Goal: Task Accomplishment & Management: Manage account settings

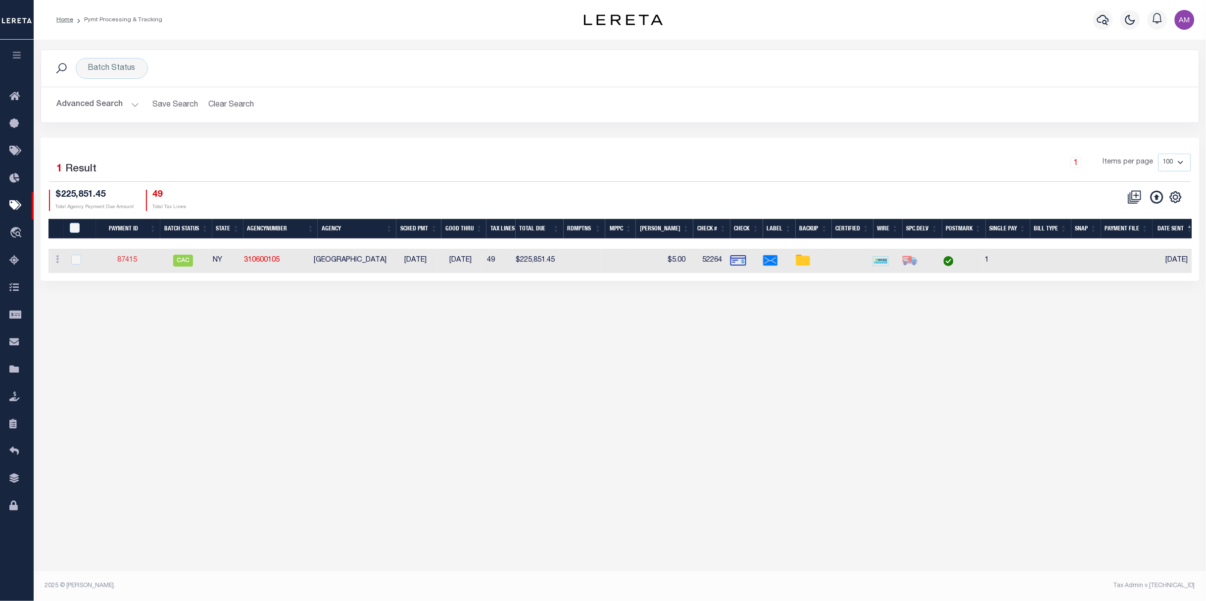
click at [137, 258] on link "87415" at bounding box center [127, 259] width 20 height 7
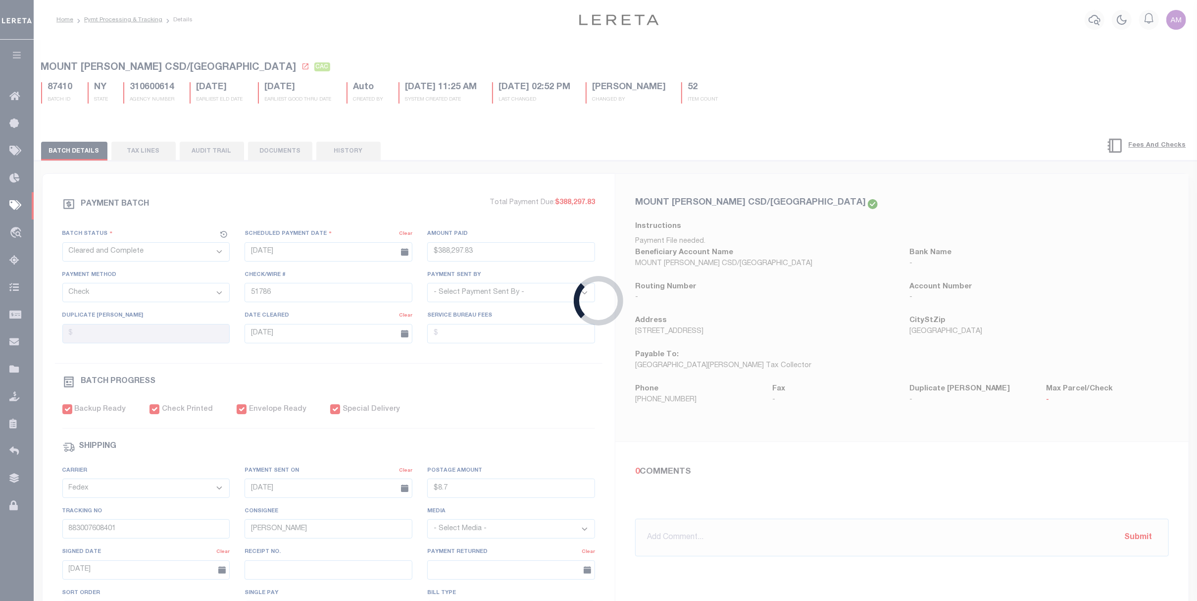
type input "07/30/2025"
type input "$225,851.45"
type input "52264"
type input "08/06/2025"
checkbox input "true"
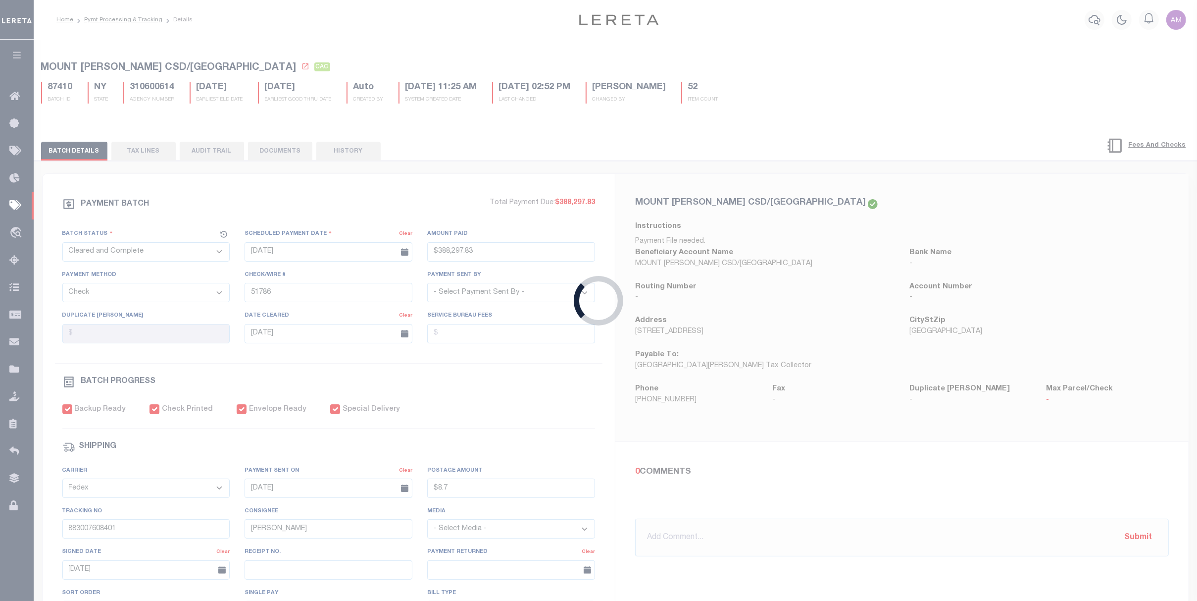
select select "USS"
type input "[DATE]"
type input "$9.85"
type input "9205590111312635103993"
type input "1"
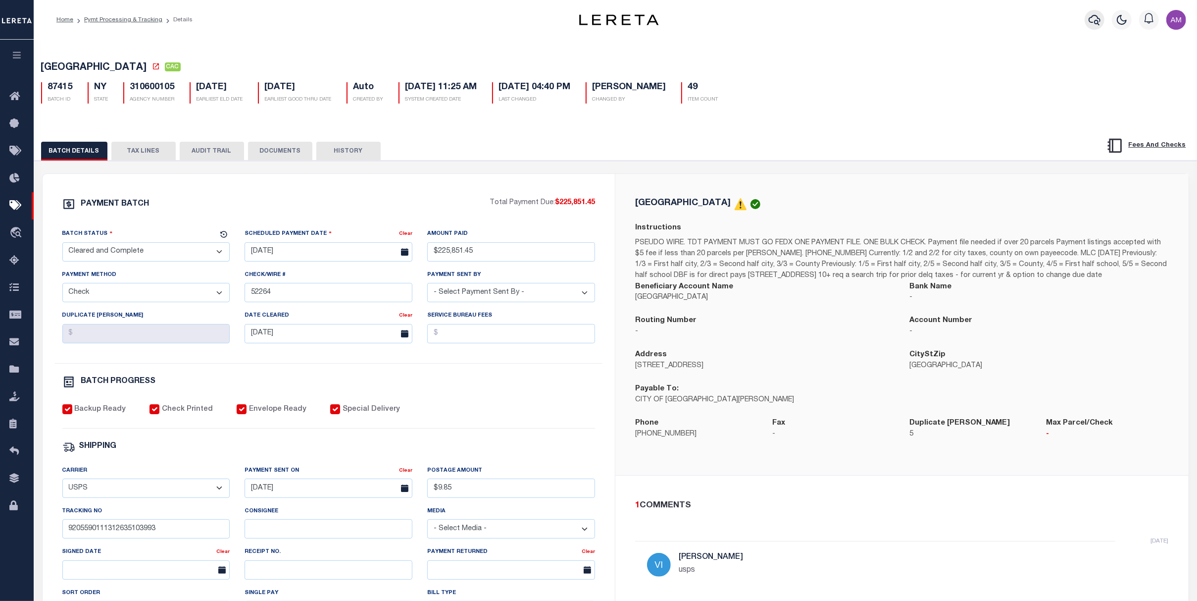
click at [835, 18] on button "button" at bounding box center [1095, 20] width 20 height 20
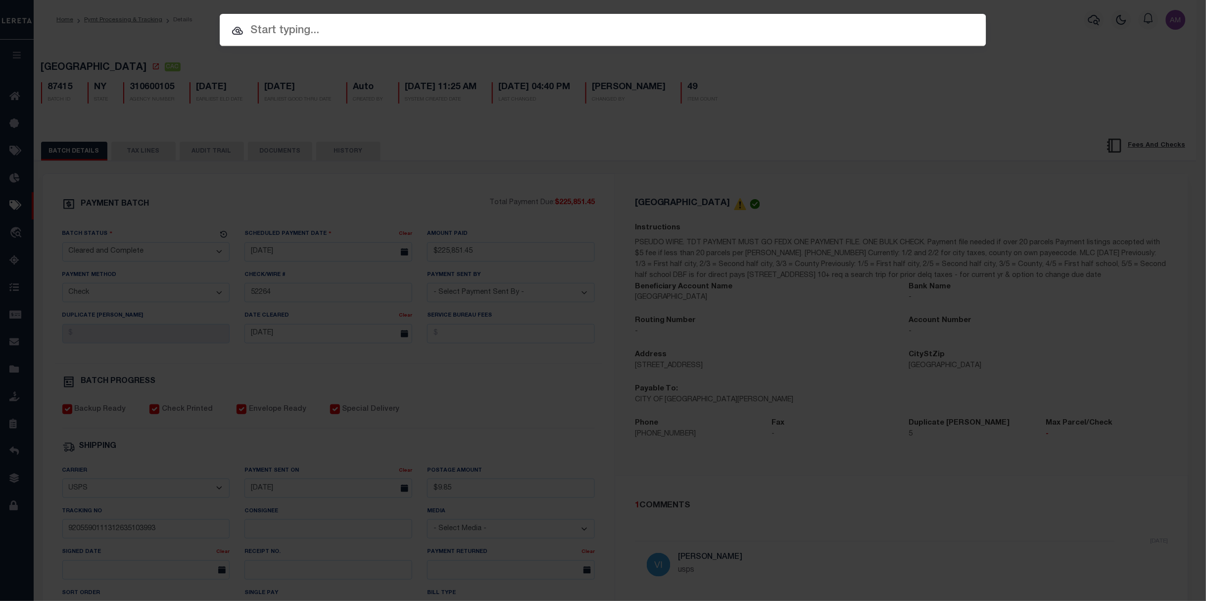
click at [835, 37] on input "text" at bounding box center [603, 30] width 767 height 17
click at [380, 27] on input "text" at bounding box center [603, 30] width 767 height 17
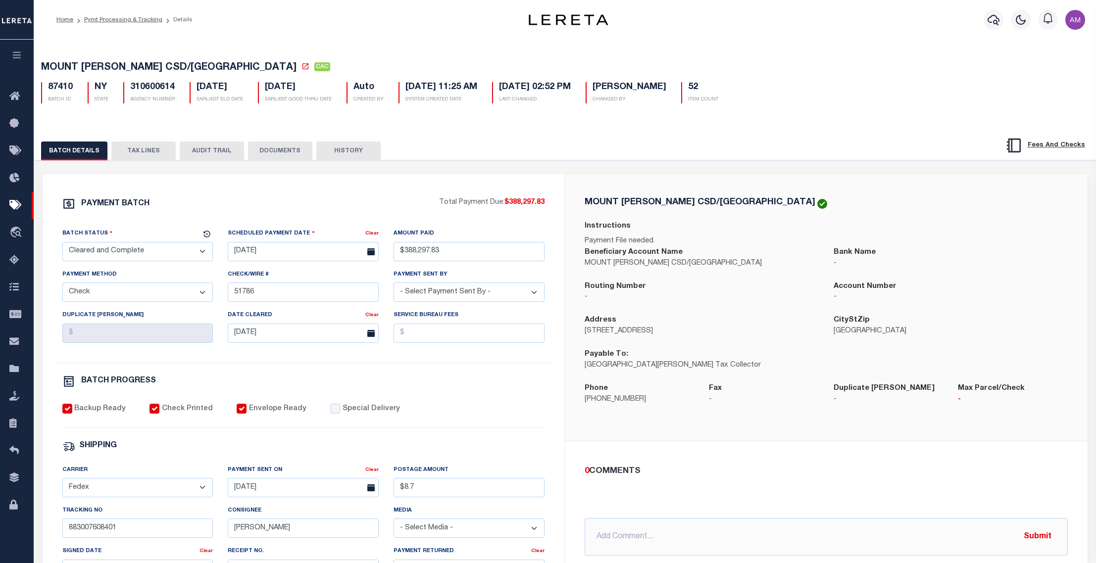
select select "CAC"
select select "CHK"
select select "[PERSON_NAME]"
select select "FDX"
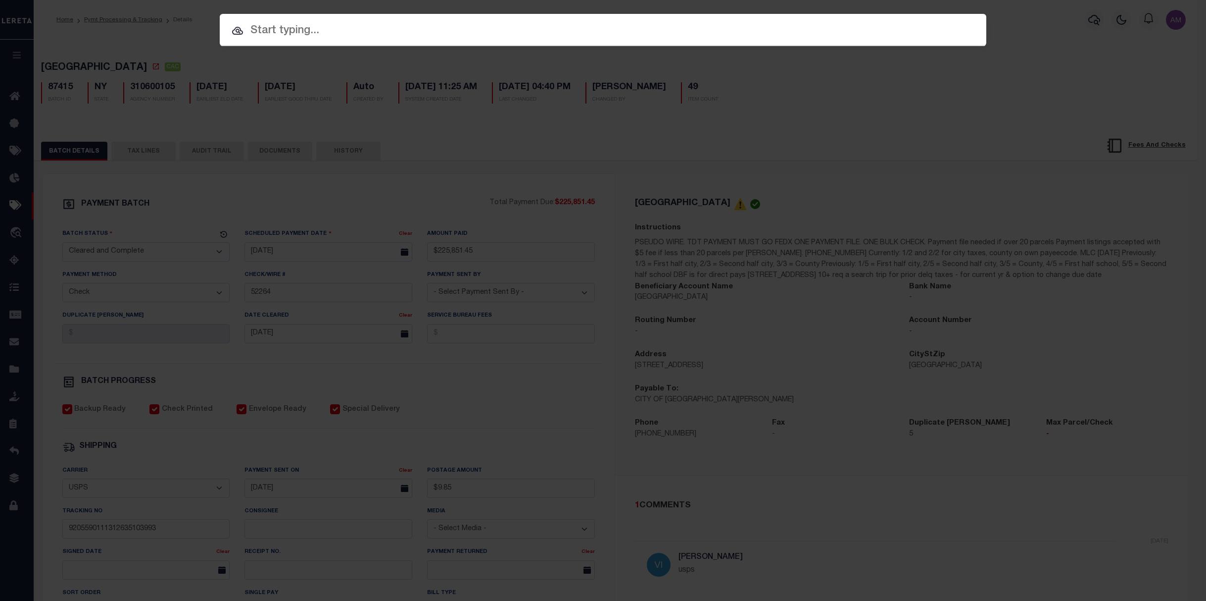
select select "CAC"
select select "CHK"
select select "[PERSON_NAME]"
select select "USS"
click at [514, 27] on input "text" at bounding box center [603, 30] width 767 height 17
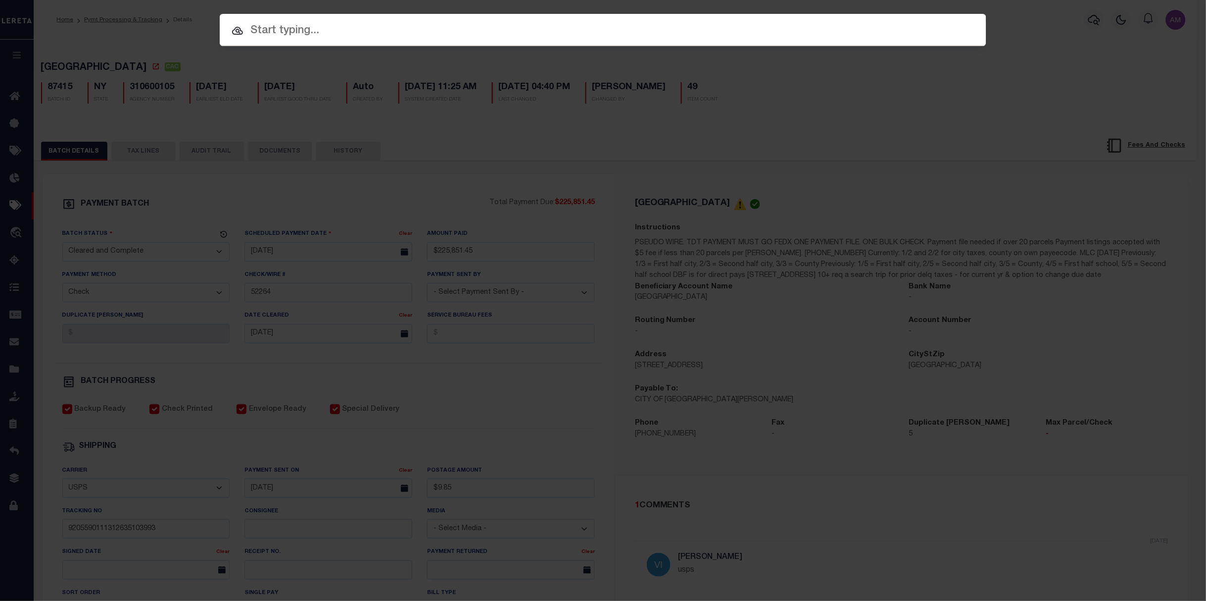
paste input "10021282"
type input "10021282"
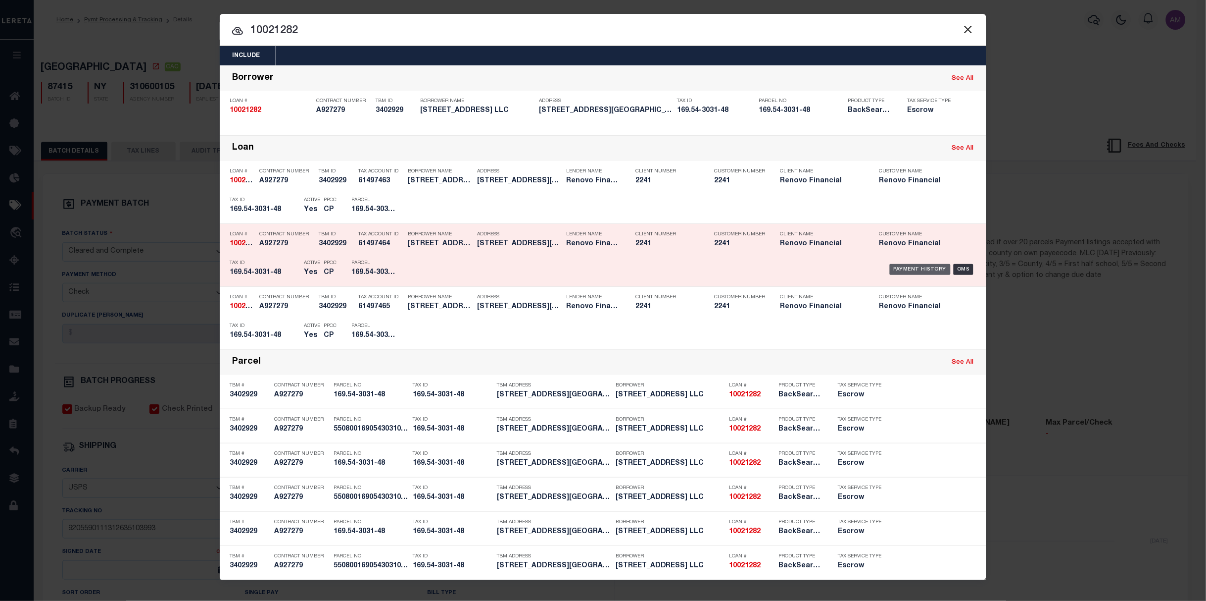
click at [923, 273] on div "Payment History" at bounding box center [920, 269] width 61 height 11
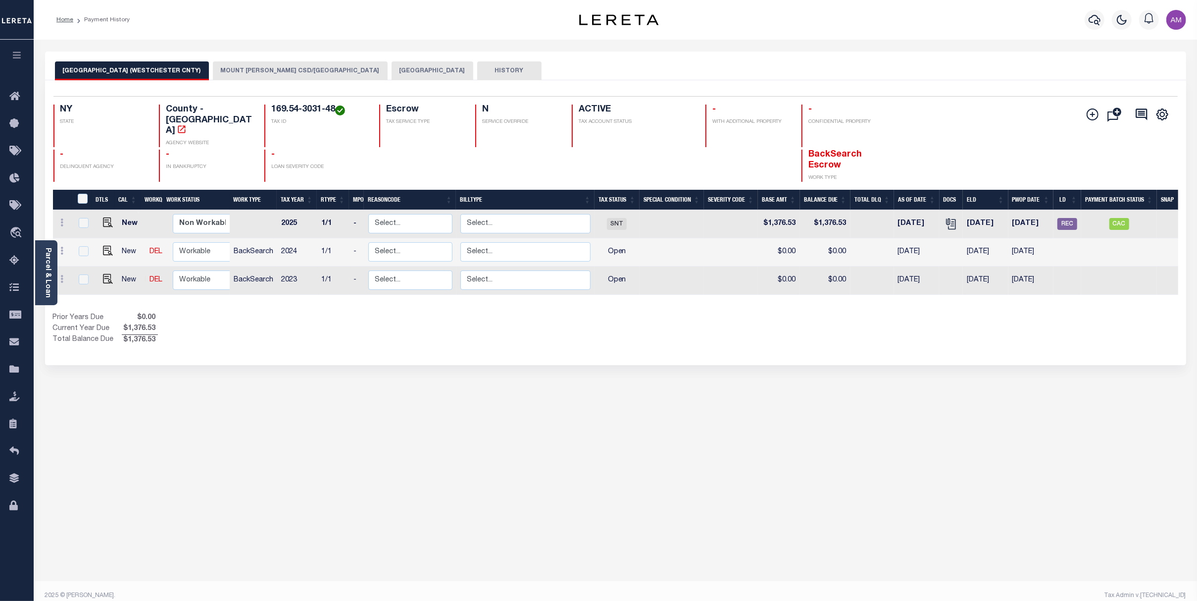
click at [312, 85] on div "Selected 3 Results 1 Items per page 25 50 100 NY STATE TAX ID N" at bounding box center [615, 222] width 1141 height 285
click at [308, 78] on button "MOUNT [PERSON_NAME] CSD/[GEOGRAPHIC_DATA]" at bounding box center [300, 70] width 175 height 19
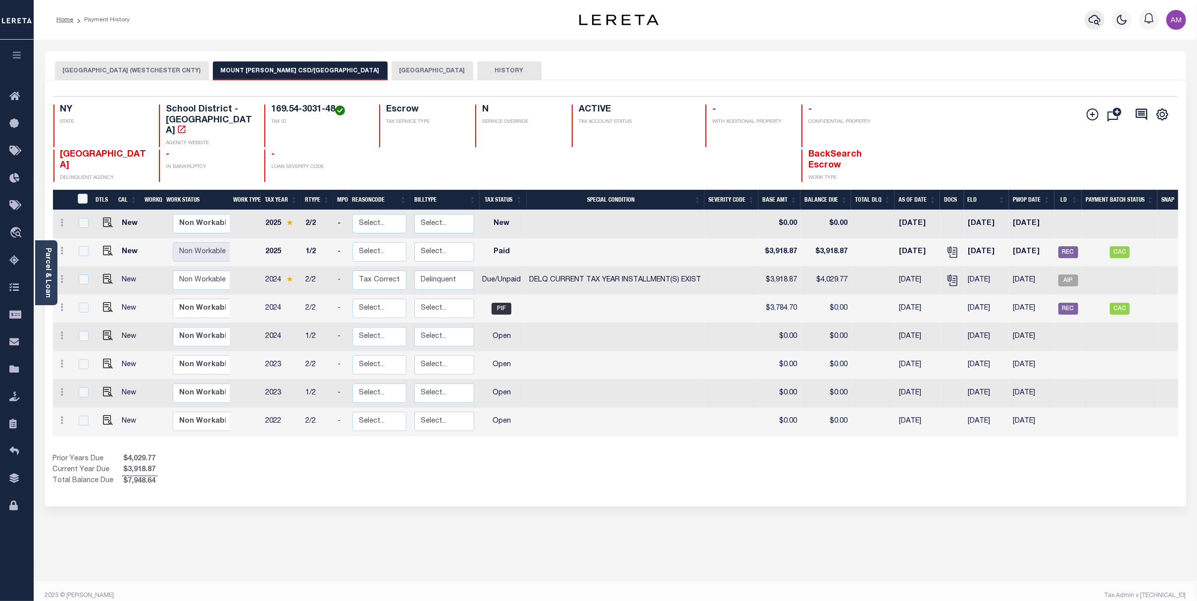
click at [1101, 16] on icon "button" at bounding box center [1095, 20] width 12 height 12
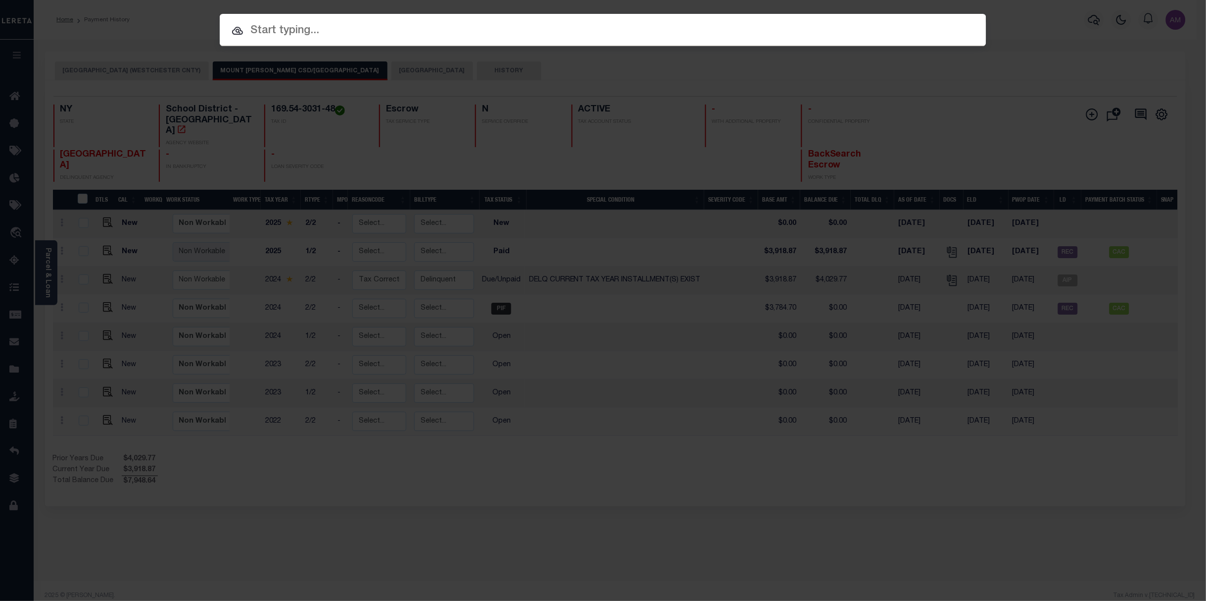
paste input "10022298"
type input "10022298"
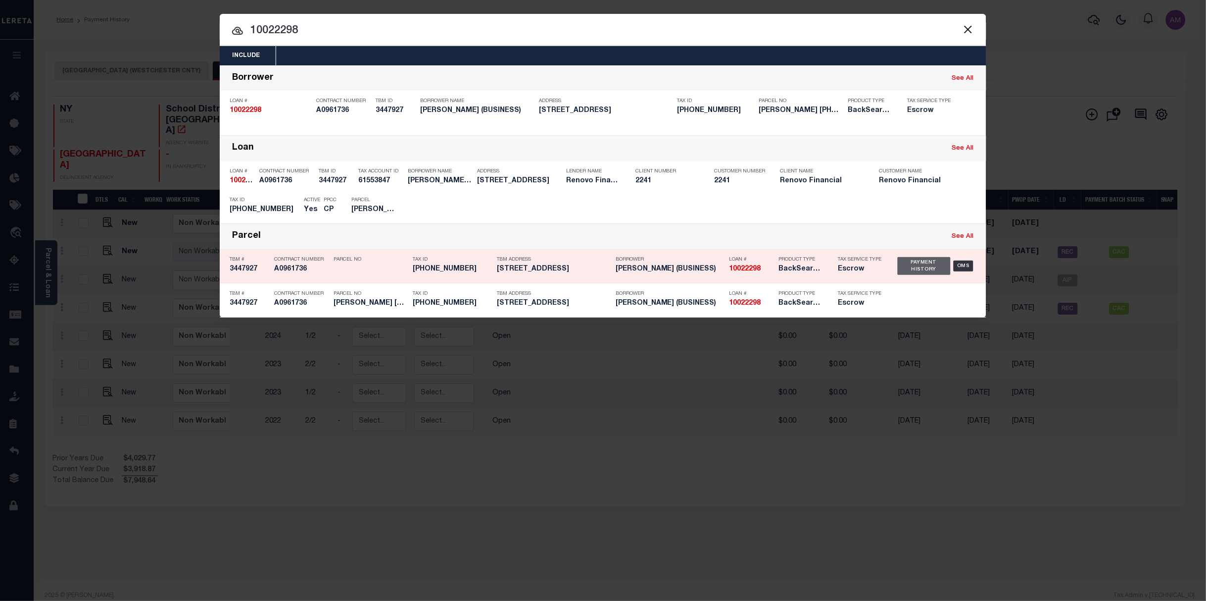
click at [917, 262] on div "Payment History" at bounding box center [924, 266] width 53 height 18
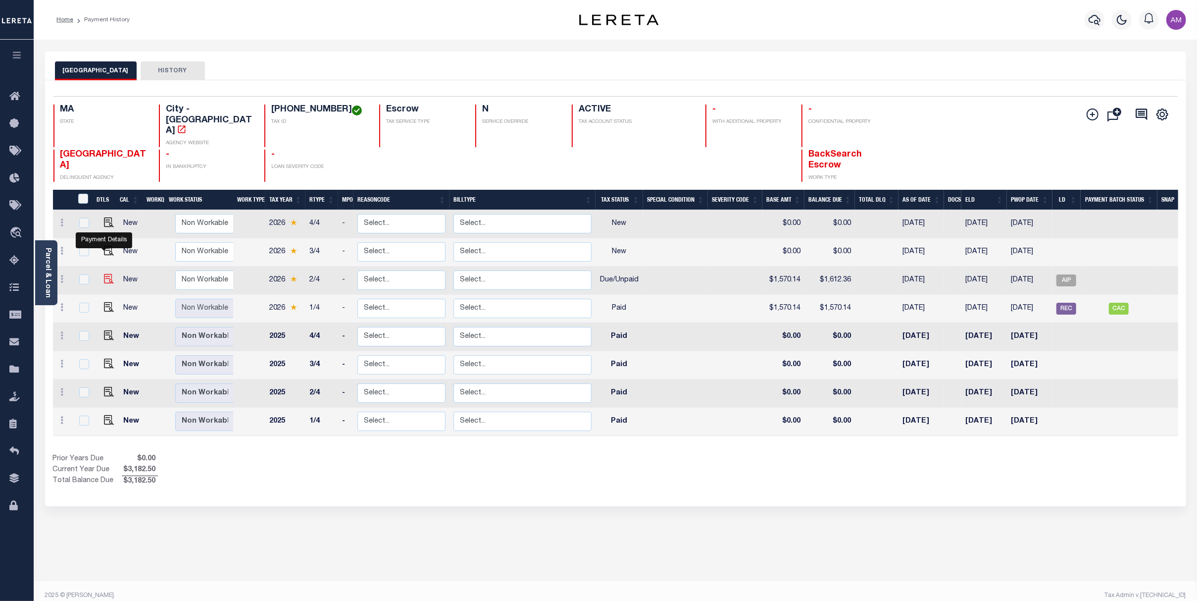
click at [104, 274] on img "" at bounding box center [109, 279] width 10 height 10
checkbox input "true"
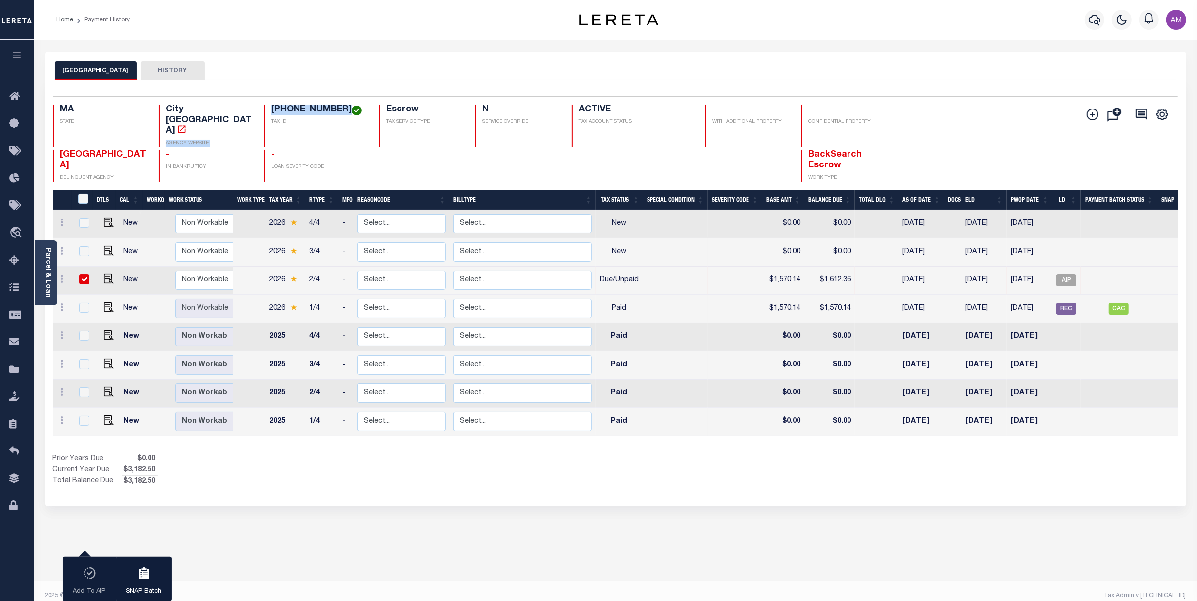
drag, startPoint x: 336, startPoint y: 112, endPoint x: 262, endPoint y: 108, distance: 73.4
click at [247, 112] on div "MA STATE City - MA AGENCY WEBSITE 0072-0000-0083 TAX ID Escrow TAX SERVICE TYPE…" at bounding box center [521, 125] width 937 height 43
click at [281, 108] on h4 "[PHONE_NUMBER]" at bounding box center [319, 109] width 96 height 11
drag, startPoint x: 268, startPoint y: 109, endPoint x: 329, endPoint y: 109, distance: 60.9
click at [333, 109] on h4 "[PHONE_NUMBER]" at bounding box center [319, 109] width 96 height 11
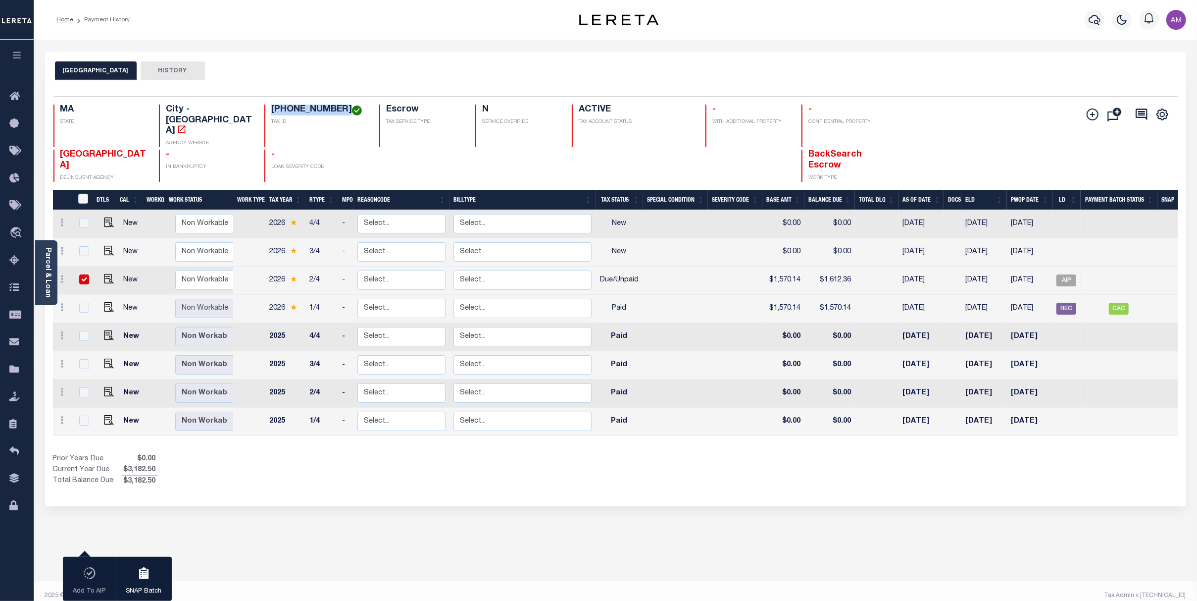
copy h4 "[PHONE_NUMBER]"
click at [104, 274] on img "" at bounding box center [109, 279] width 10 height 10
checkbox input "false"
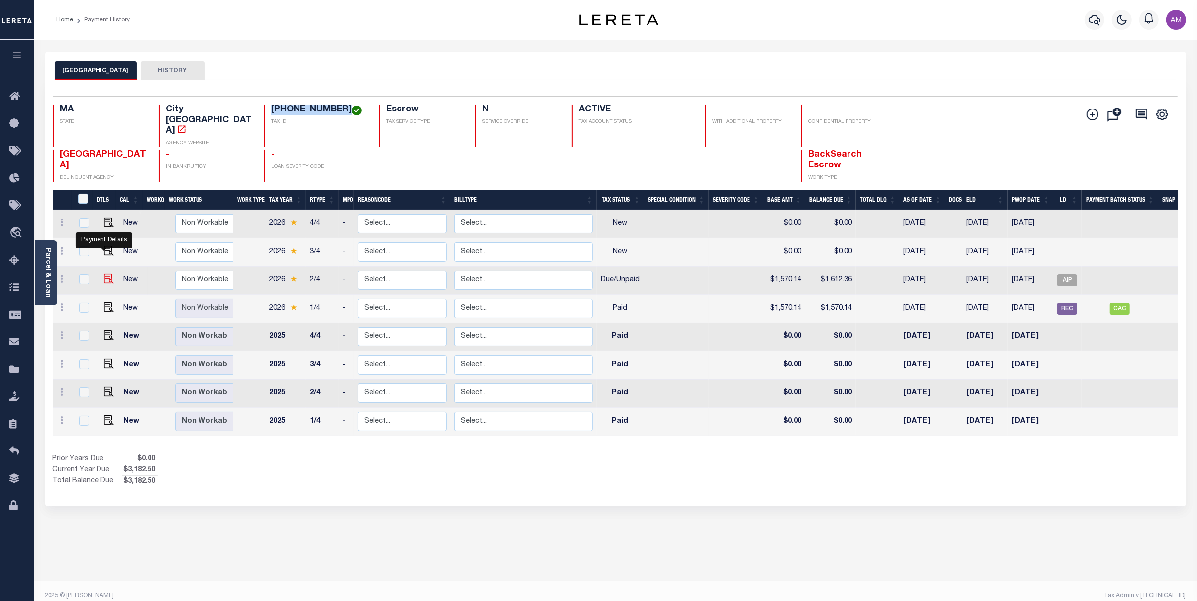
click at [105, 274] on img "" at bounding box center [109, 279] width 10 height 10
checkbox input "true"
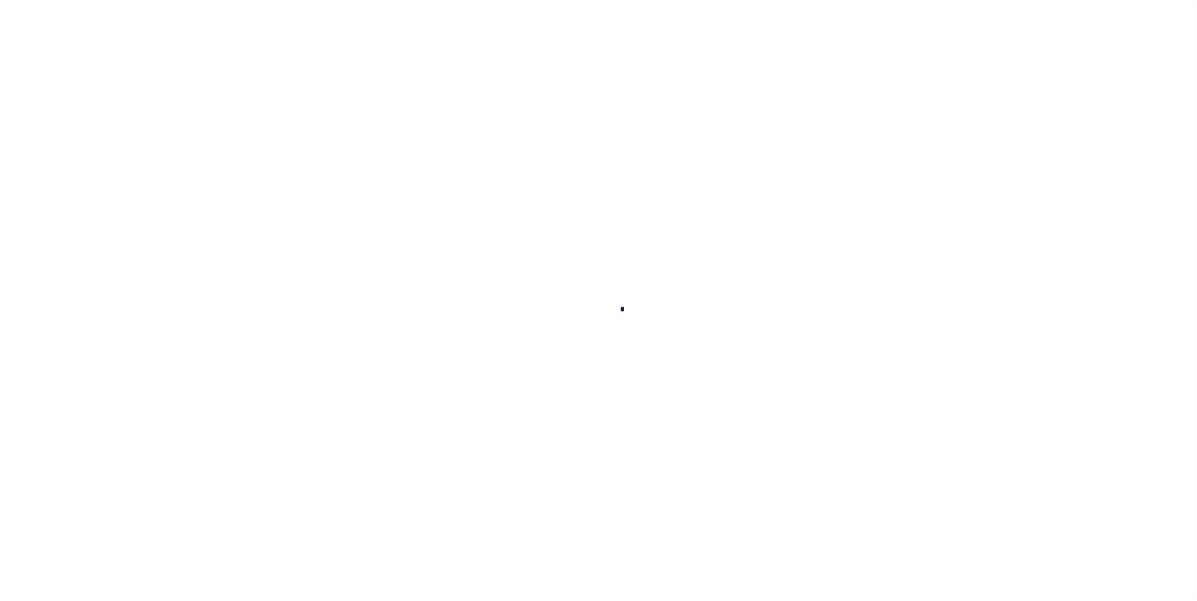
checkbox input "false"
type input "26004903"
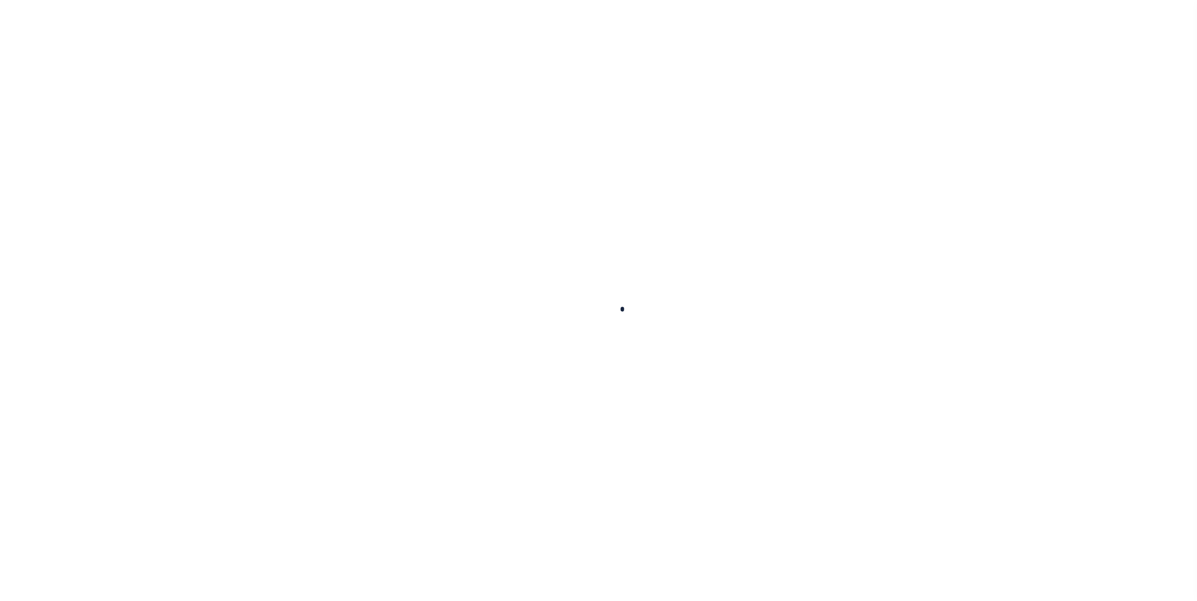
type input "[DATE]"
select select "DUE"
type input "$1,570.14"
type input "$42.22"
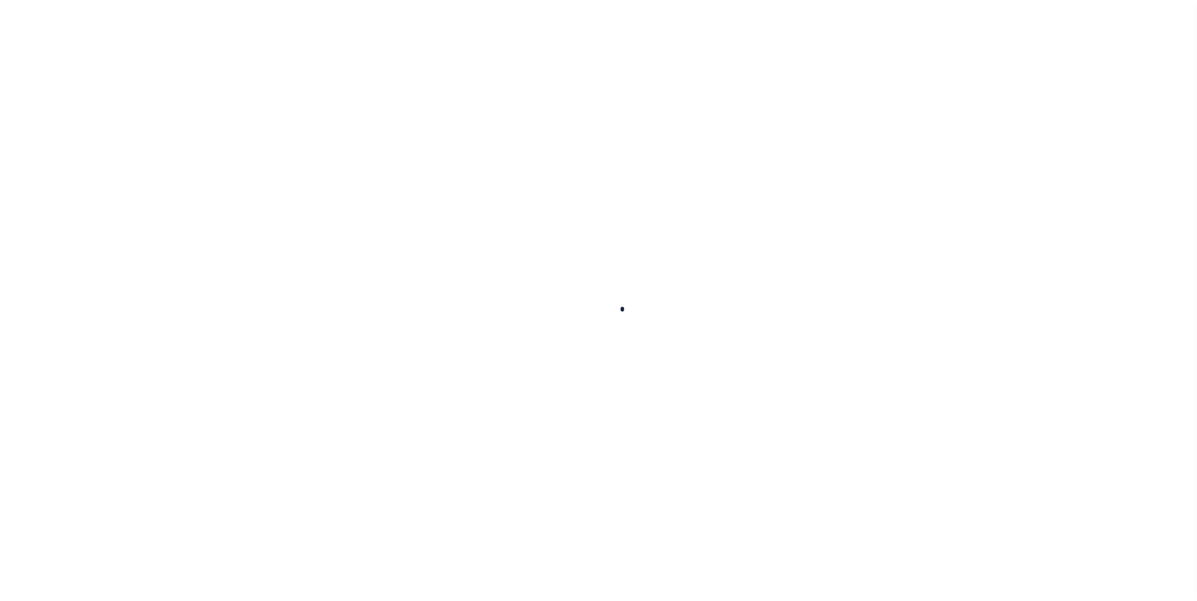
type input "$1,612.36"
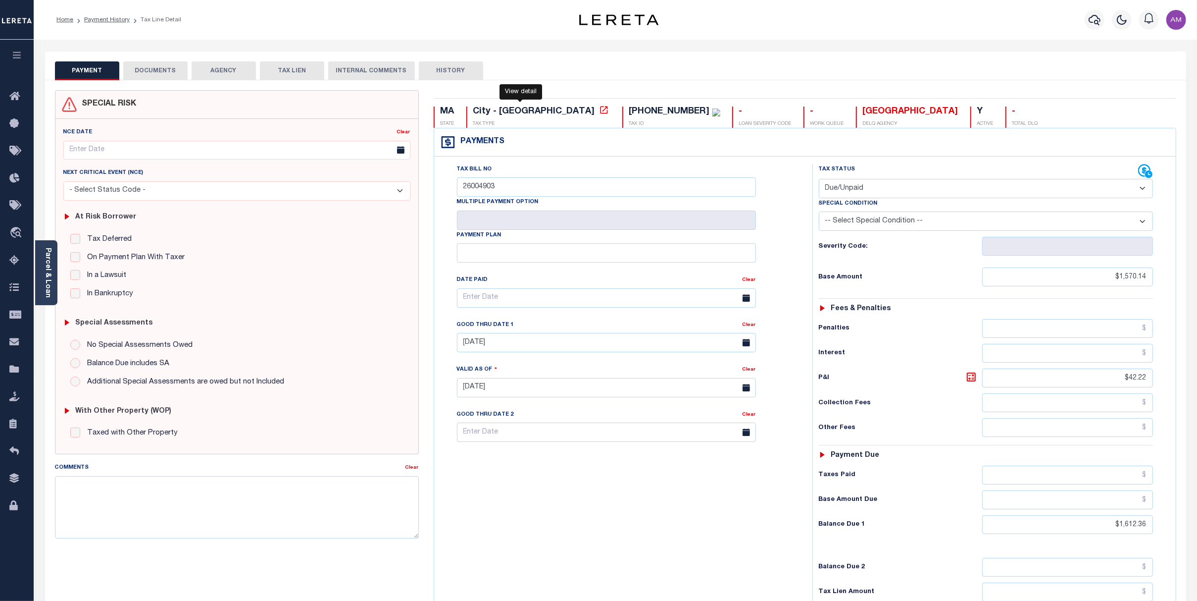
click at [599, 112] on icon at bounding box center [604, 110] width 10 height 10
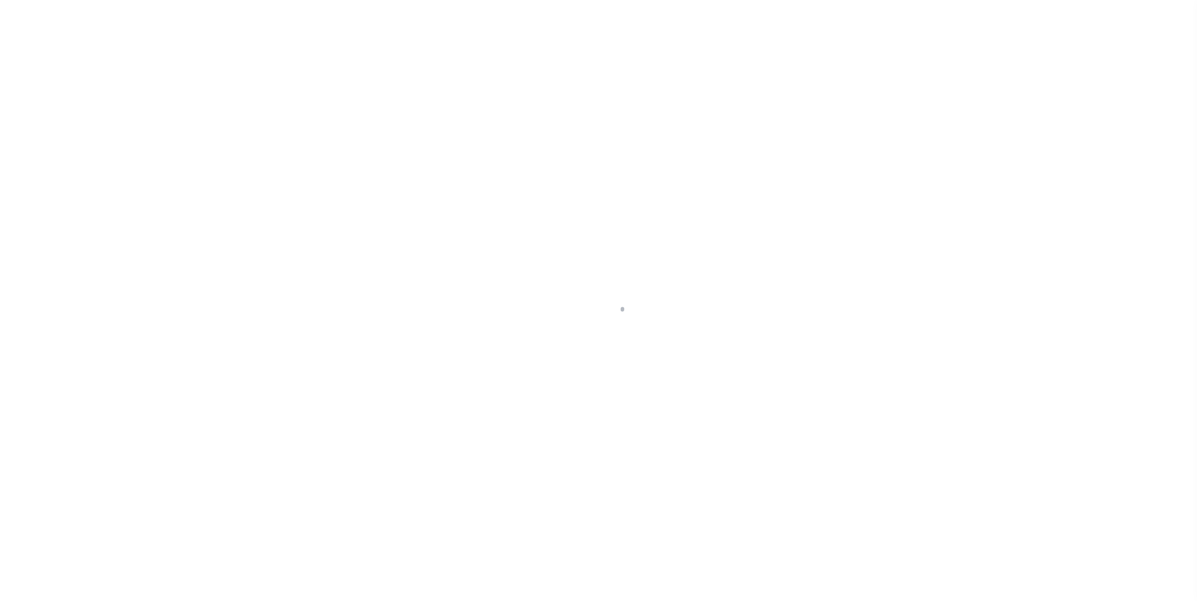
select select "DUE"
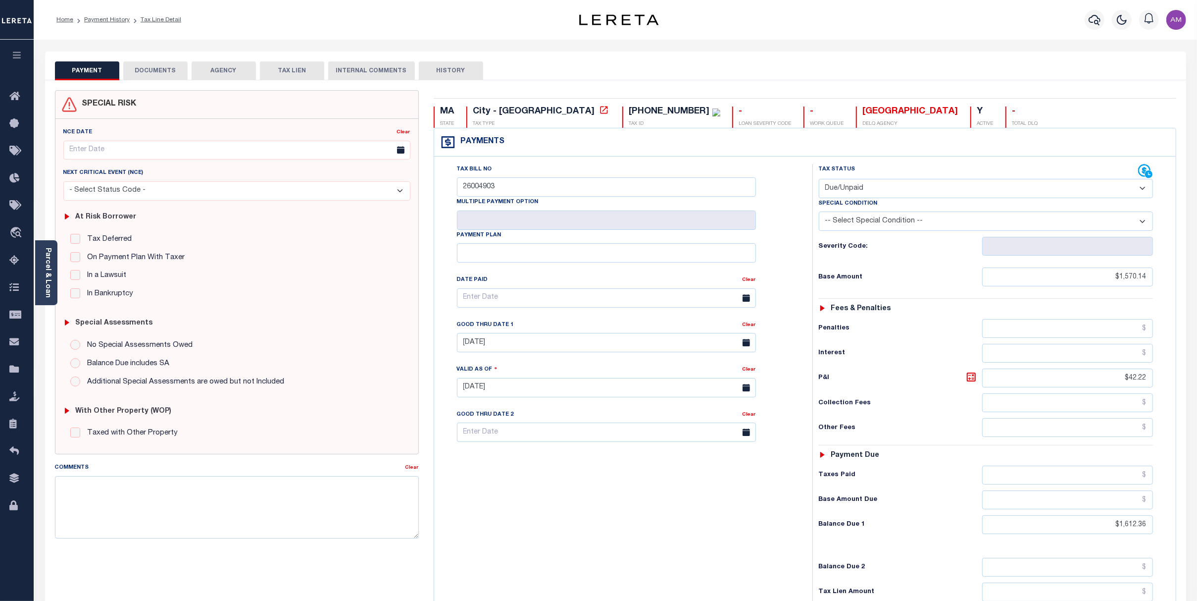
click at [157, 74] on button "DOCUMENTS" at bounding box center [155, 70] width 64 height 19
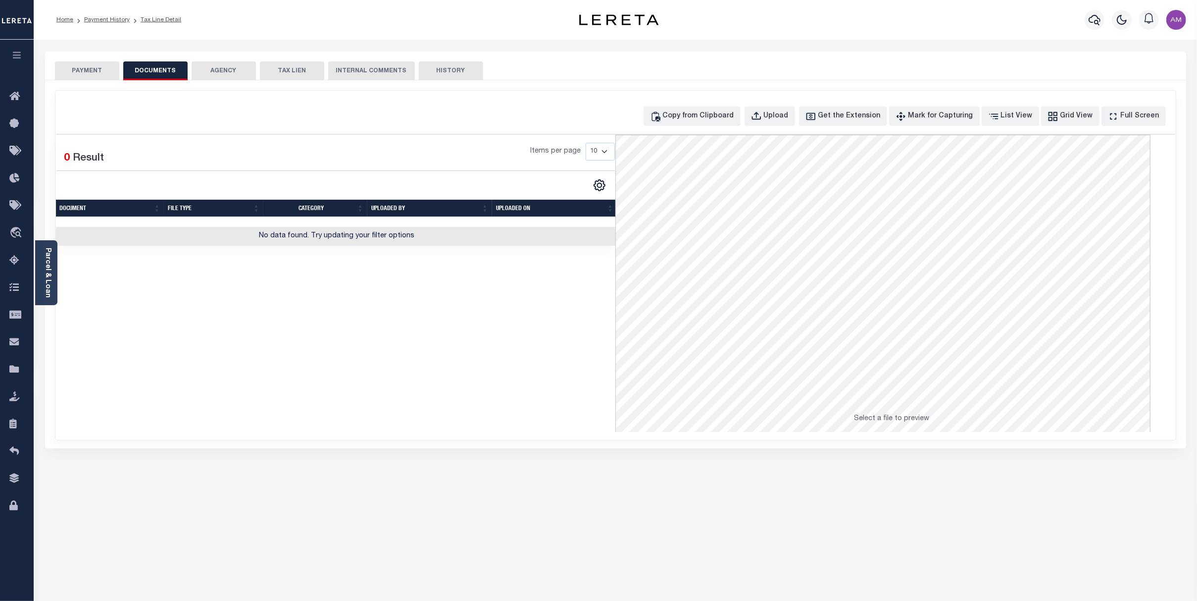
click at [98, 66] on button "PAYMENT" at bounding box center [87, 70] width 64 height 19
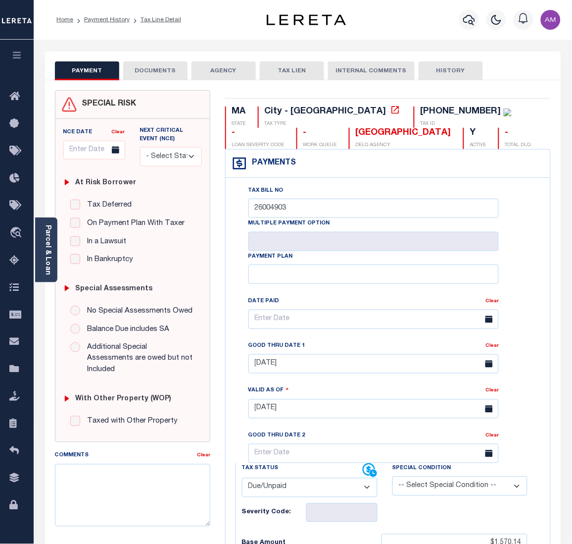
drag, startPoint x: 568, startPoint y: 261, endPoint x: 559, endPoint y: 261, distance: 8.9
click at [565, 261] on div "PAYMENT DOCUMENTS AGENCY DELINQUENT PAYEE" at bounding box center [303, 520] width 531 height 939
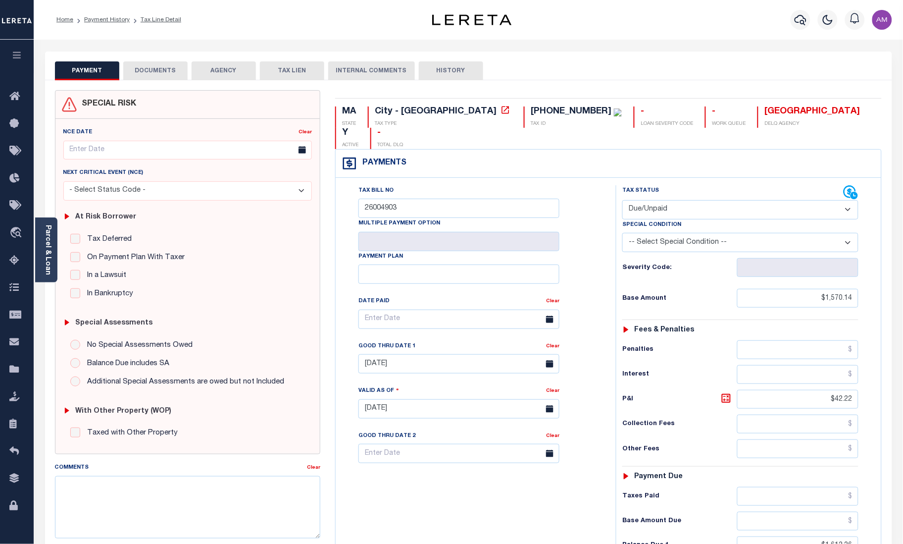
click at [164, 75] on button "DOCUMENTS" at bounding box center [155, 70] width 64 height 19
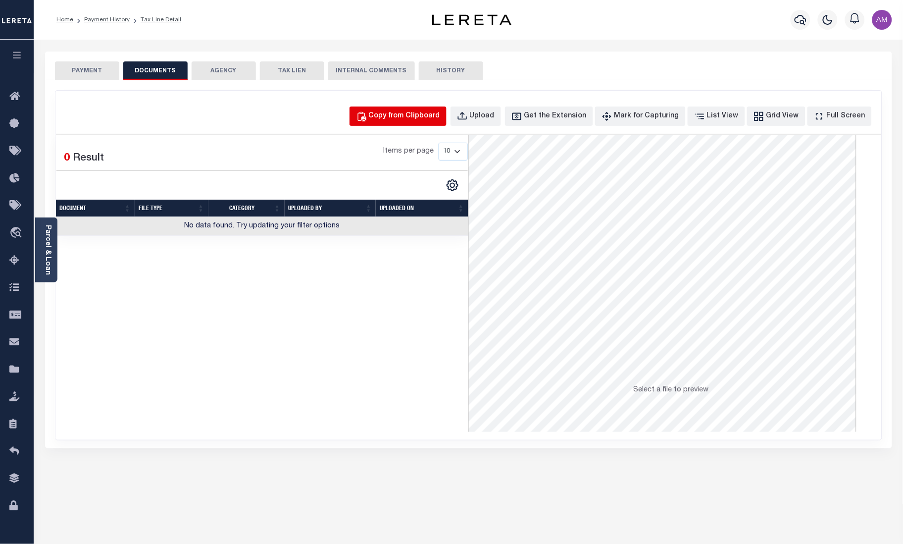
click at [400, 113] on div "Copy from Clipboard" at bounding box center [404, 116] width 71 height 11
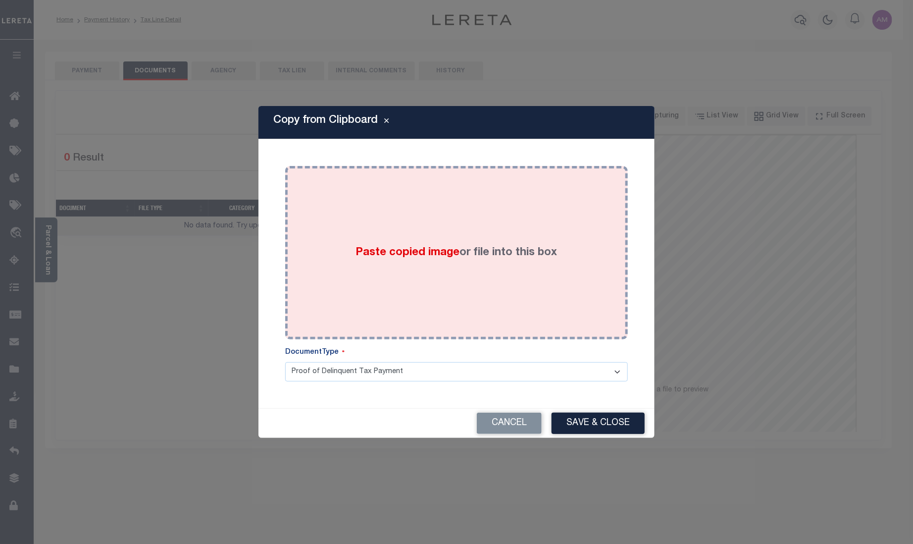
click at [444, 252] on div "Paste copied image or file into this box" at bounding box center [457, 252] width 328 height 158
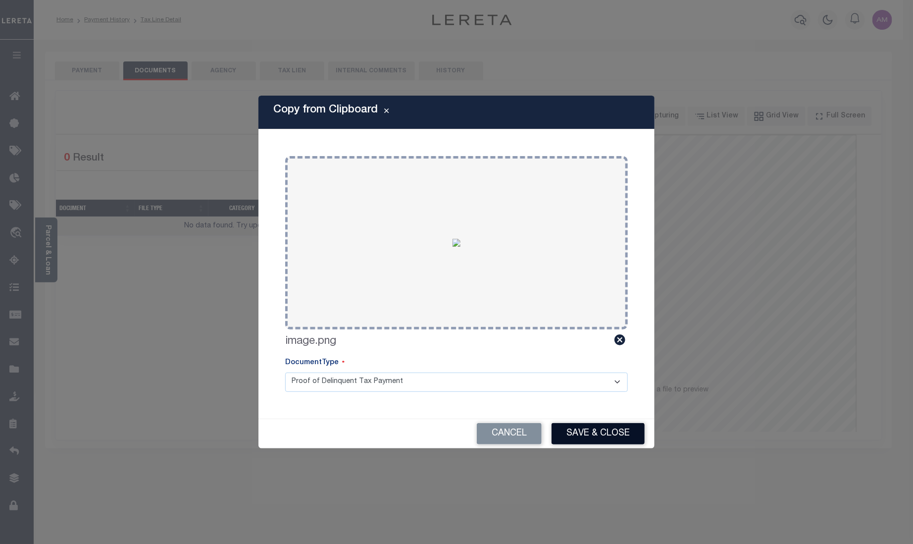
click at [618, 437] on button "Save & Close" at bounding box center [597, 433] width 93 height 21
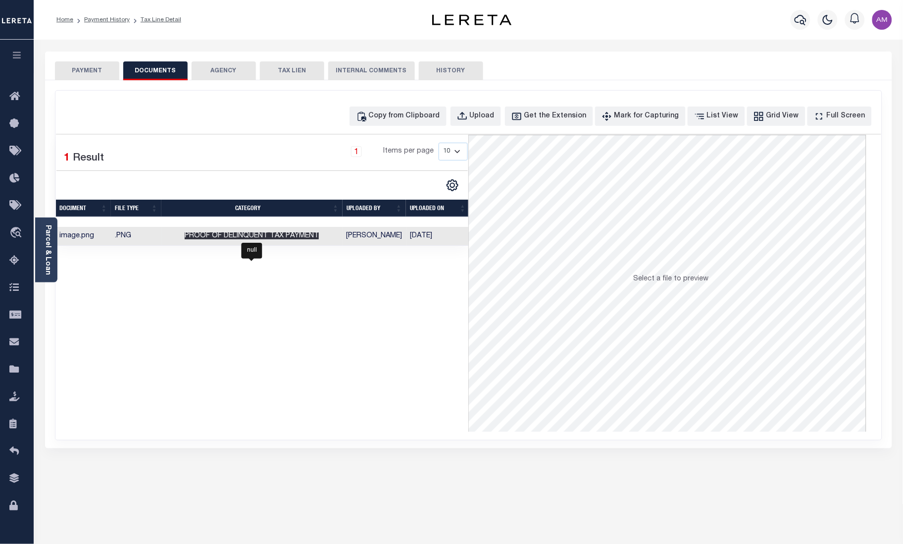
click at [256, 239] on span "Proof of Delinquent Tax Payment" at bounding box center [252, 235] width 134 height 7
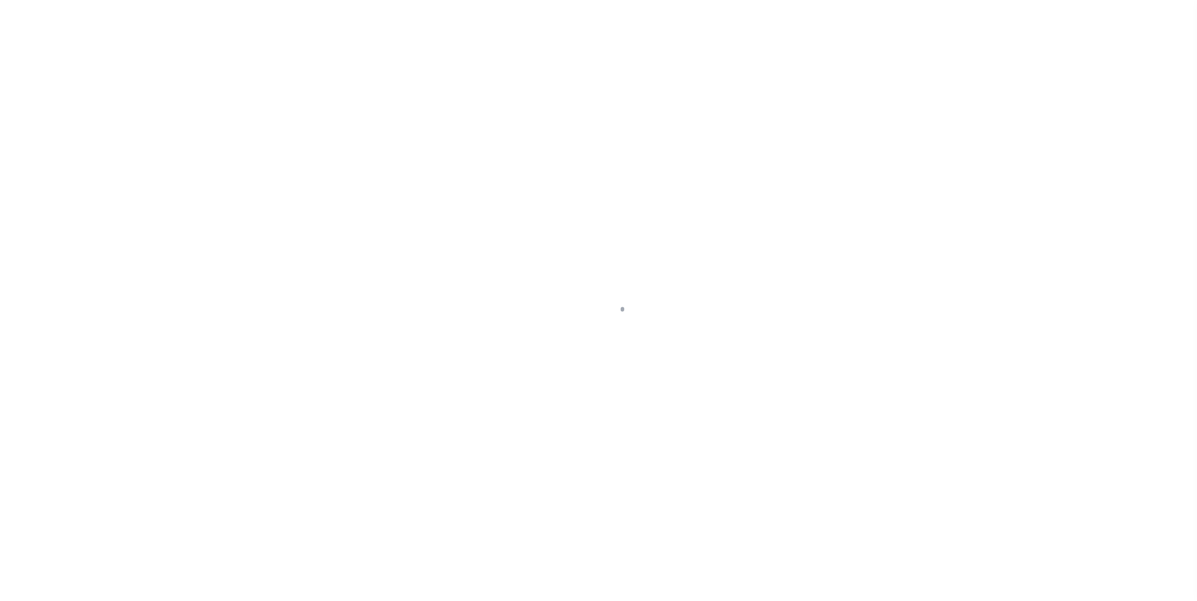
select select "DUE"
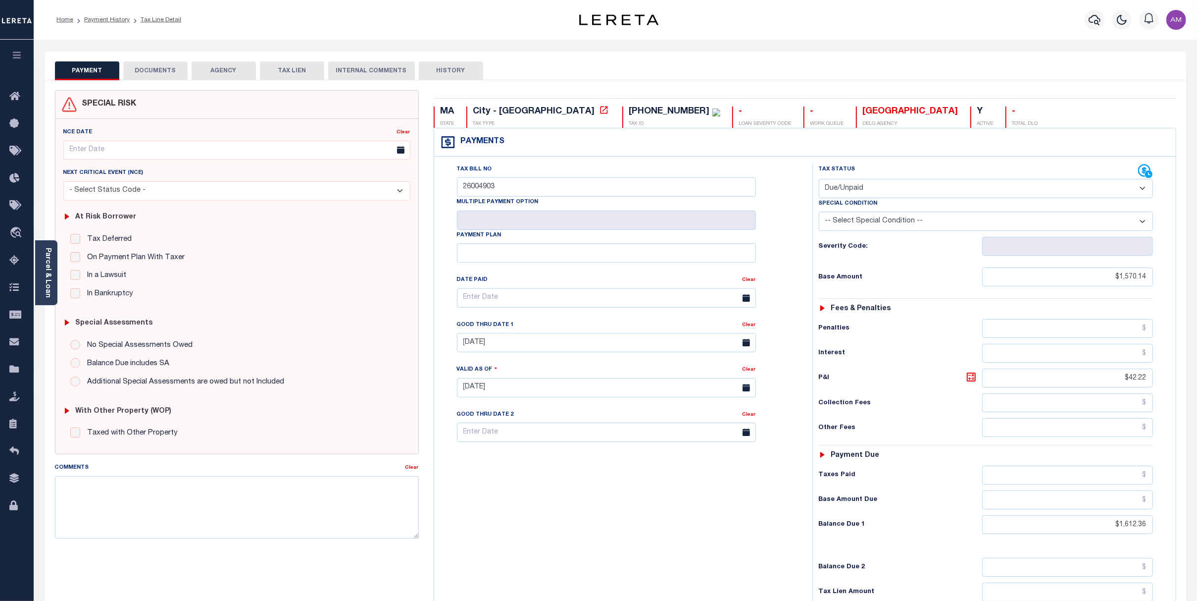
drag, startPoint x: 106, startPoint y: 82, endPoint x: 112, endPoint y: 81, distance: 6.0
click at [108, 82] on div "SPECIAL RISK NCE Date Clear" at bounding box center [615, 396] width 1141 height 632
click at [156, 69] on button "DOCUMENTS" at bounding box center [155, 70] width 64 height 19
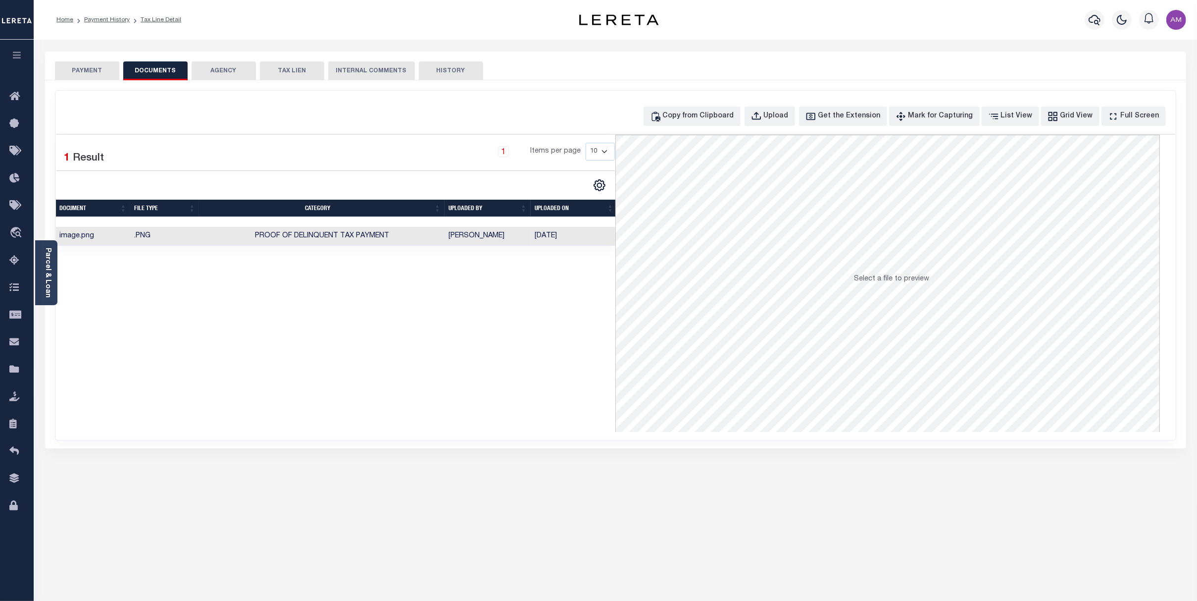
click at [494, 246] on td "Martin, April" at bounding box center [488, 236] width 86 height 19
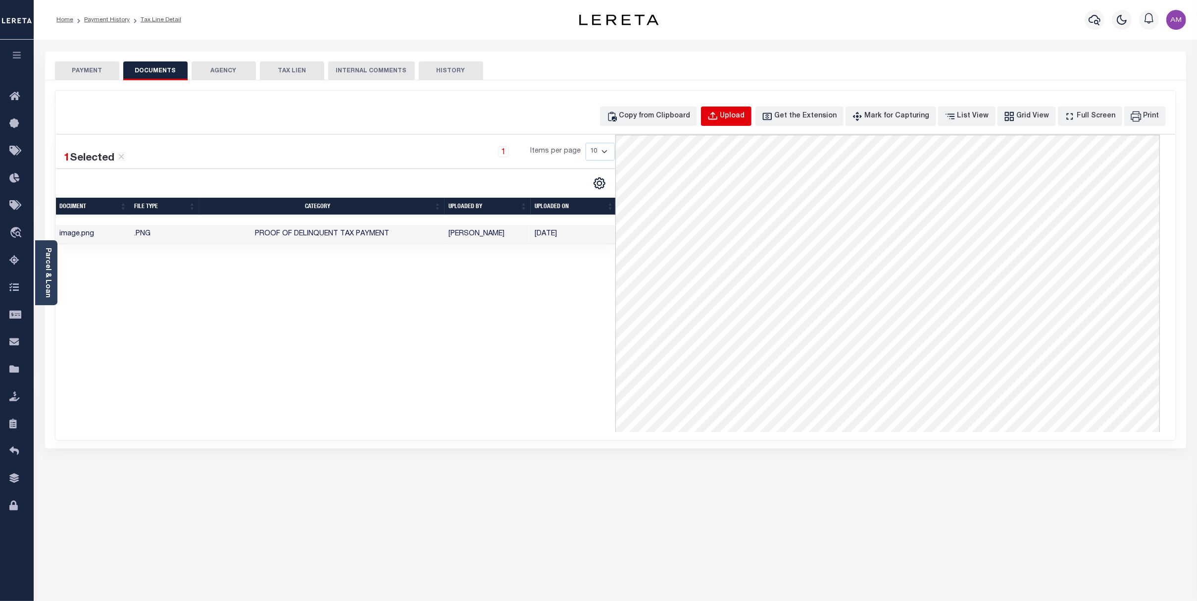
click at [745, 115] on div "Upload" at bounding box center [732, 116] width 25 height 11
select select "POP"
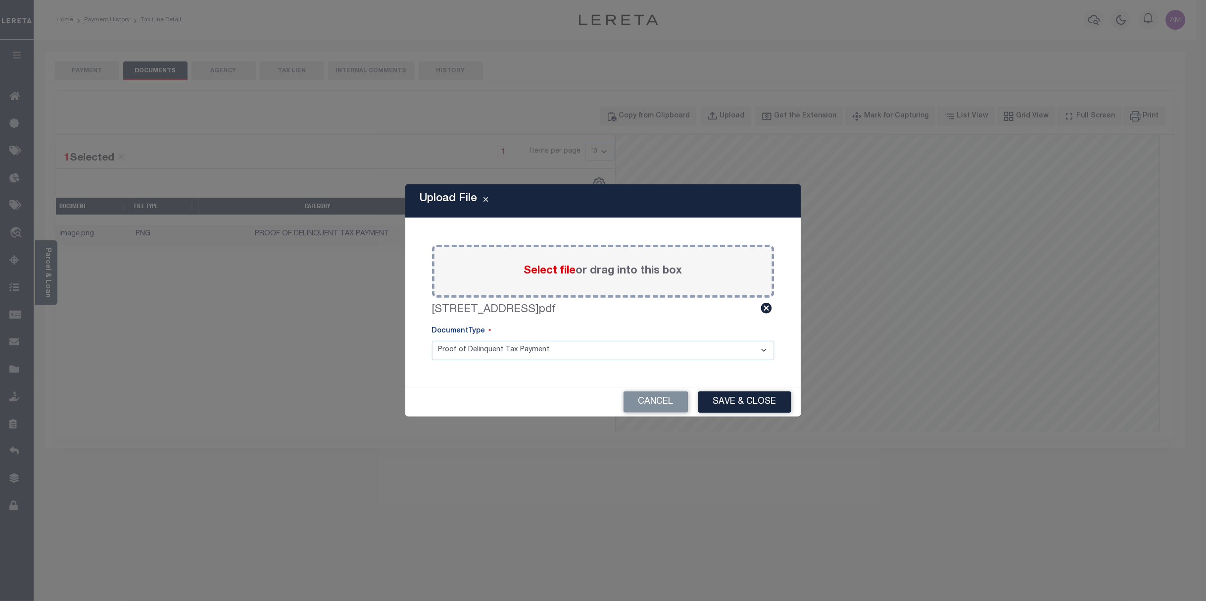
click at [697, 355] on select "Proof of Delinquent Tax Payment" at bounding box center [603, 350] width 343 height 19
click at [755, 404] on button "Save & Close" at bounding box center [745, 401] width 93 height 21
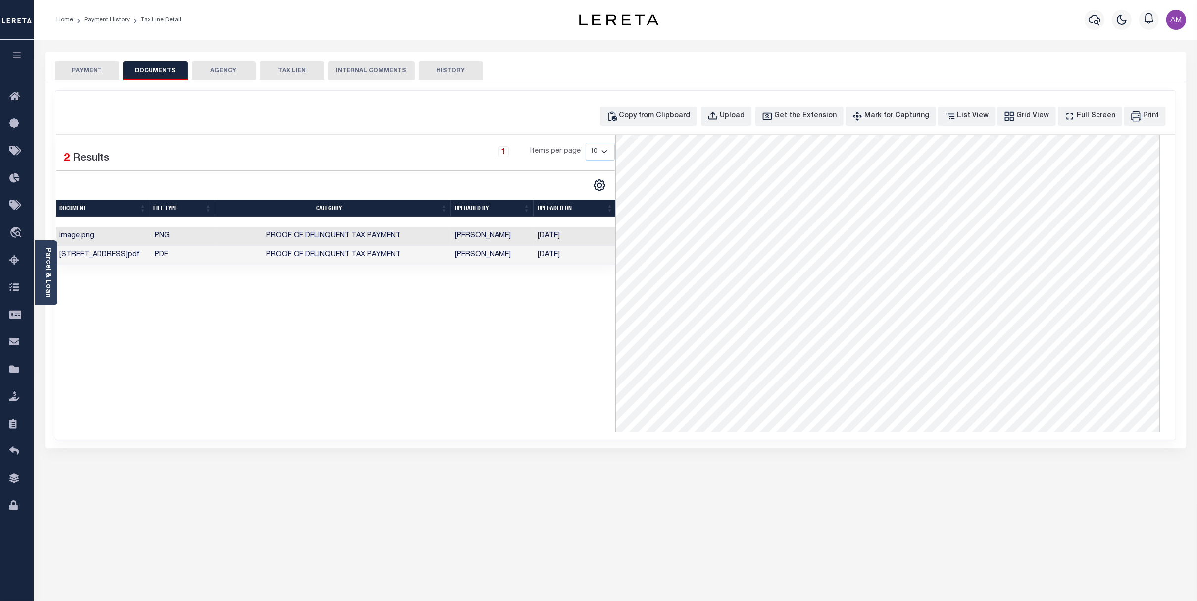
drag, startPoint x: 428, startPoint y: 262, endPoint x: 347, endPoint y: 194, distance: 106.1
click at [426, 260] on td "Proof of Delinquent Tax Payment" at bounding box center [333, 255] width 236 height 19
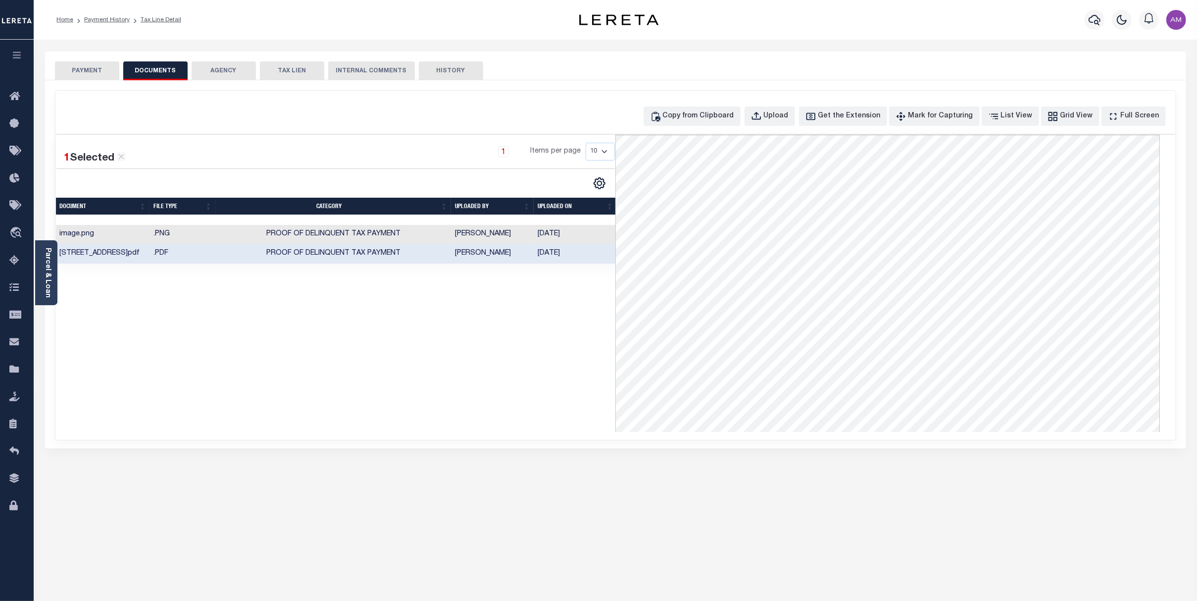
click at [107, 73] on button "PAYMENT" at bounding box center [87, 70] width 64 height 19
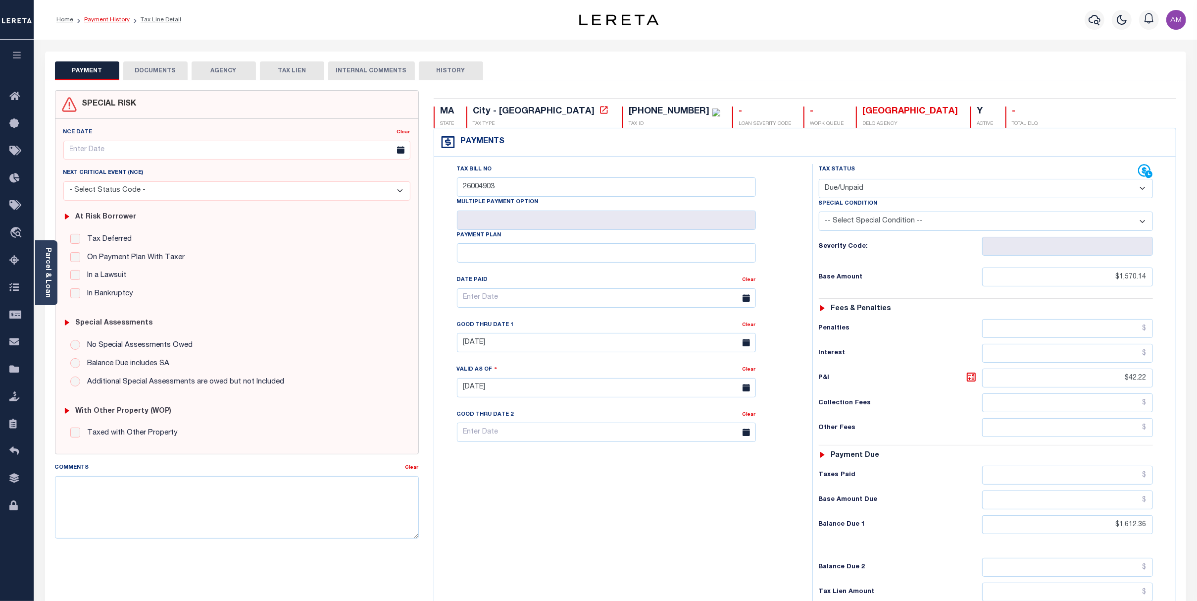
click at [89, 20] on link "Payment History" at bounding box center [107, 20] width 46 height 6
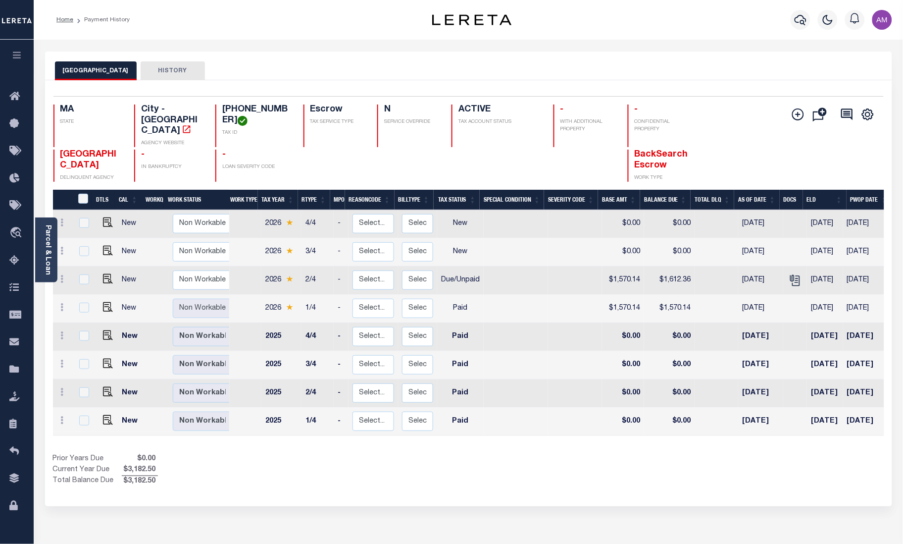
click at [148, 24] on div "Home Payment History" at bounding box center [225, 19] width 353 height 21
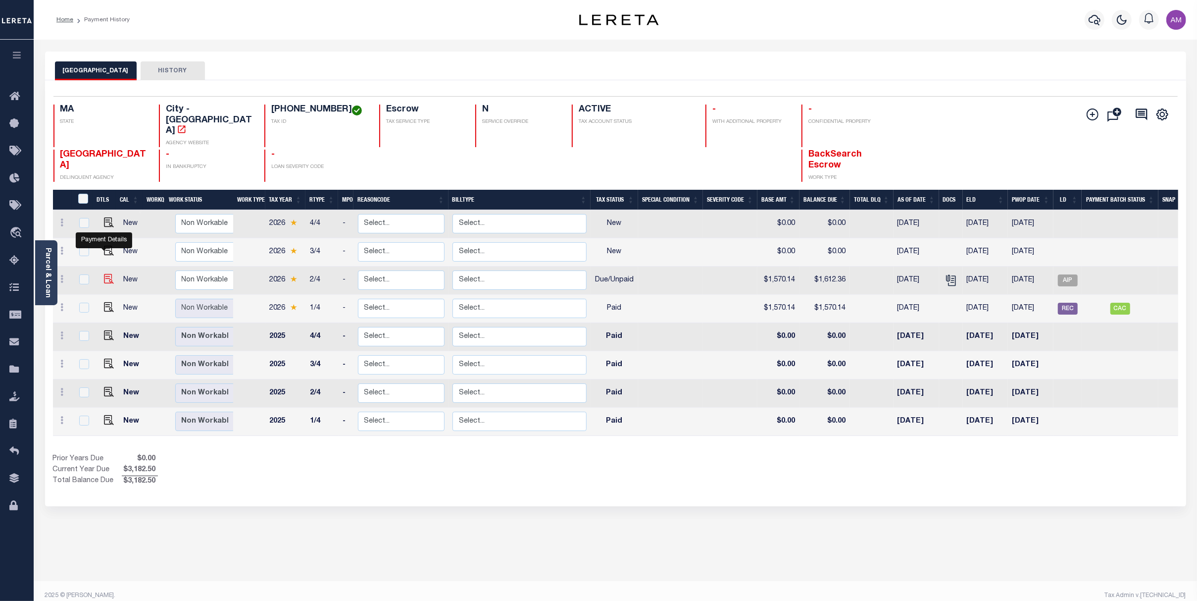
click at [105, 274] on img "" at bounding box center [109, 279] width 10 height 10
checkbox input "true"
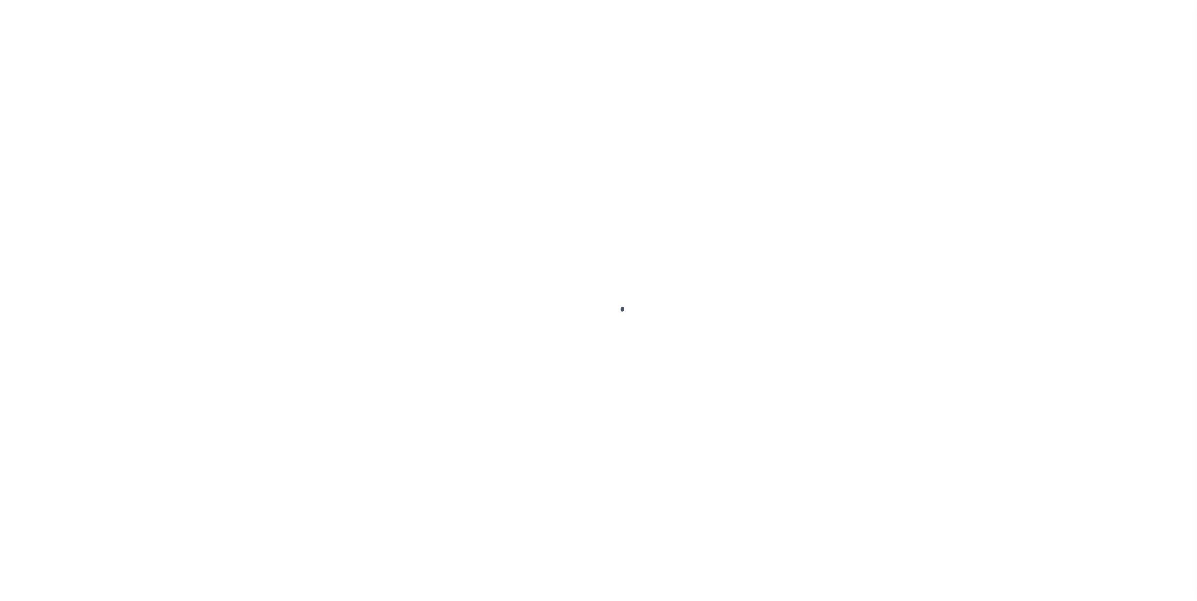
checkbox input "false"
type input "26004903"
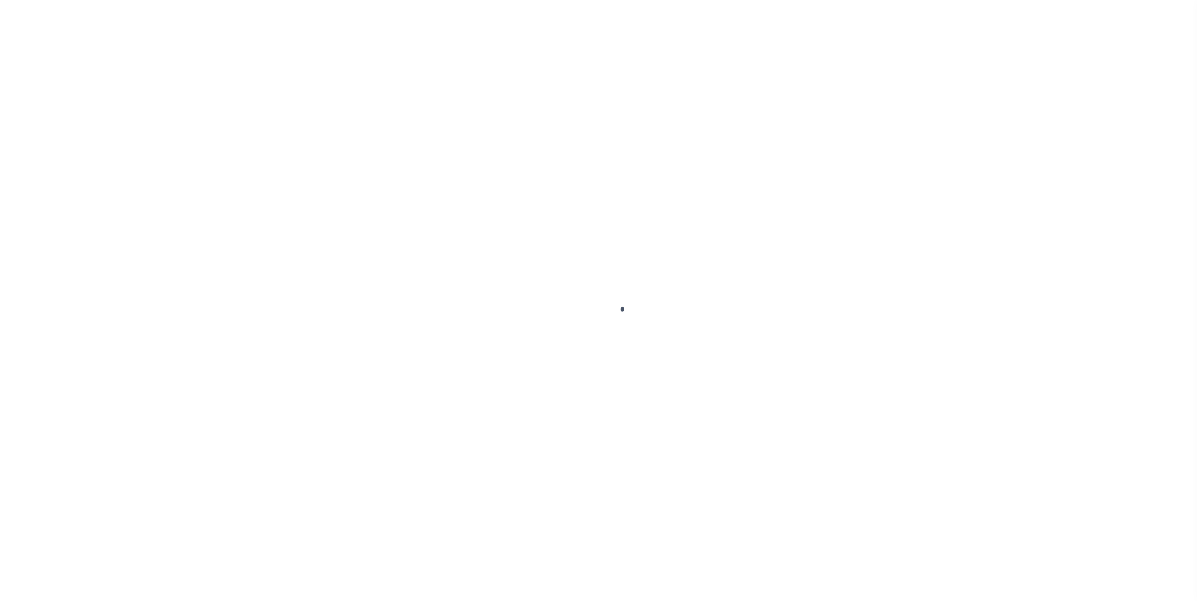
type input "10/30/2025"
type input "10/01/2025"
select select "DUE"
type input "$1,570.14"
type input "$42.22"
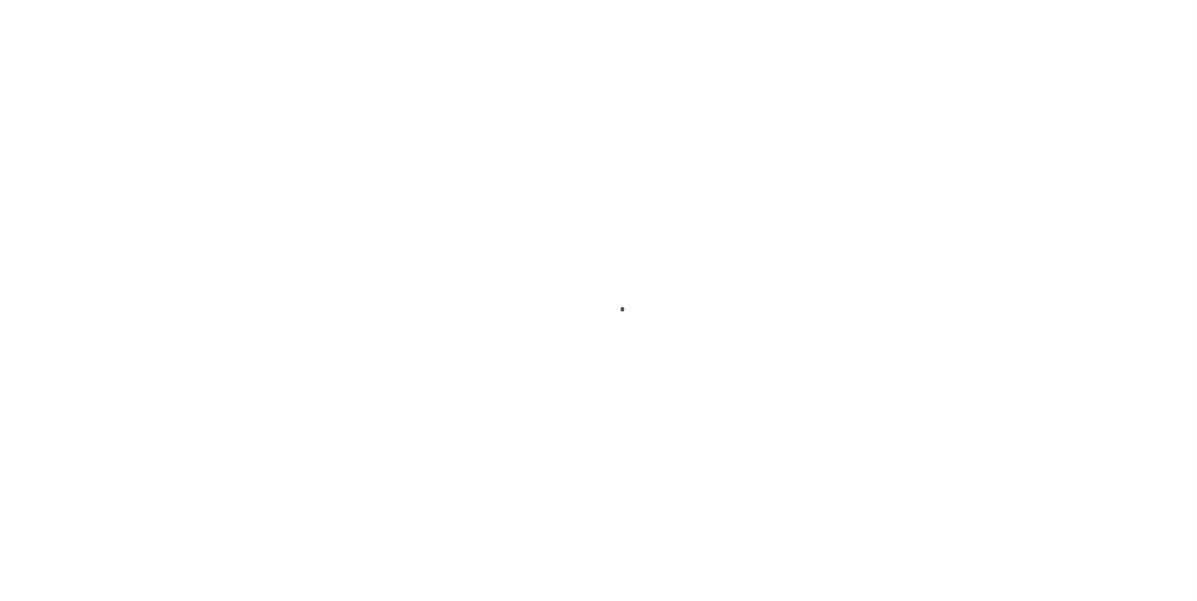
type input "$1,612.36"
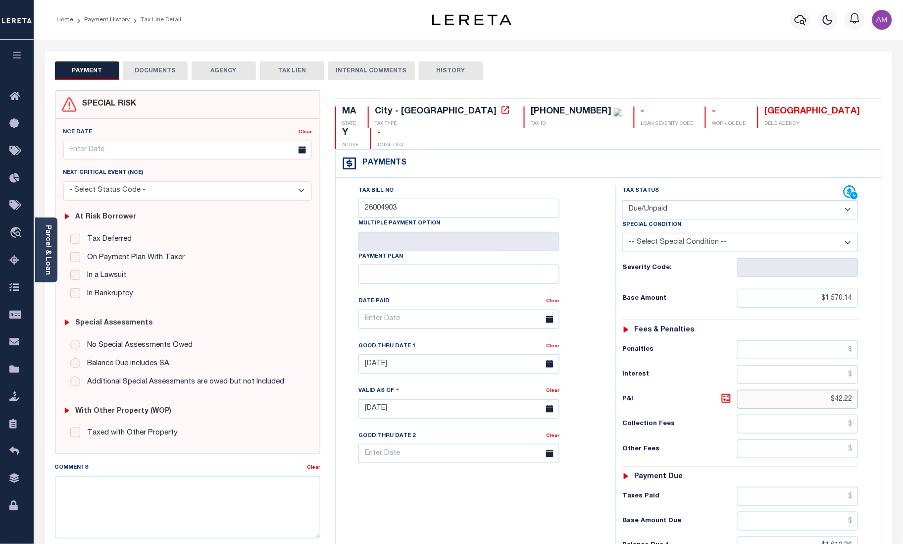
drag, startPoint x: 807, startPoint y: 376, endPoint x: 885, endPoint y: 378, distance: 77.7
click at [903, 383] on html "Home Payment History Tax Line Detail" at bounding box center [451, 374] width 903 height 749
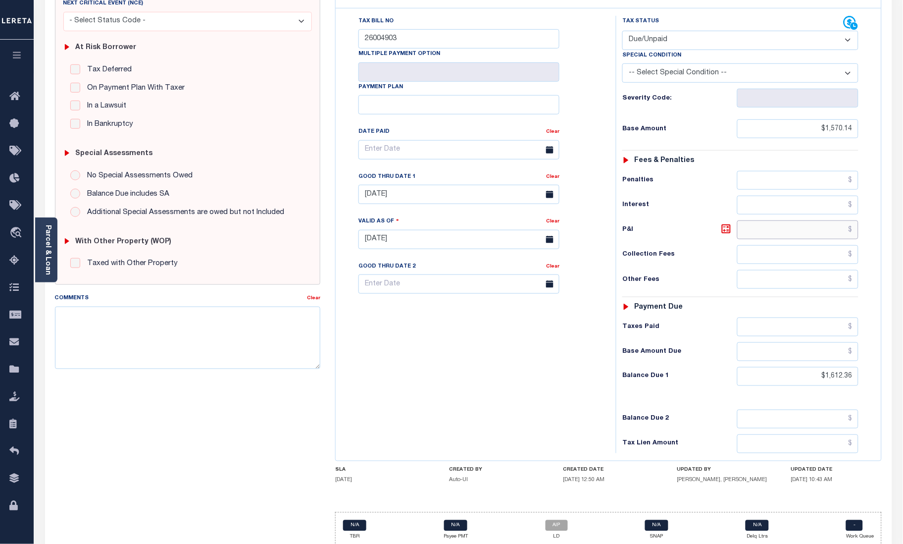
scroll to position [188, 0]
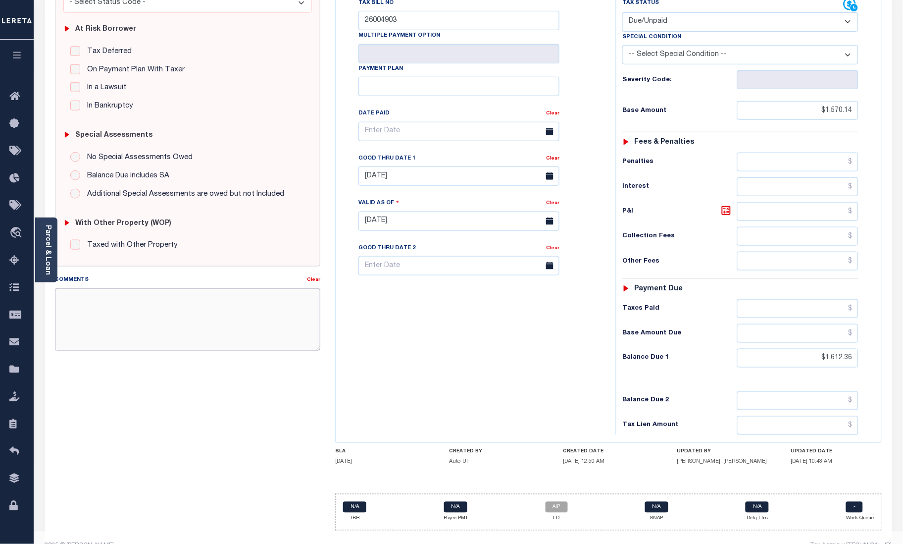
type input "10/09/2025"
click at [212, 309] on textarea "Comments" at bounding box center [188, 319] width 266 height 62
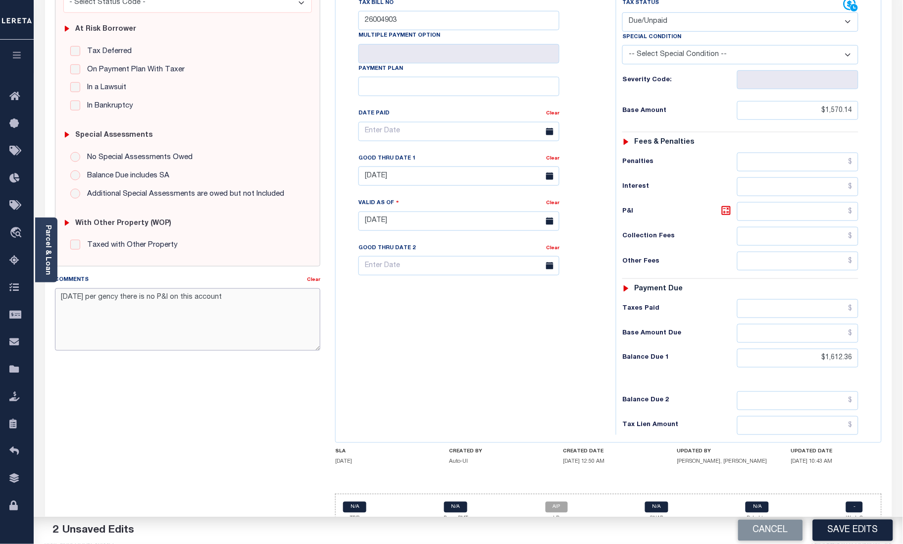
type textarea "10.9.25 per gency there is no P&I on this account"
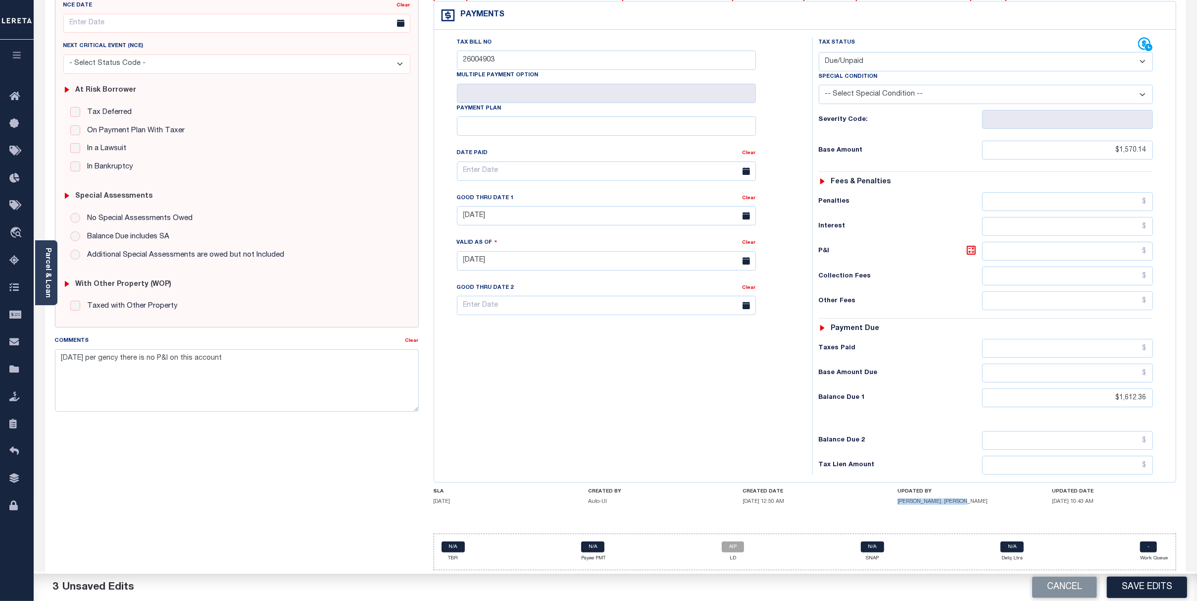
drag, startPoint x: 980, startPoint y: 500, endPoint x: 896, endPoint y: 505, distance: 84.8
click at [896, 505] on div "SLA 11/30/2025 CREATED BY Auto-UI CREATED DATE 07/01/2025 12:50 AM UPDATED BY K…" at bounding box center [805, 498] width 743 height 20
copy h5 "Kooge, Suraj Annasaheb"
click at [1152, 44] on icon at bounding box center [1148, 47] width 7 height 7
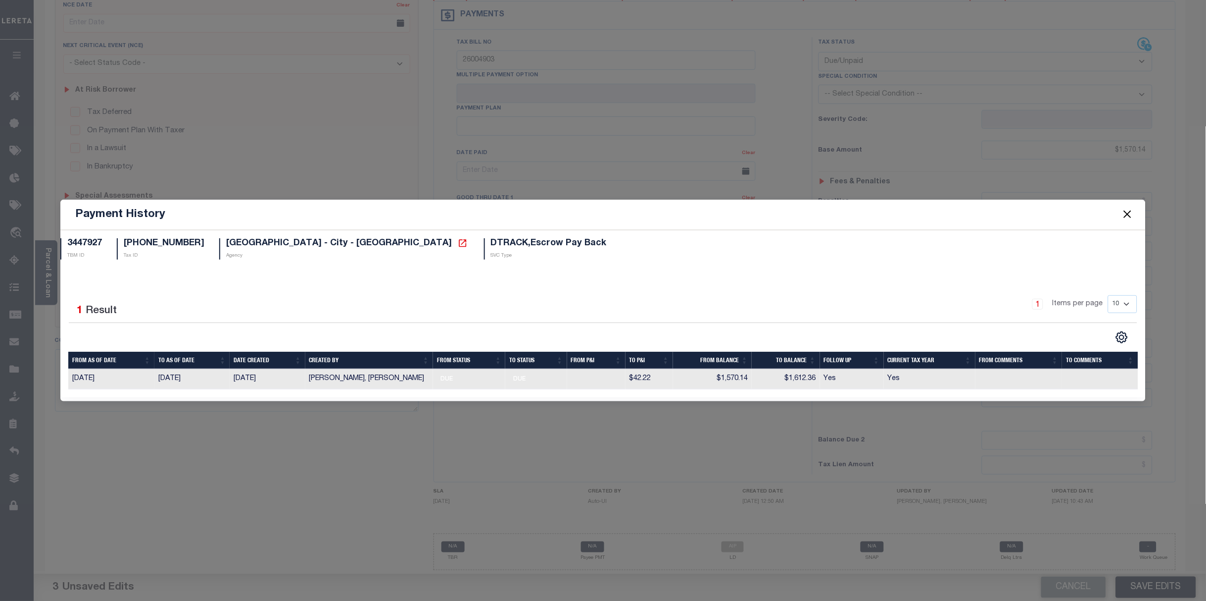
click at [1197, 177] on div "Payment History 3447927 TBM ID 0072-0000-0083 Tax ID LAWRENCE CITY - City - MA …" at bounding box center [603, 300] width 1206 height 601
click at [1125, 219] on button "Close" at bounding box center [1127, 214] width 13 height 13
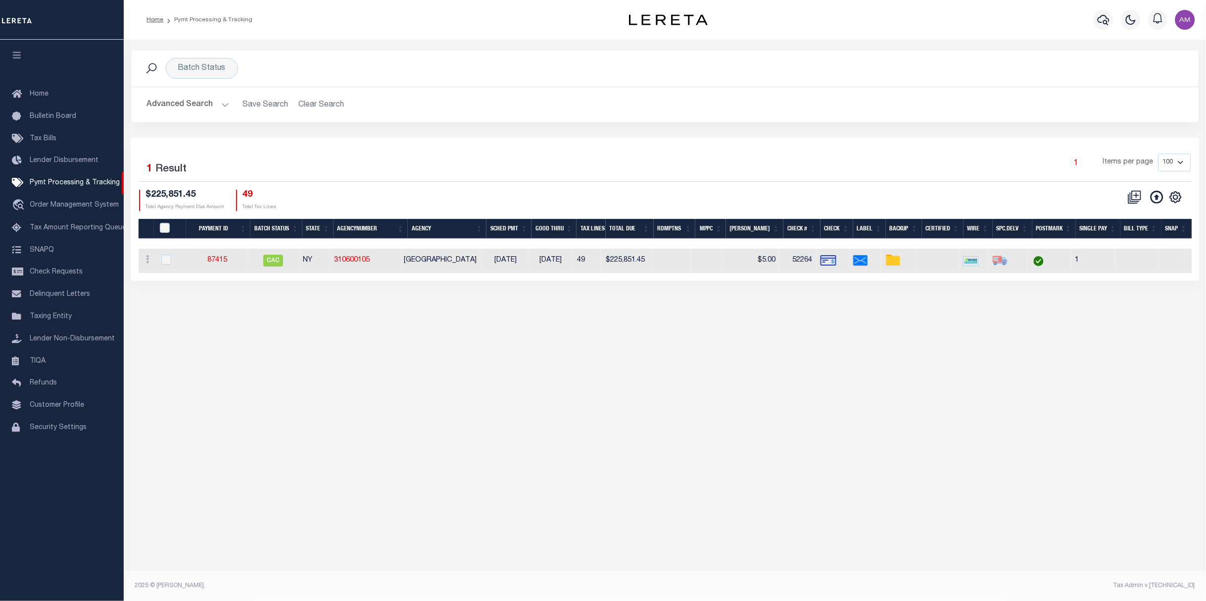
click at [224, 100] on button "Advanced Search" at bounding box center [188, 104] width 82 height 19
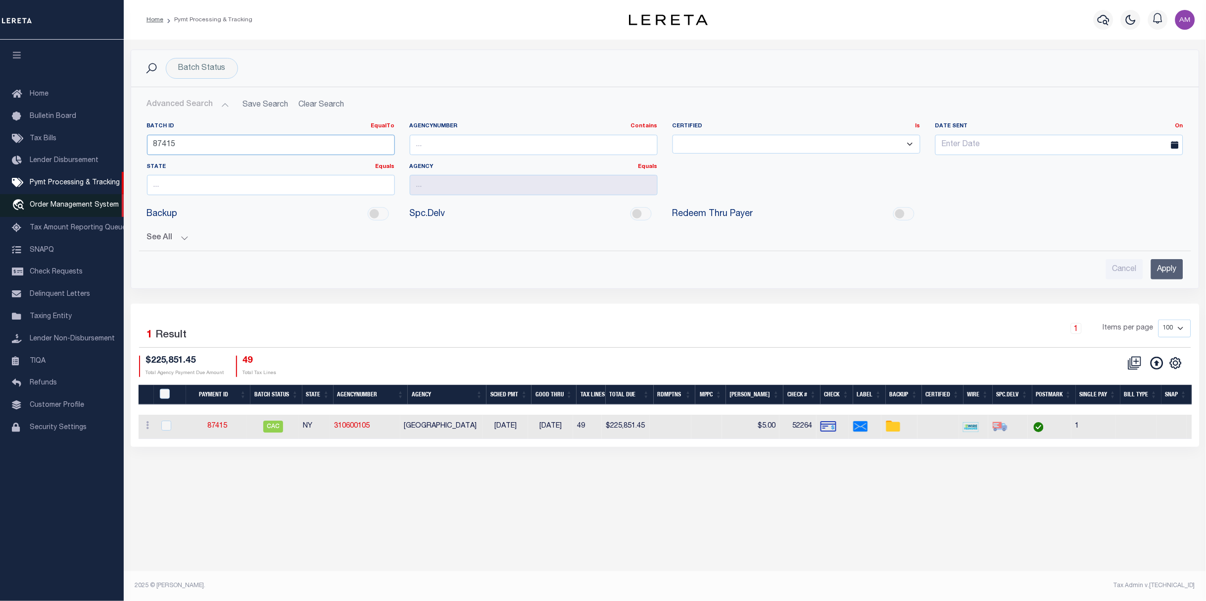
drag, startPoint x: 294, startPoint y: 147, endPoint x: 48, endPoint y: 203, distance: 252.5
click at [98, 191] on div "Home Pymt Processing & Tracking" at bounding box center [603, 290] width 1206 height 580
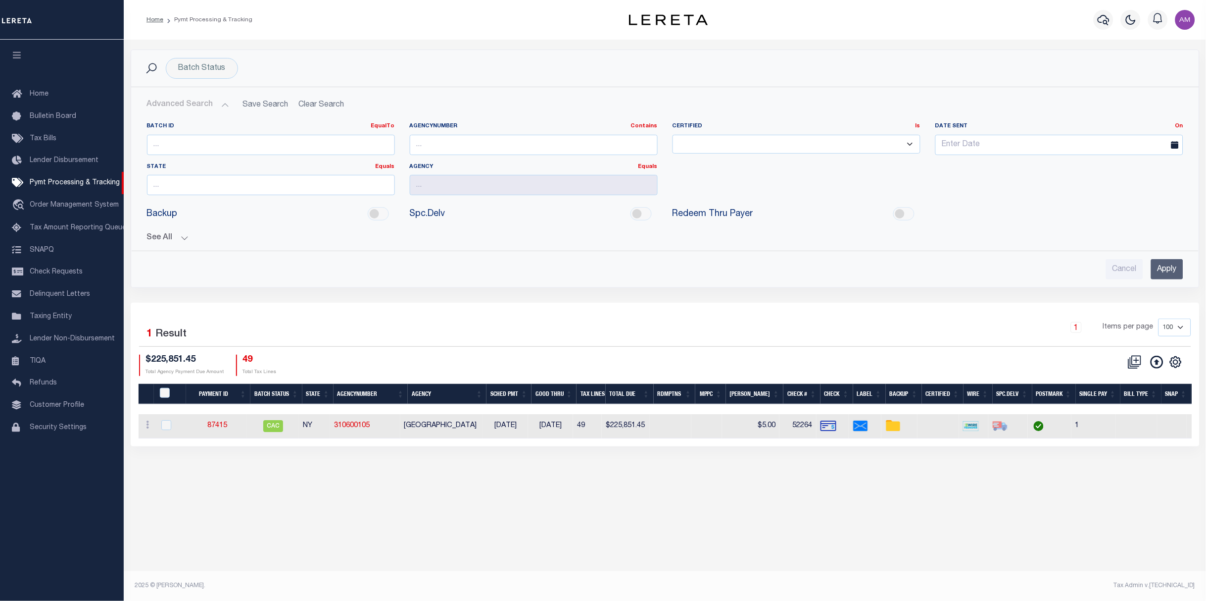
click at [1172, 267] on input "Apply" at bounding box center [1168, 269] width 32 height 20
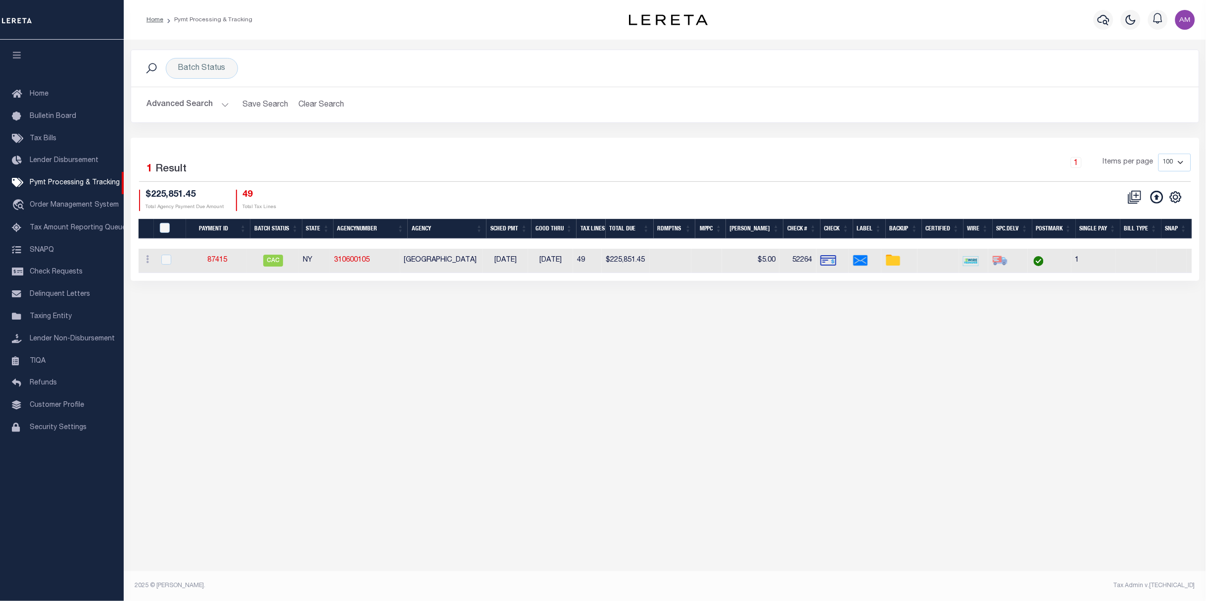
click at [199, 103] on button "Advanced Search" at bounding box center [188, 104] width 82 height 19
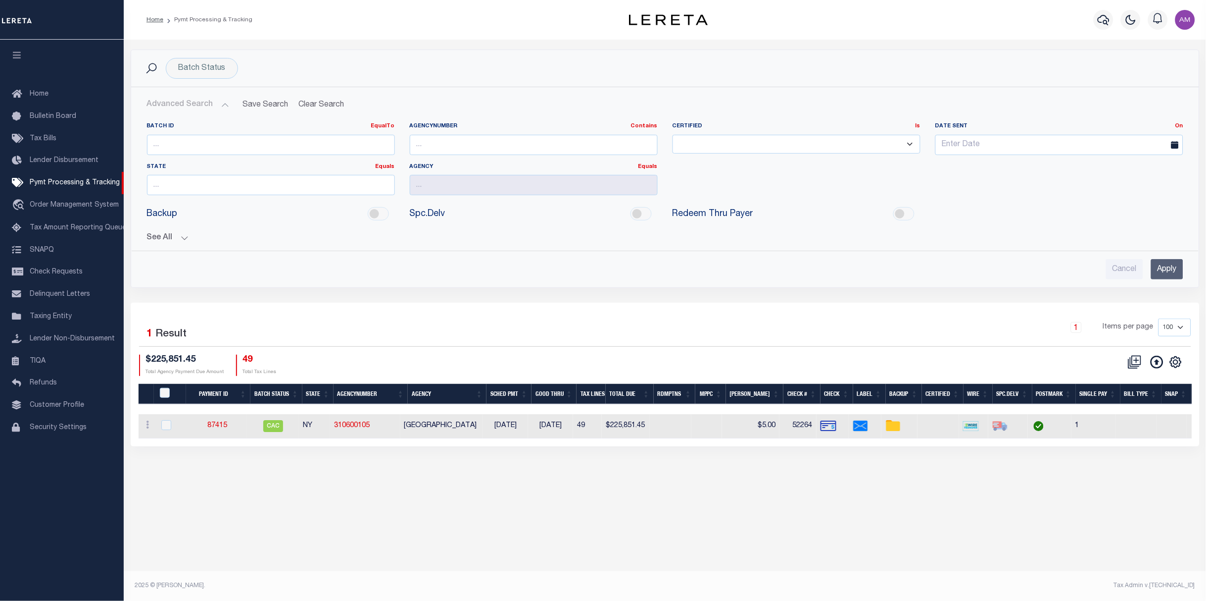
click at [178, 235] on button "See All" at bounding box center [665, 237] width 1037 height 9
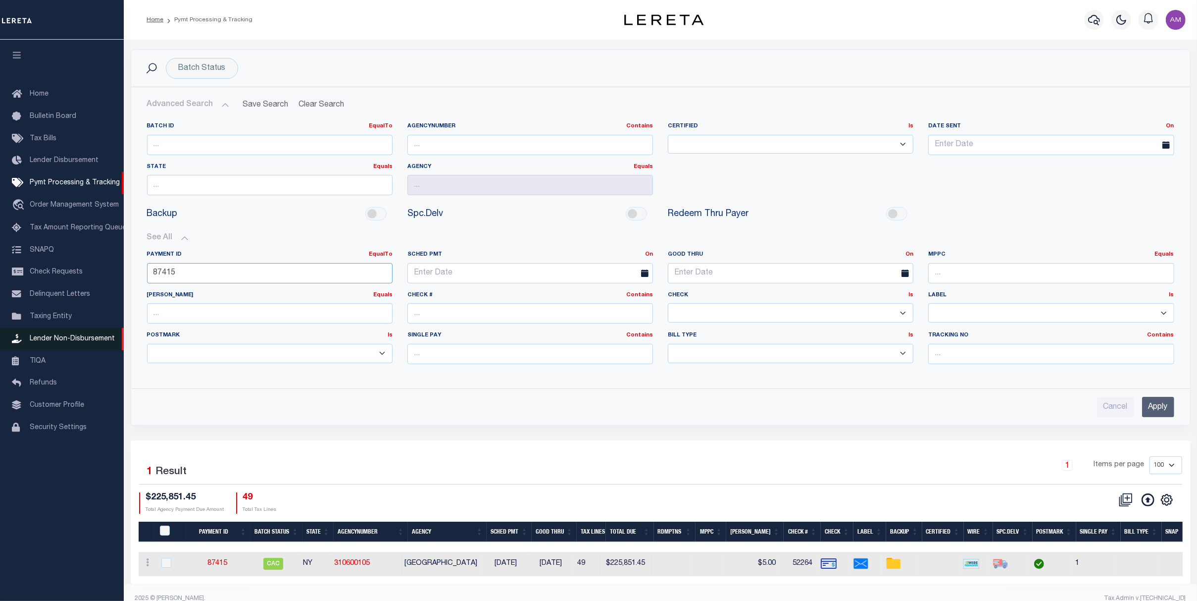
click at [81, 336] on div "Home Pymt Processing & Tracking" at bounding box center [598, 306] width 1197 height 613
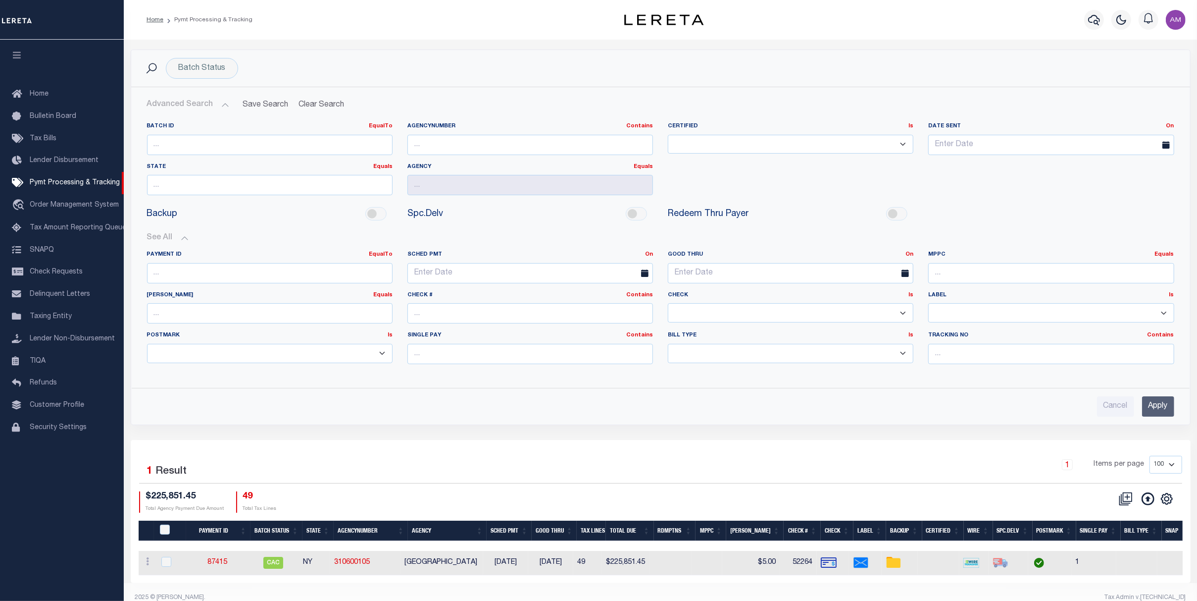
click at [1155, 409] on input "Apply" at bounding box center [1158, 406] width 32 height 20
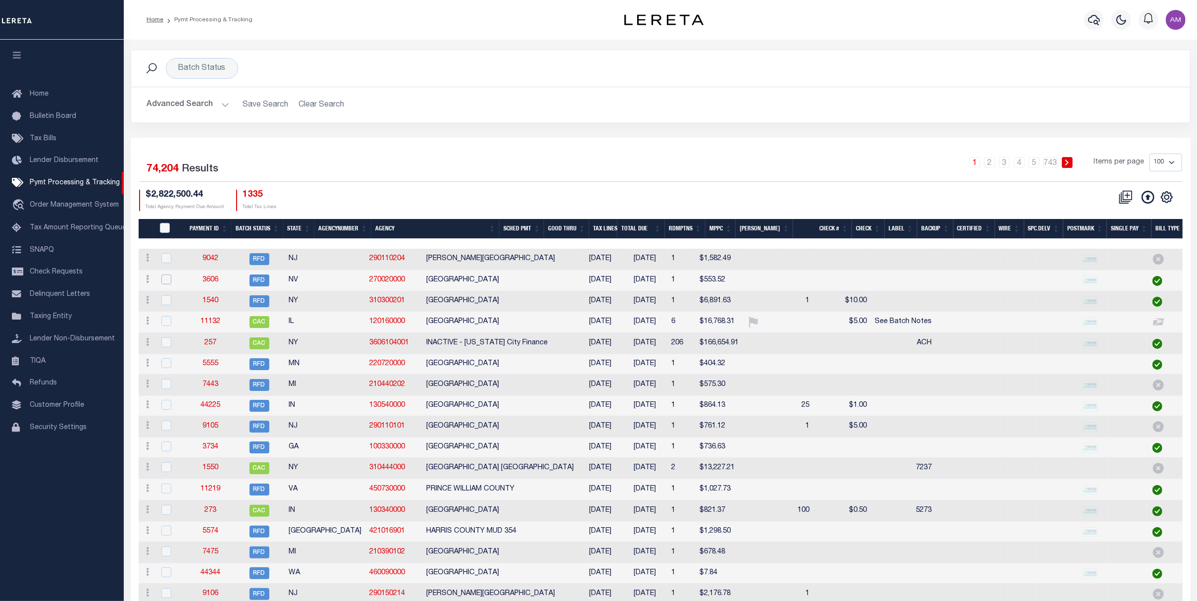
click at [166, 280] on input "checkbox" at bounding box center [166, 279] width 10 height 10
checkbox input "true"
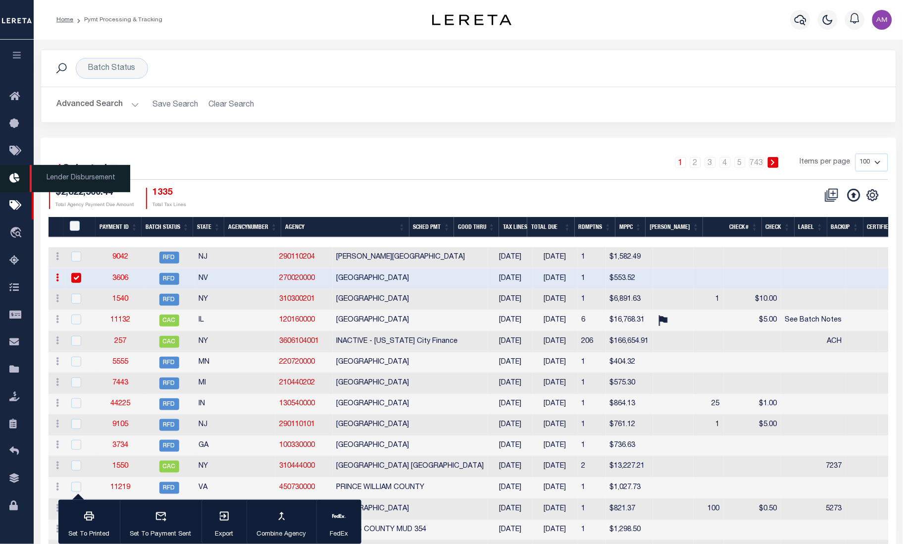
click at [18, 179] on icon at bounding box center [17, 178] width 16 height 12
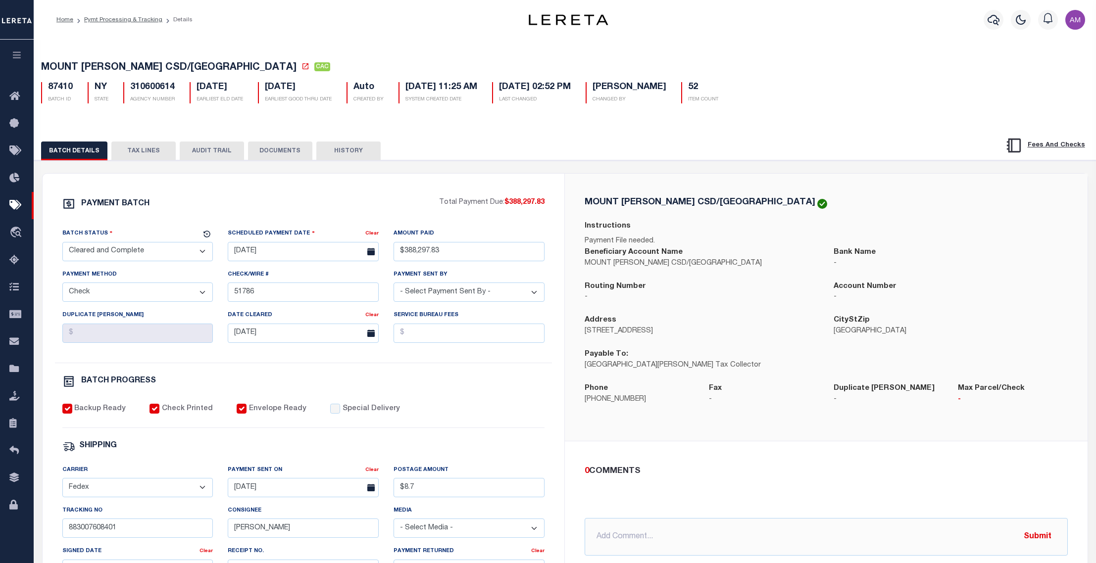
select select "CAC"
select select "CHK"
select select "Little, Audria"
select select "FDX"
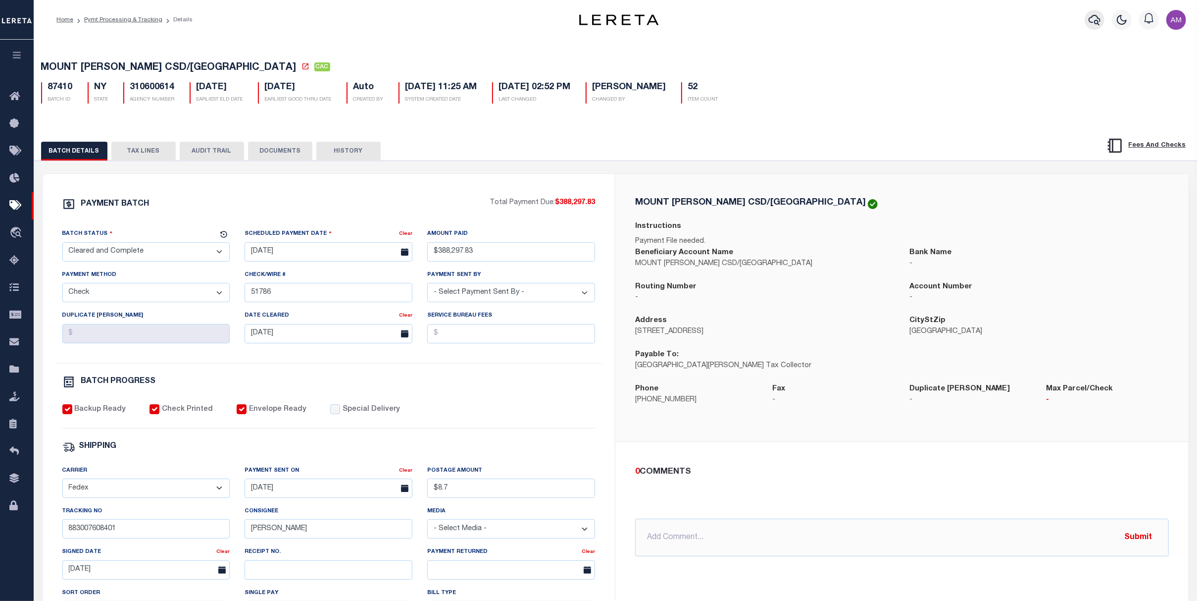
click at [1096, 13] on button "button" at bounding box center [1095, 20] width 20 height 20
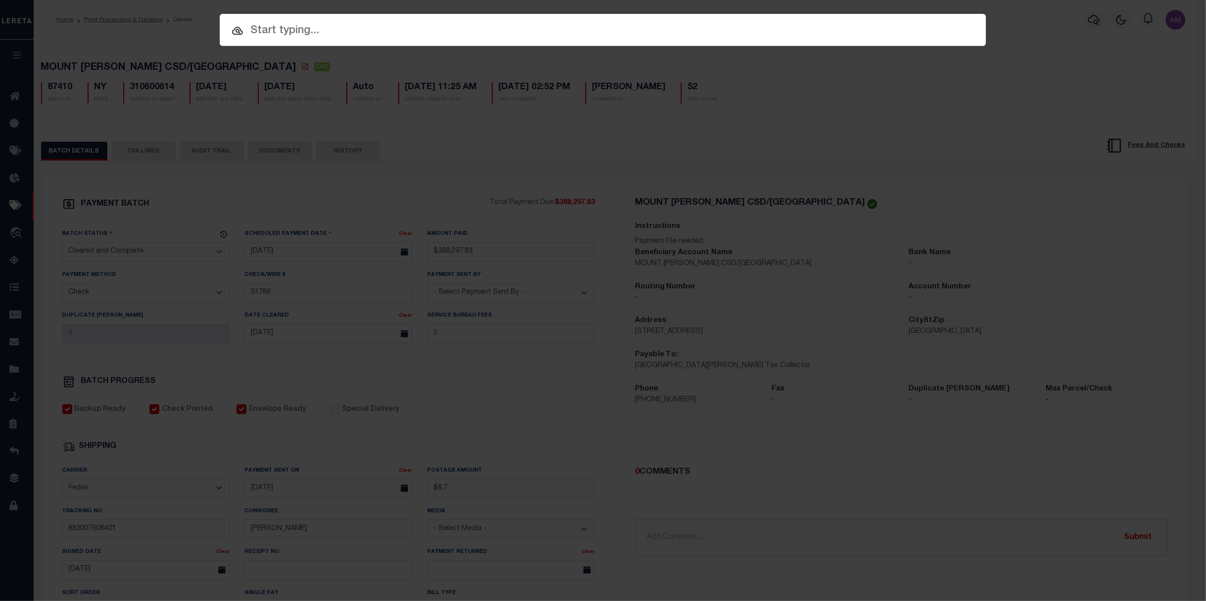
paste input "10022298"
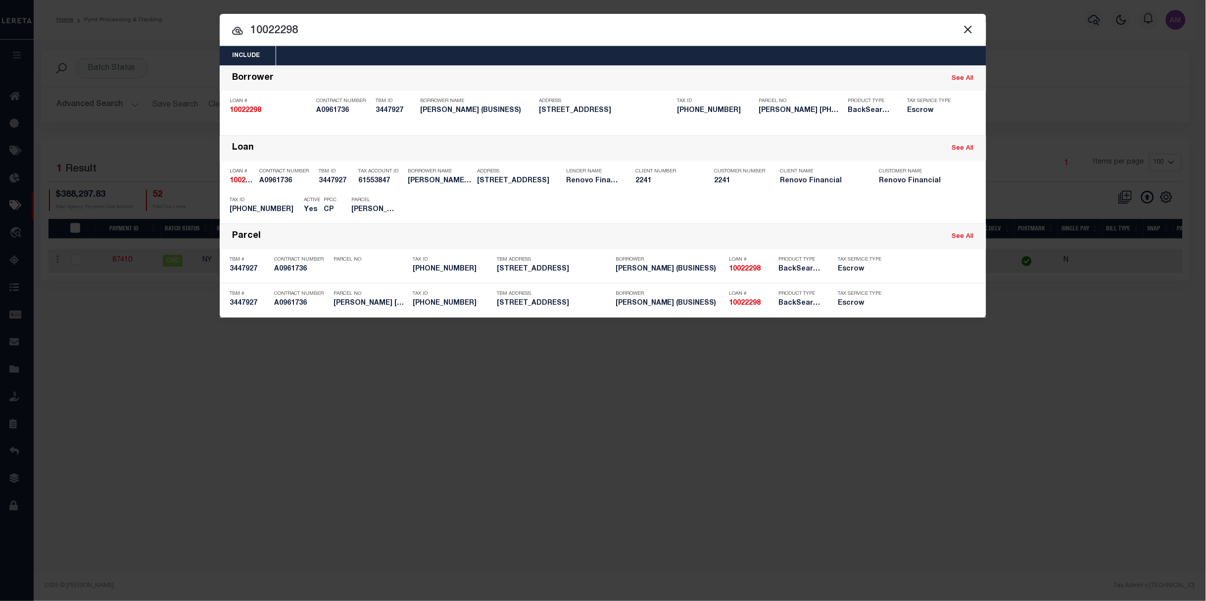
click at [967, 26] on button "Close" at bounding box center [968, 29] width 13 height 13
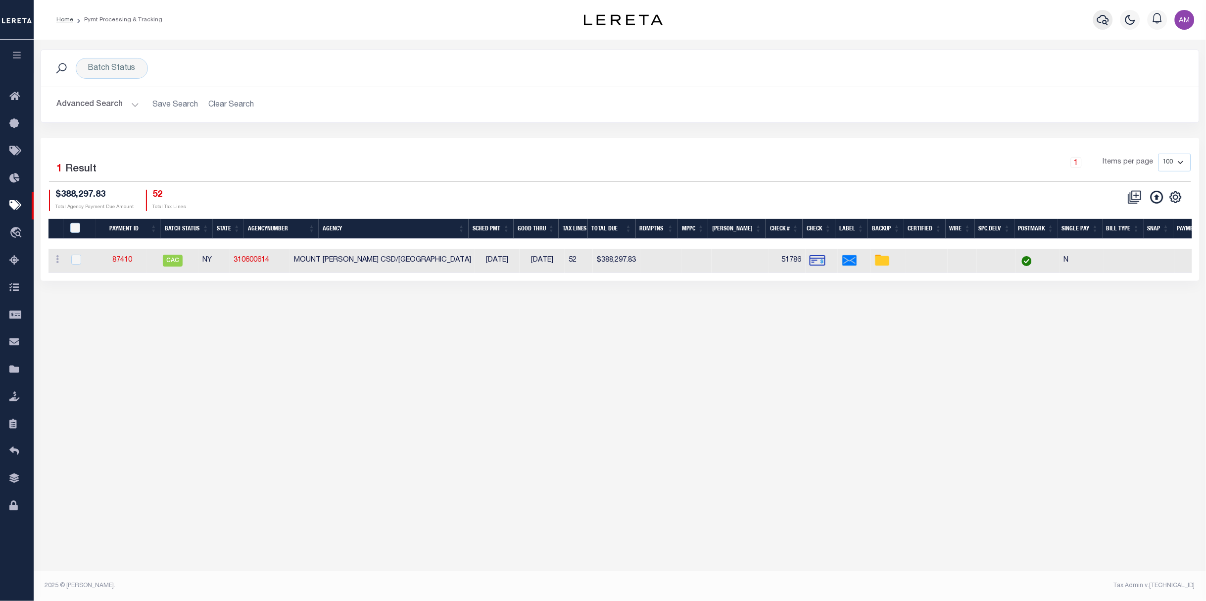
click at [1096, 23] on icon "button" at bounding box center [1104, 20] width 12 height 12
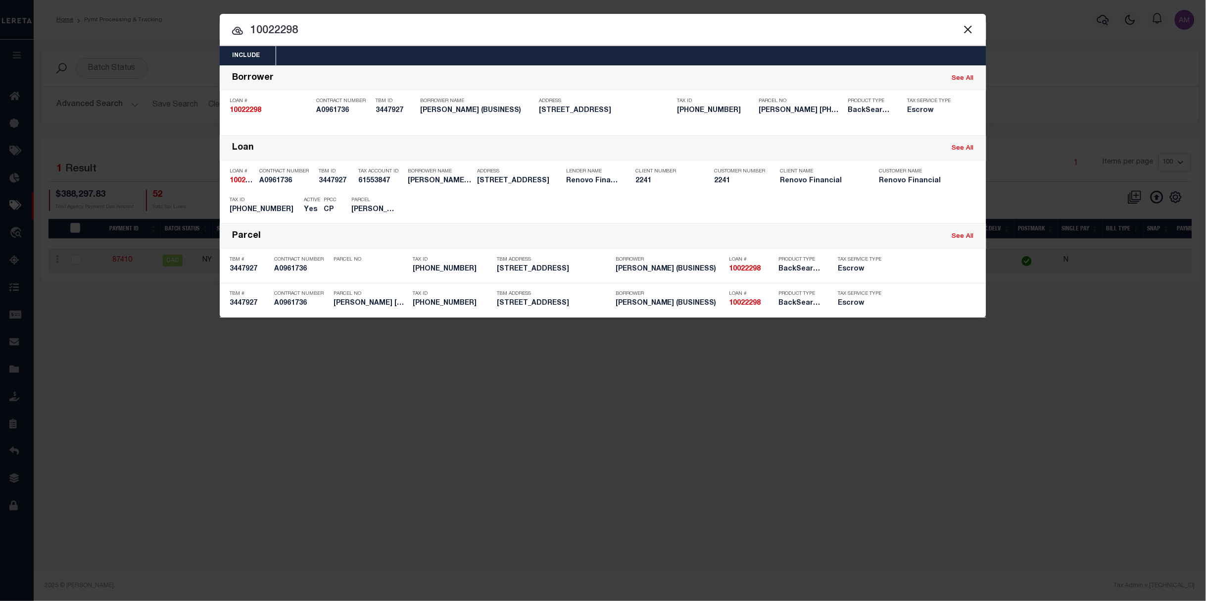
paste input "10021282"
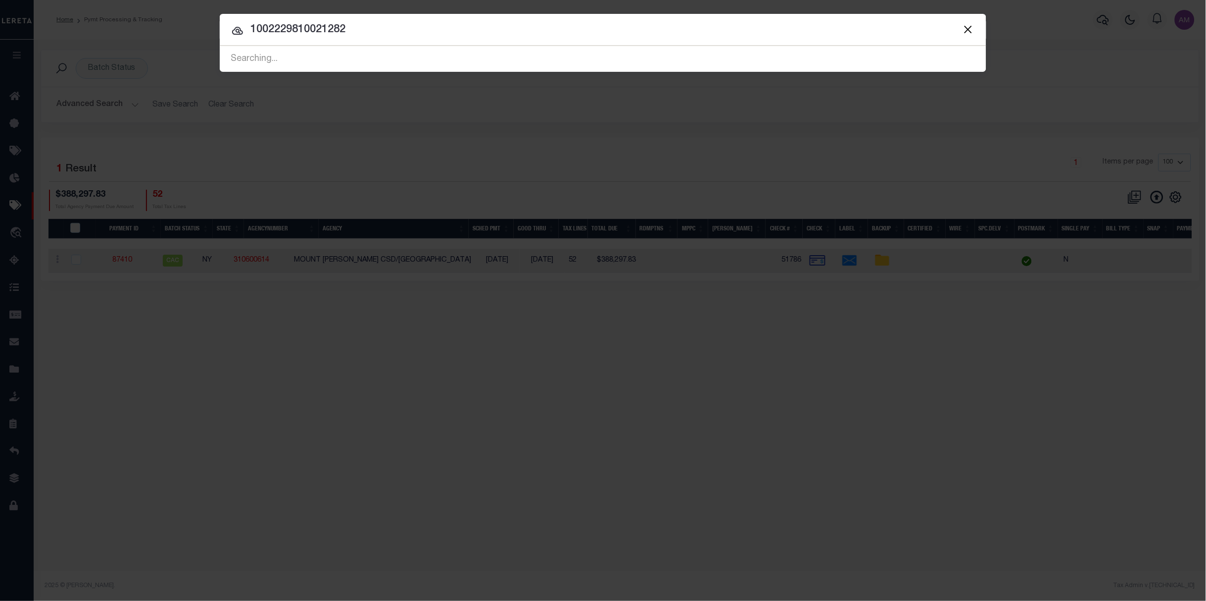
drag, startPoint x: 332, startPoint y: 37, endPoint x: 45, endPoint y: 106, distance: 295.9
click at [38, 108] on div "Include Loans TBM Customers Borrowers Payments (Lender Non-Disb) Payments (Lend…" at bounding box center [603, 300] width 1206 height 601
paste input "text"
type input "10021282"
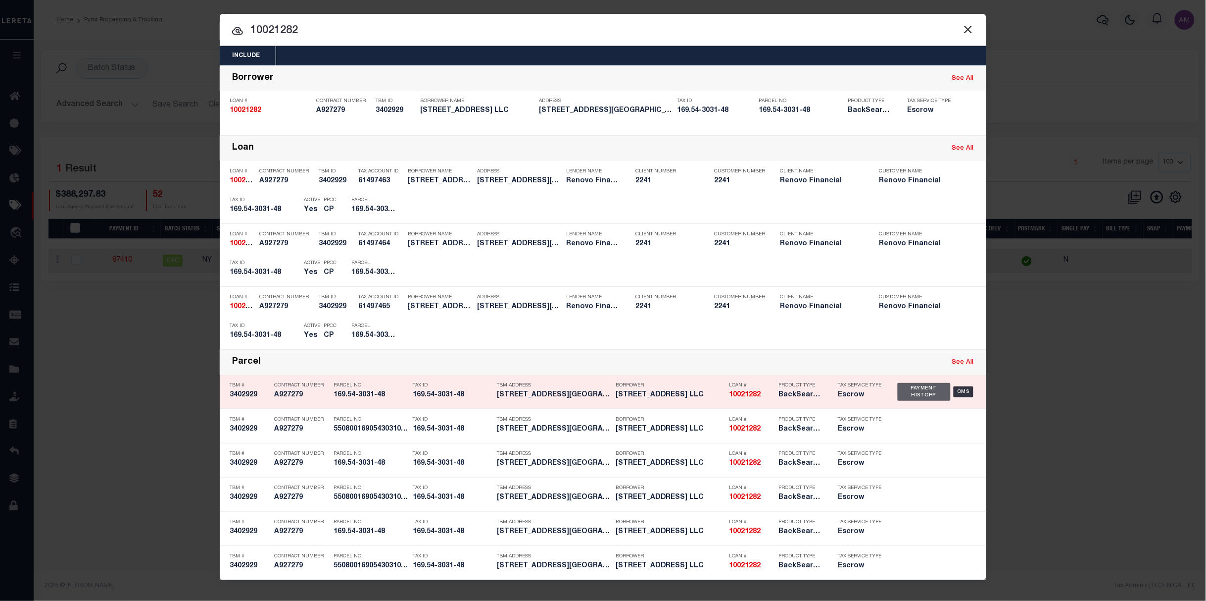
click at [921, 397] on div "Payment History" at bounding box center [924, 392] width 53 height 18
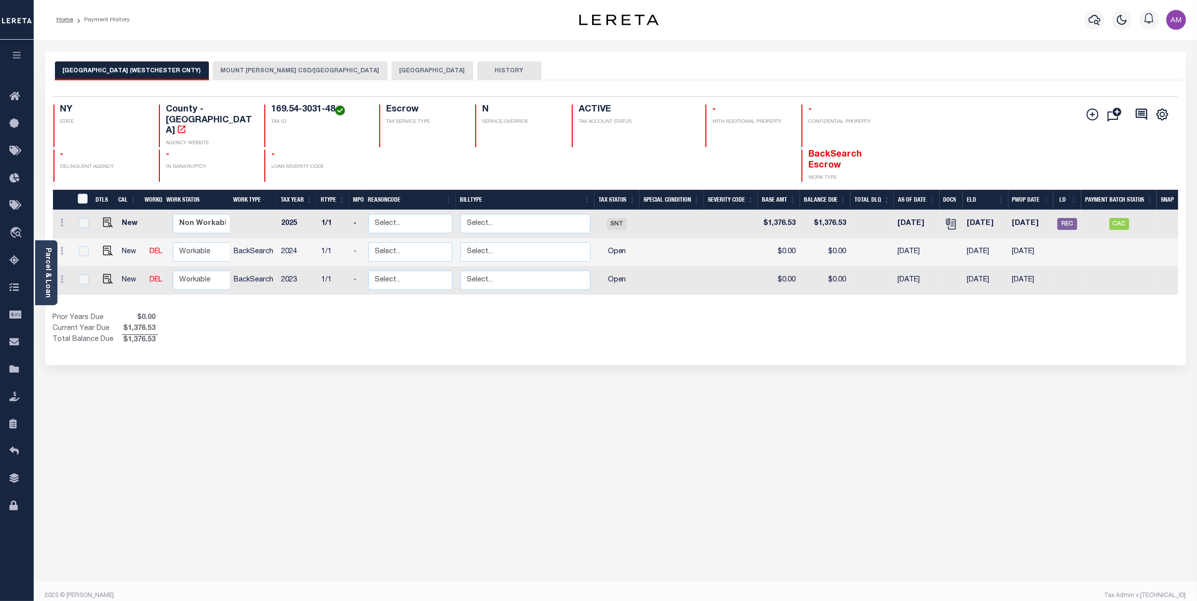
click at [1107, 14] on div at bounding box center [1094, 19] width 27 height 35
click at [1103, 19] on button "button" at bounding box center [1095, 20] width 20 height 20
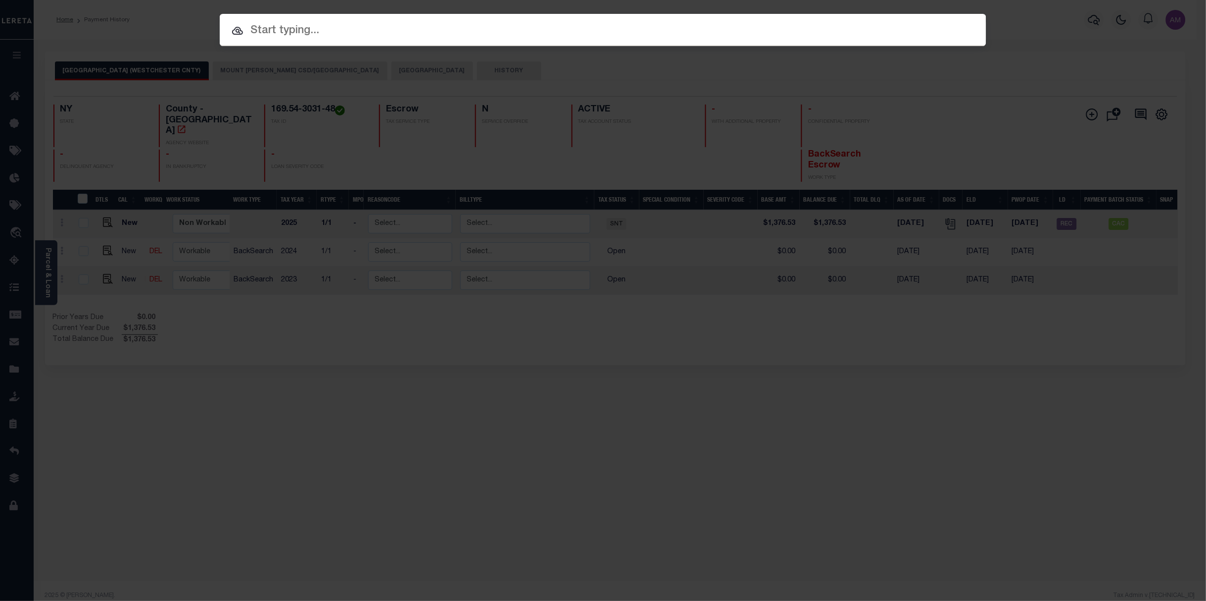
paste input "19494"
type input "19494"
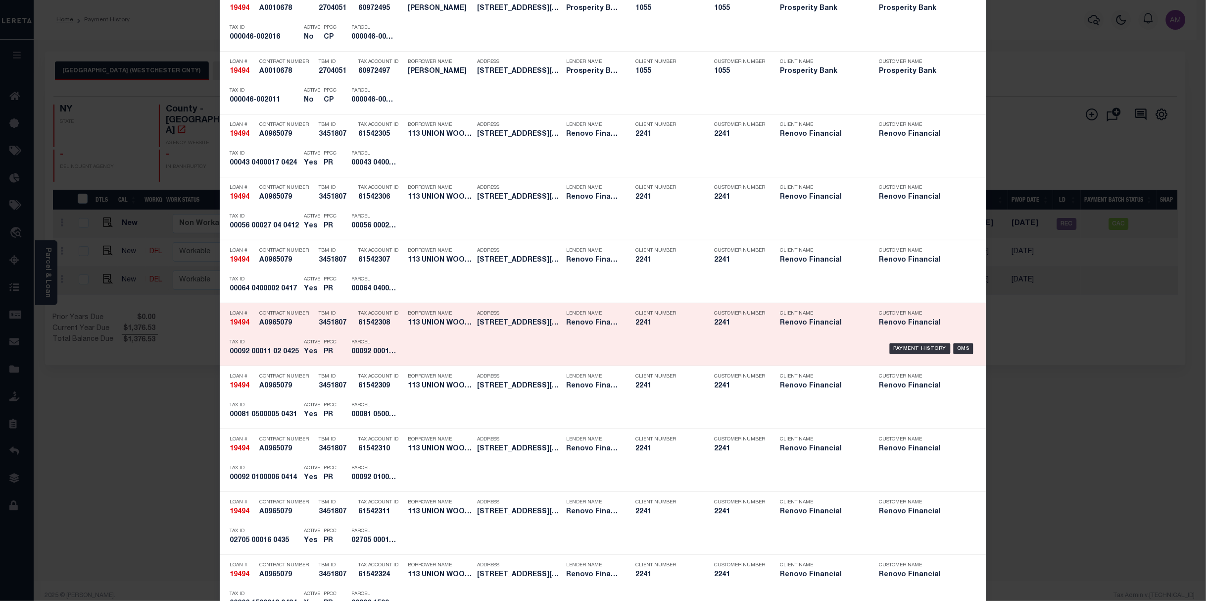
scroll to position [1254, 0]
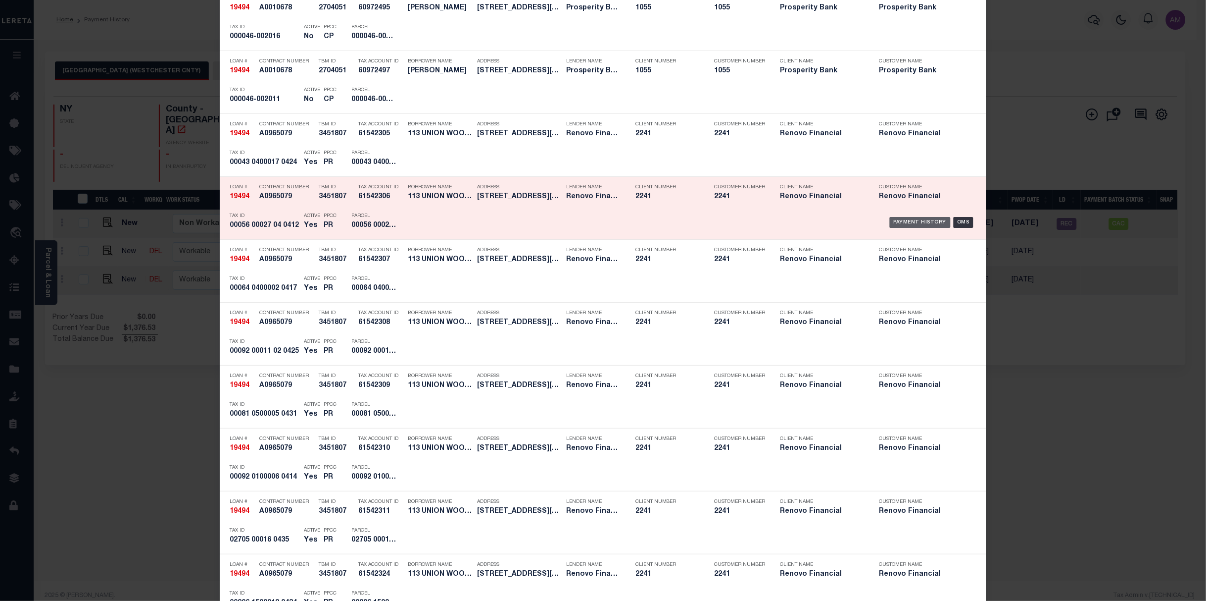
click at [915, 221] on div "Payment History" at bounding box center [920, 222] width 61 height 11
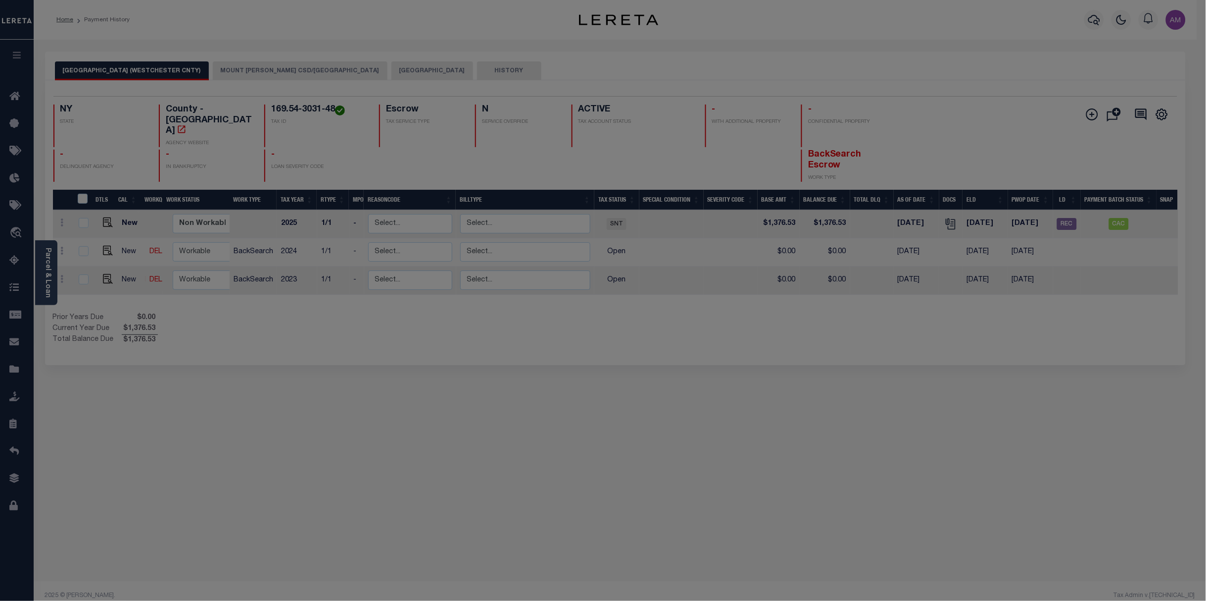
scroll to position [0, 0]
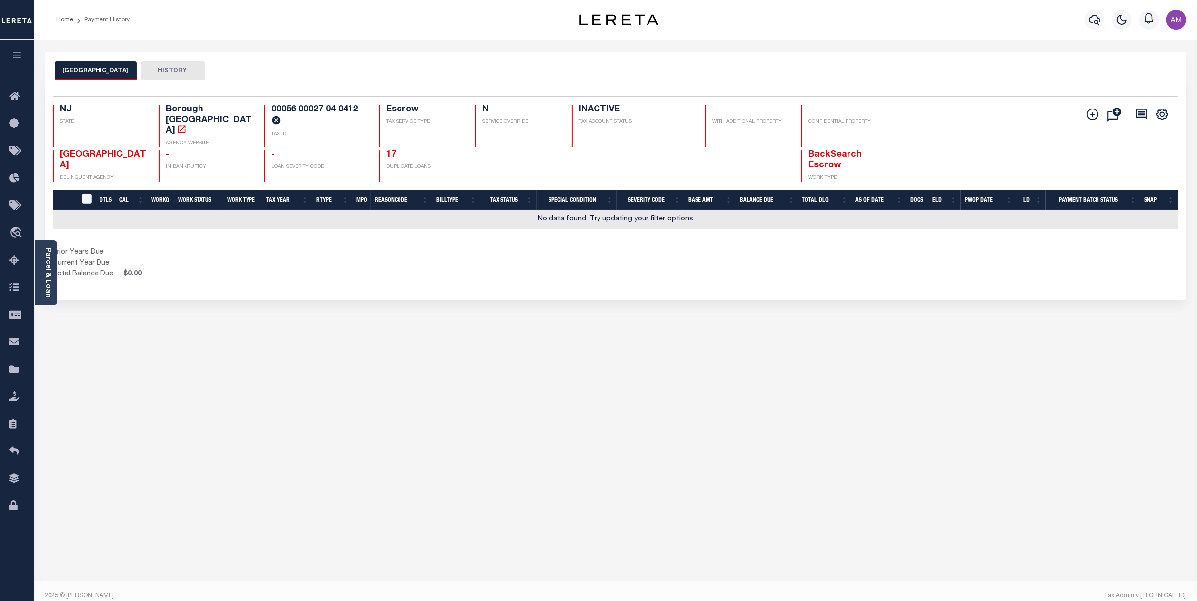
click at [173, 67] on button "HISTORY" at bounding box center [173, 70] width 64 height 19
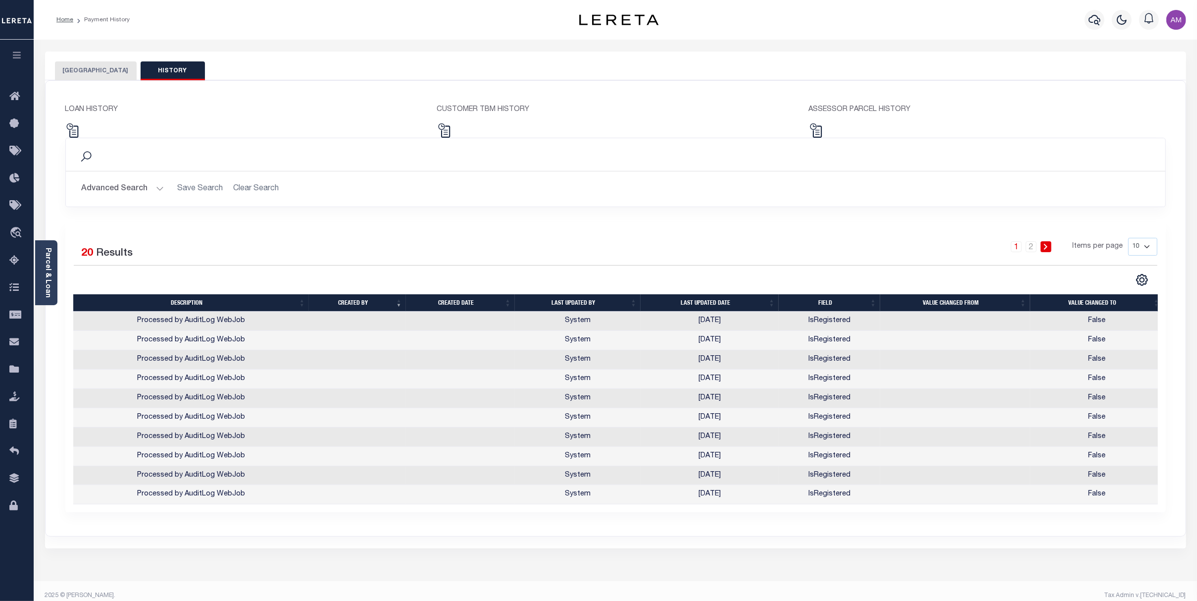
click at [136, 66] on button "[GEOGRAPHIC_DATA]" at bounding box center [96, 70] width 82 height 19
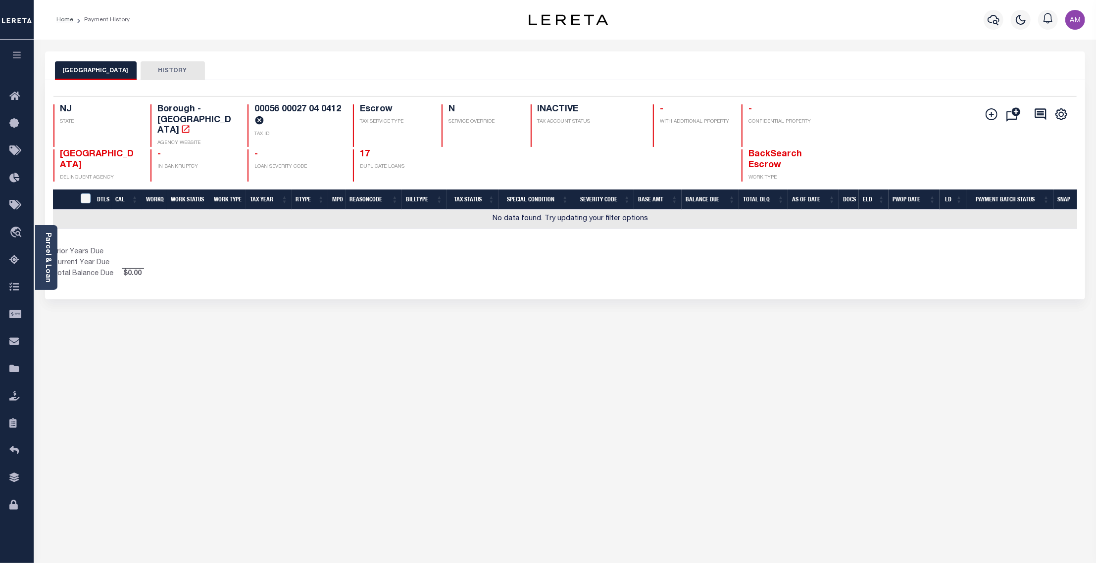
click at [177, 30] on div "Home Payment History Profile" at bounding box center [565, 20] width 1062 height 40
click at [50, 248] on link "Parcel & Loan" at bounding box center [47, 258] width 7 height 50
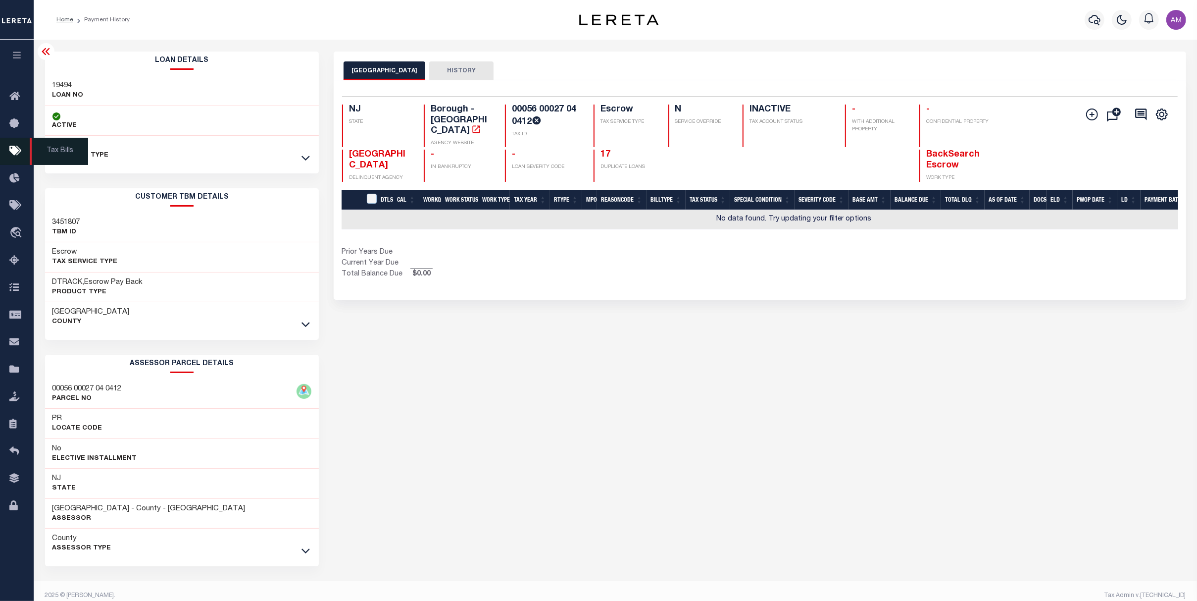
click at [18, 145] on link "Tax Bills" at bounding box center [17, 151] width 34 height 27
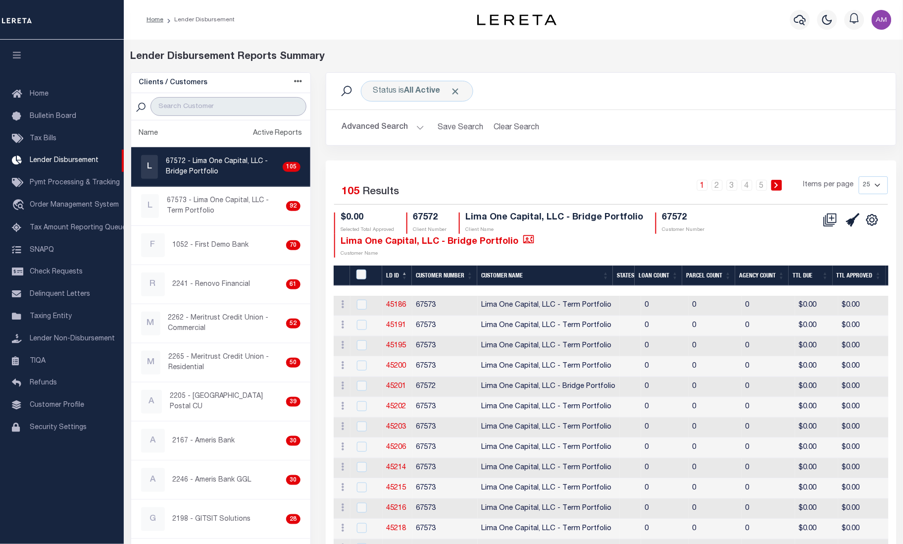
click at [239, 109] on input "search" at bounding box center [228, 106] width 156 height 19
type input "renovo"
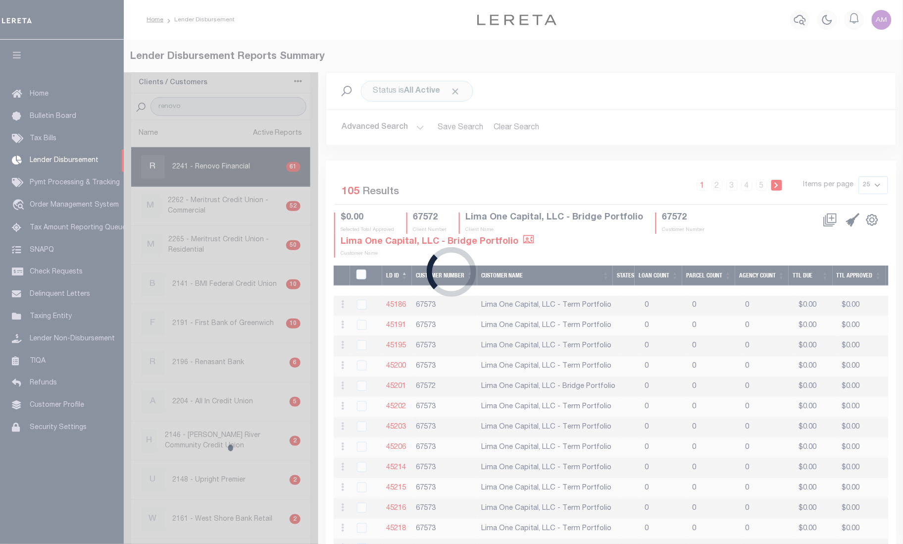
select select
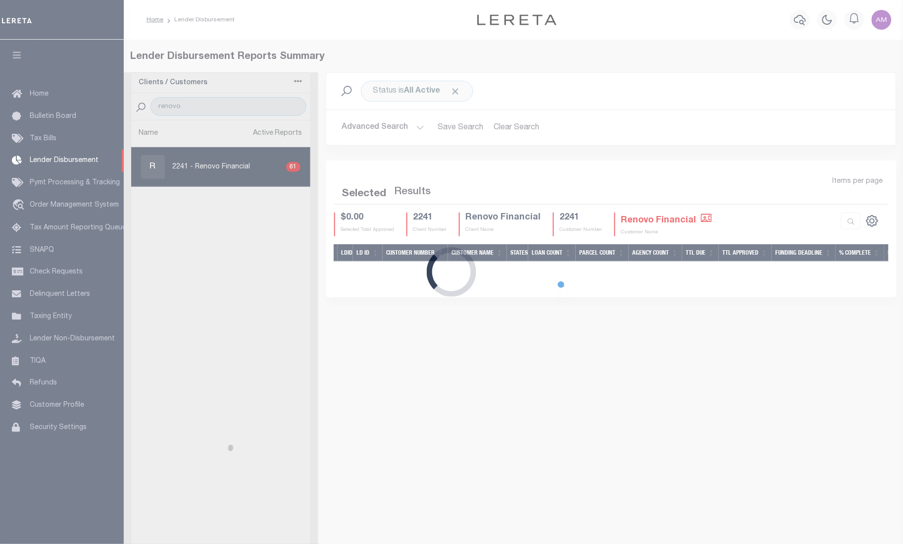
click at [452, 90] on div "Loading..." at bounding box center [451, 272] width 903 height 544
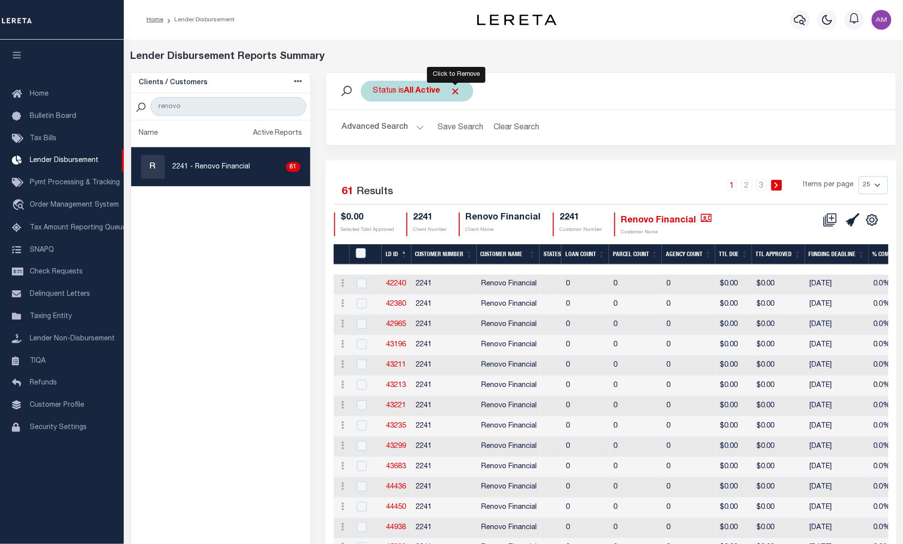
click at [455, 93] on span "Click to Remove" at bounding box center [456, 91] width 10 height 10
click at [384, 123] on button "Advanced Search" at bounding box center [383, 127] width 82 height 19
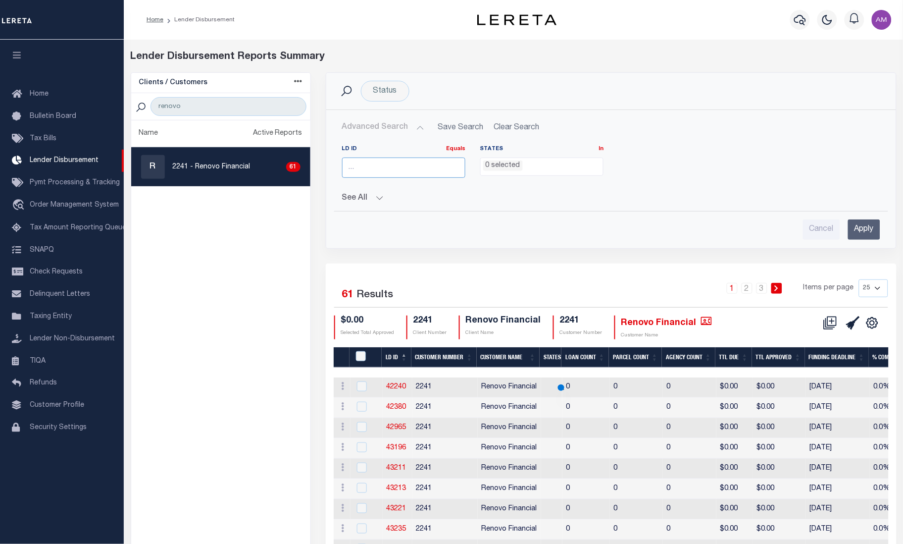
click at [402, 163] on input "number" at bounding box center [403, 167] width 123 height 20
paste input "46589"
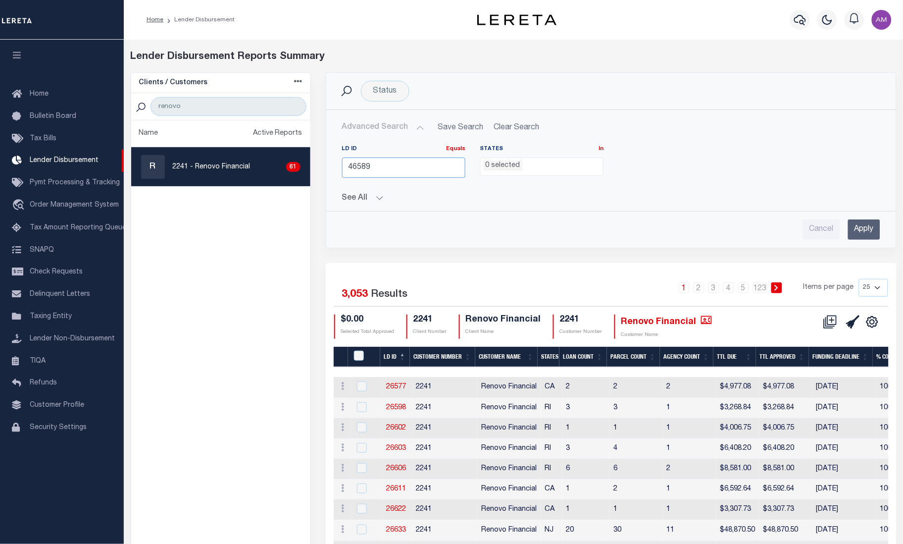
type input "46589"
click at [875, 234] on input "Apply" at bounding box center [864, 229] width 32 height 20
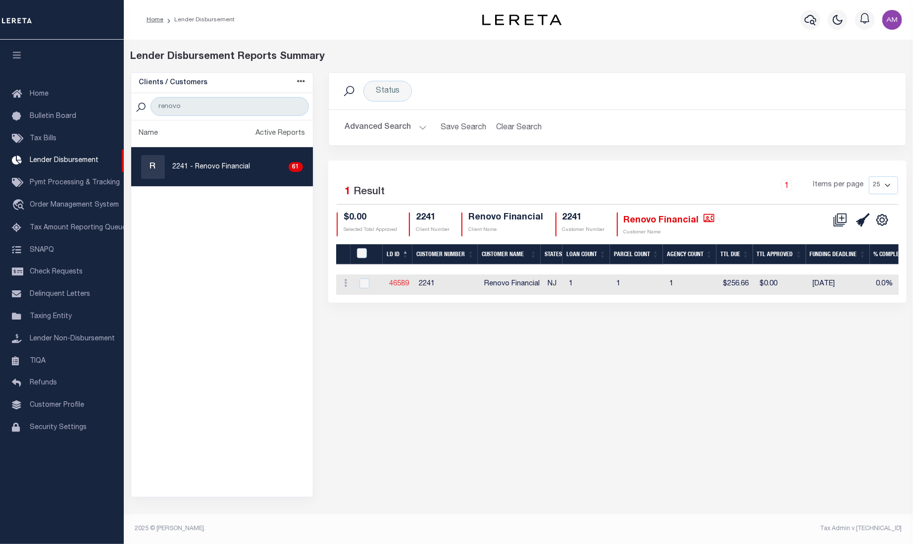
click at [397, 280] on link "46589" at bounding box center [399, 283] width 20 height 7
checkbox input "true"
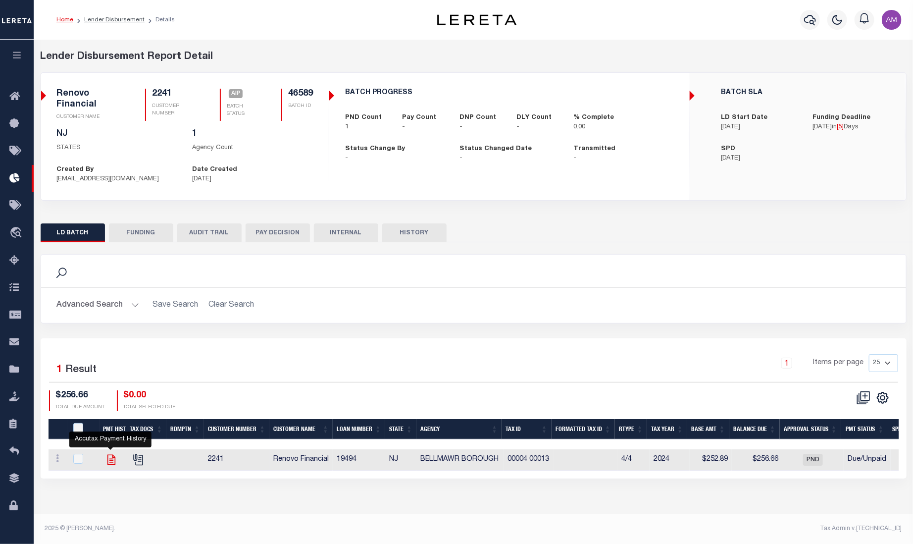
click at [114, 453] on icon "" at bounding box center [111, 459] width 13 height 13
checkbox input "true"
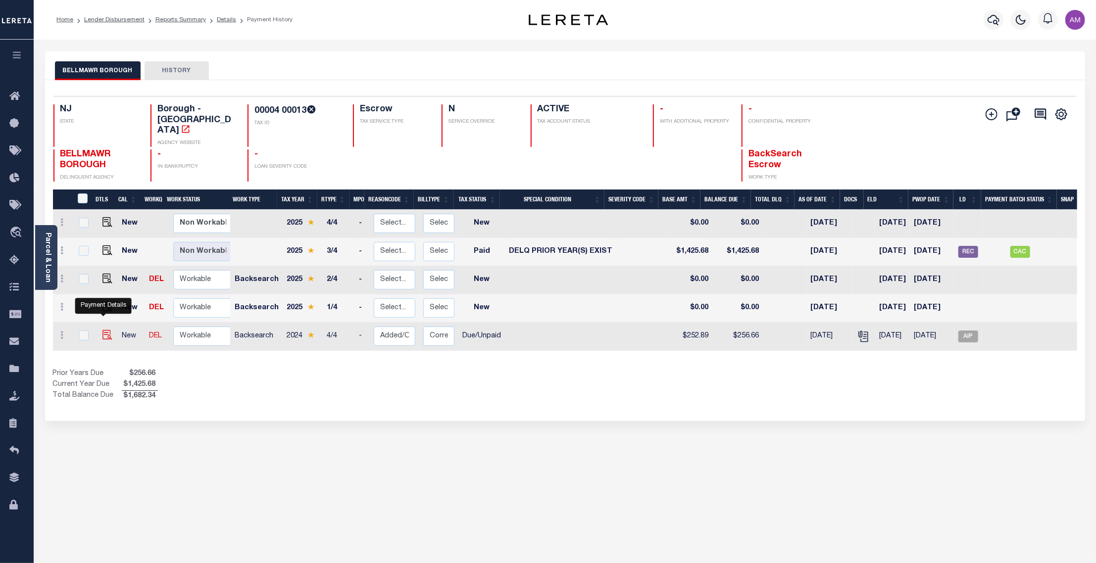
click at [104, 330] on img "" at bounding box center [107, 335] width 10 height 10
checkbox input "true"
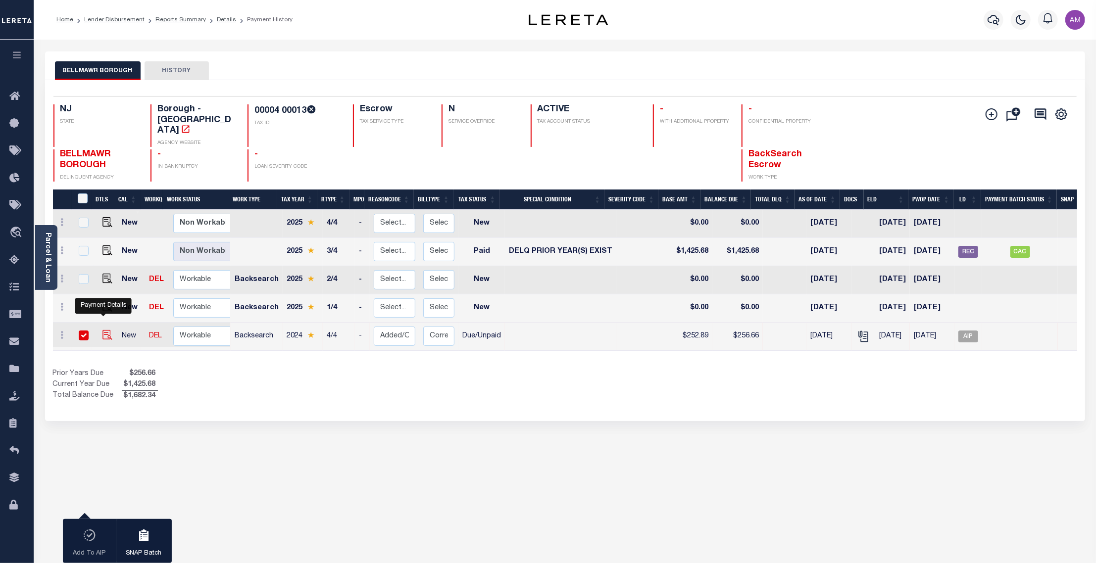
click at [102, 330] on img "" at bounding box center [107, 335] width 10 height 10
checkbox input "false"
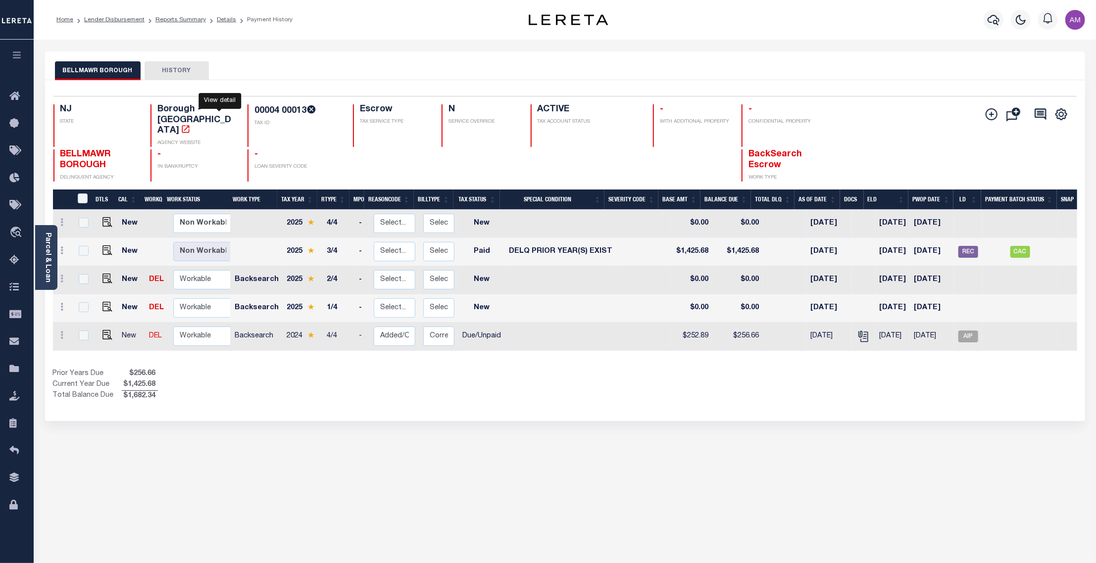
click at [189, 125] on icon "" at bounding box center [185, 128] width 7 height 7
click at [48, 232] on div "Parcel & Loan" at bounding box center [46, 257] width 22 height 65
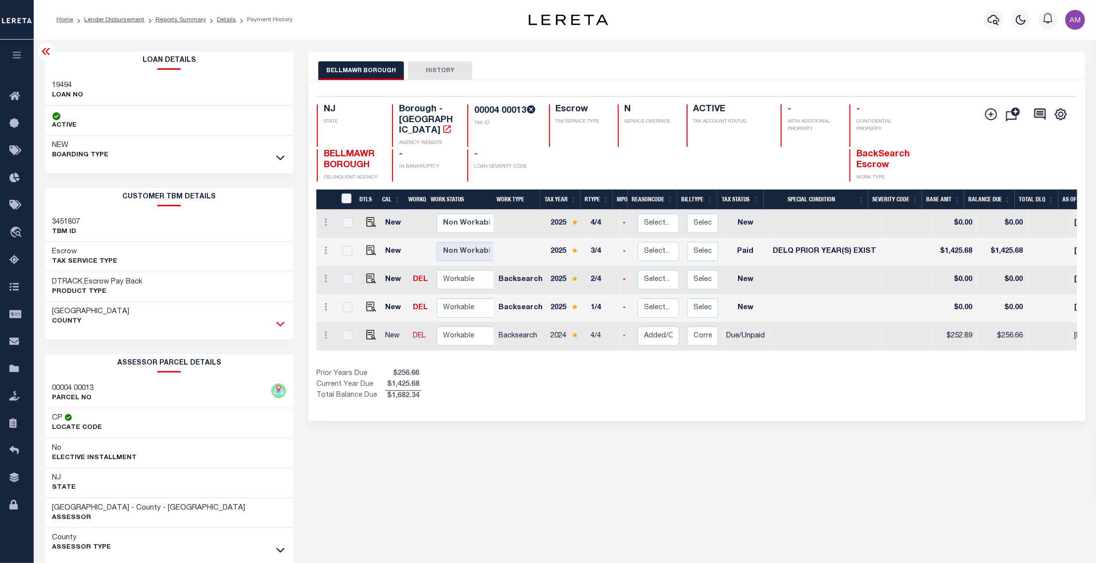
click at [280, 325] on icon at bounding box center [280, 324] width 8 height 10
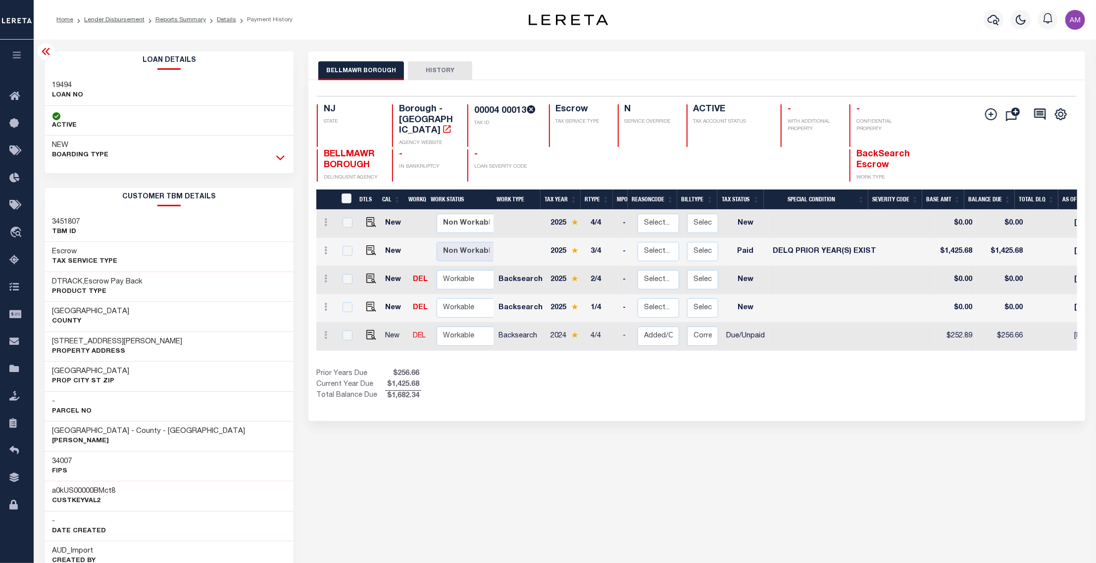
click at [283, 159] on icon at bounding box center [280, 158] width 8 height 5
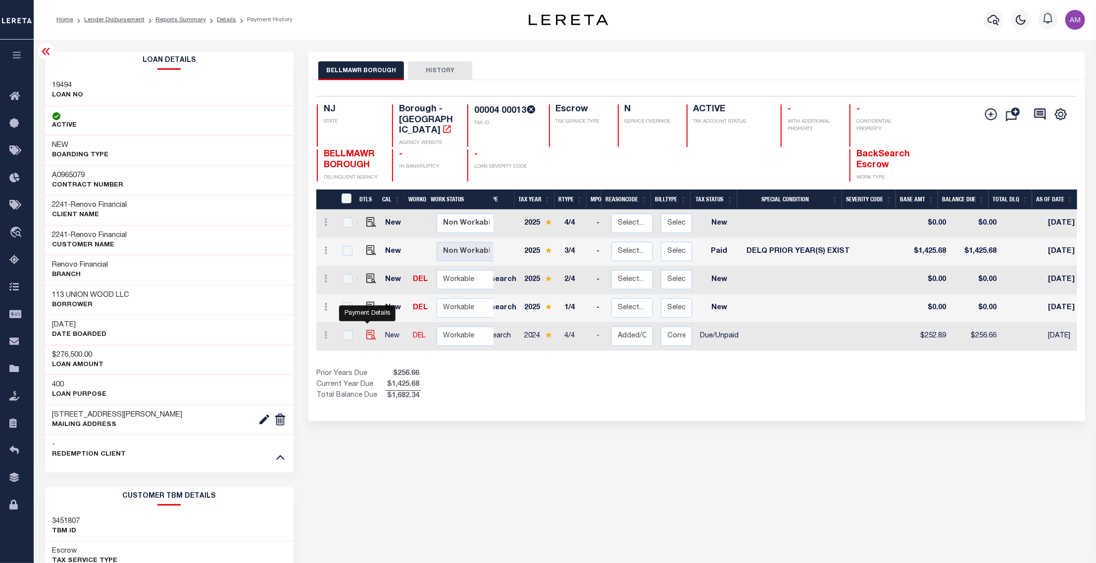
click at [368, 330] on img "" at bounding box center [371, 335] width 10 height 10
checkbox input "true"
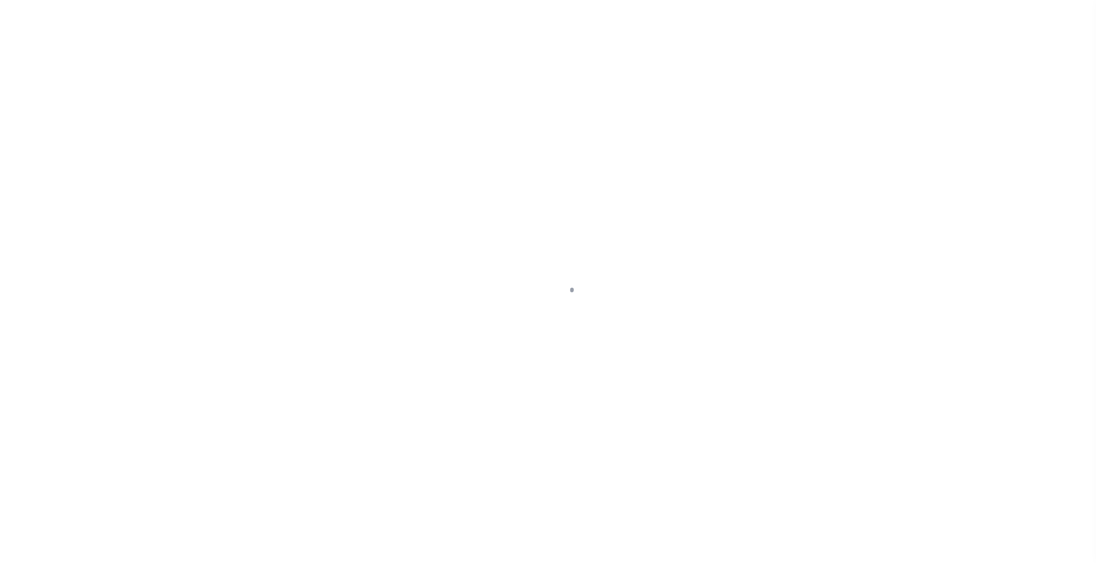
select select "DUE"
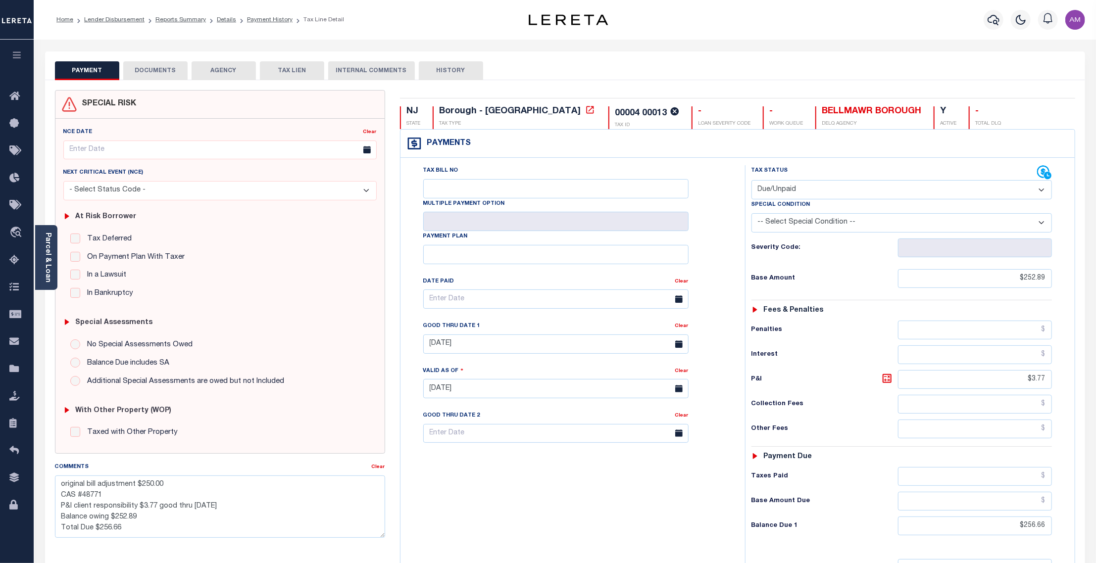
click at [46, 271] on link "Parcel & Loan" at bounding box center [47, 258] width 7 height 50
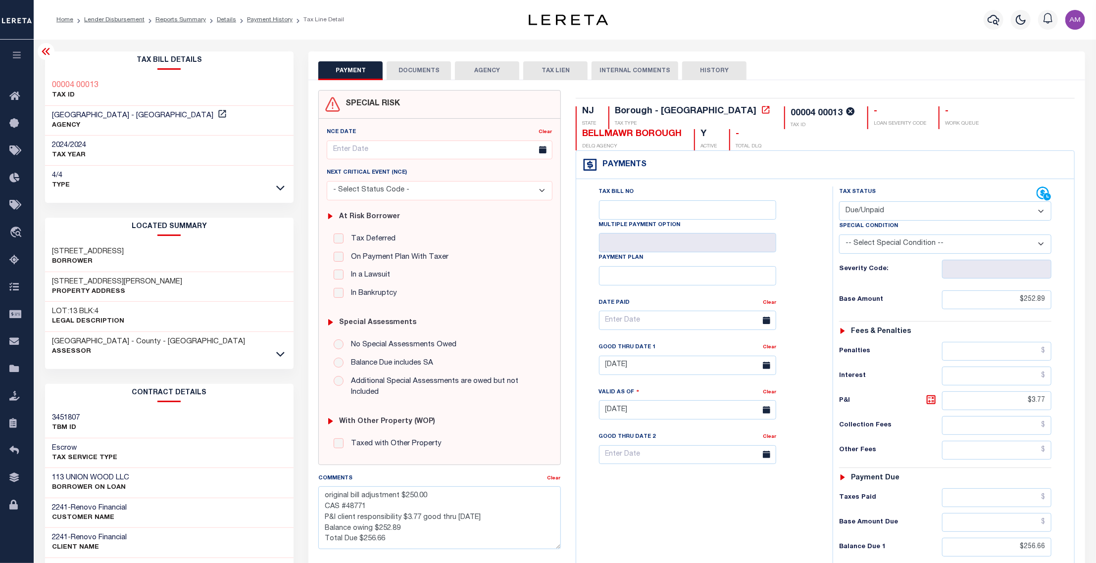
click at [275, 349] on div at bounding box center [280, 354] width 11 height 11
click at [281, 353] on icon at bounding box center [280, 354] width 8 height 5
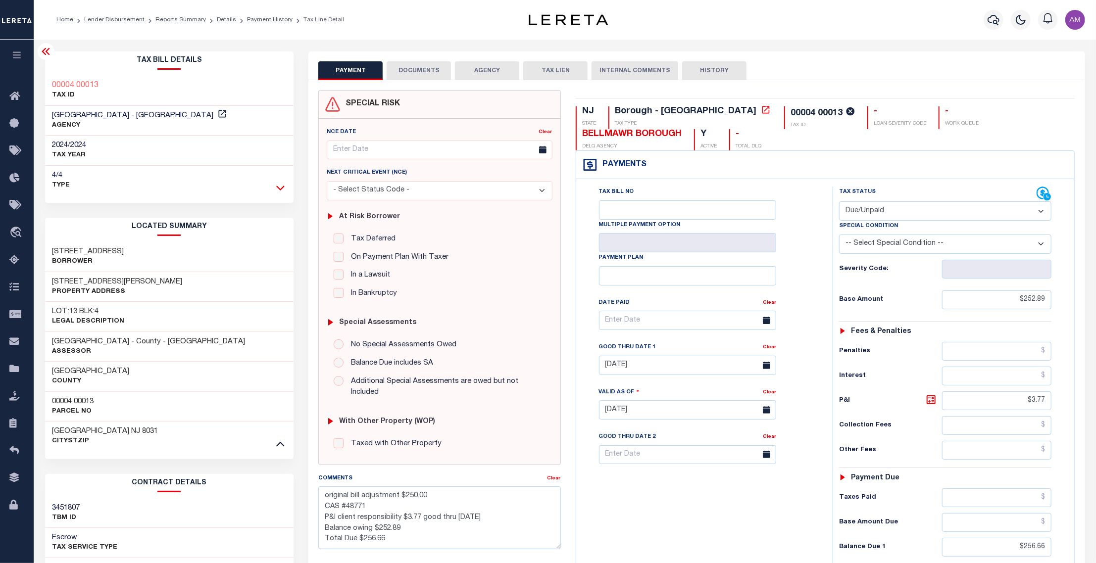
click at [281, 186] on icon at bounding box center [280, 188] width 8 height 10
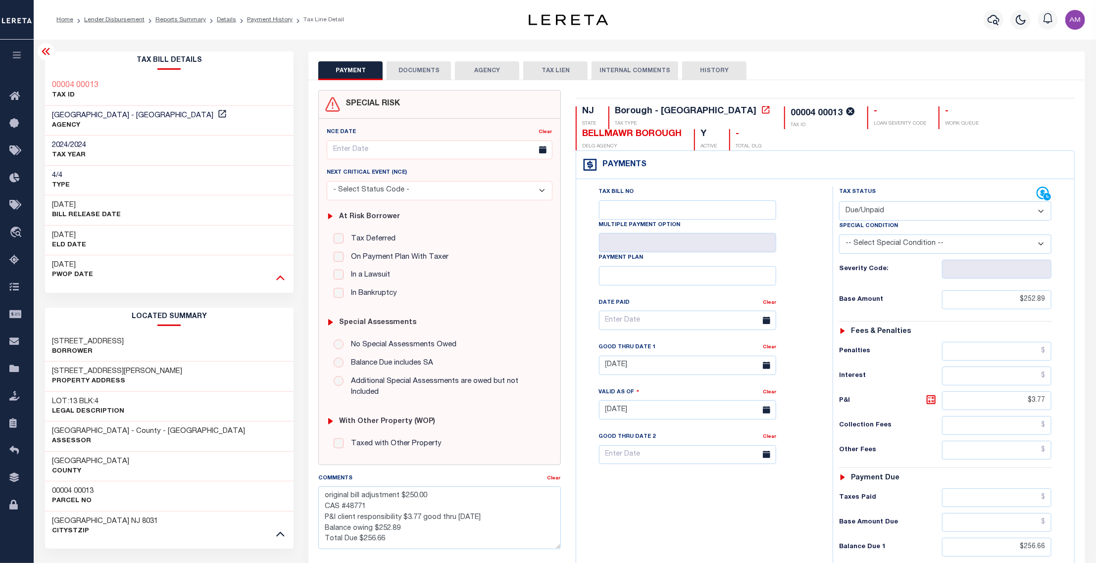
click at [279, 278] on icon at bounding box center [280, 277] width 8 height 10
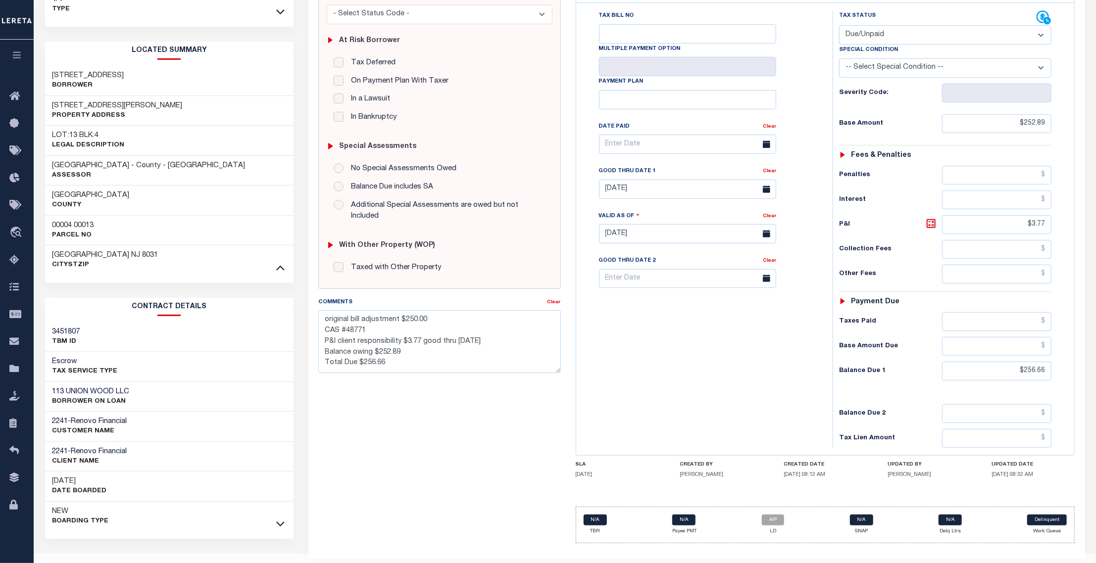
scroll to position [188, 0]
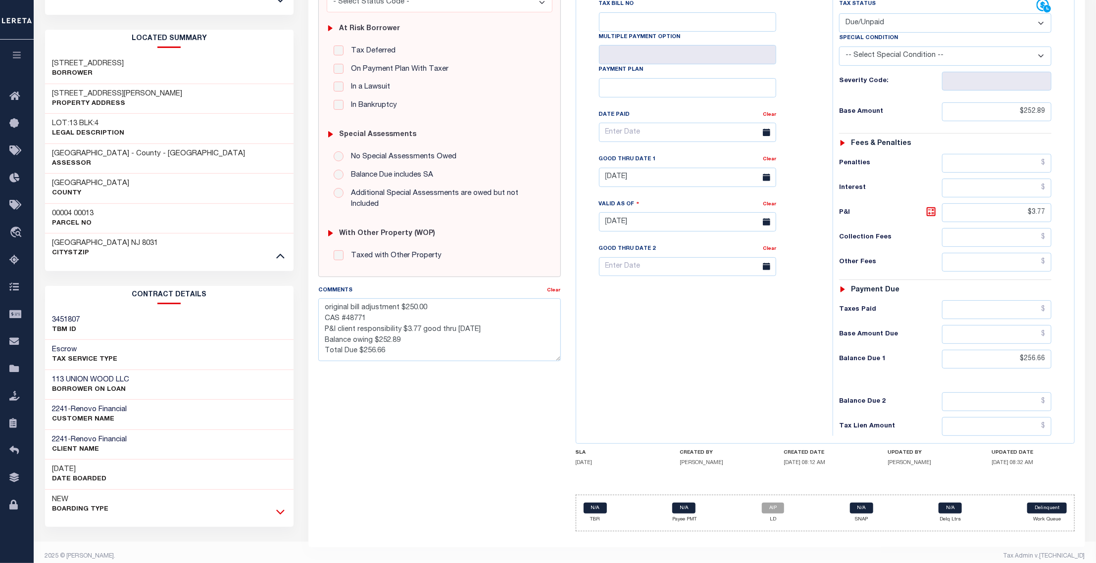
click at [285, 507] on icon at bounding box center [280, 512] width 8 height 10
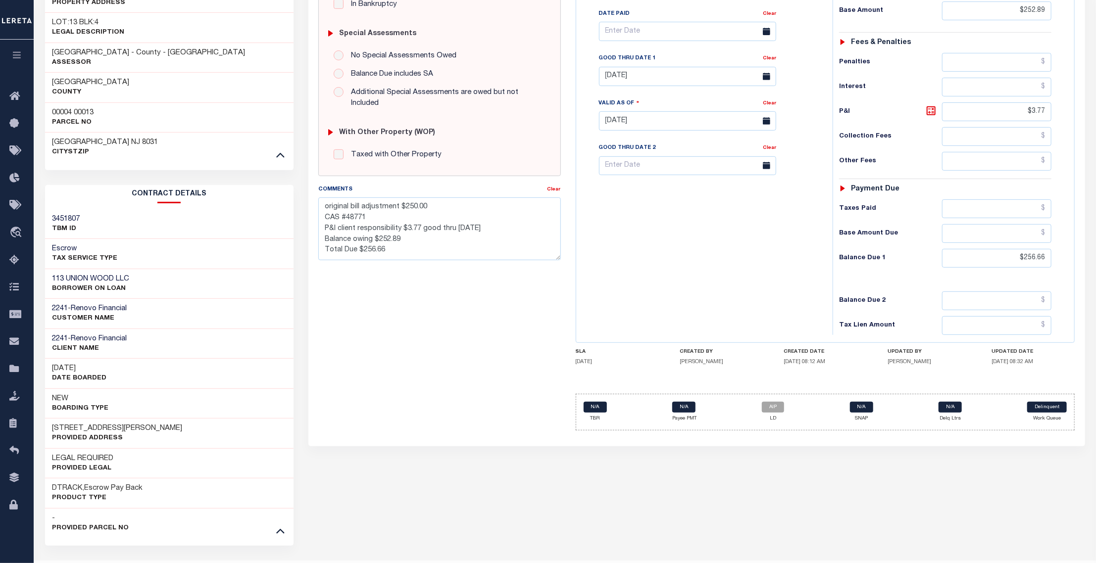
scroll to position [308, 0]
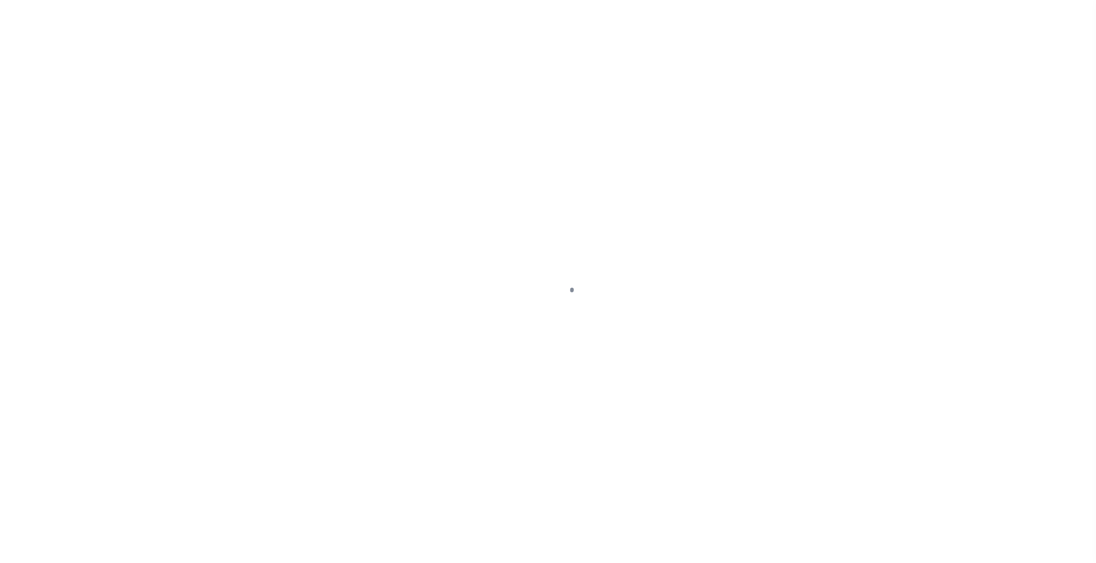
select select "DUE"
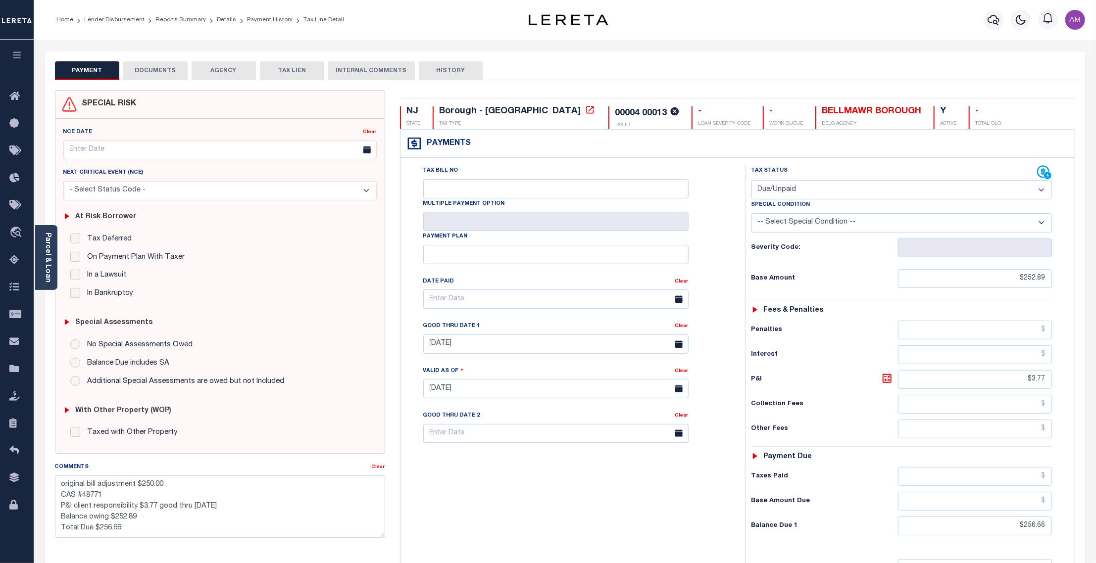
click at [168, 67] on button "DOCUMENTS" at bounding box center [155, 70] width 64 height 19
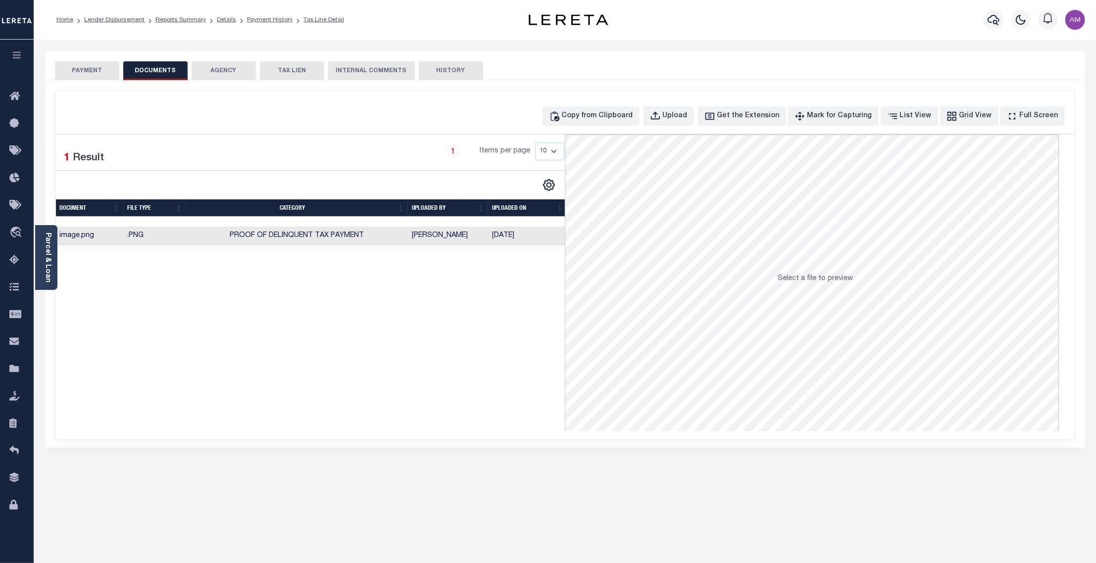
click at [288, 246] on td "Proof of Delinquent Tax Payment" at bounding box center [297, 236] width 222 height 19
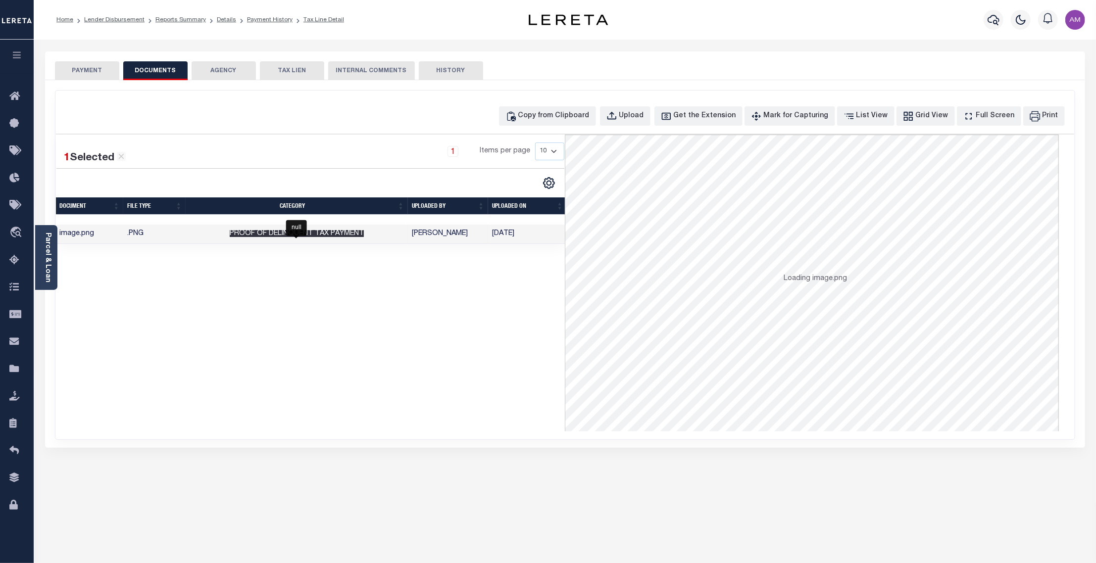
click at [277, 237] on span "Proof of Delinquent Tax Payment" at bounding box center [297, 233] width 134 height 7
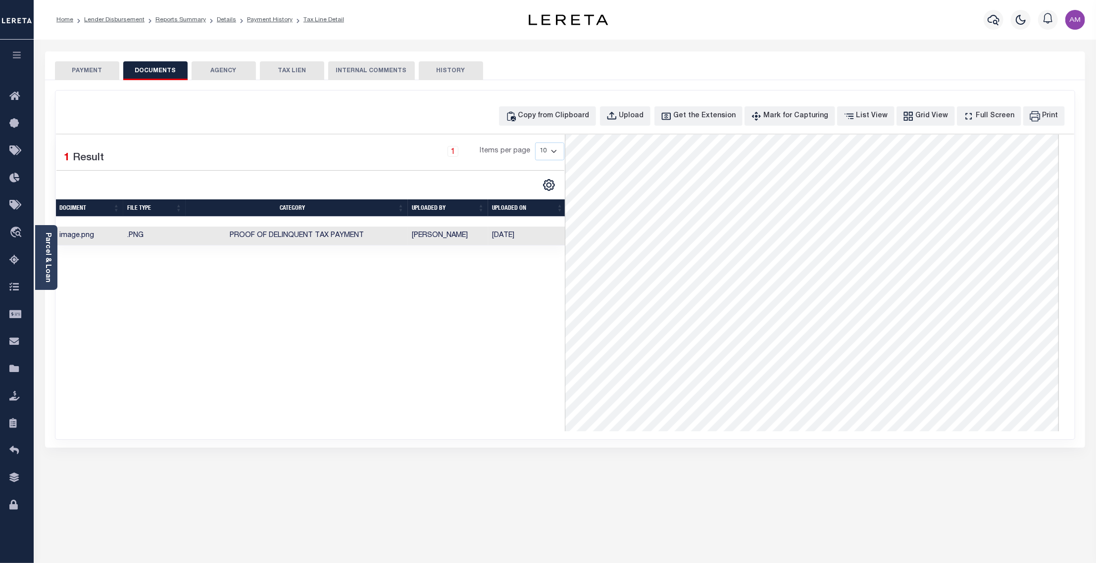
scroll to position [132, 0]
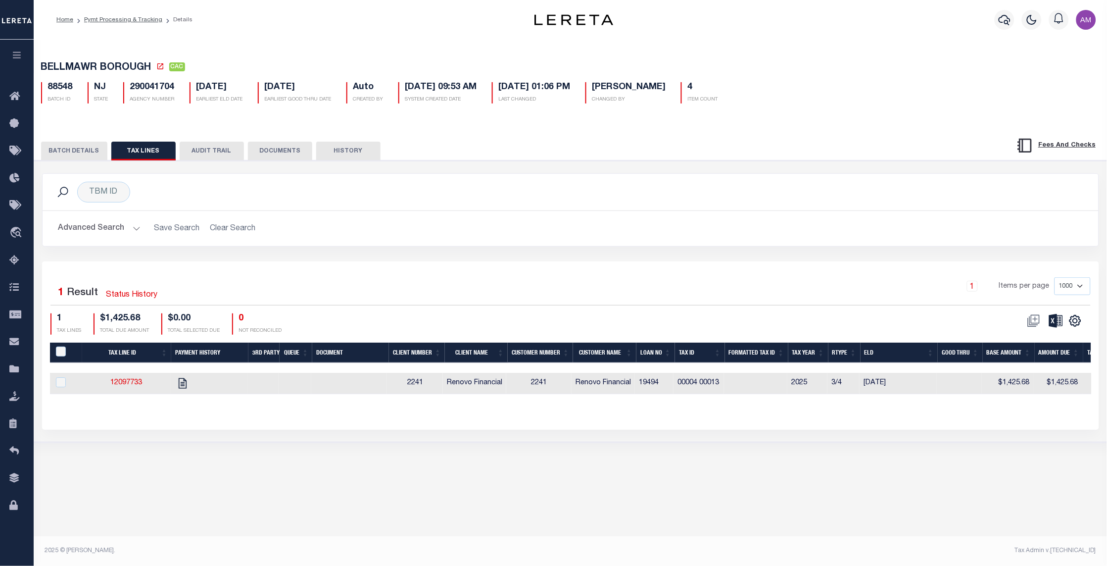
click at [80, 151] on button "BATCH DETAILS" at bounding box center [74, 151] width 66 height 19
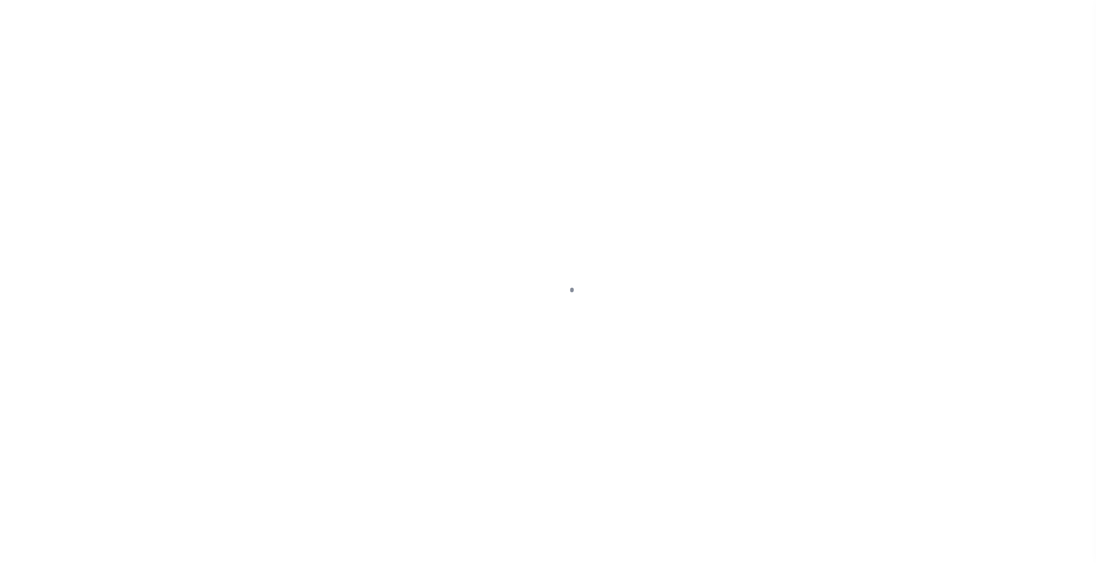
select select "DUE"
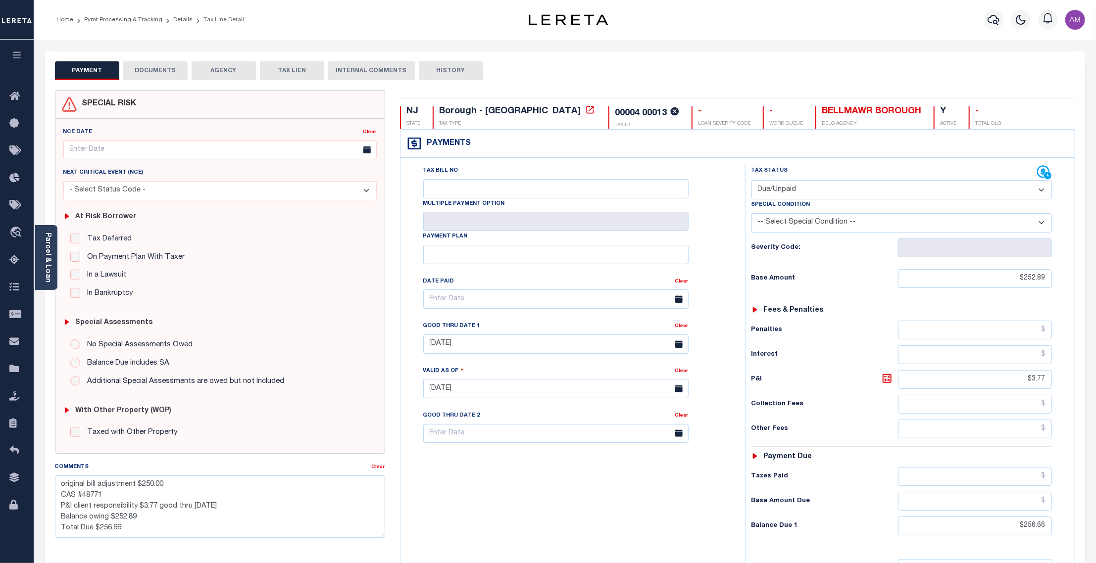
click at [176, 71] on button "DOCUMENTS" at bounding box center [155, 70] width 64 height 19
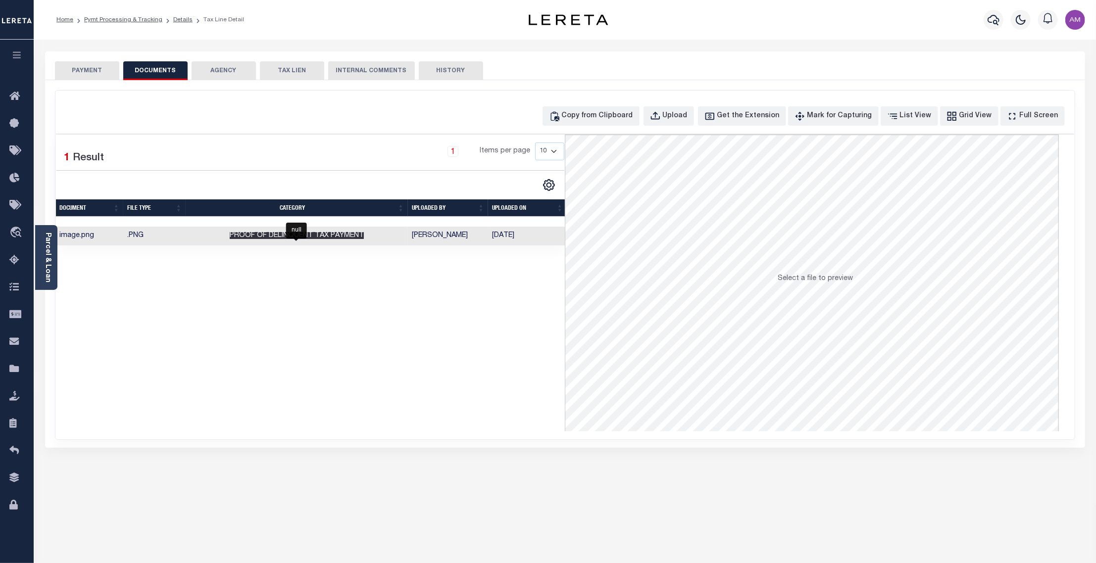
click at [298, 235] on span "Proof of Delinquent Tax Payment" at bounding box center [297, 235] width 134 height 7
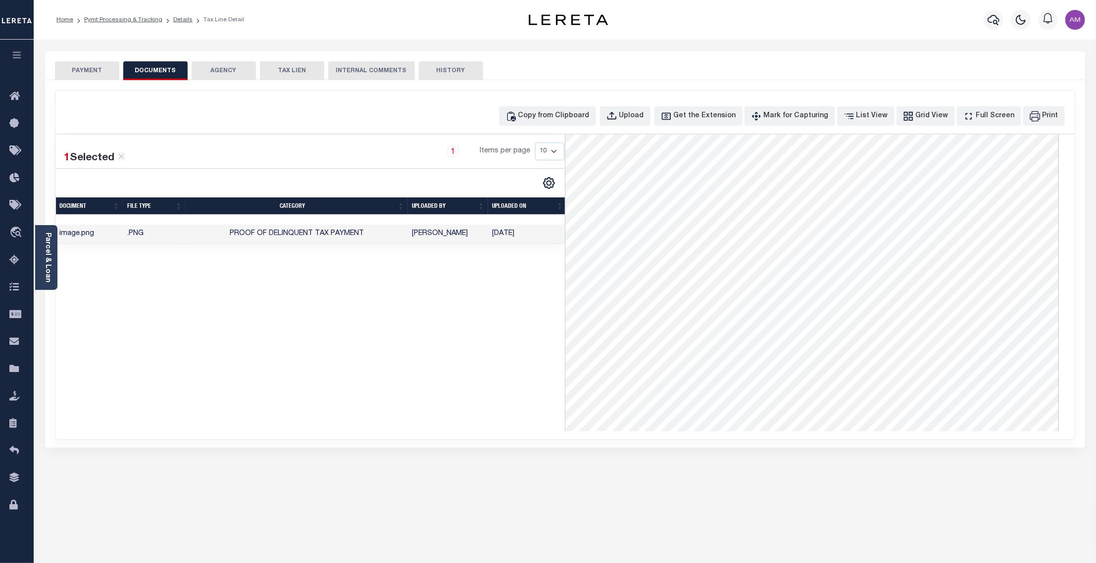
scroll to position [66, 0]
click at [97, 71] on button "PAYMENT" at bounding box center [87, 70] width 64 height 19
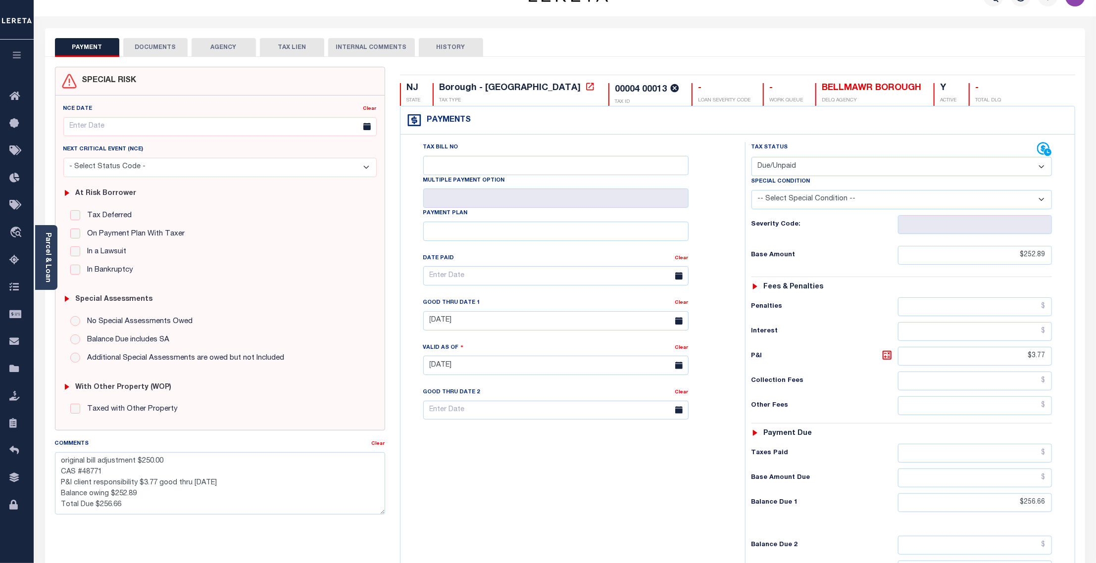
scroll to position [0, 0]
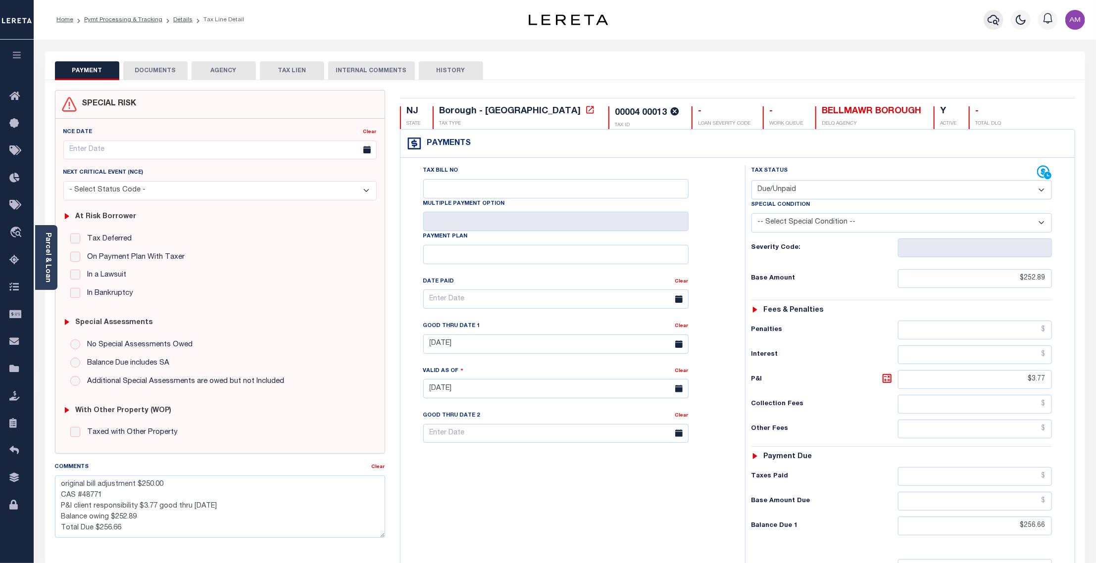
click at [996, 22] on icon "button" at bounding box center [994, 20] width 12 height 12
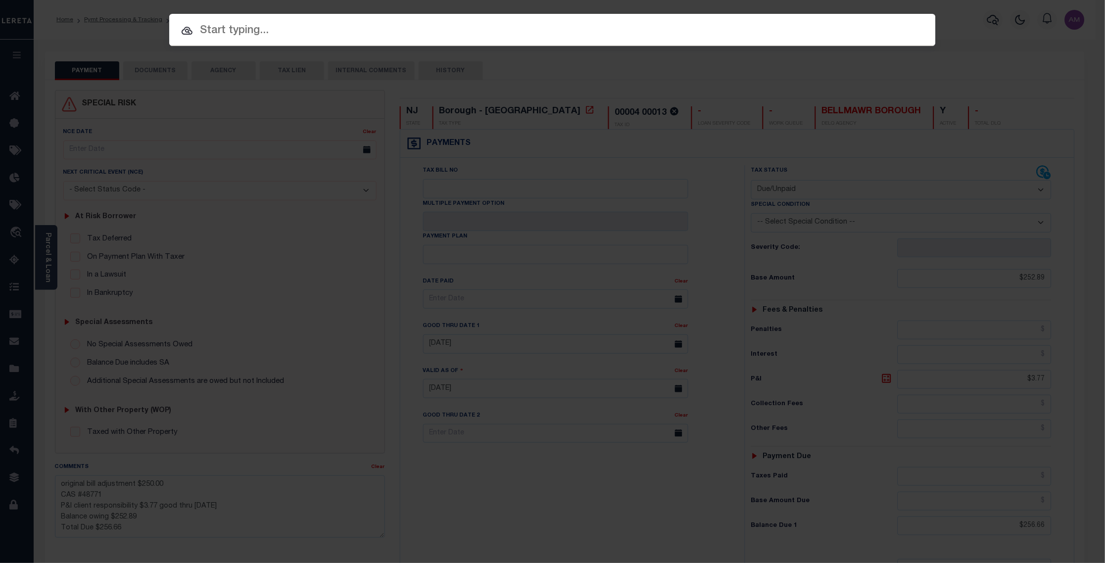
drag, startPoint x: 592, startPoint y: 17, endPoint x: 513, endPoint y: 35, distance: 80.6
paste input "12231"
type input "12231"
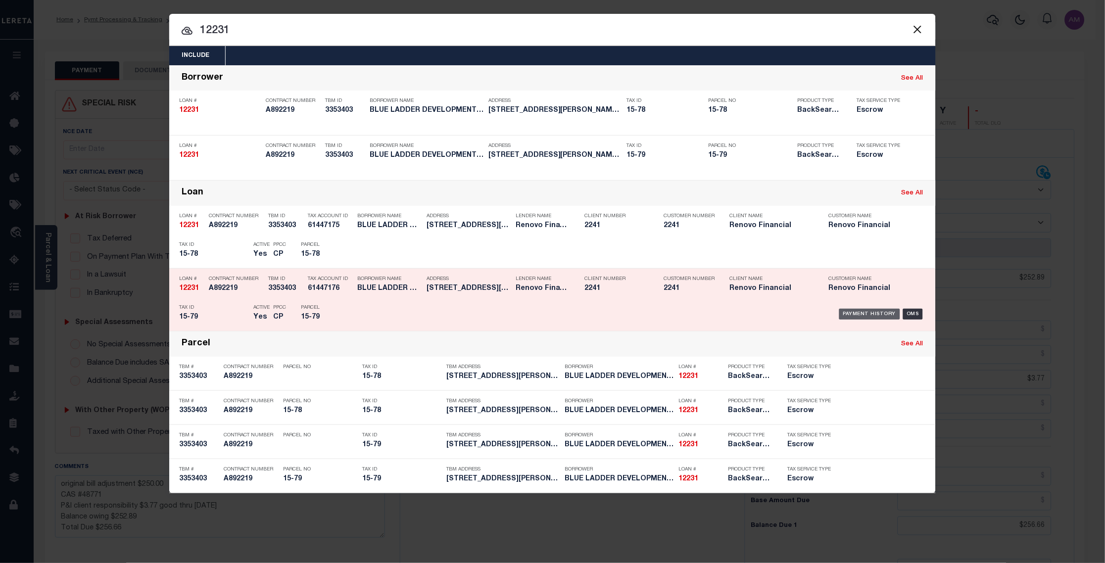
click at [879, 312] on div "Payment History" at bounding box center [870, 314] width 61 height 11
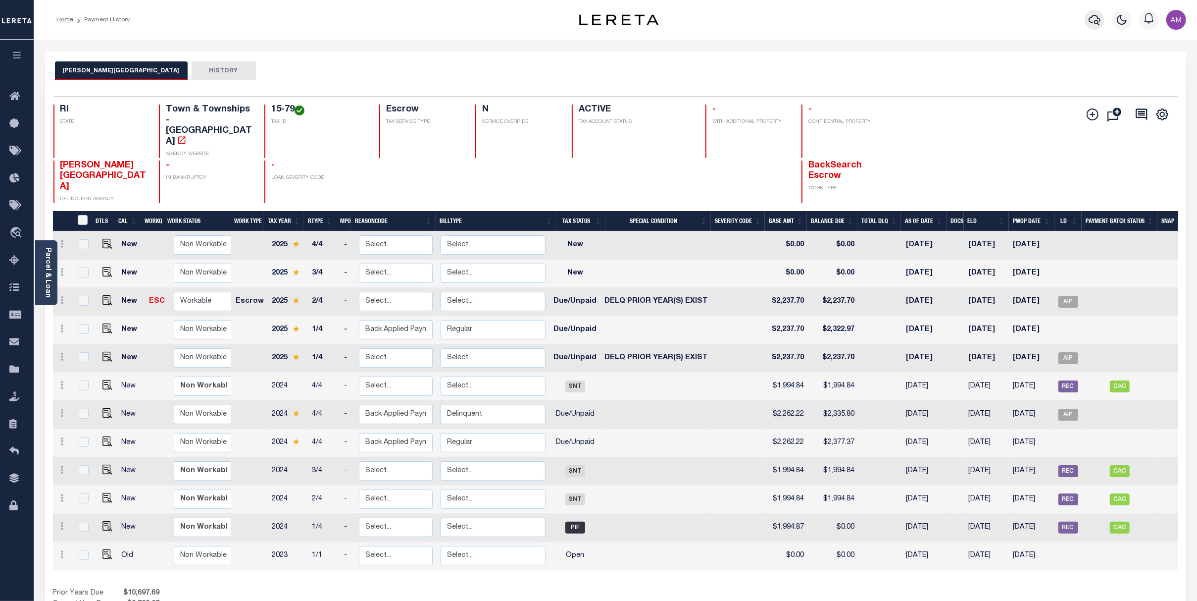
click at [1097, 24] on icon "button" at bounding box center [1095, 20] width 12 height 12
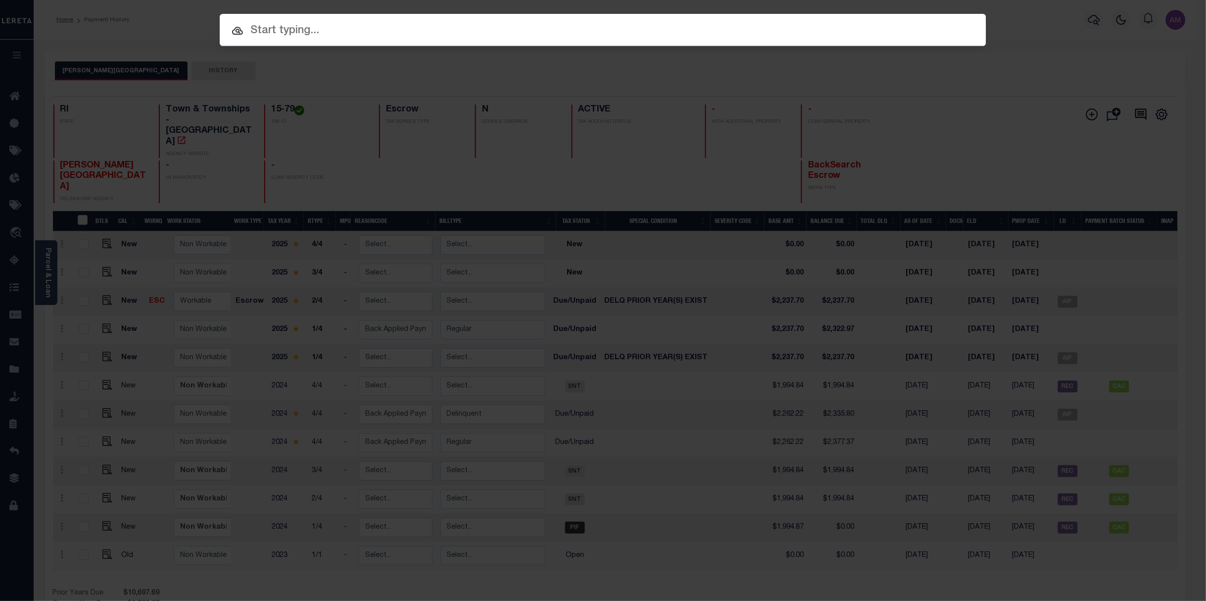
drag, startPoint x: 935, startPoint y: 19, endPoint x: 836, endPoint y: 37, distance: 100.5
paste input "10022298"
type input "10022298"
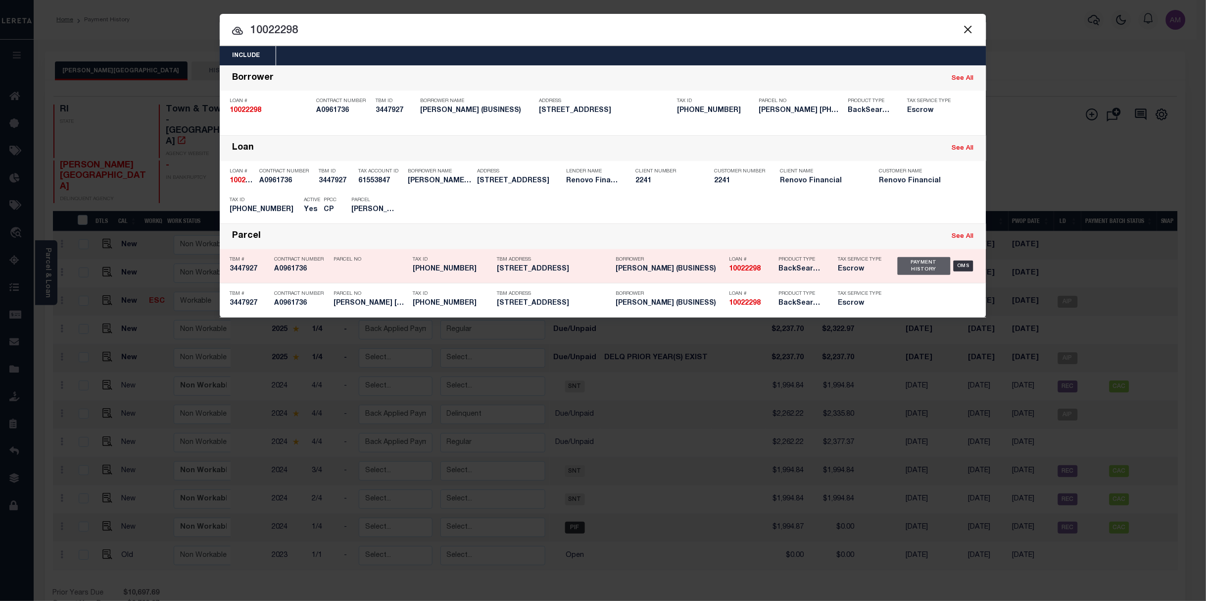
click at [943, 264] on div "Payment History" at bounding box center [924, 266] width 53 height 18
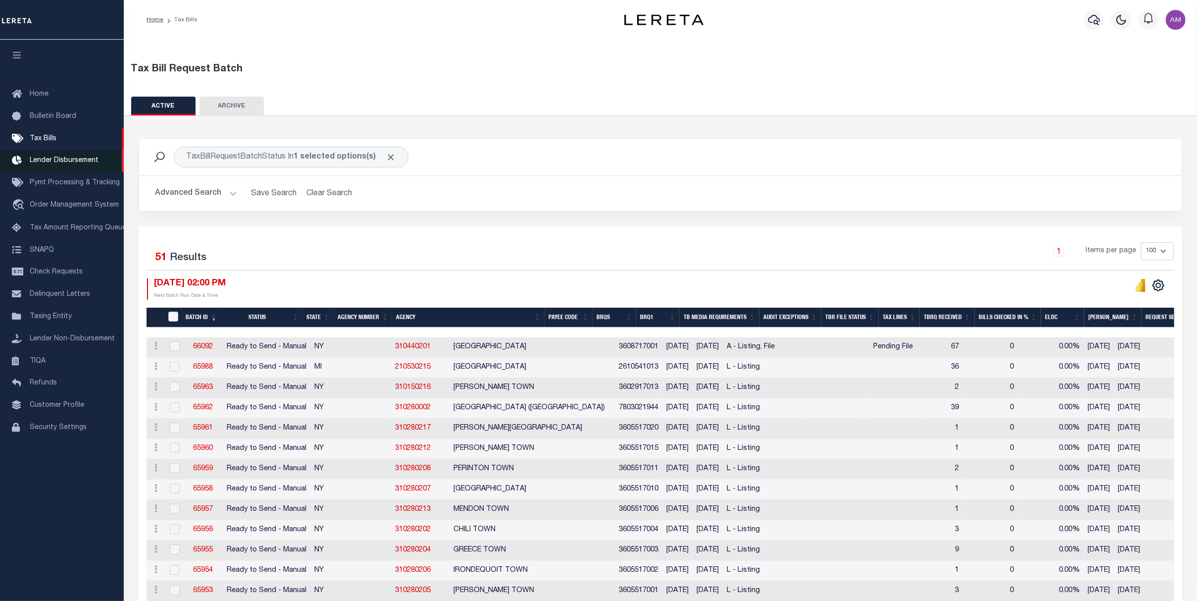
click at [72, 158] on link "Lender Disbursement" at bounding box center [62, 161] width 124 height 22
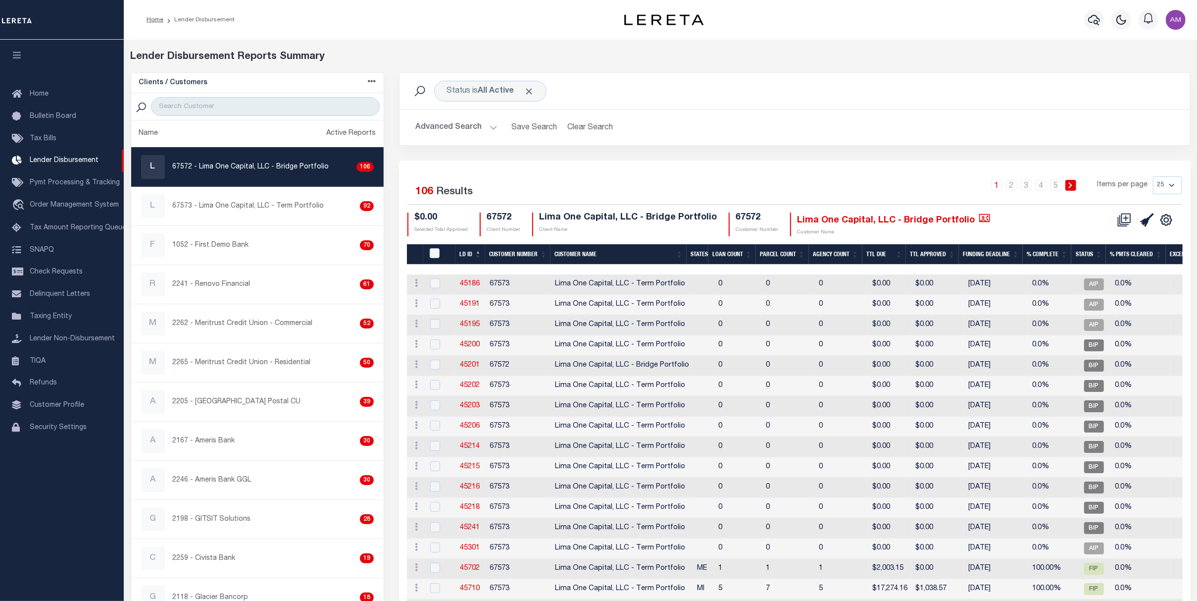
click at [291, 92] on div "Clients / Customers Customers asc Customers desc Client asc Client desc Active …" at bounding box center [257, 83] width 253 height 20
click at [296, 103] on input "search" at bounding box center [265, 106] width 229 height 19
type input "renovo"
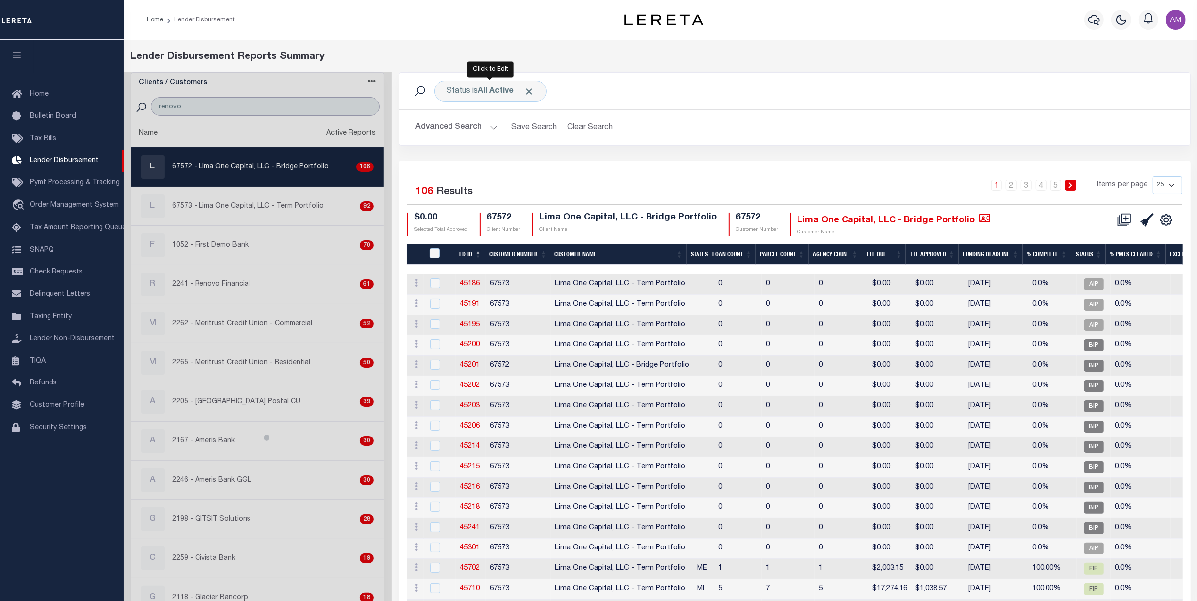
select select
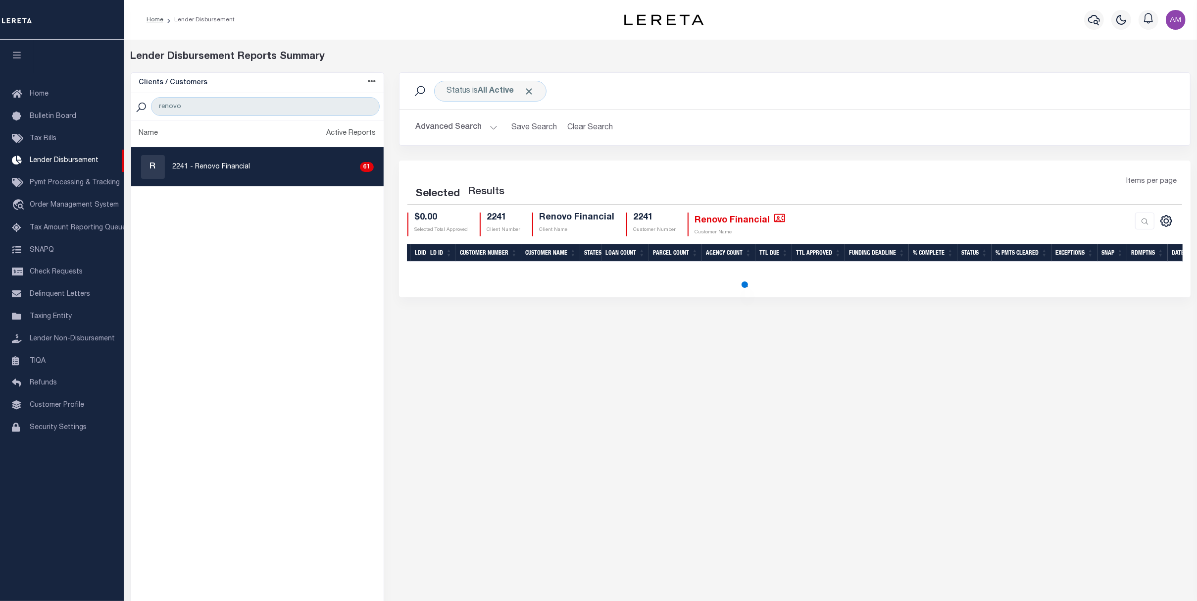
drag, startPoint x: 230, startPoint y: 167, endPoint x: 275, endPoint y: 164, distance: 45.1
click at [230, 167] on p "2241 - Renovo Financial" at bounding box center [212, 167] width 78 height 10
checkbox input "true"
select select
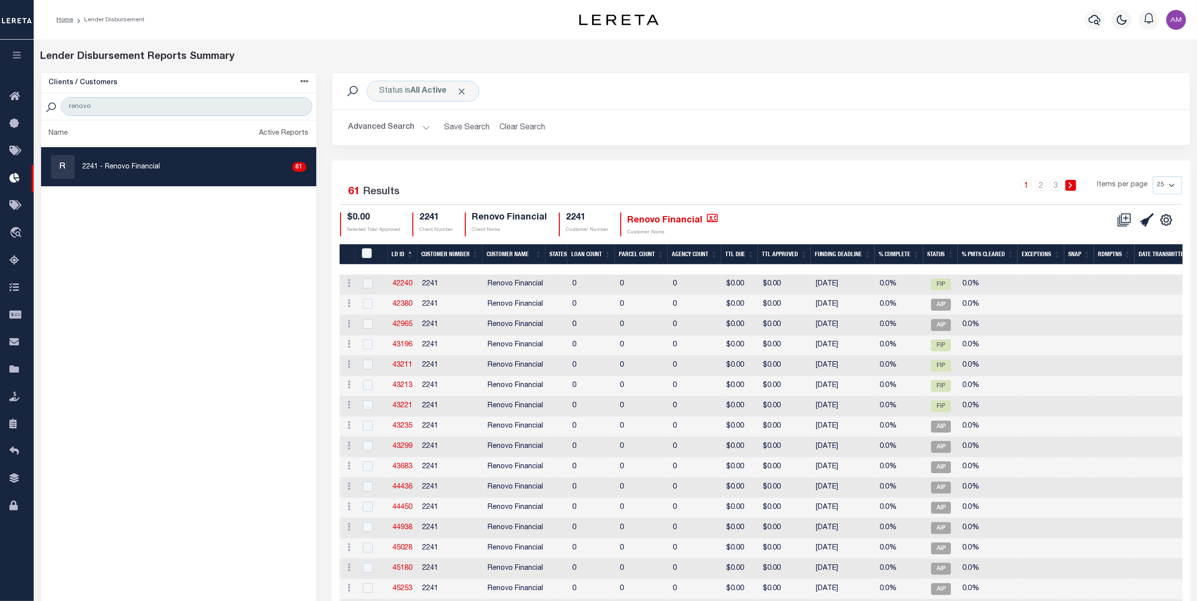
click at [410, 125] on button "Advanced Search" at bounding box center [389, 127] width 82 height 19
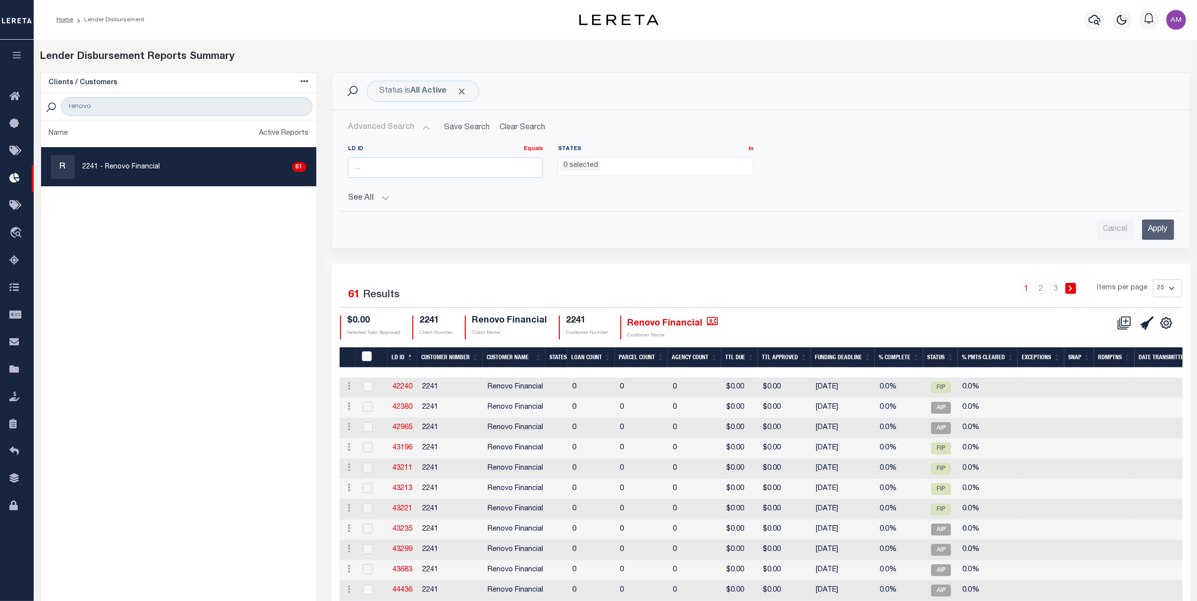
click at [386, 151] on label "LD ID Equals Equals Is Not Equal To Is Greater Than Is Less Than" at bounding box center [446, 149] width 196 height 8
click at [384, 165] on input "number" at bounding box center [446, 167] width 196 height 20
paste input "46425"
type input "46425"
click at [1149, 231] on input "Apply" at bounding box center [1158, 229] width 32 height 20
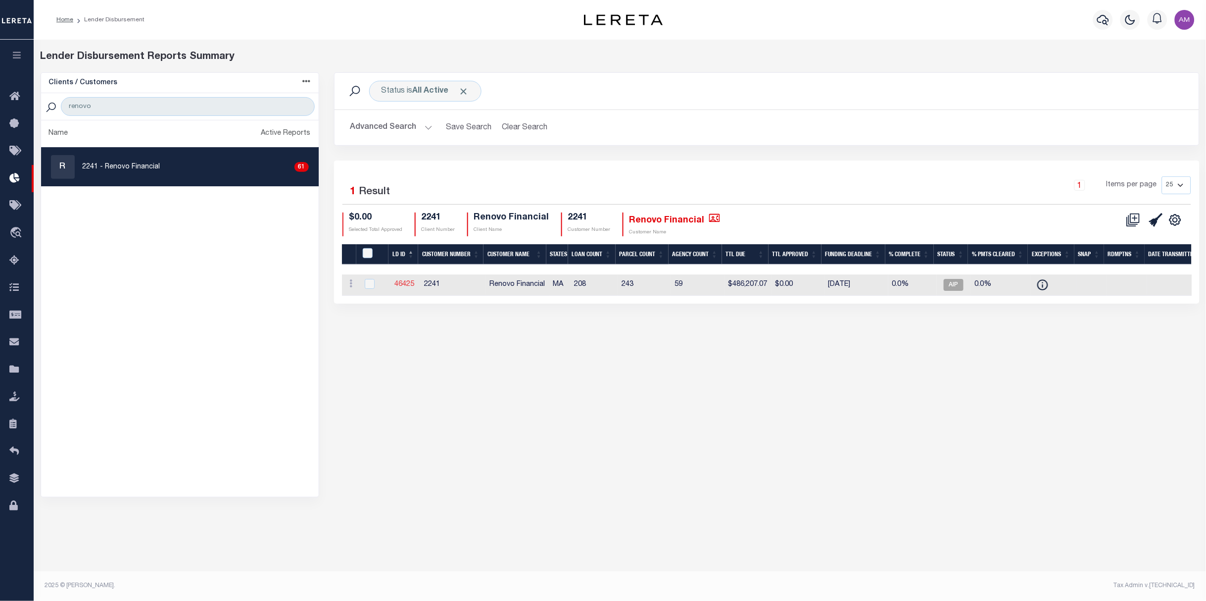
click at [402, 284] on link "46425" at bounding box center [405, 284] width 20 height 7
checkbox input "true"
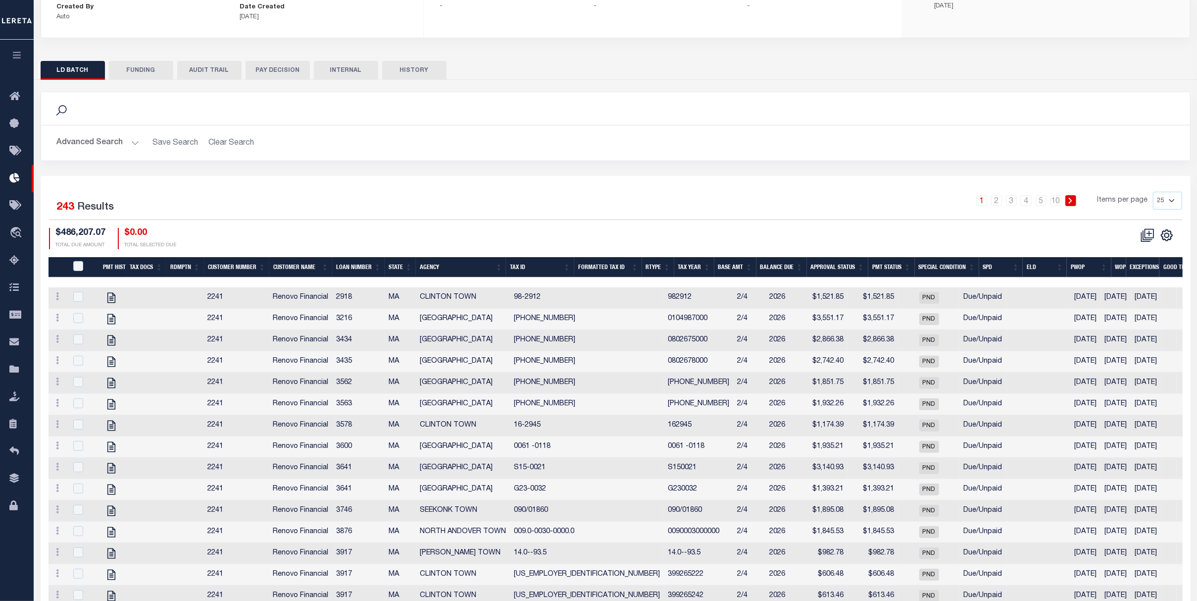
scroll to position [132, 0]
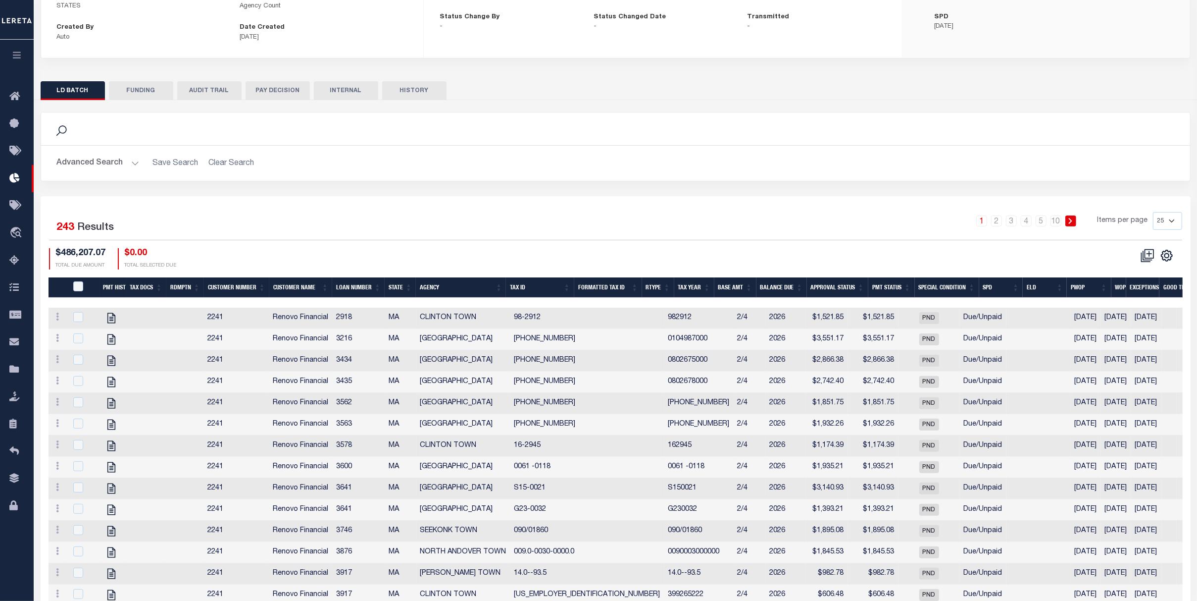
click at [125, 157] on button "Advanced Search" at bounding box center [98, 162] width 82 height 19
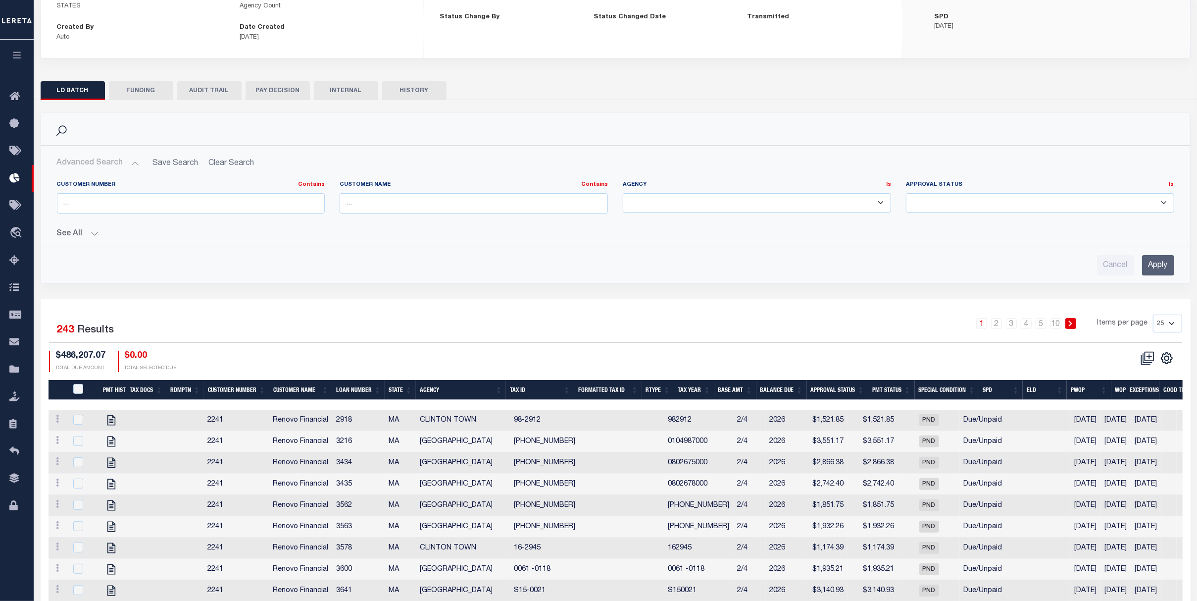
click at [90, 235] on button "See All" at bounding box center [615, 233] width 1117 height 9
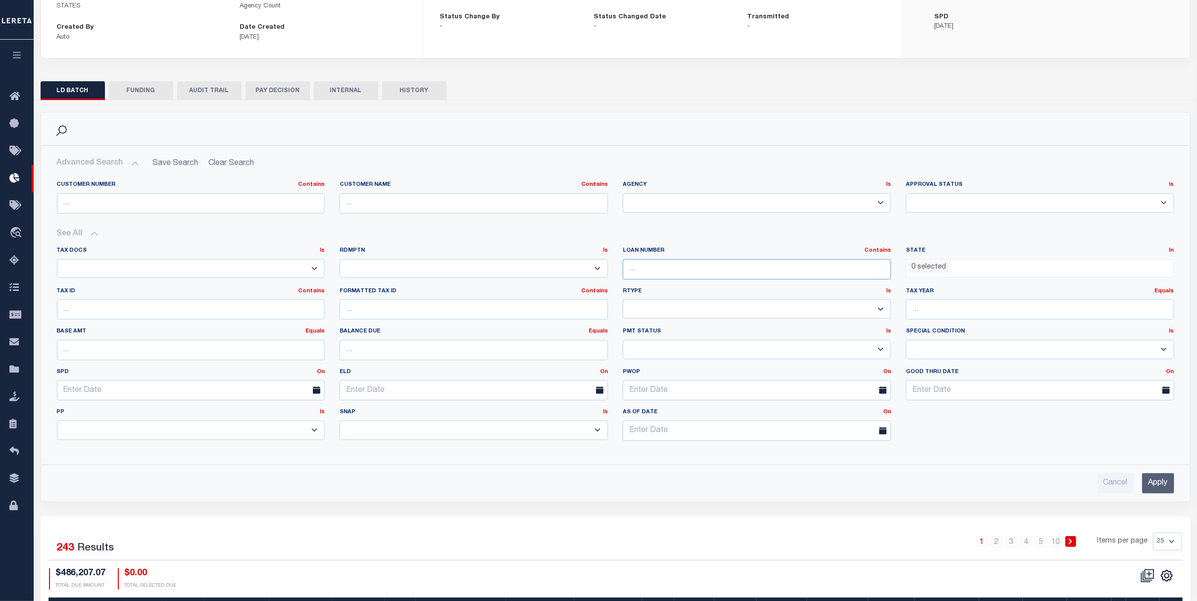
paste input "10022298"
type input "10022298"
click at [1158, 491] on input "Apply" at bounding box center [1158, 483] width 32 height 20
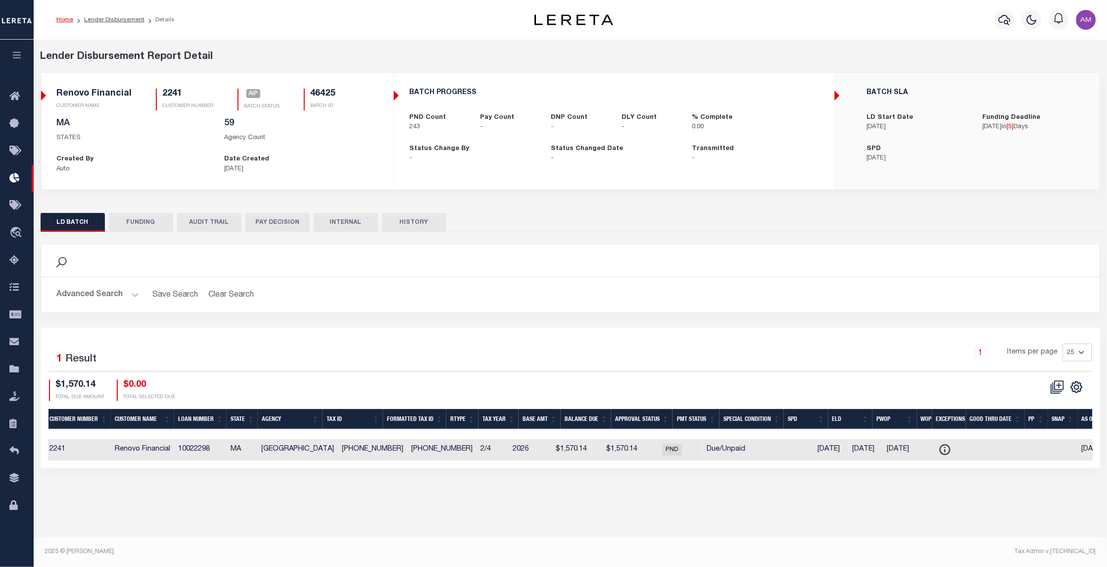
scroll to position [0, 156]
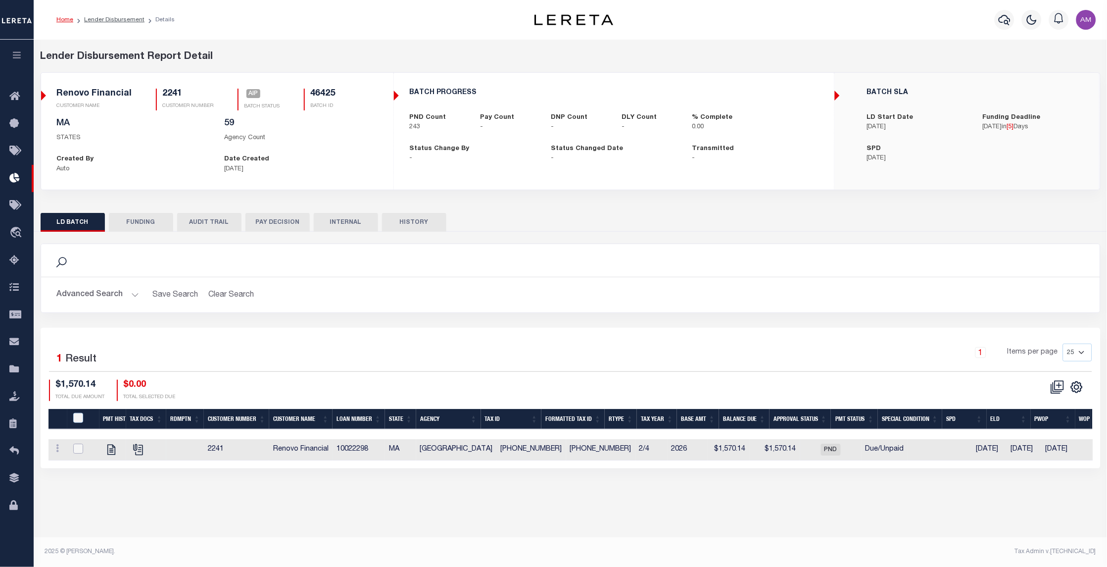
click at [80, 446] on input "checkbox" at bounding box center [78, 449] width 10 height 10
checkbox input "true"
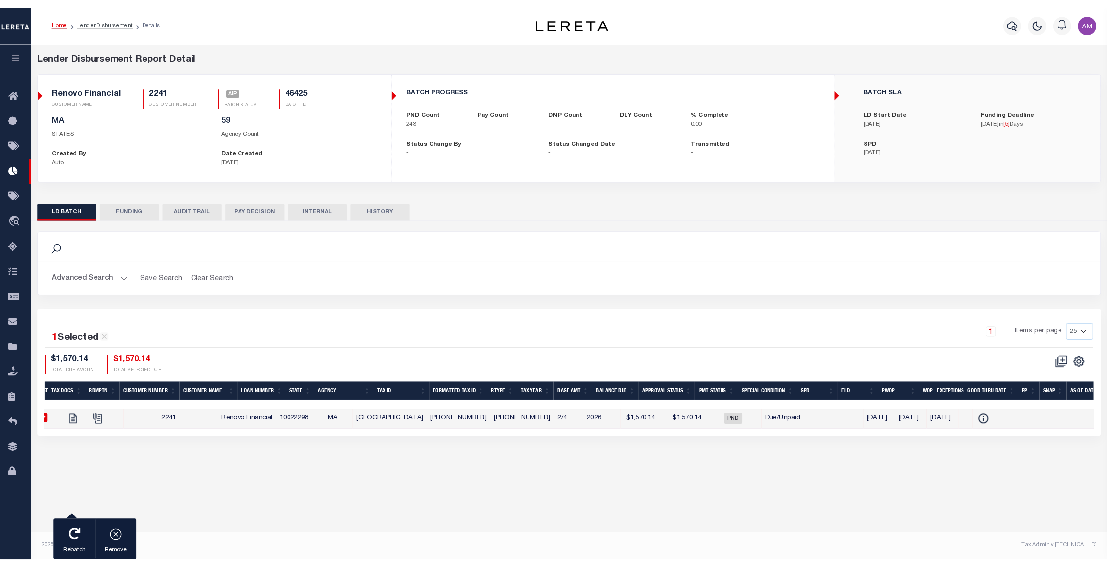
scroll to position [0, 0]
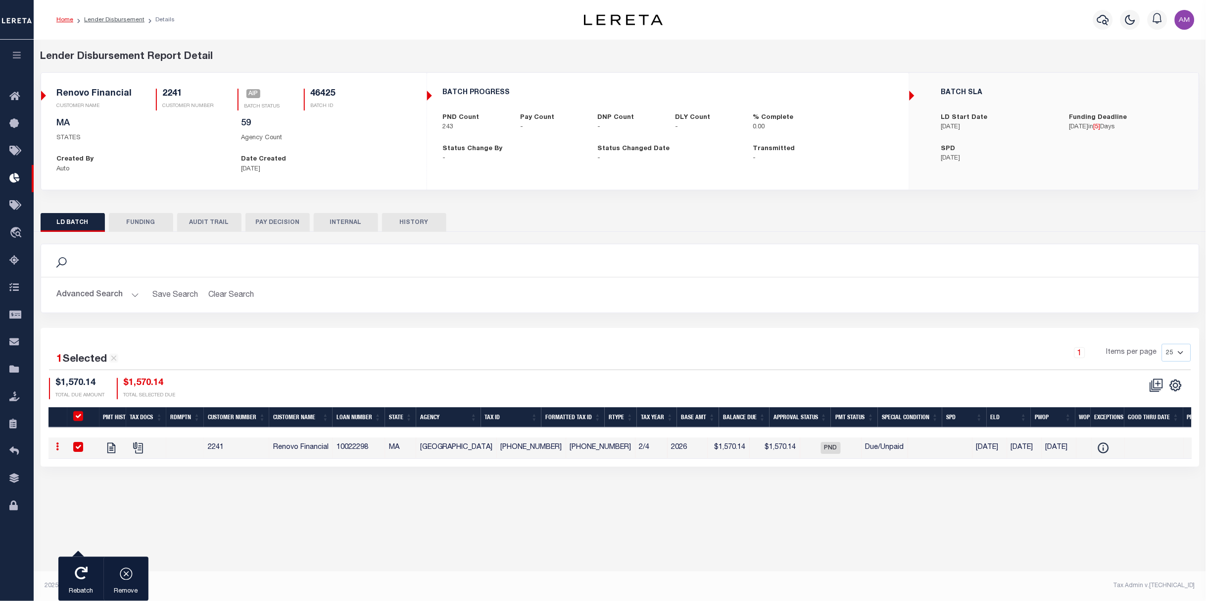
click at [315, 536] on div "Lender Disbursement Reports Summary Clients / Customers Customers asc Customers…" at bounding box center [620, 310] width 1173 height 541
click at [77, 443] on input "checkbox" at bounding box center [78, 447] width 10 height 10
checkbox input "false"
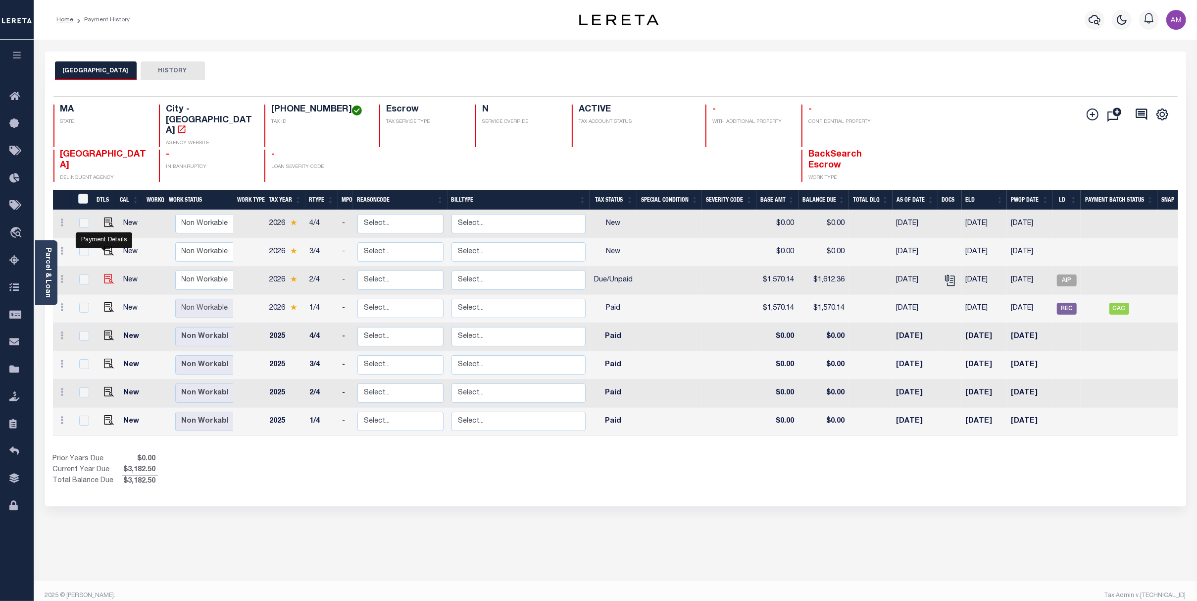
click at [104, 274] on img "" at bounding box center [109, 279] width 10 height 10
checkbox input "true"
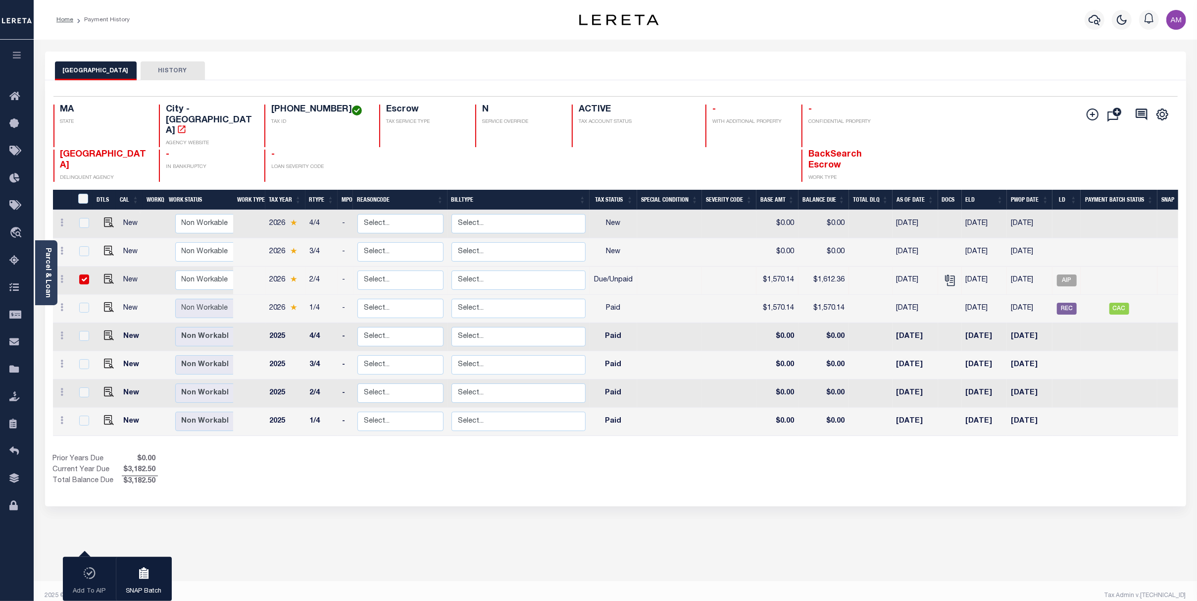
click at [513, 481] on div "LAWRENCE CITY HISTORY 1 Selected 8 1" at bounding box center [616, 330] width 1156 height 559
click at [440, 464] on div "1 Selected 8 Results 1 Items per page 25 50 100 MA STATE TAX ID" at bounding box center [615, 293] width 1141 height 426
click at [104, 274] on img "" at bounding box center [109, 279] width 10 height 10
checkbox input "false"
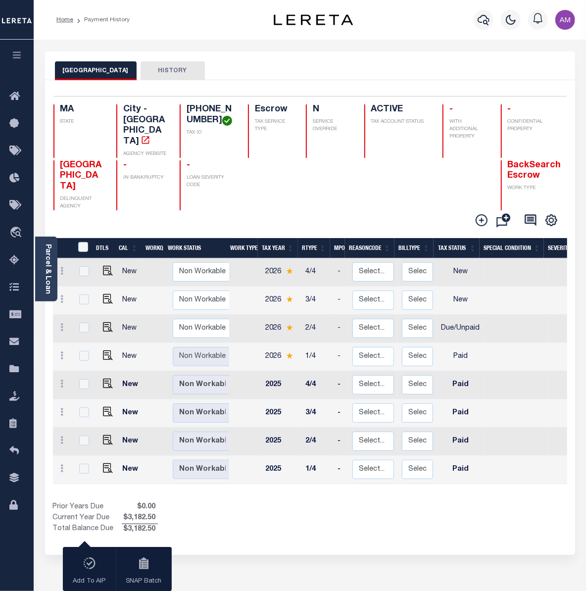
drag, startPoint x: 281, startPoint y: 461, endPoint x: 347, endPoint y: 477, distance: 67.2
click at [356, 477] on div "DTLS CAL WorkQ Work Status Work Type Tax Year RType MPO ReasonCode BillType Tax…" at bounding box center [310, 386] width 514 height 297
drag, startPoint x: 294, startPoint y: 462, endPoint x: 326, endPoint y: 458, distance: 32.4
click at [363, 460] on div "DTLS CAL WorkQ Work Status Work Type Tax Year RType MPO ReasonCode BillType Tax…" at bounding box center [310, 386] width 514 height 297
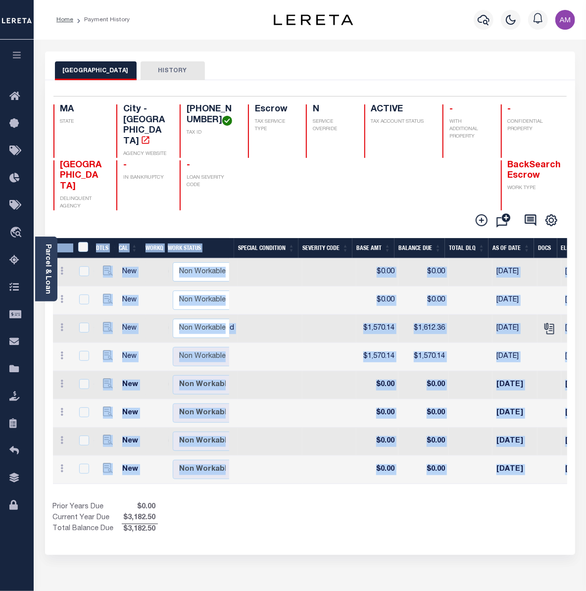
scroll to position [0, 264]
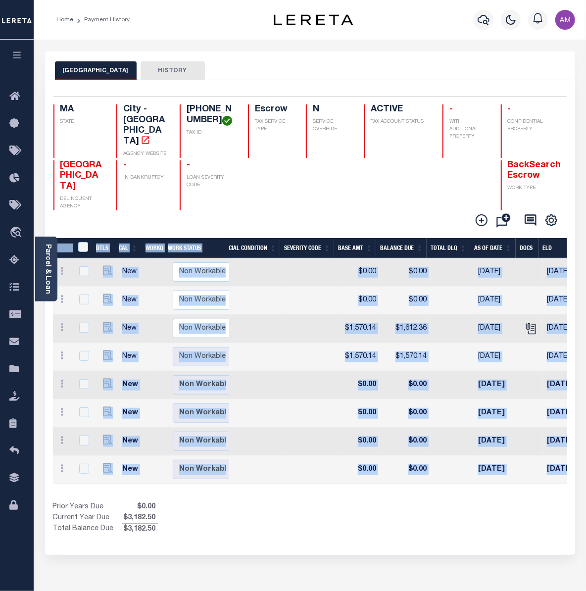
click at [486, 502] on div "Show Tax Lines before Bill Release Date Prior Years Due $0.00 Current Year Due …" at bounding box center [310, 518] width 514 height 33
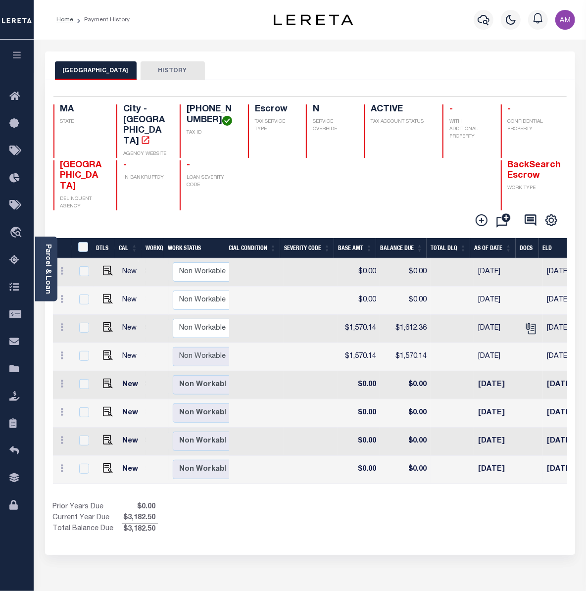
click at [431, 456] on td at bounding box center [453, 470] width 44 height 28
checkbox input "true"
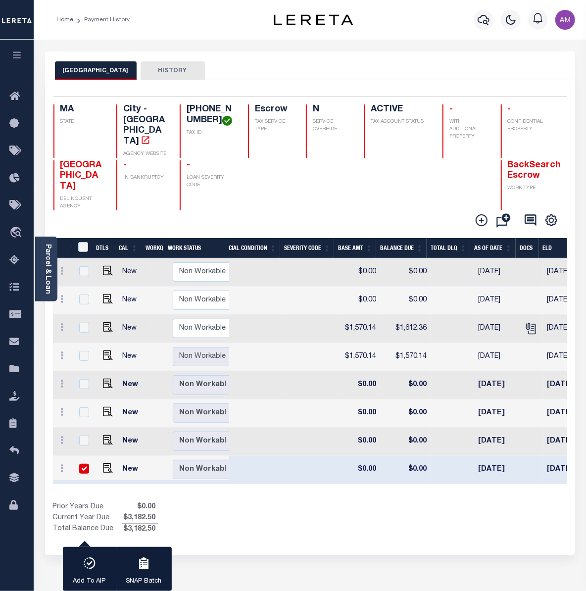
drag, startPoint x: 423, startPoint y: 461, endPoint x: 459, endPoint y: 464, distance: 36.3
click at [459, 464] on div "DTLS CAL WorkQ Work Status Work Type Tax Year RType MPO ReasonCode BillType Tax…" at bounding box center [310, 386] width 514 height 297
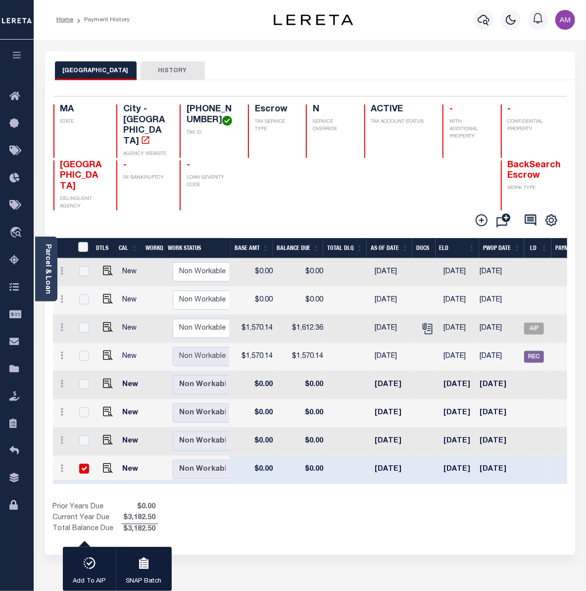
scroll to position [0, 368]
click at [537, 327] on div at bounding box center [535, 328] width 6 height 3
click at [538, 323] on span "AIP" at bounding box center [534, 329] width 20 height 12
checkbox input "true"
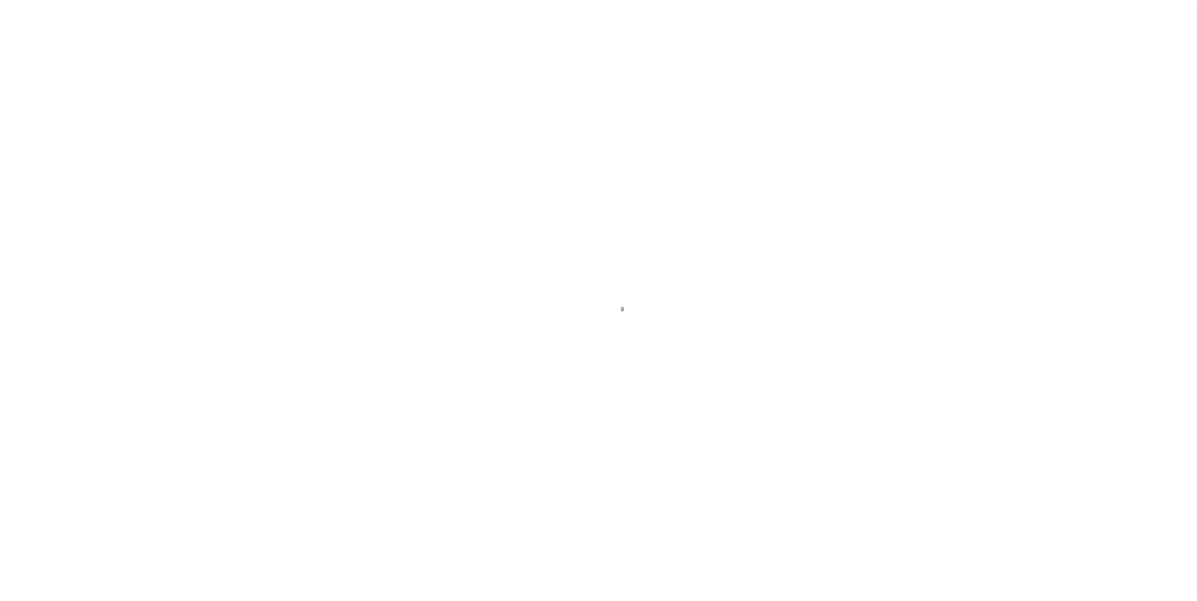
select select "DUE"
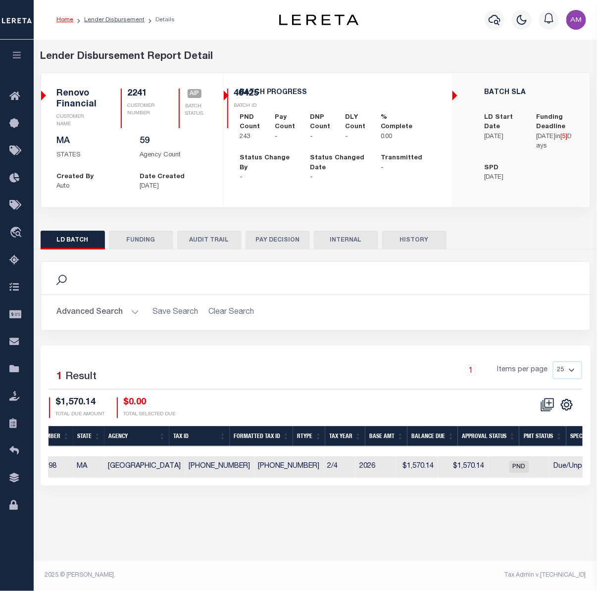
scroll to position [0, 335]
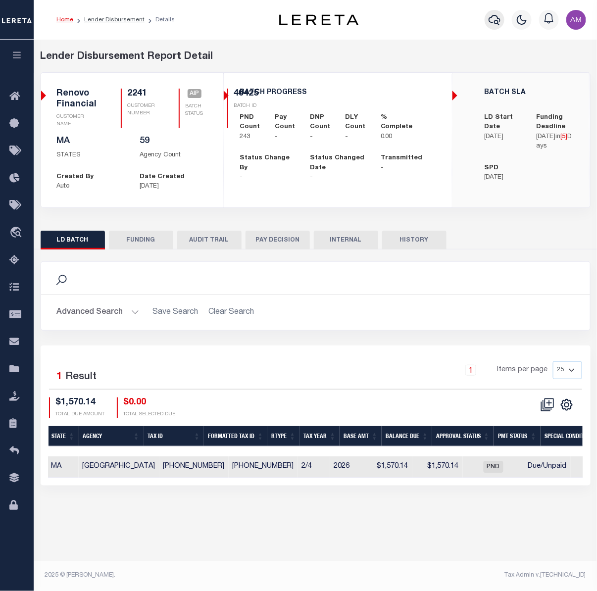
click at [501, 18] on icon "button" at bounding box center [495, 20] width 12 height 12
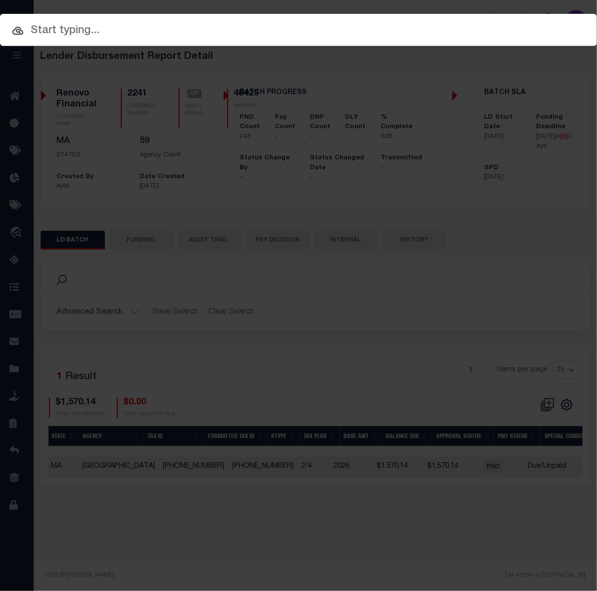
click at [528, 23] on input "text" at bounding box center [298, 30] width 597 height 17
type input "f"
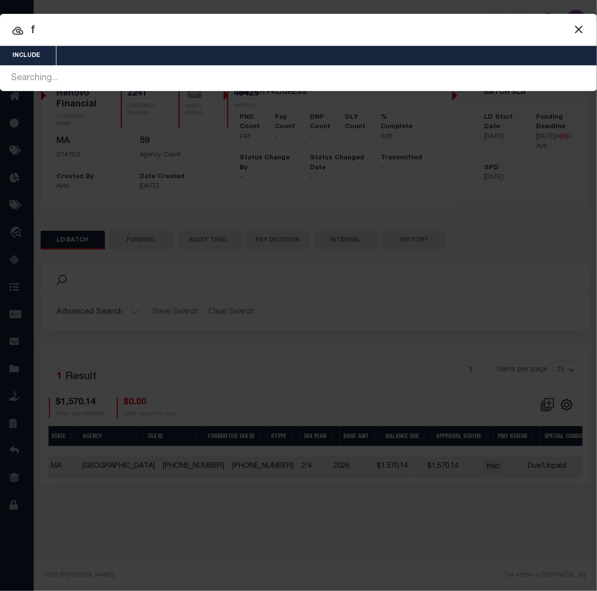
click at [577, 29] on button "Close" at bounding box center [578, 29] width 13 height 13
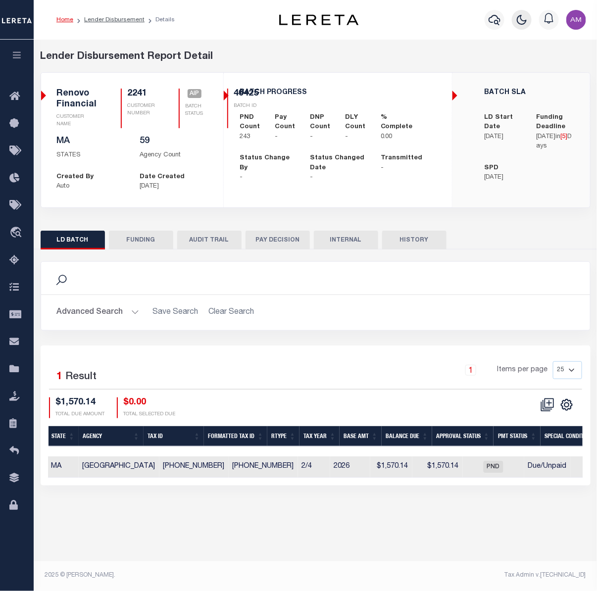
click at [522, 26] on button "button" at bounding box center [522, 20] width 20 height 20
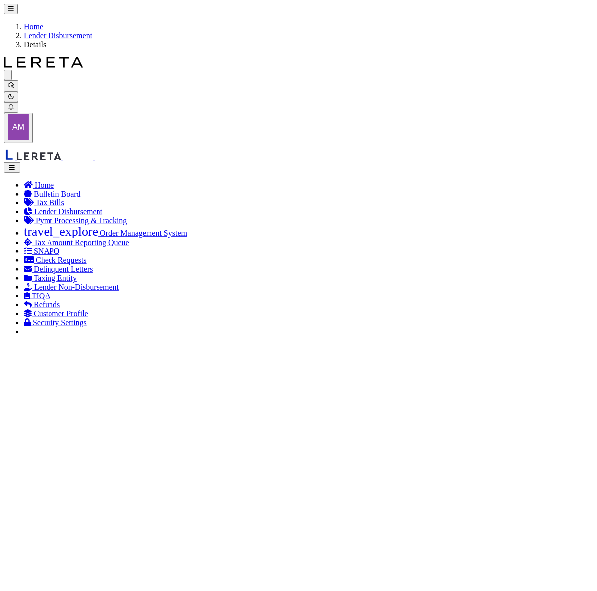
drag, startPoint x: 537, startPoint y: 189, endPoint x: 531, endPoint y: 191, distance: 6.9
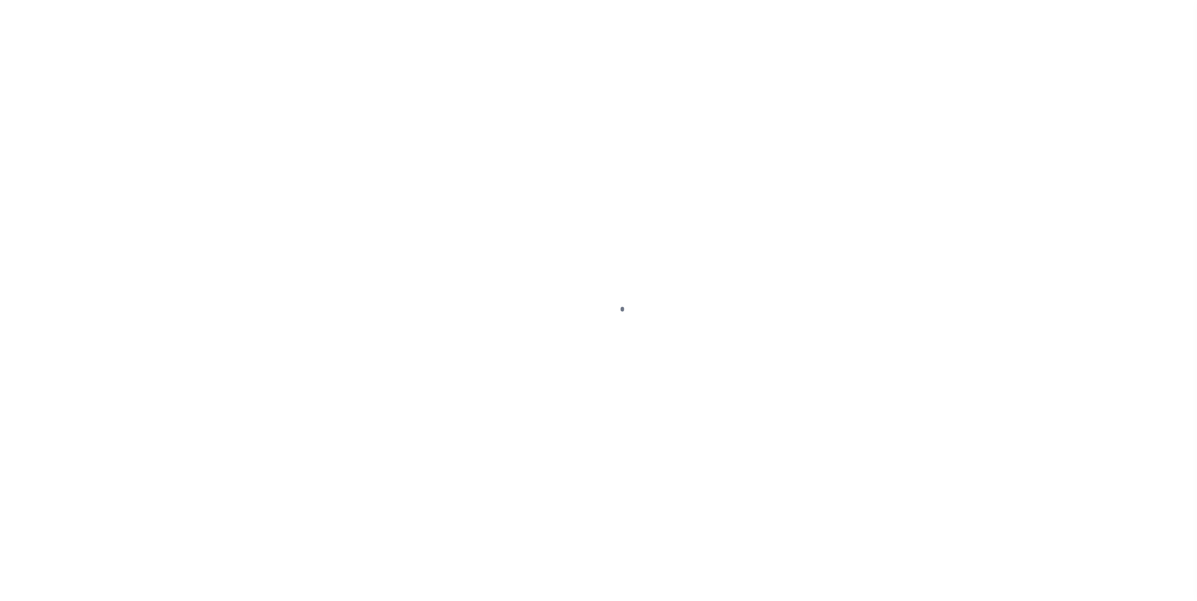
checkbox input "false"
type input "26004903"
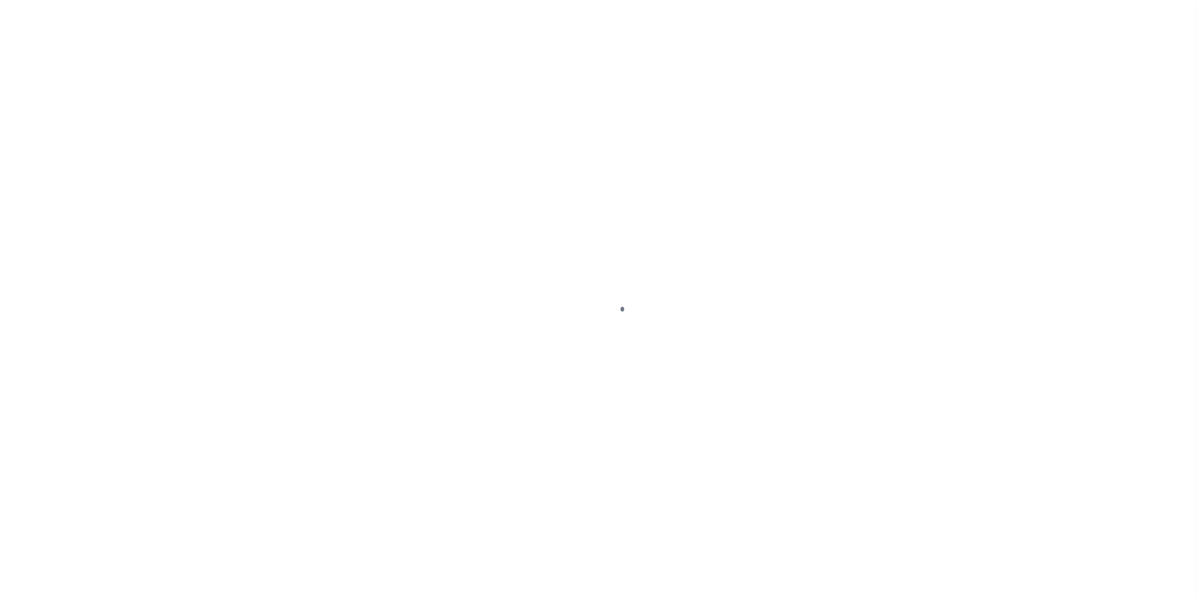
type input "[DATE]"
select select "DUE"
type input "$1,570.14"
type input "$42.22"
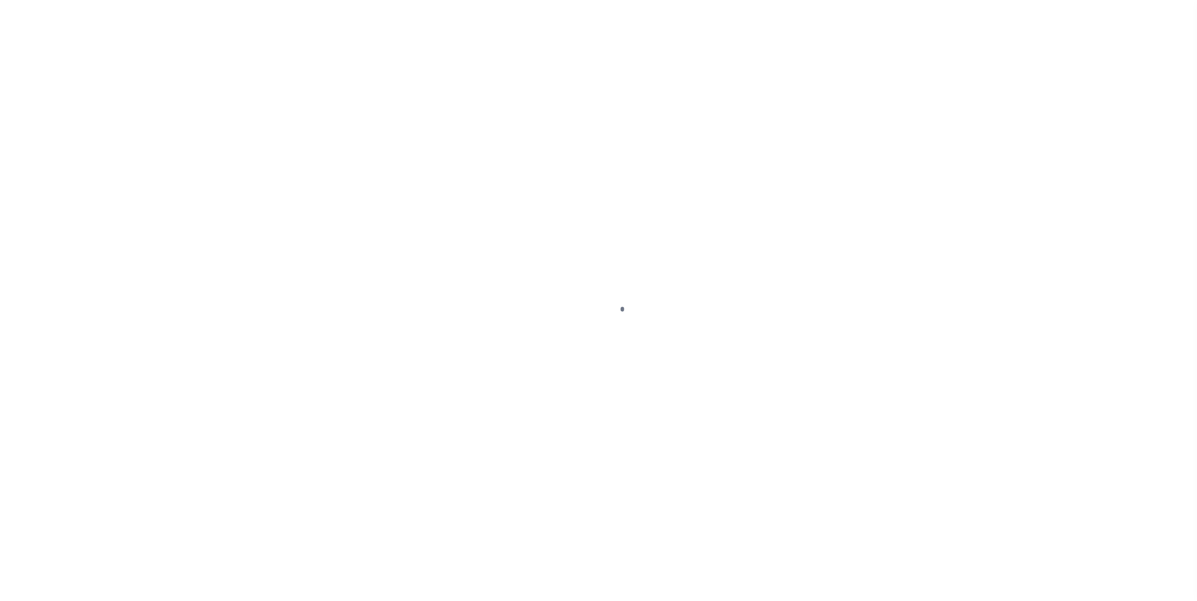
type input "$1,612.36"
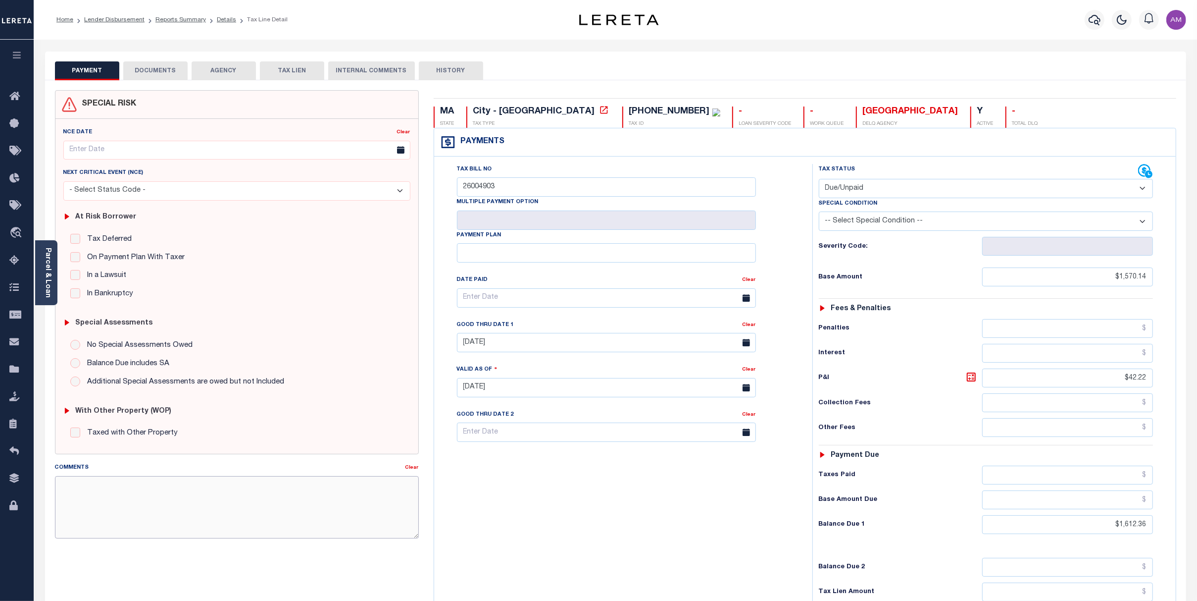
click at [180, 500] on textarea "Comments" at bounding box center [237, 507] width 364 height 62
type textarea "[DATE]"
type input "[DATE]"
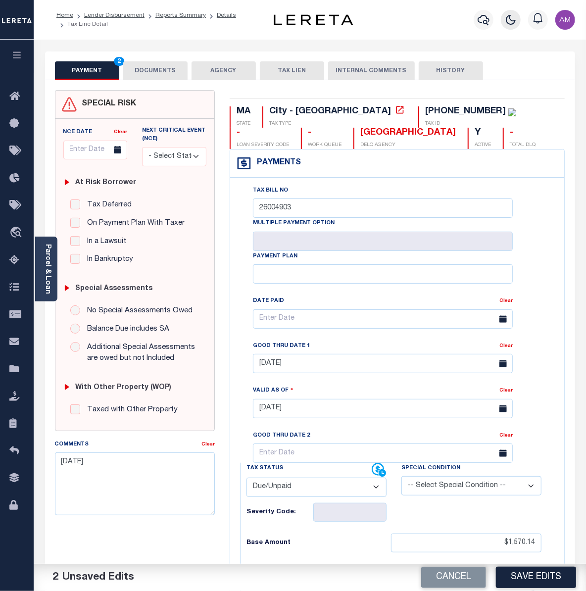
click at [515, 22] on icon "button" at bounding box center [510, 19] width 9 height 9
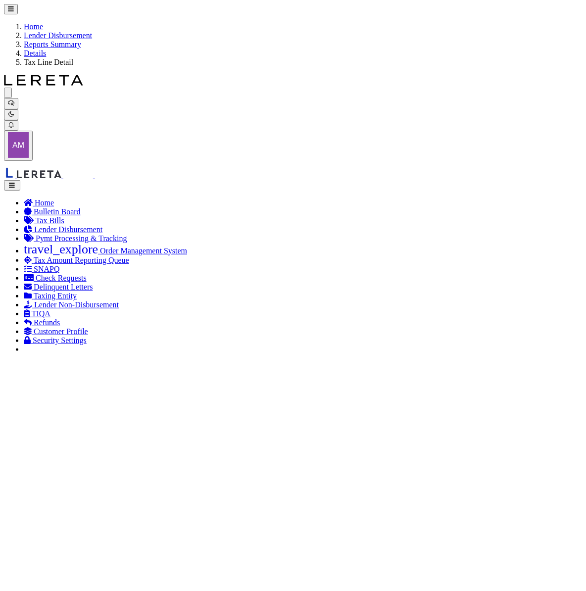
drag, startPoint x: 460, startPoint y: 573, endPoint x: 475, endPoint y: 576, distance: 15.1
type input "[DATE]"
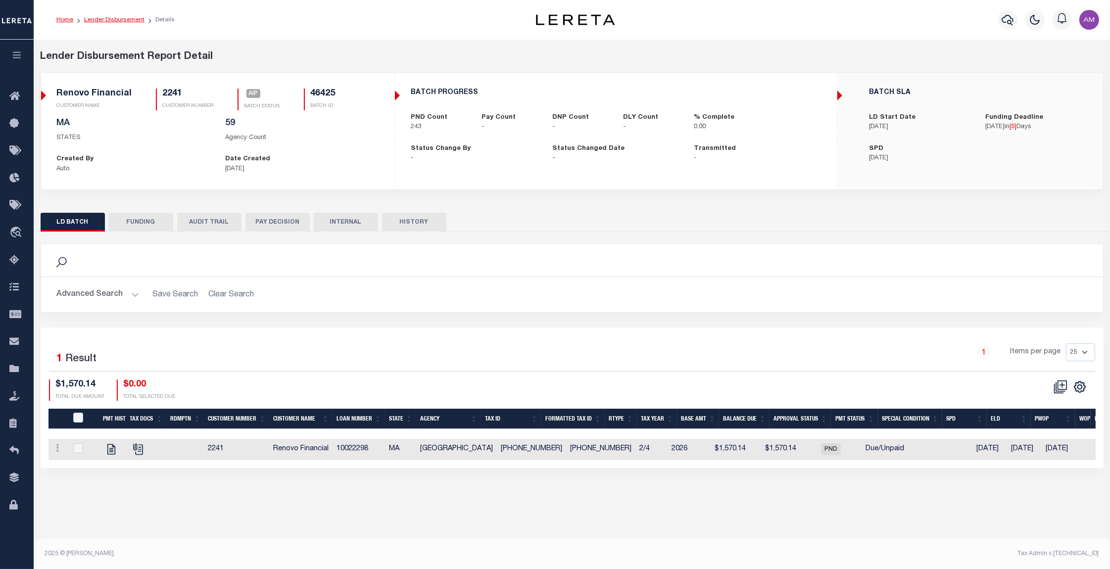
click at [119, 17] on link "Lender Disbursement" at bounding box center [114, 20] width 60 height 6
checkbox input "true"
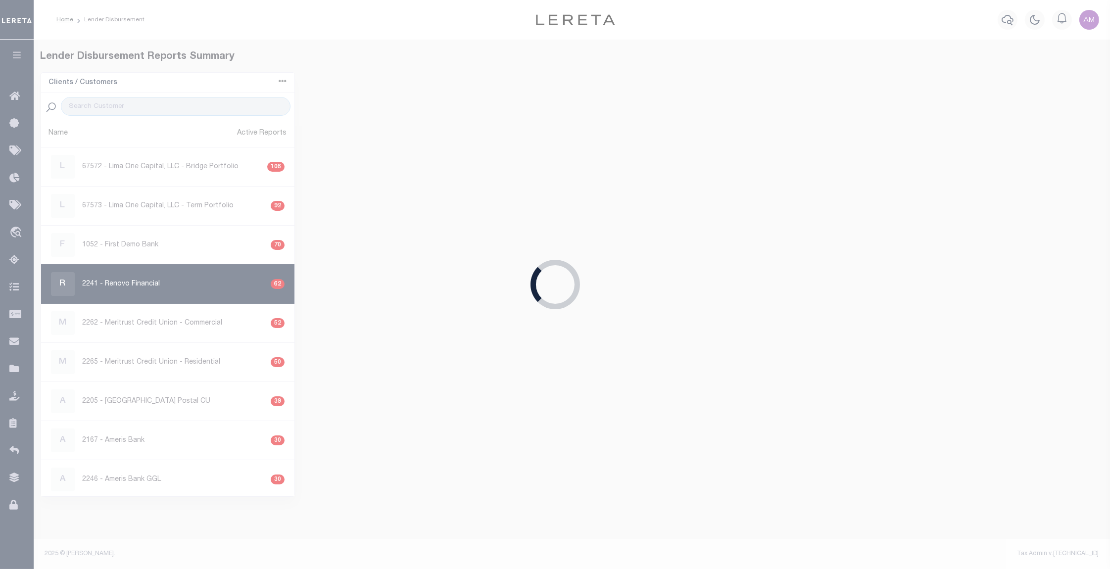
select select
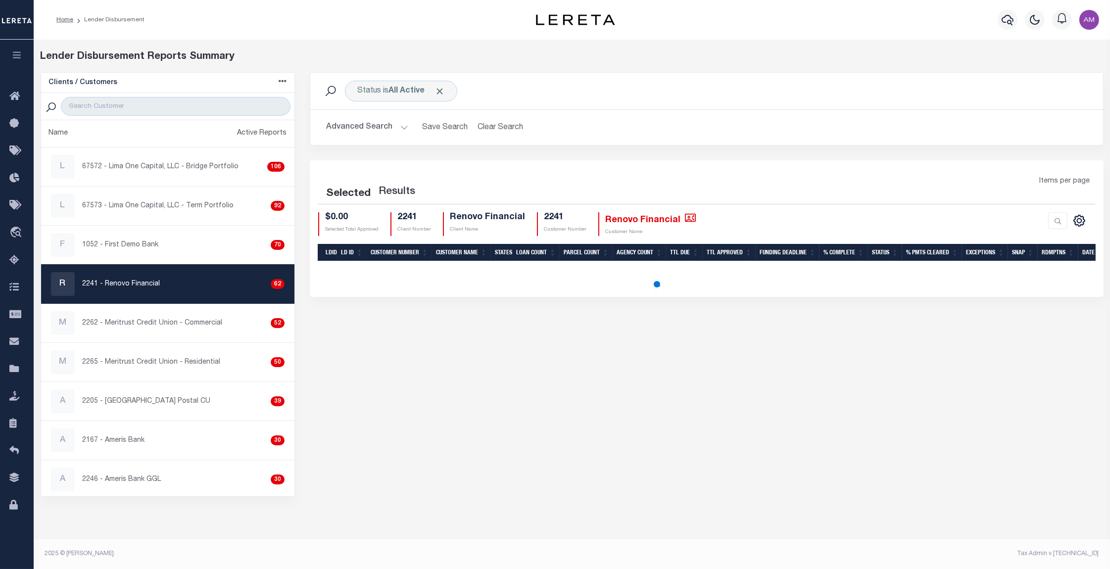
click at [382, 128] on button "Advanced Search" at bounding box center [367, 127] width 82 height 19
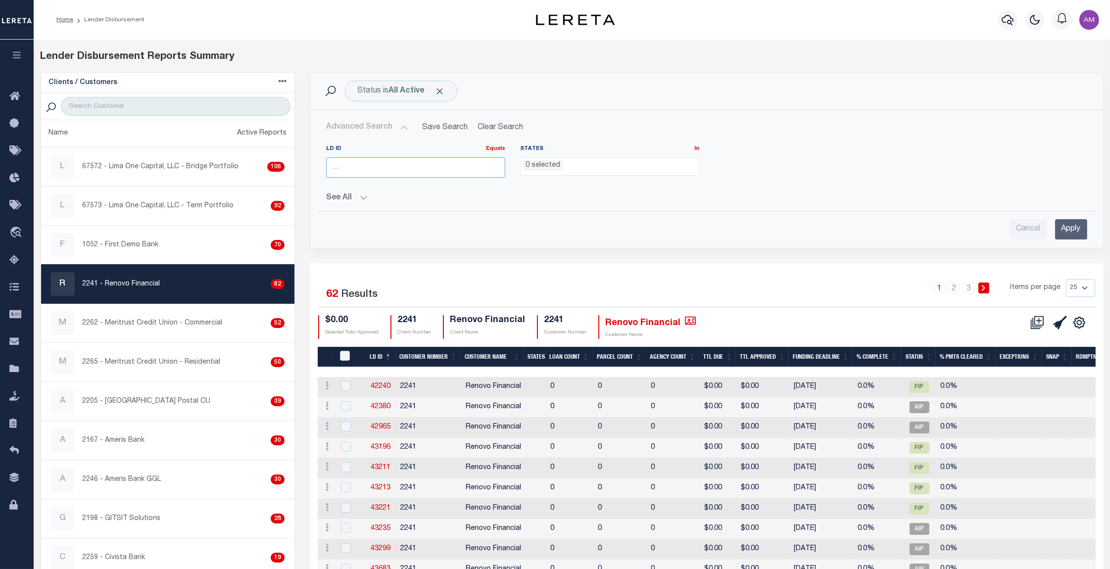
click at [374, 162] on input "number" at bounding box center [415, 167] width 179 height 20
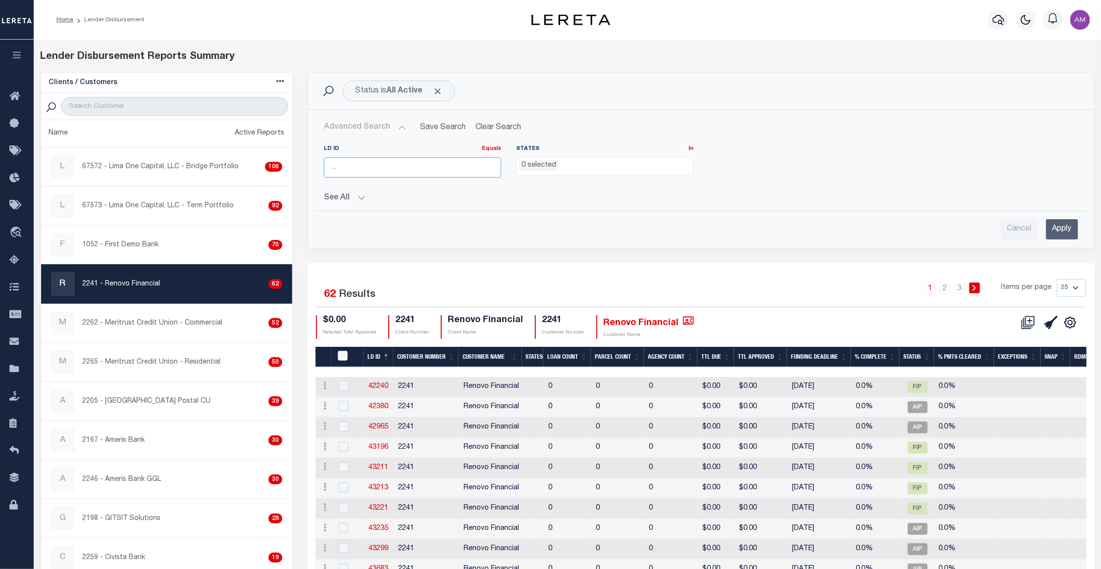
click at [374, 162] on input "number" at bounding box center [412, 167] width 177 height 20
paste input "46570"
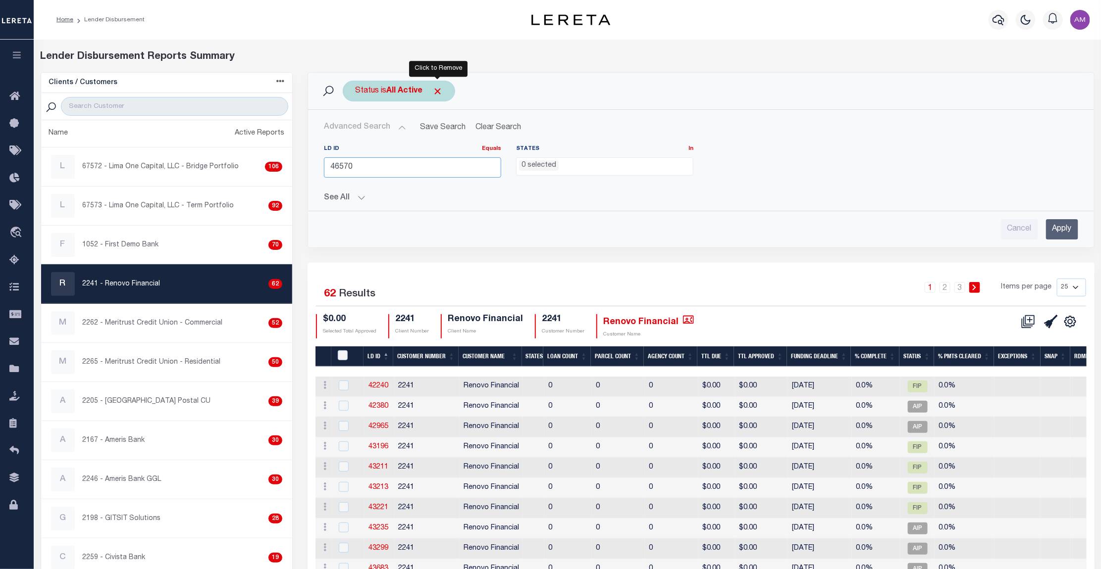
type input "46570"
drag, startPoint x: 437, startPoint y: 91, endPoint x: 470, endPoint y: 102, distance: 34.9
click at [438, 91] on span "Click to Remove" at bounding box center [437, 91] width 10 height 10
click at [595, 237] on input "Apply" at bounding box center [1062, 229] width 32 height 20
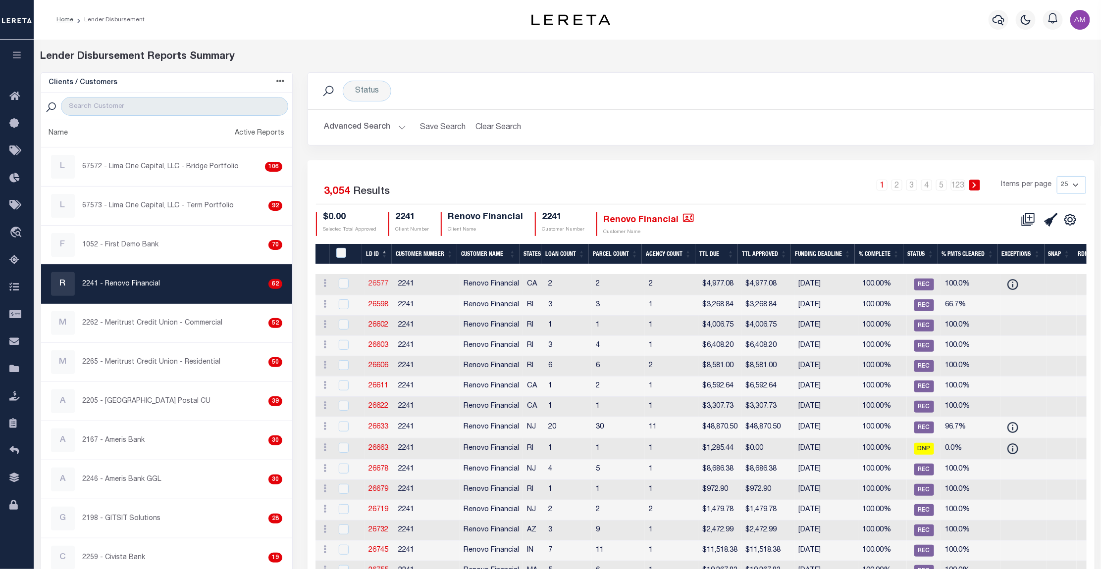
click at [382, 282] on link "26577" at bounding box center [378, 284] width 20 height 7
checkbox input "true"
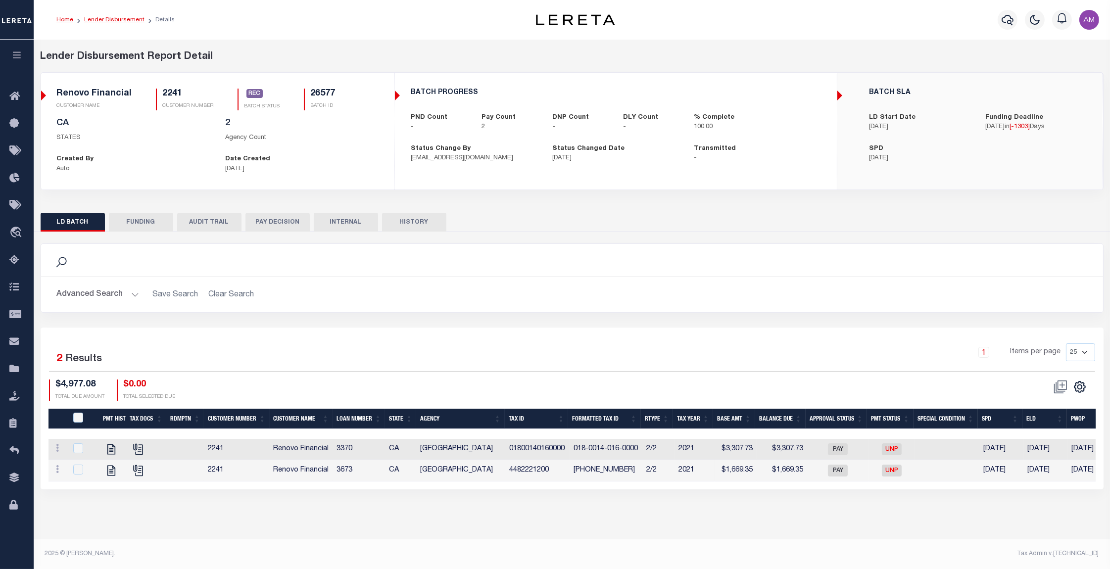
click at [100, 17] on link "Lender Disbursement" at bounding box center [114, 20] width 60 height 6
checkbox input "true"
select select
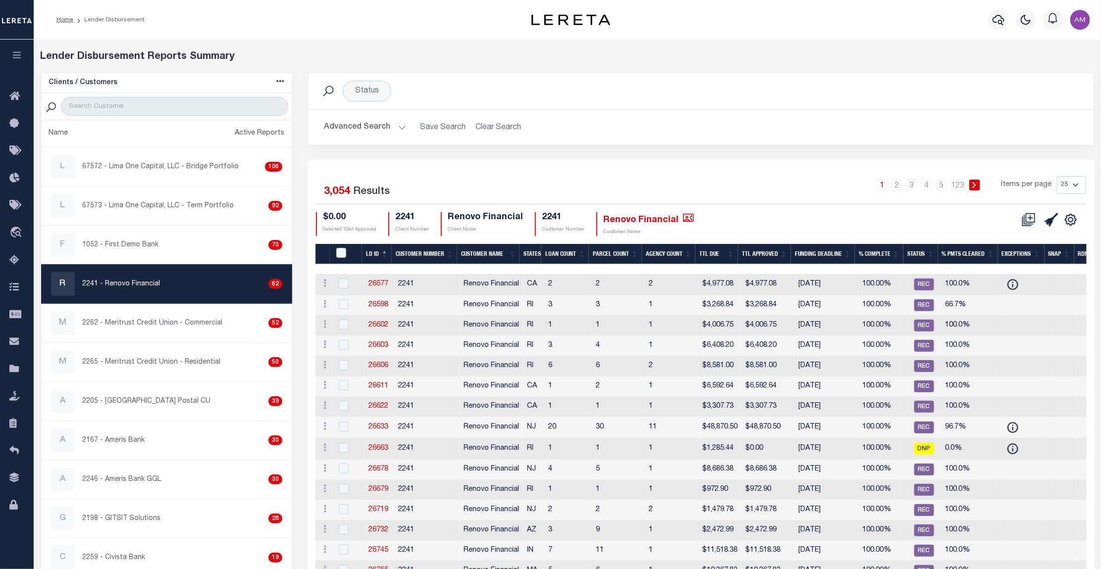
click at [376, 134] on button "Advanced Search" at bounding box center [365, 127] width 82 height 19
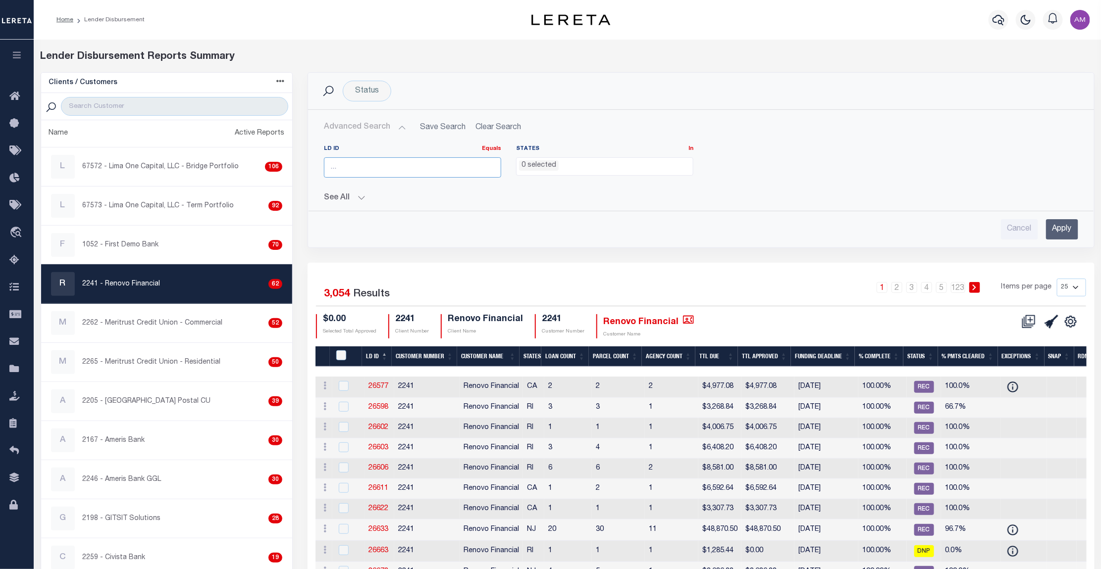
paste input "46570"
type input "46570"
click at [595, 227] on input "Apply" at bounding box center [1062, 229] width 32 height 20
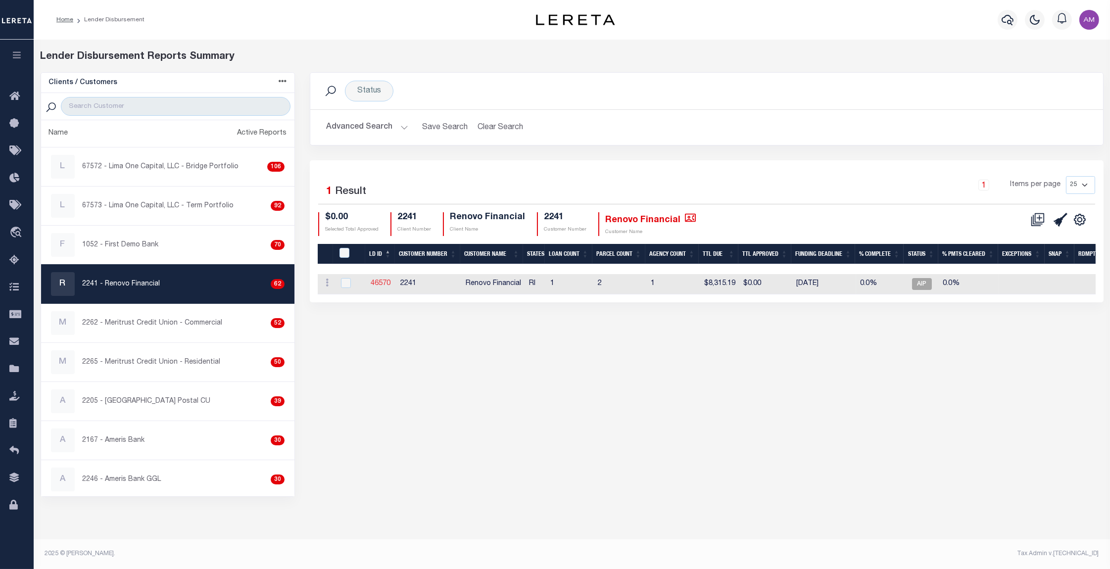
click at [381, 284] on link "46570" at bounding box center [381, 283] width 20 height 7
checkbox input "true"
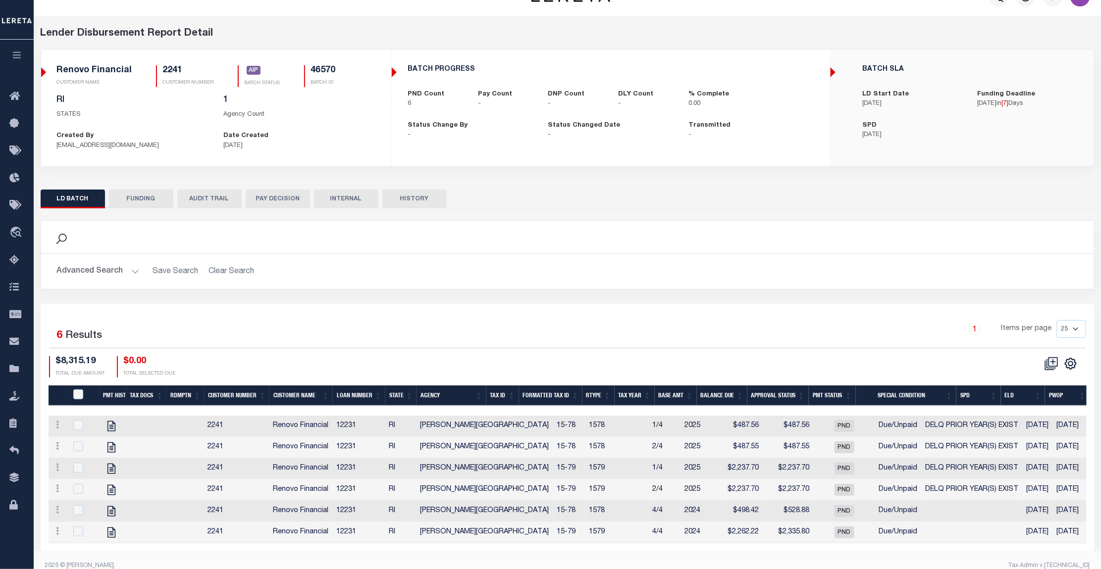
scroll to position [42, 0]
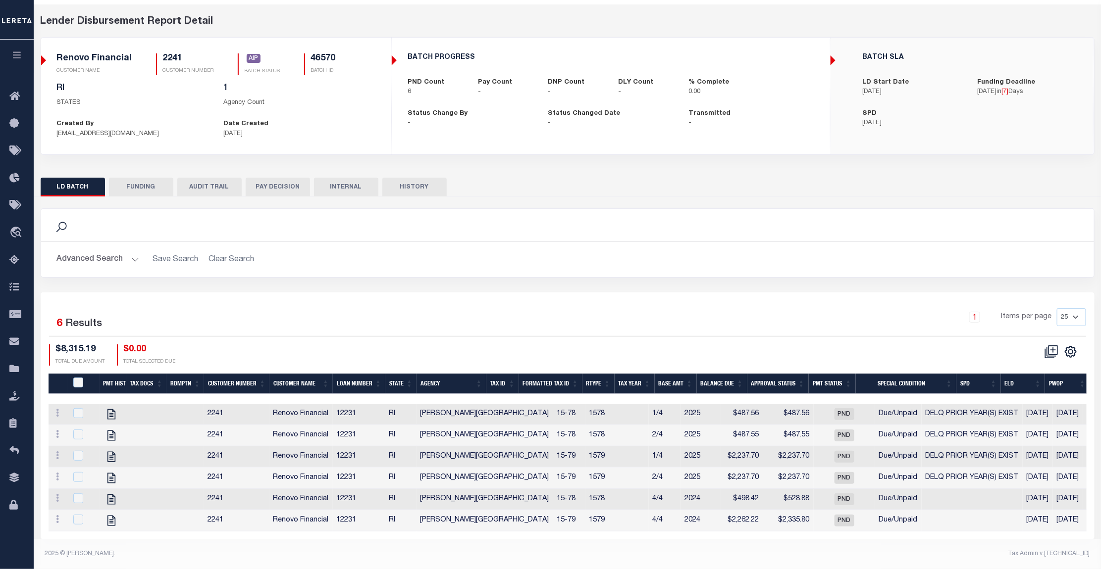
click at [122, 250] on button "Advanced Search" at bounding box center [98, 259] width 82 height 19
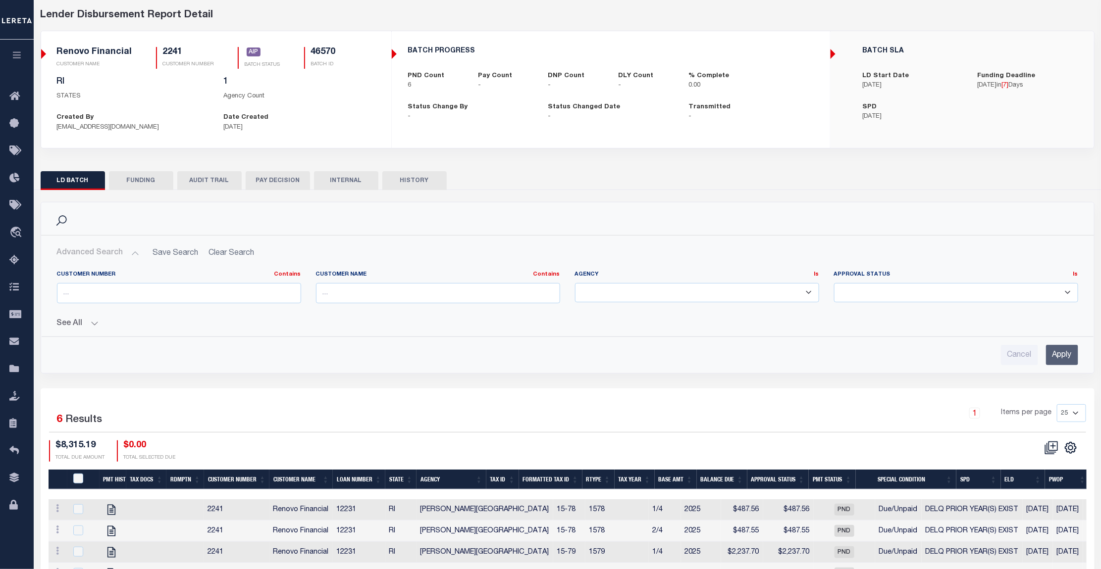
click at [67, 326] on button "See All" at bounding box center [567, 323] width 1021 height 9
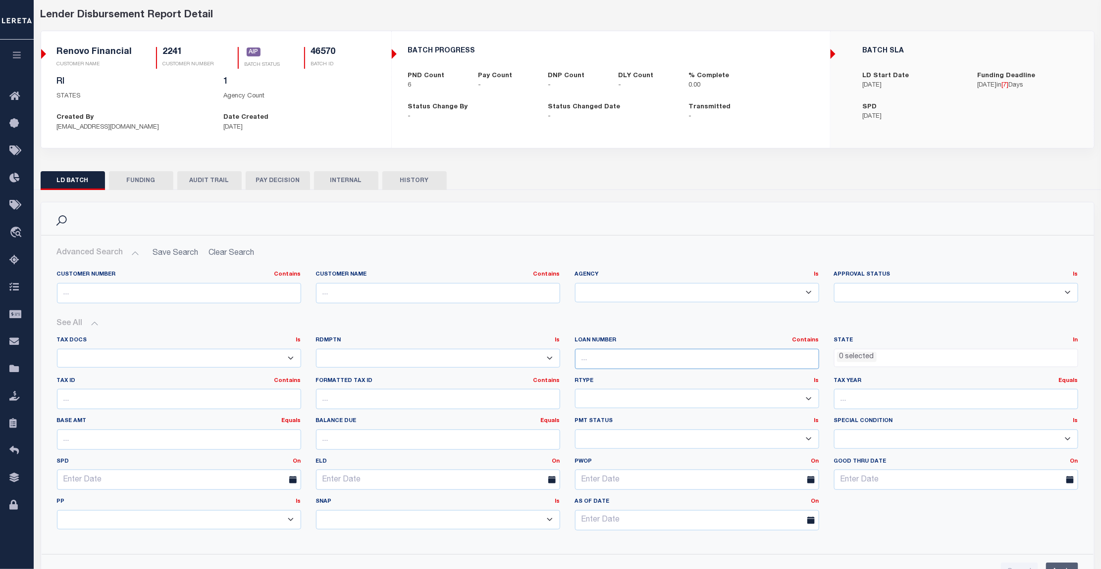
paste input "12231"
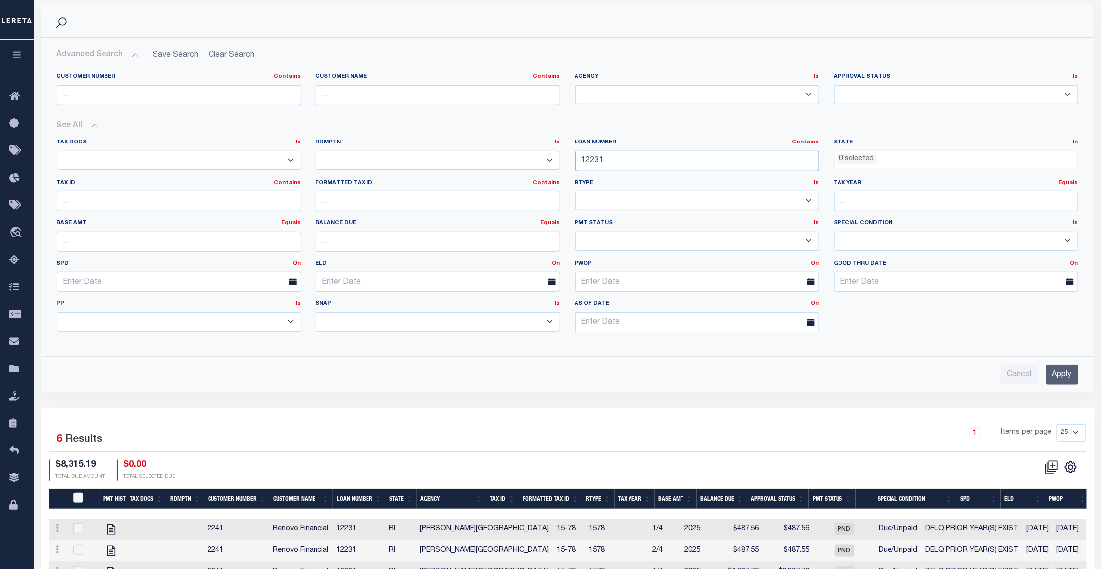
type input "12231"
click at [595, 368] on input "Apply" at bounding box center [1062, 375] width 32 height 20
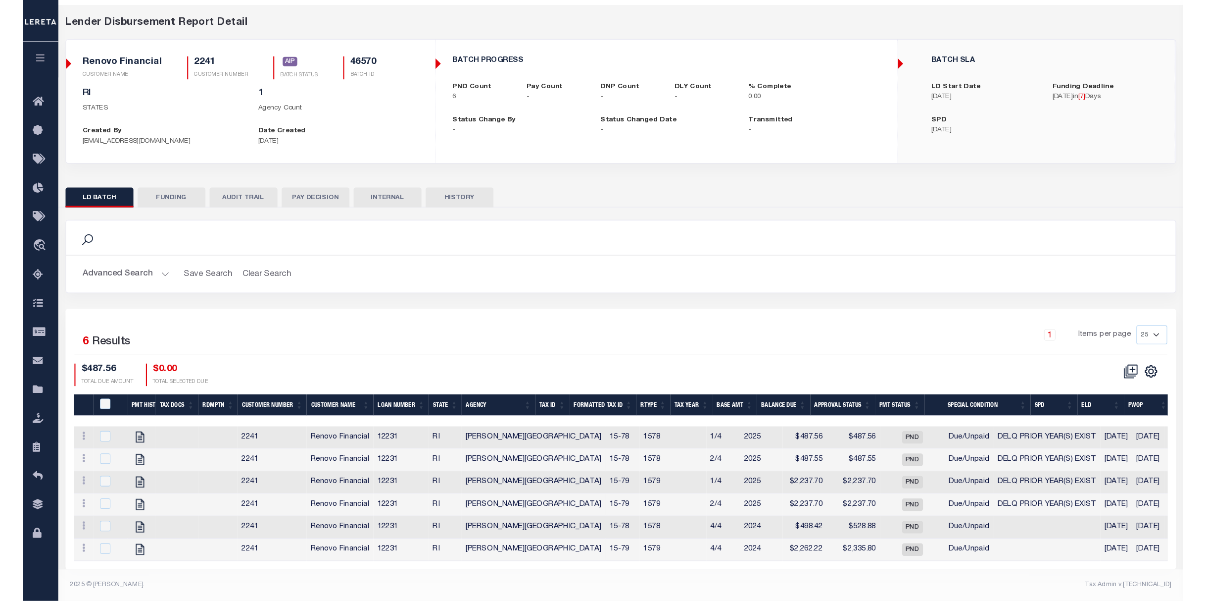
scroll to position [11, 0]
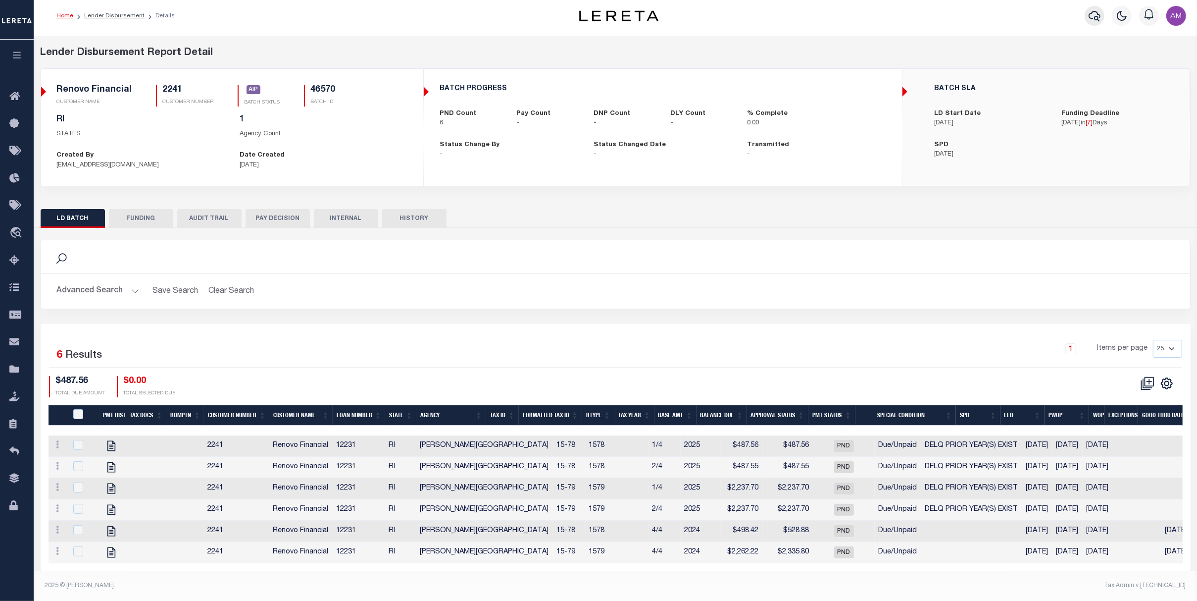
click at [595, 10] on icon "button" at bounding box center [1095, 16] width 12 height 12
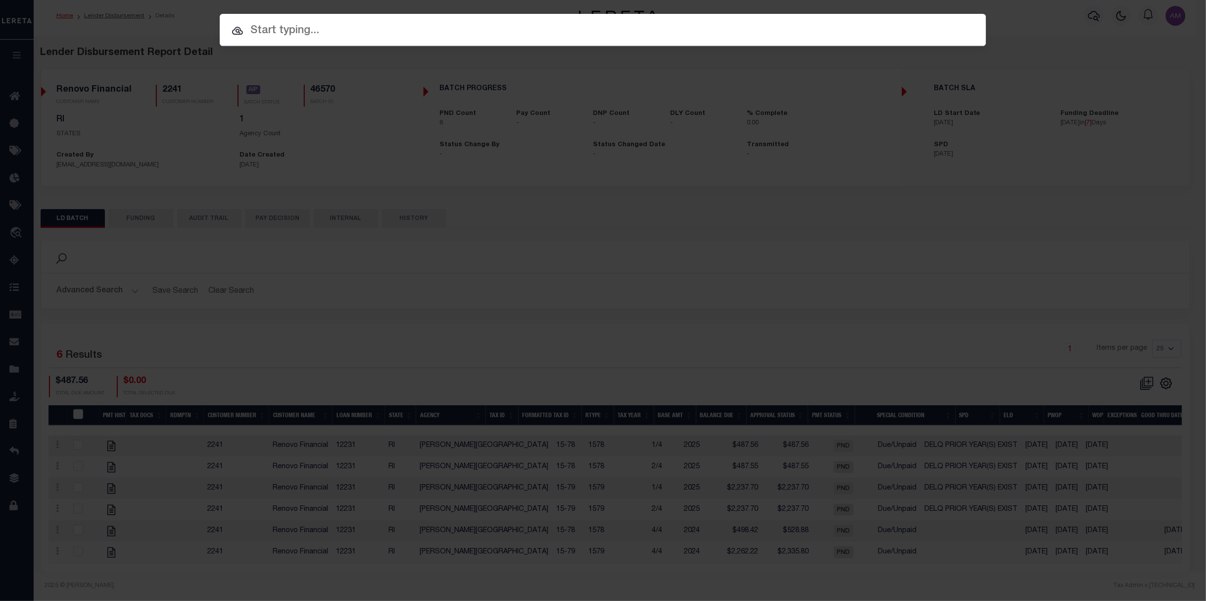
paste input "10022298"
type input "10022298"
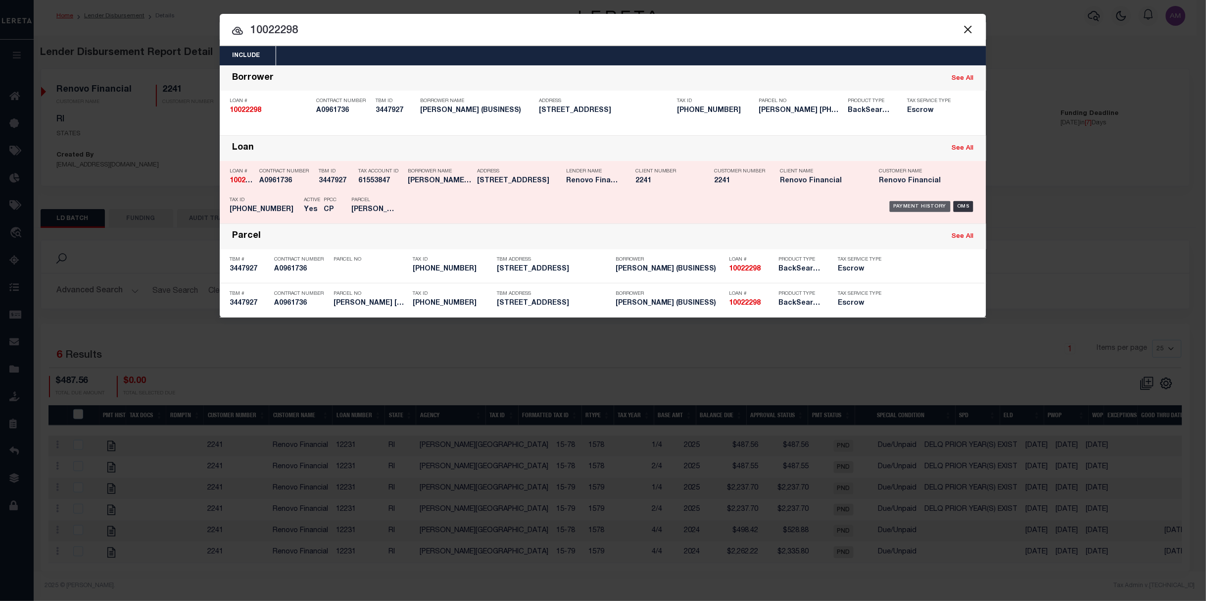
click at [595, 204] on div "Payment History" at bounding box center [920, 206] width 61 height 11
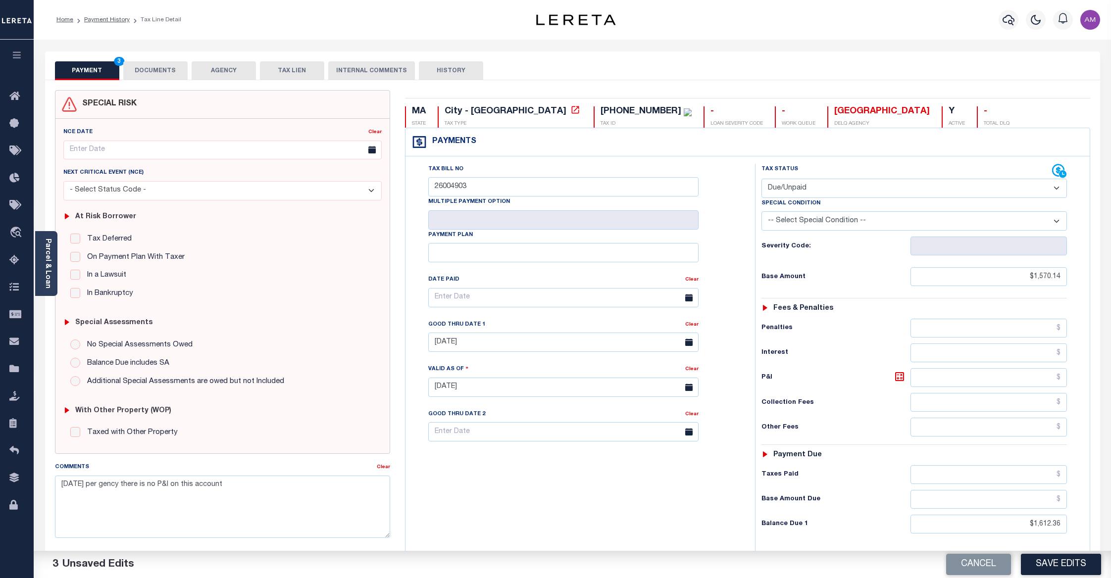
select select "DUE"
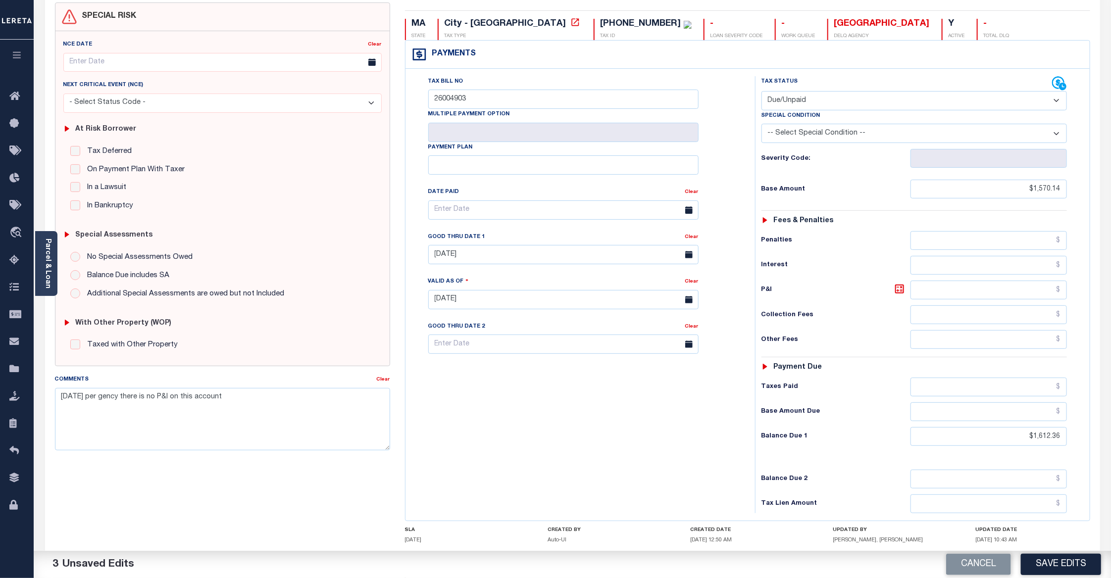
scroll to position [64, 0]
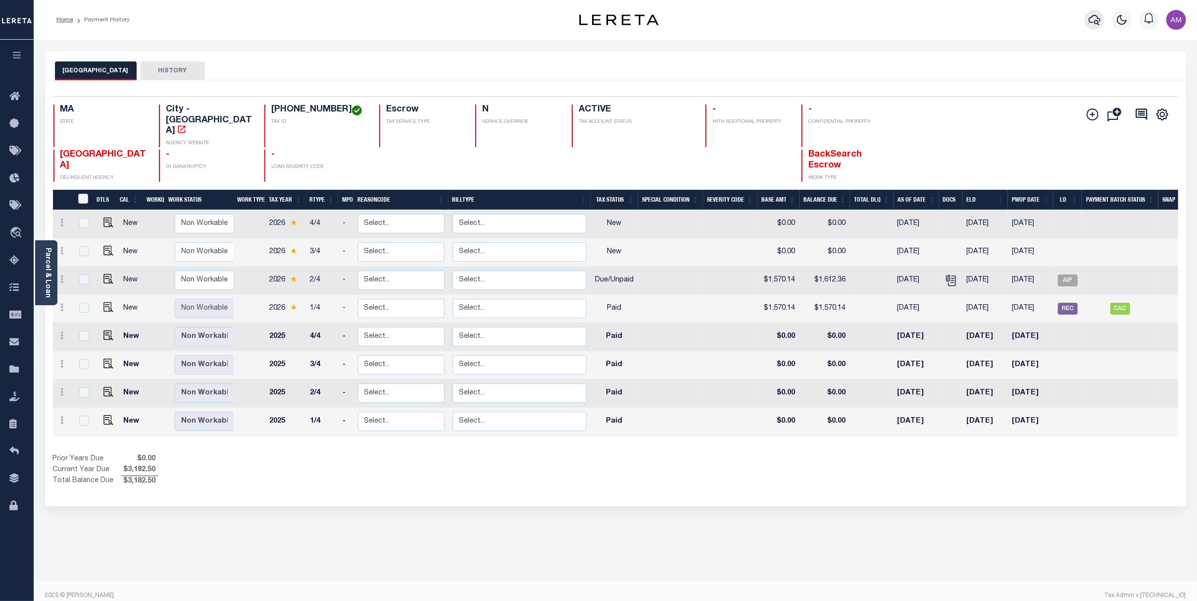
click at [1090, 27] on button "button" at bounding box center [1095, 20] width 20 height 20
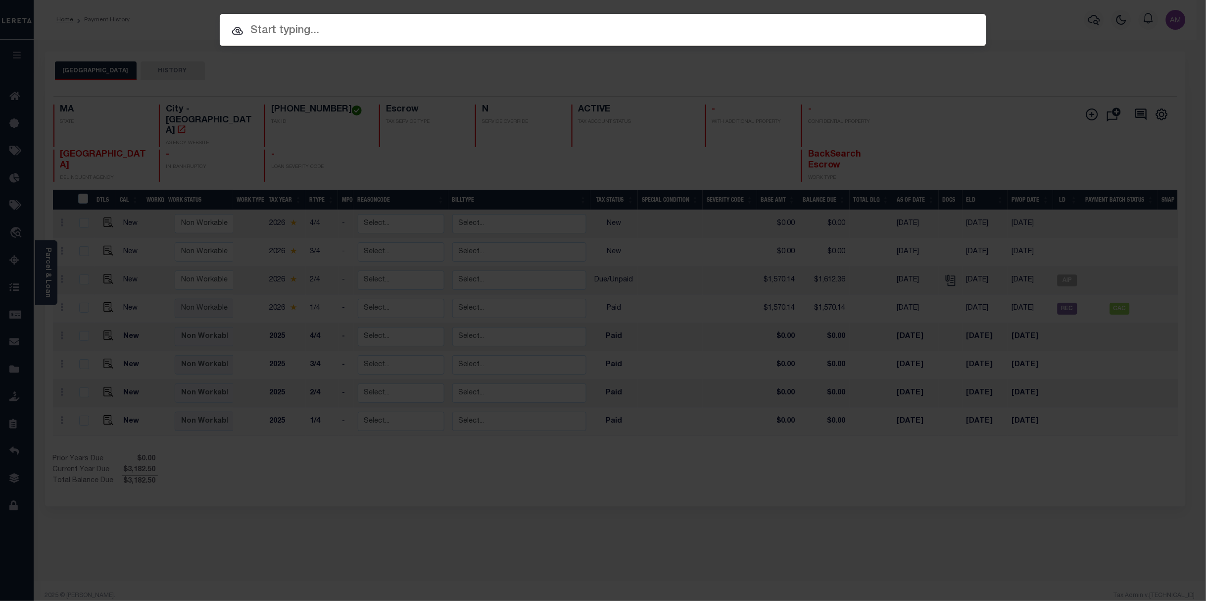
paste input "12231"
type input "12231"
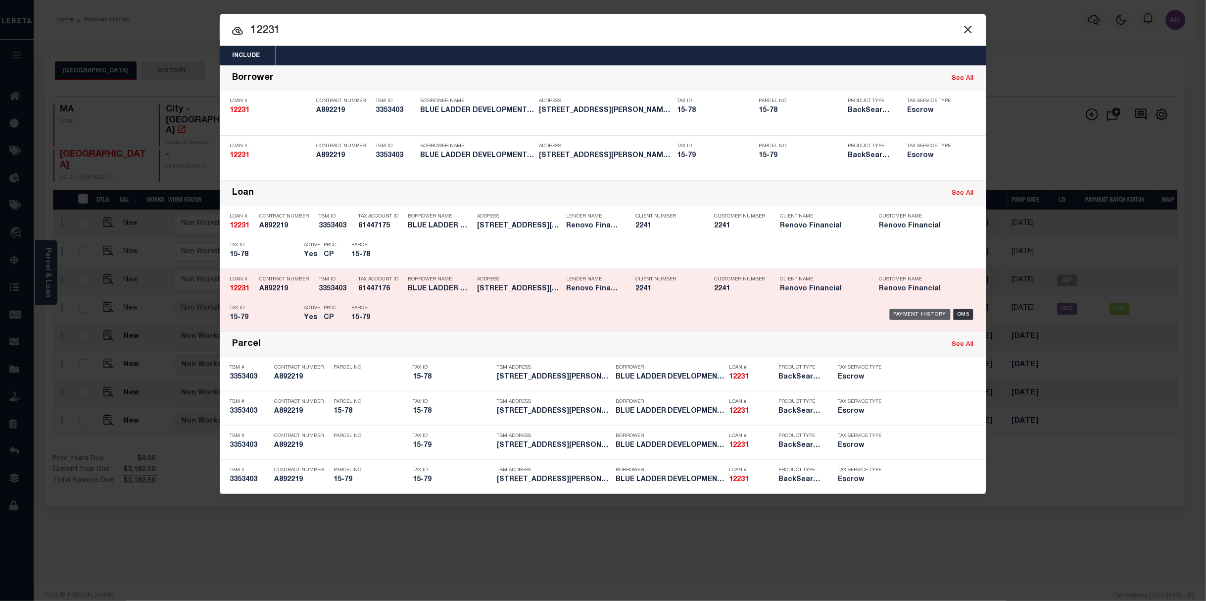
click at [923, 318] on div "Payment History" at bounding box center [920, 314] width 61 height 11
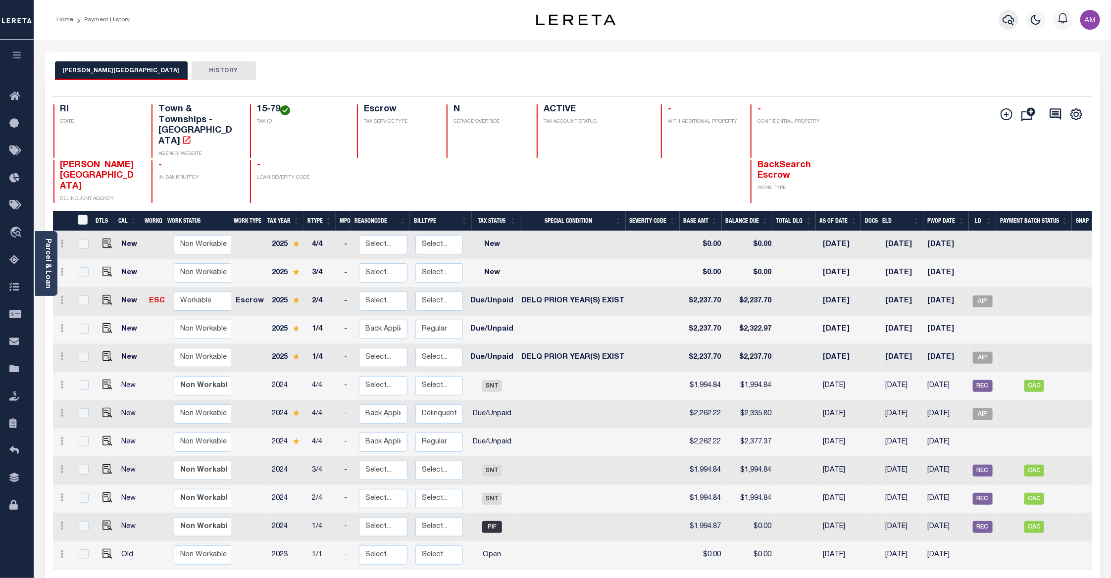
click at [1014, 19] on icon "button" at bounding box center [1009, 20] width 12 height 10
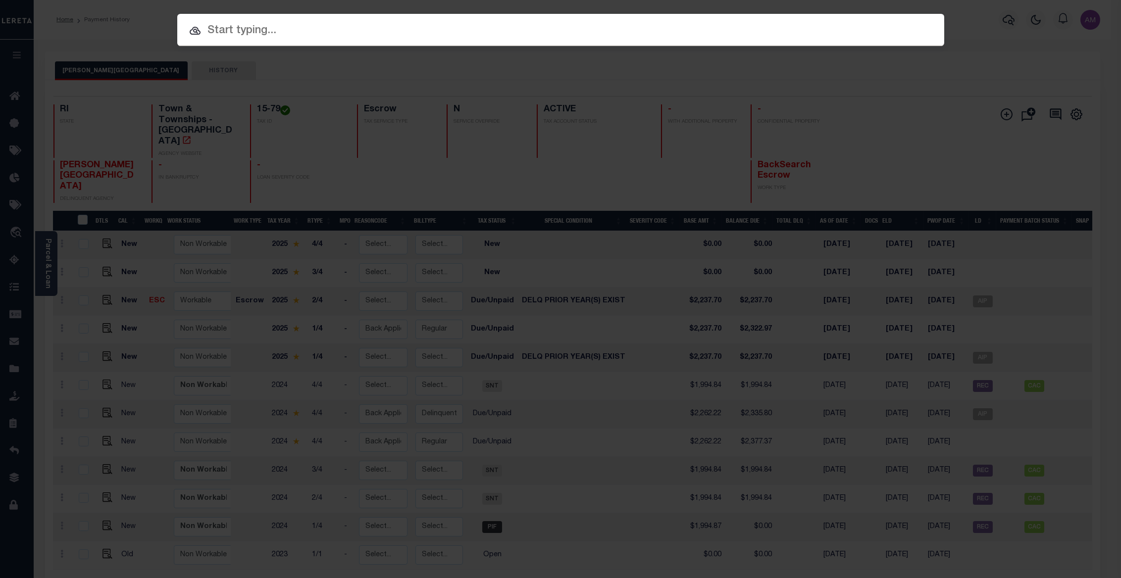
paste input "12231"
type input "12231"
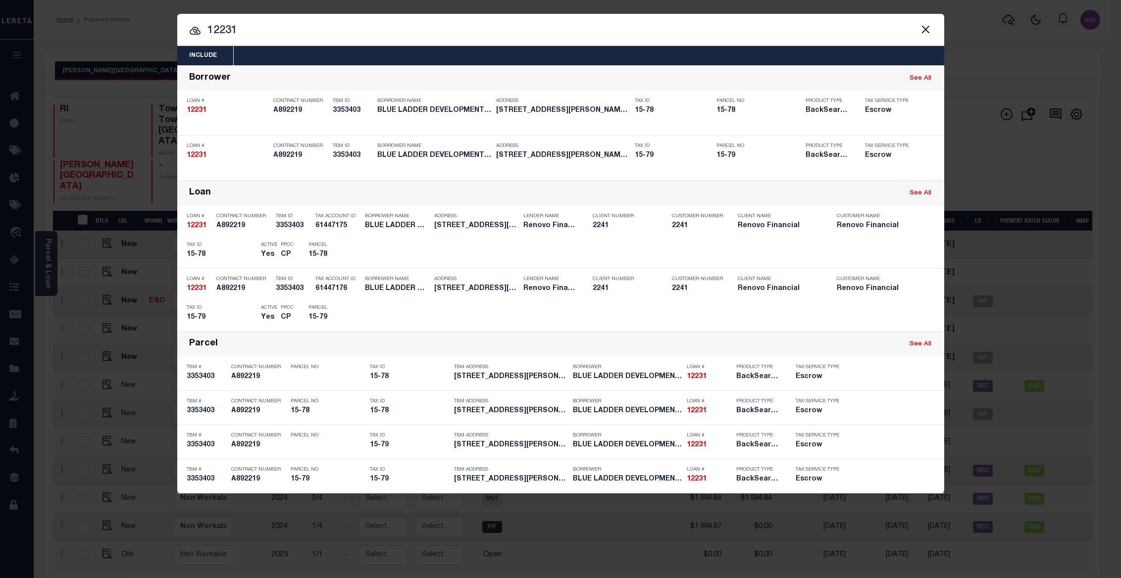
click at [875, 375] on div "Payment History" at bounding box center [881, 374] width 53 height 18
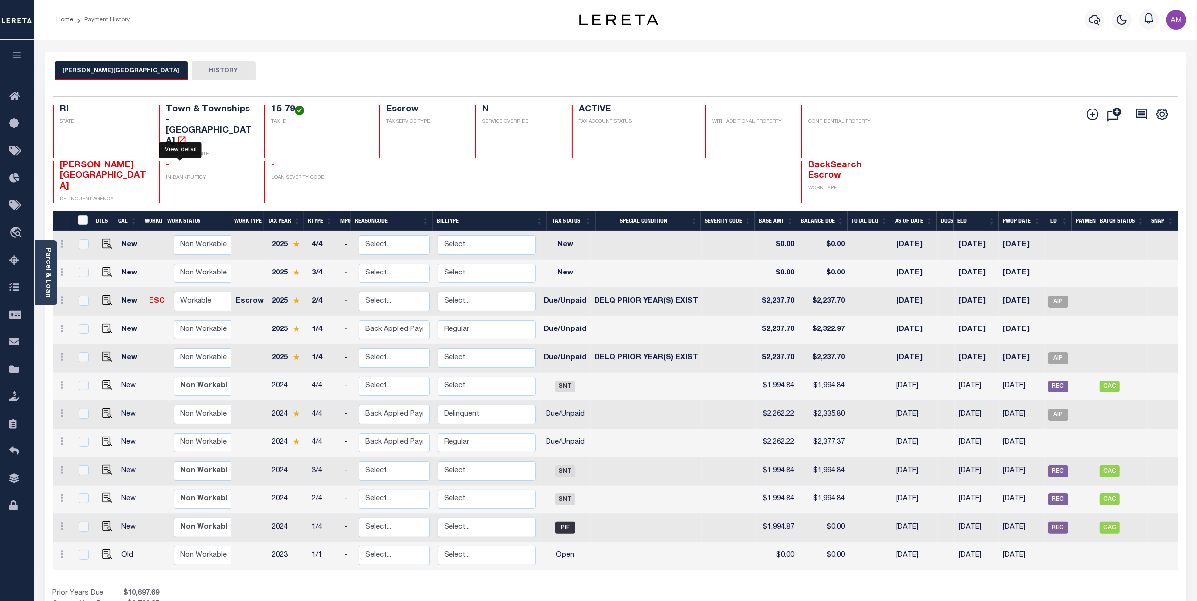
click at [180, 136] on icon "" at bounding box center [181, 139] width 7 height 7
click at [41, 280] on div "Parcel & Loan" at bounding box center [46, 272] width 22 height 65
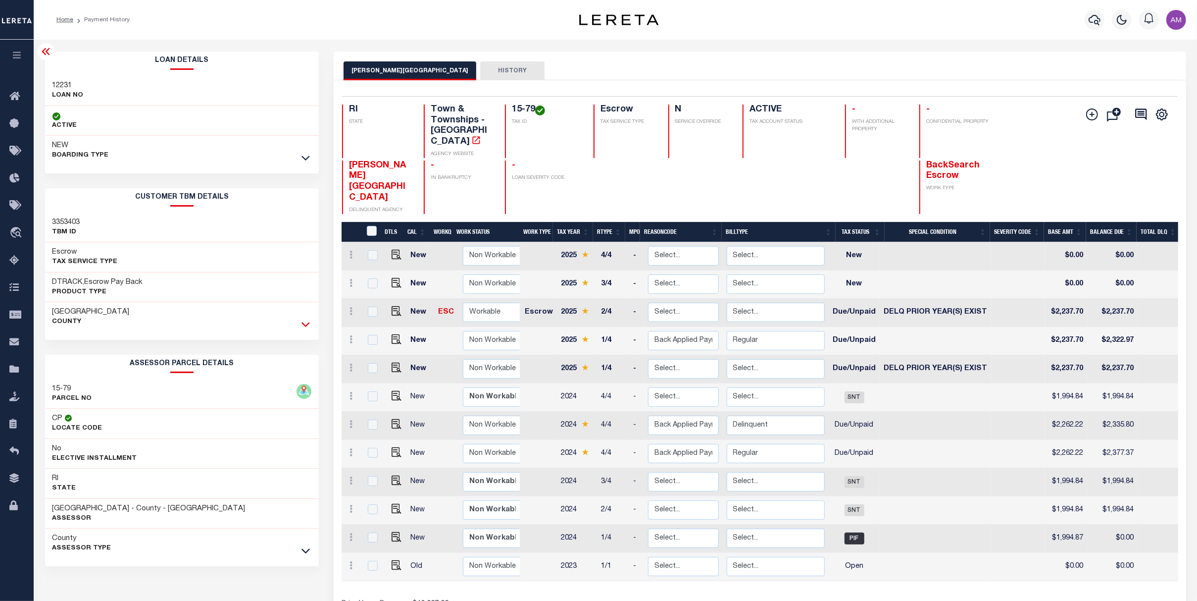
click at [305, 323] on icon at bounding box center [305, 324] width 8 height 5
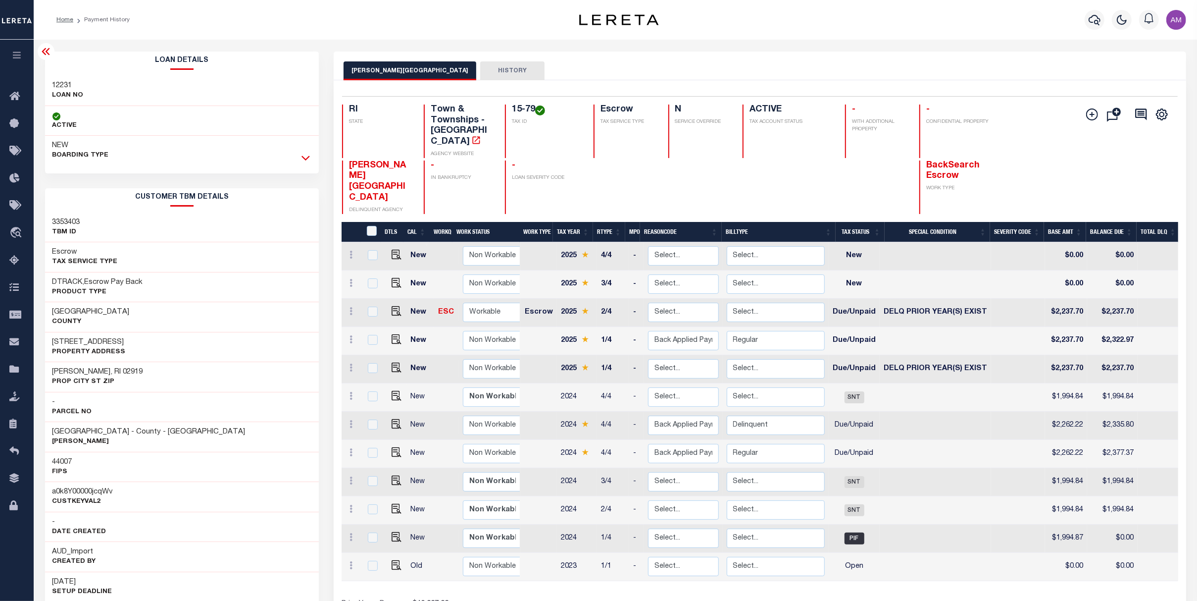
click at [309, 153] on icon at bounding box center [305, 157] width 8 height 10
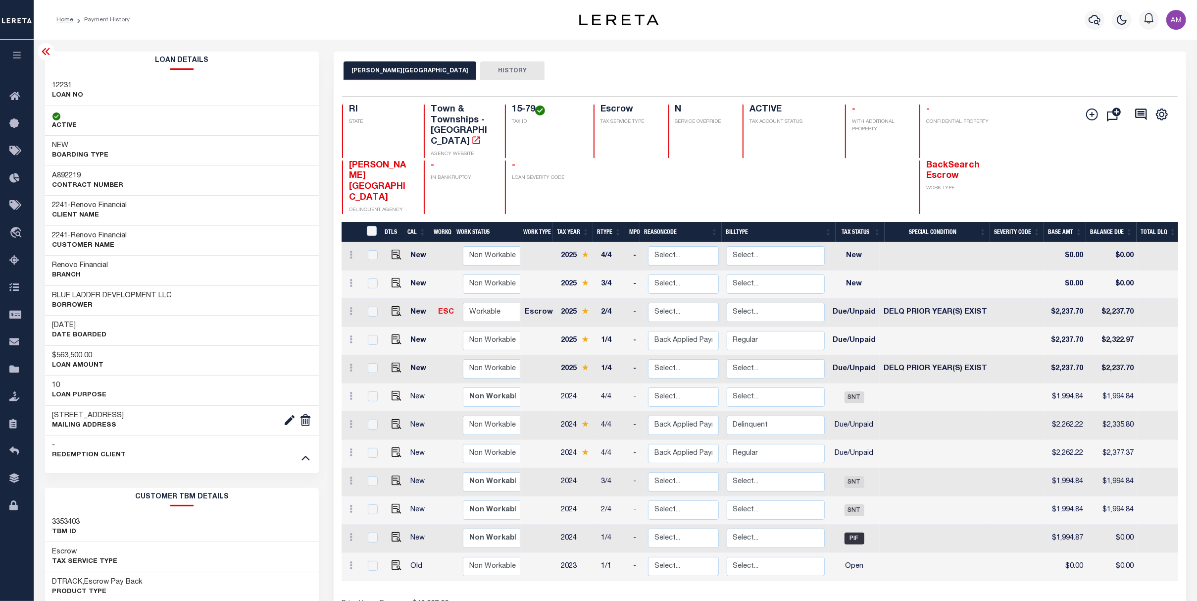
click at [45, 52] on icon at bounding box center [46, 51] width 8 height 7
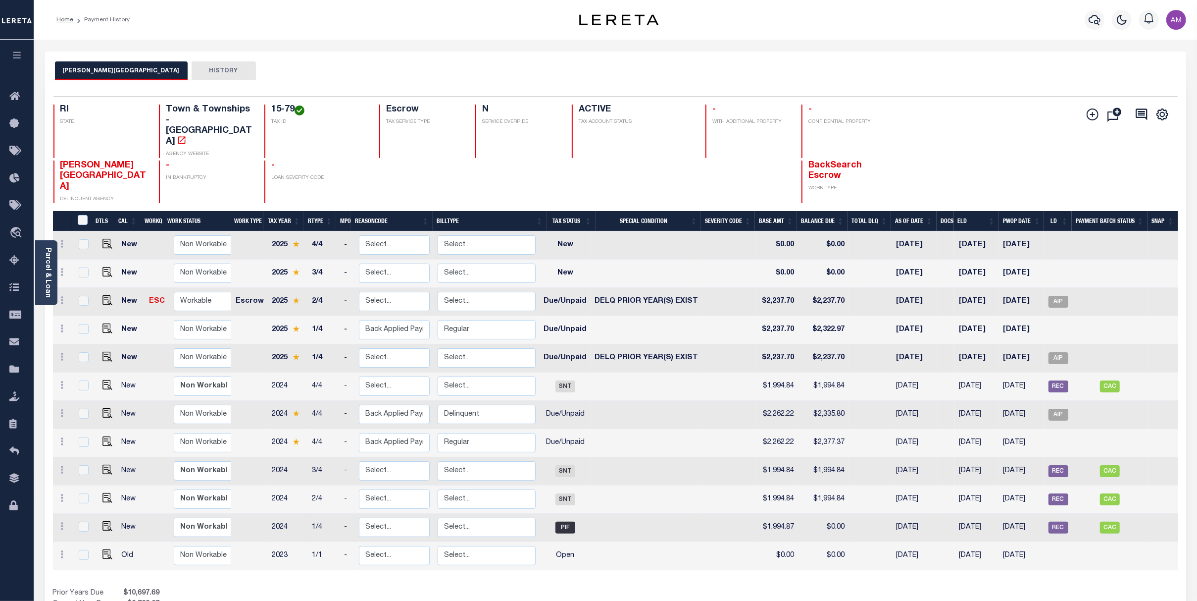
click at [1148, 513] on td "CAC" at bounding box center [1110, 527] width 76 height 28
checkbox input "true"
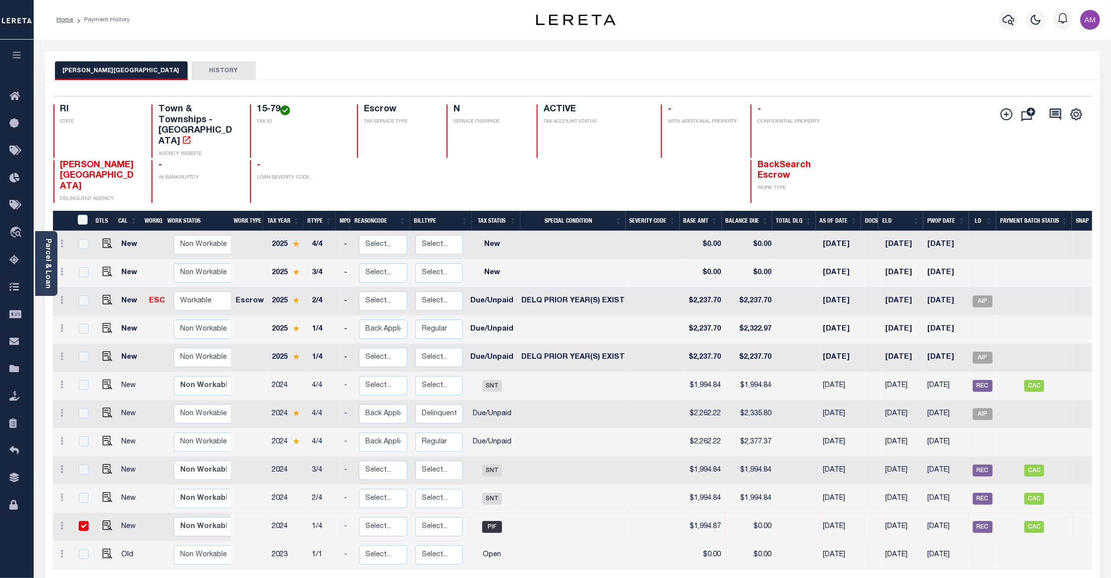
drag, startPoint x: 374, startPoint y: 46, endPoint x: 363, endPoint y: 47, distance: 10.5
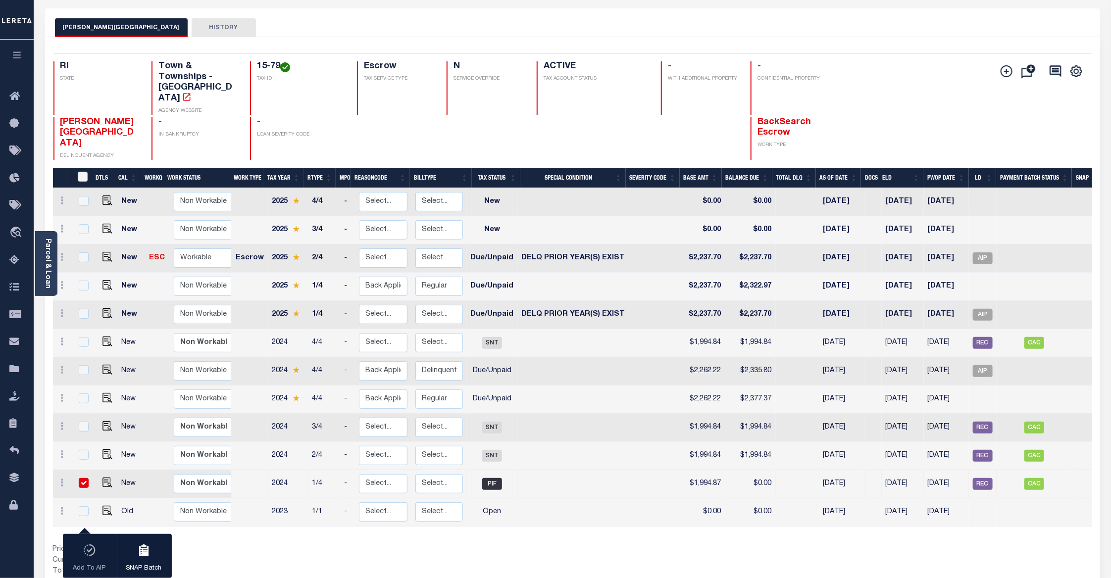
scroll to position [66, 0]
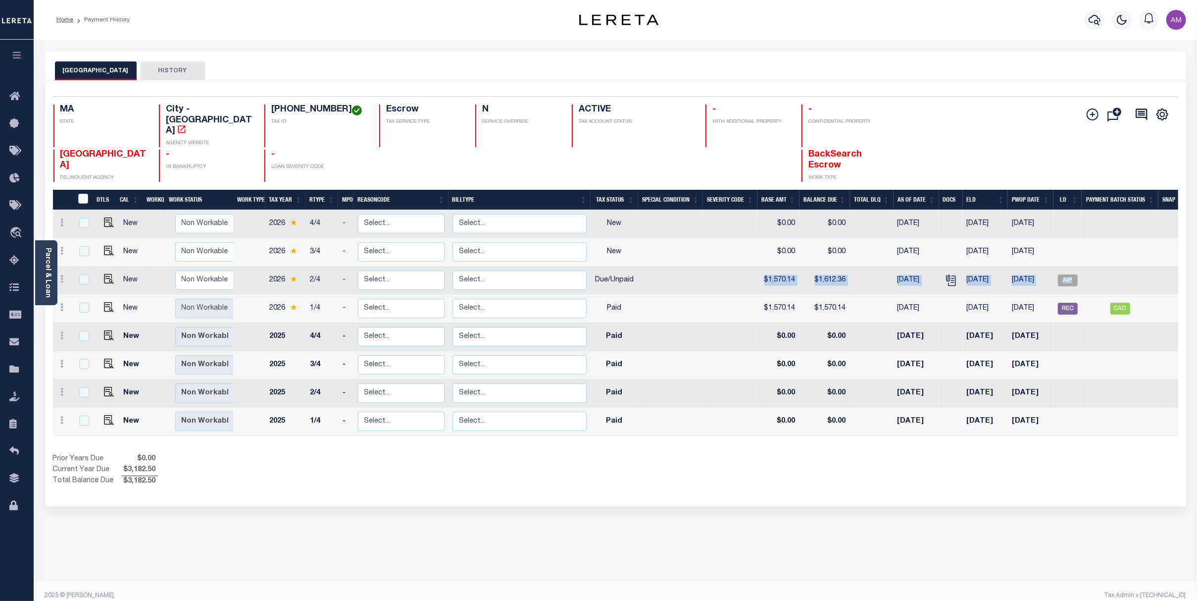
drag, startPoint x: 747, startPoint y: 248, endPoint x: 1090, endPoint y: 246, distance: 343.1
click at [1090, 266] on tr "New Non Workable Workable 2026 2/4 - Select... Payment Reversal Taxable Value C…" at bounding box center [621, 280] width 1136 height 28
drag, startPoint x: 807, startPoint y: 251, endPoint x: 791, endPoint y: 252, distance: 15.8
click at [807, 266] on td "$1,612.36" at bounding box center [825, 280] width 50 height 28
checkbox input "true"
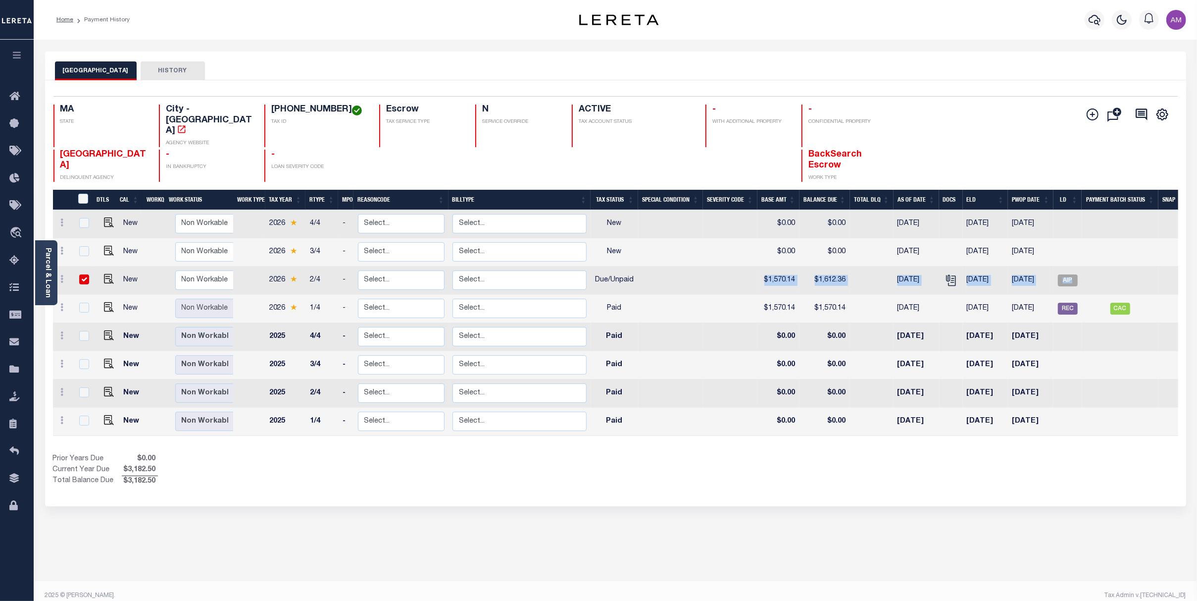
checkbox input "true"
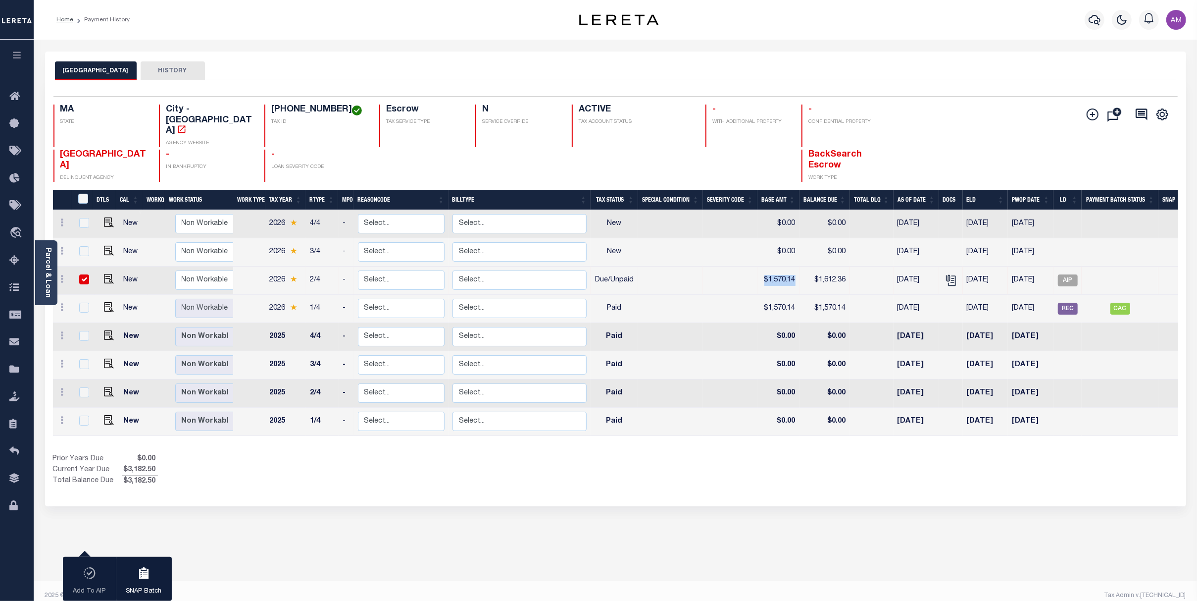
drag, startPoint x: 761, startPoint y: 251, endPoint x: 794, endPoint y: 254, distance: 32.3
click at [794, 266] on td "$1,570.14" at bounding box center [778, 280] width 42 height 28
checkbox input "false"
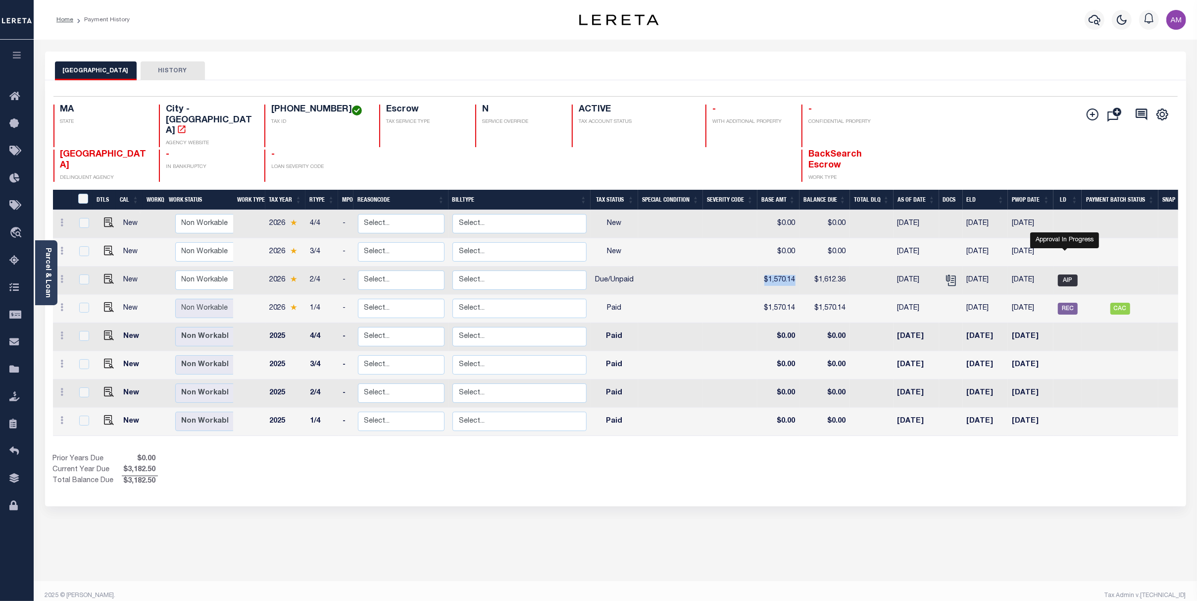
click at [1071, 274] on span "AIP" at bounding box center [1068, 280] width 20 height 12
checkbox input "true"
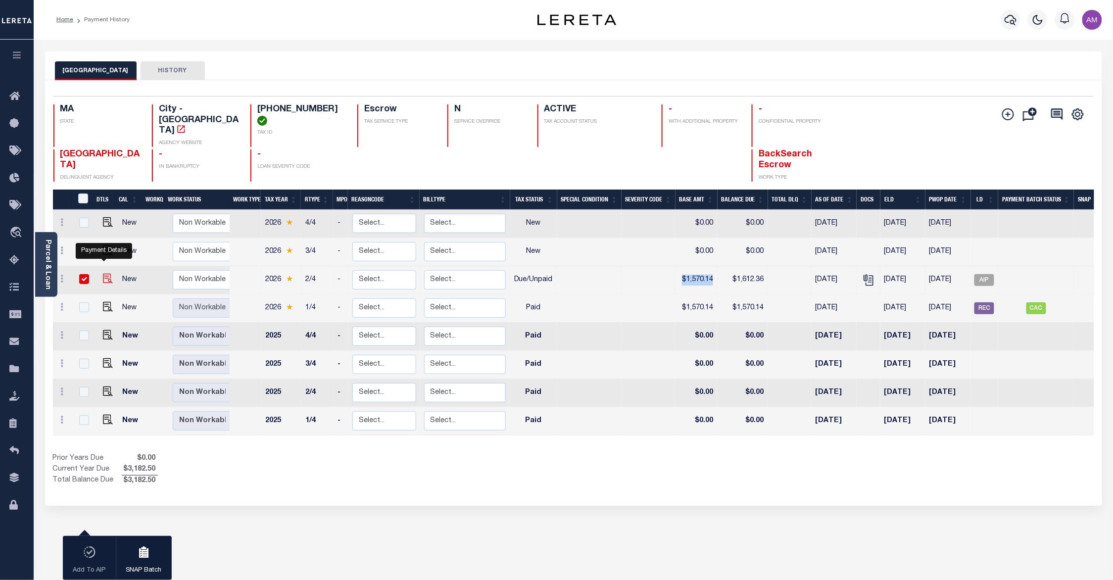
click at [104, 274] on img "" at bounding box center [108, 279] width 10 height 10
checkbox input "false"
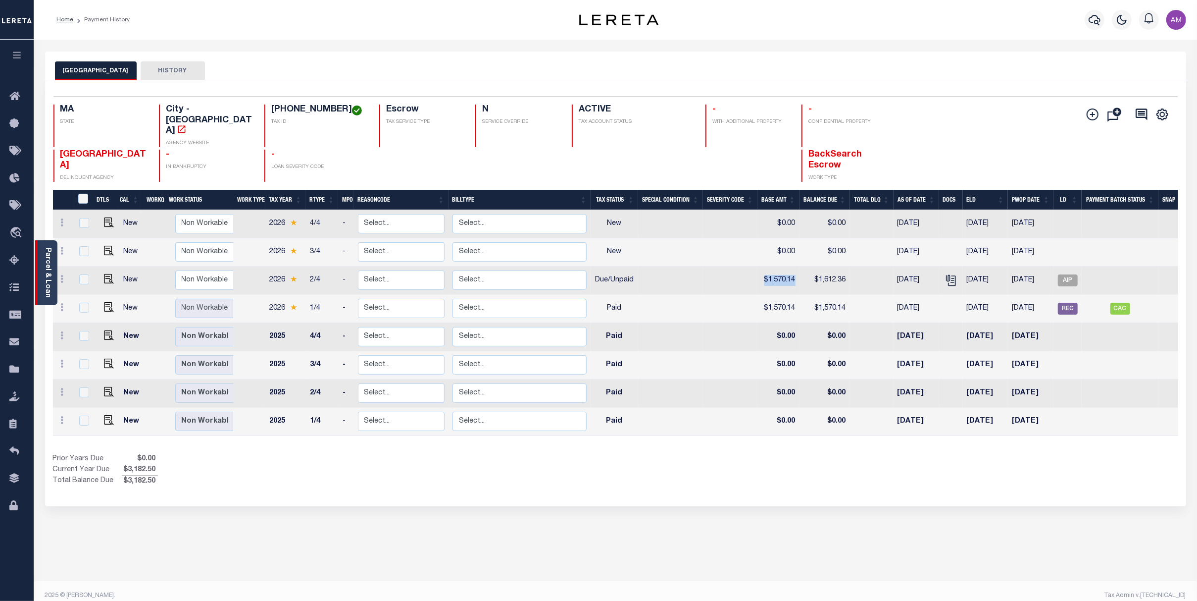
click at [46, 266] on link "Parcel & Loan" at bounding box center [47, 273] width 7 height 50
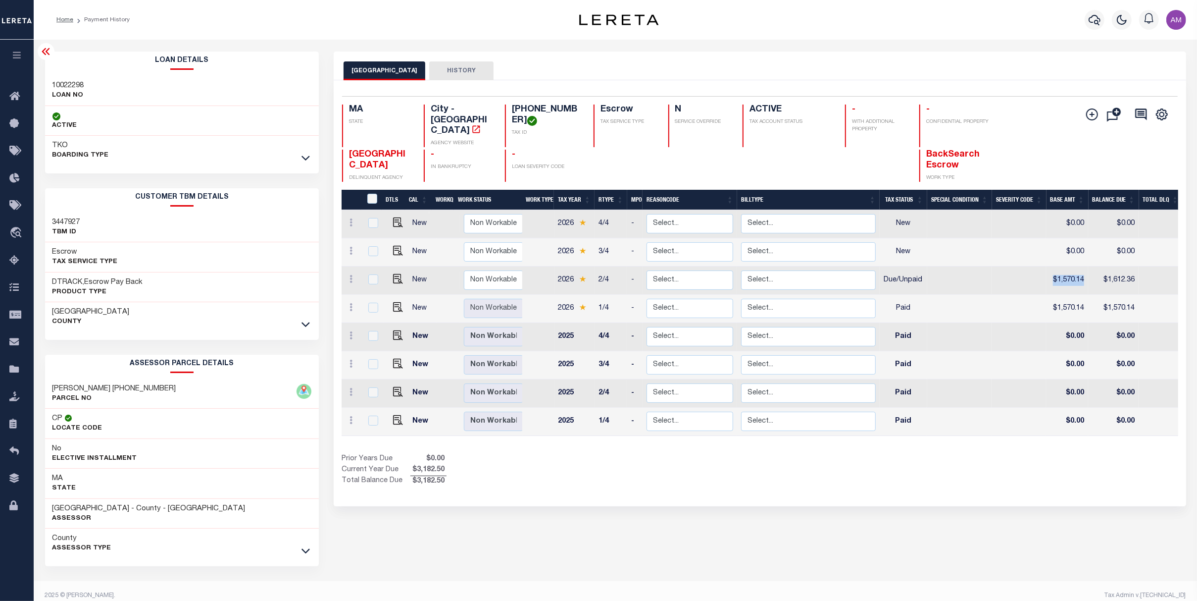
click at [1062, 453] on div "Show Tax Lines before Bill Release Date Prior Years Due $0.00 Current Year Due …" at bounding box center [760, 469] width 836 height 33
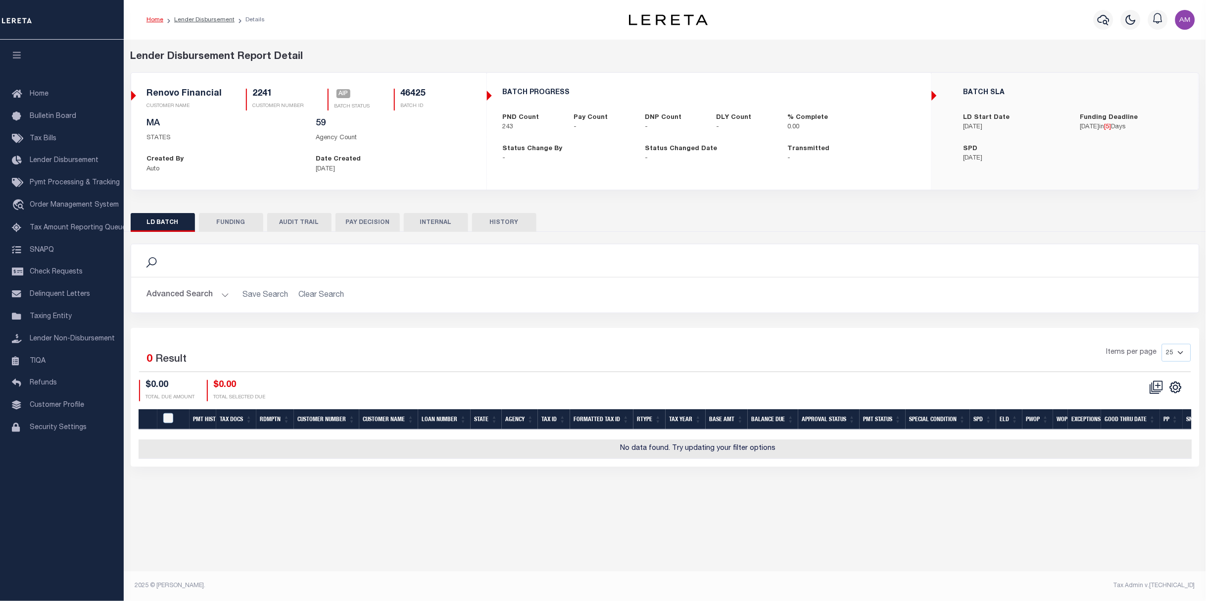
click at [211, 294] on button "Advanced Search" at bounding box center [188, 294] width 82 height 19
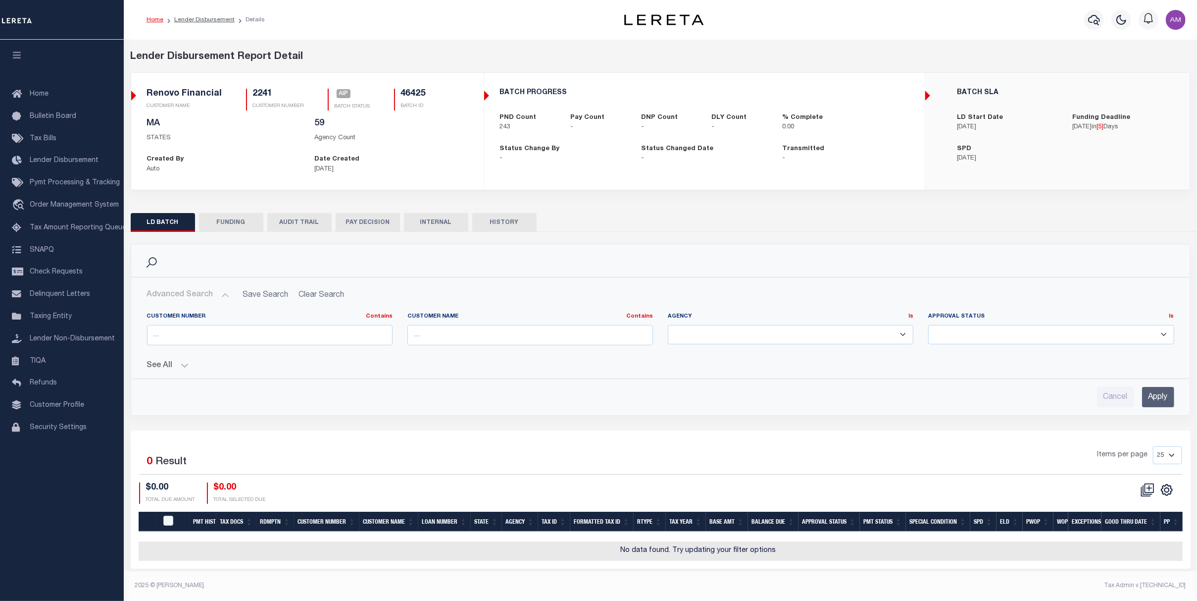
click at [177, 367] on button "See All" at bounding box center [660, 365] width 1027 height 9
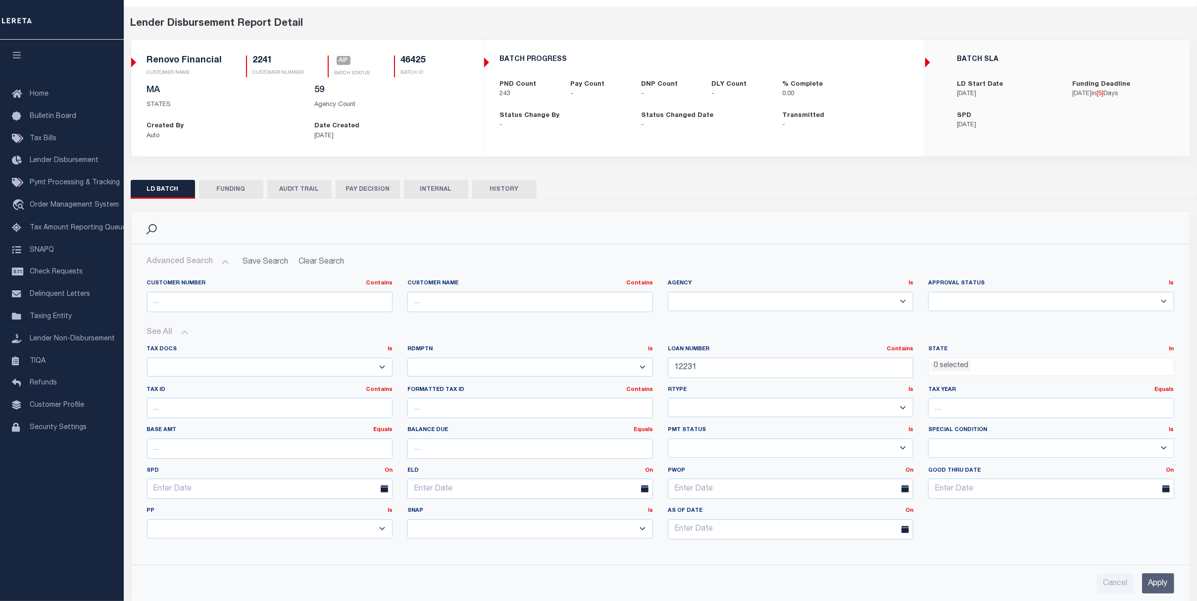
scroll to position [66, 0]
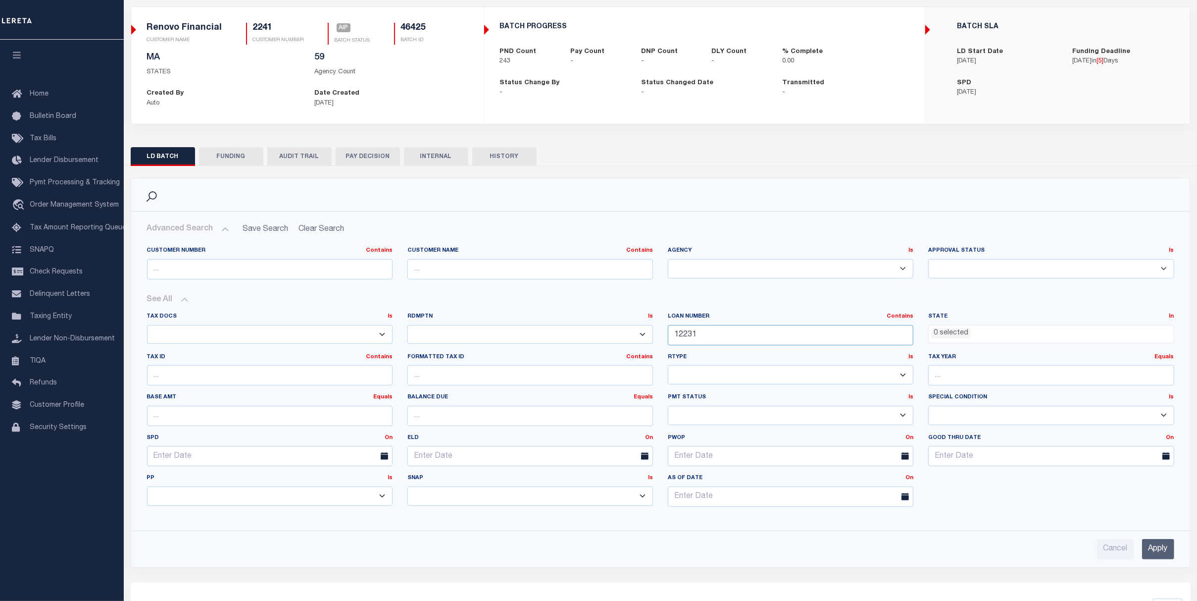
drag, startPoint x: 728, startPoint y: 340, endPoint x: 638, endPoint y: 345, distance: 90.7
click at [638, 345] on div "Tax Docs Is Is Contains Yes No Rdmptn Is Is Contains Yes No Contains Contains Is" at bounding box center [661, 413] width 1042 height 202
click at [1170, 547] on input "Apply" at bounding box center [1158, 549] width 32 height 20
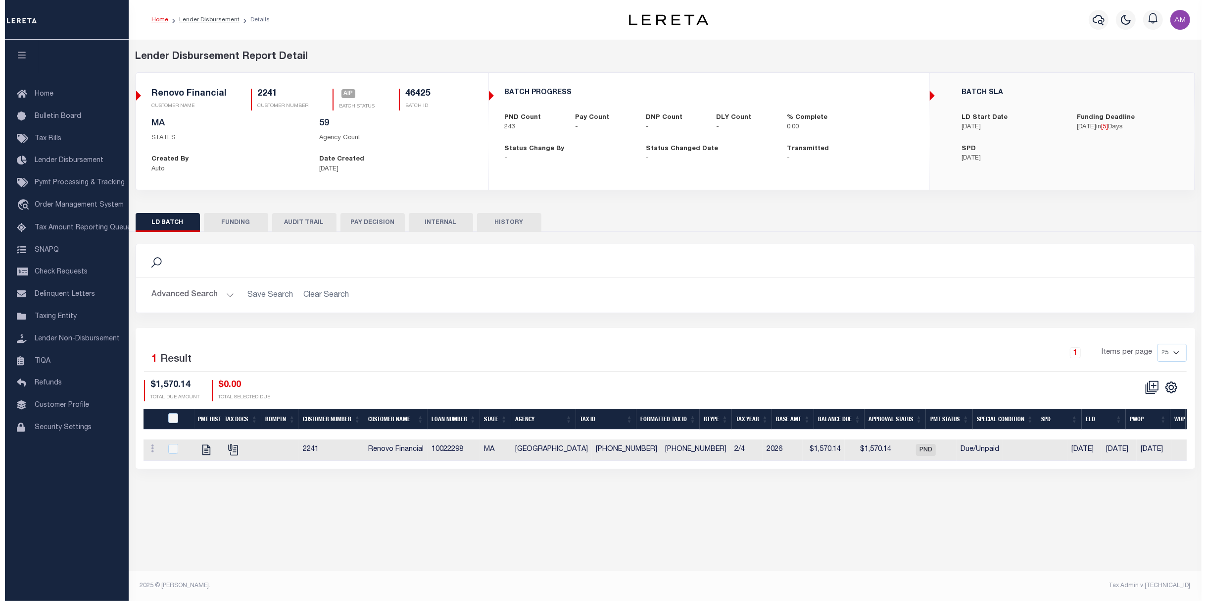
scroll to position [0, 0]
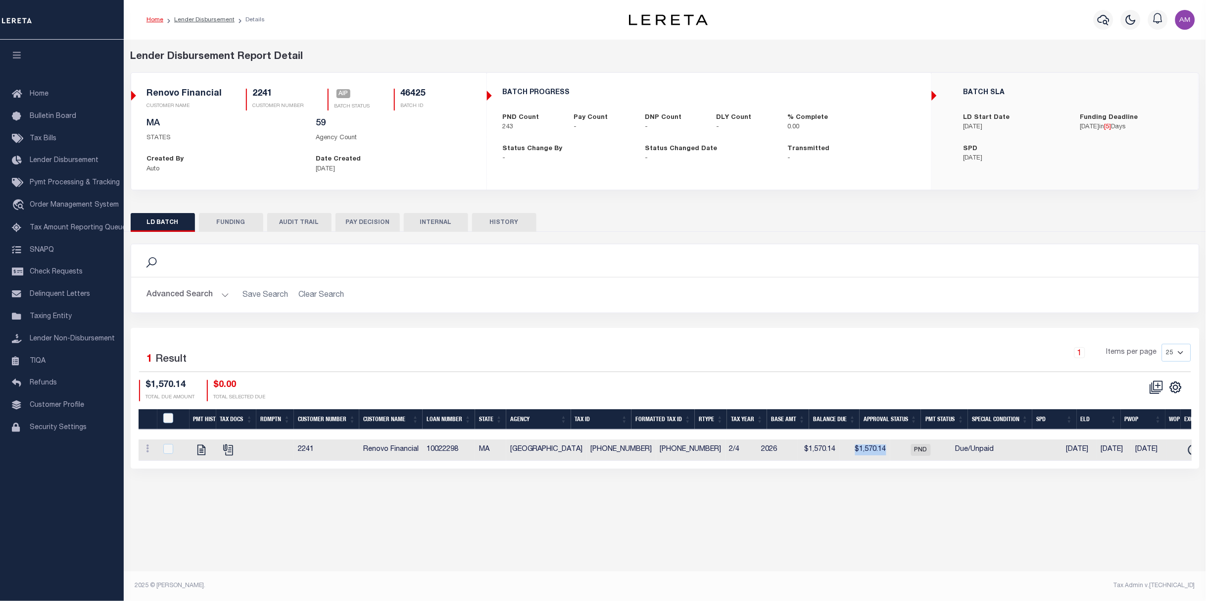
drag, startPoint x: 856, startPoint y: 448, endPoint x: 814, endPoint y: 444, distance: 42.2
click at [840, 444] on td "$1,570.14" at bounding box center [865, 449] width 50 height 21
checkbox input "true"
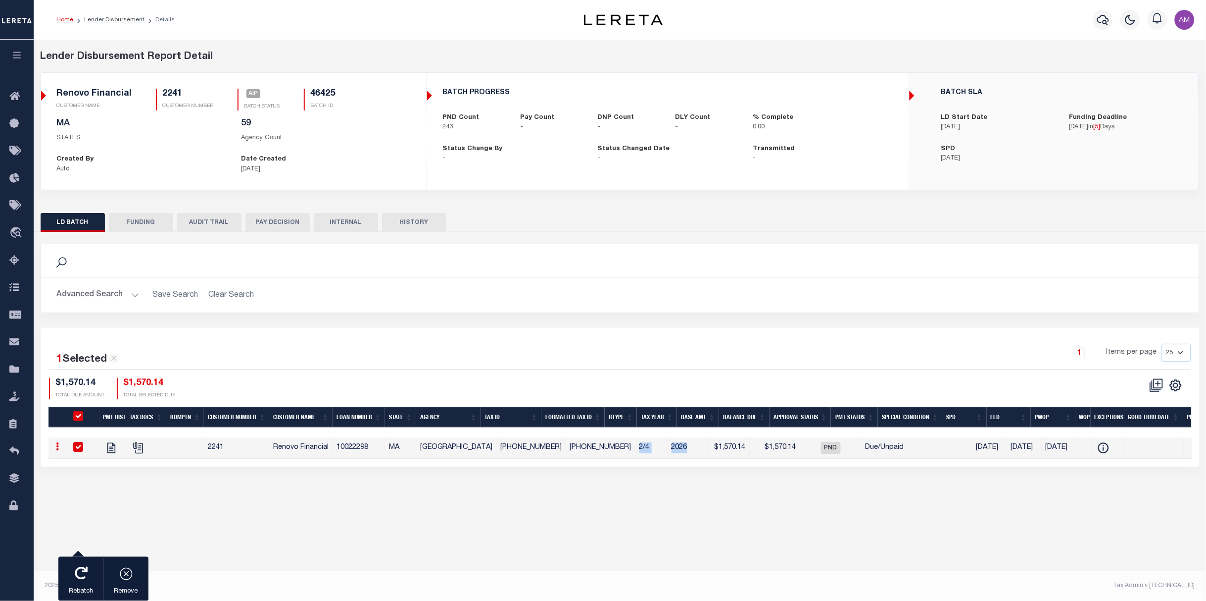
drag, startPoint x: 631, startPoint y: 444, endPoint x: 662, endPoint y: 448, distance: 30.9
click at [662, 448] on tr "View Tax Line Detail View Accutax Payment History 2241 Renovo Financial 1002229…" at bounding box center [666, 447] width 1234 height 21
click at [226, 226] on button "AUDIT TRAIL" at bounding box center [209, 222] width 64 height 19
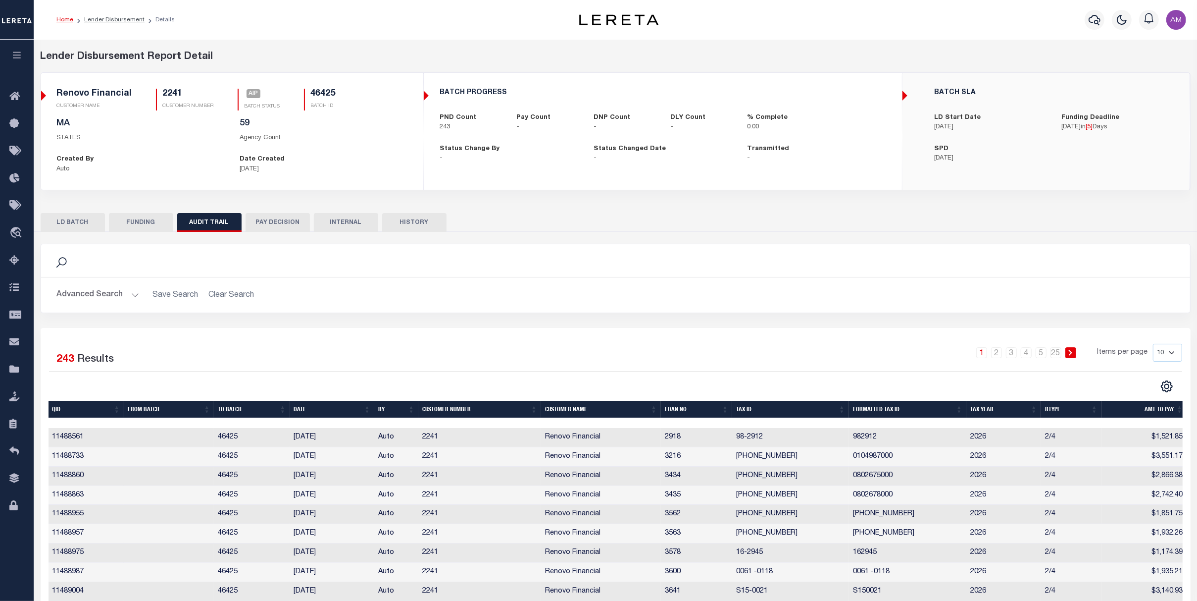
click at [295, 215] on button "PAY DECISION" at bounding box center [278, 222] width 64 height 19
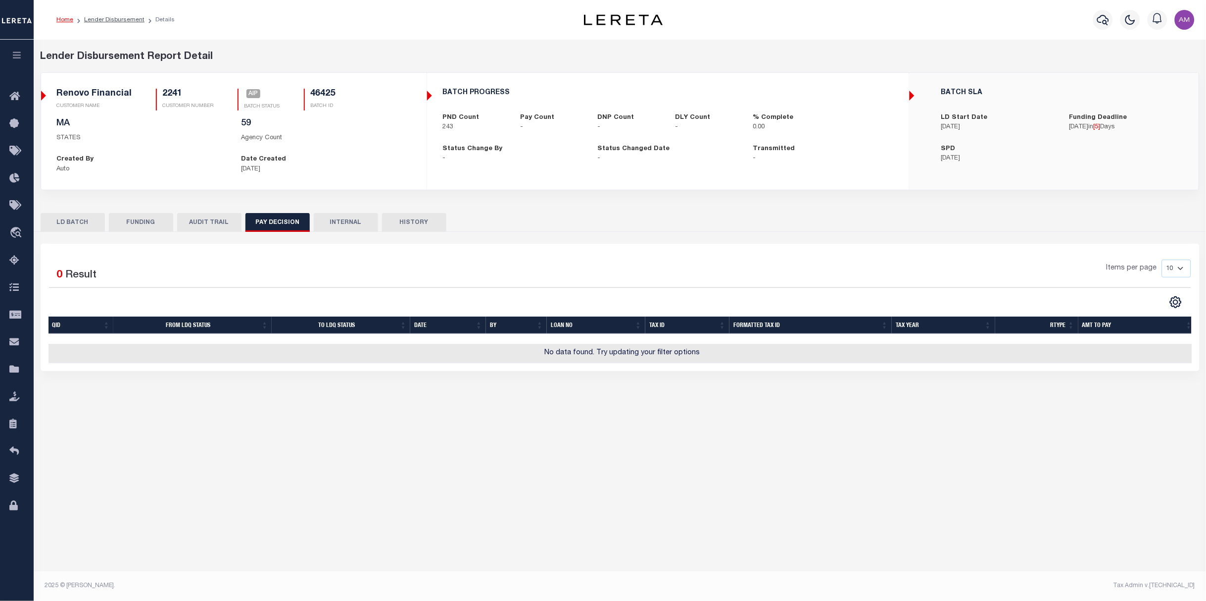
click at [284, 219] on button "PAY DECISION" at bounding box center [278, 222] width 64 height 19
click at [142, 229] on button "FUNDING" at bounding box center [141, 222] width 64 height 19
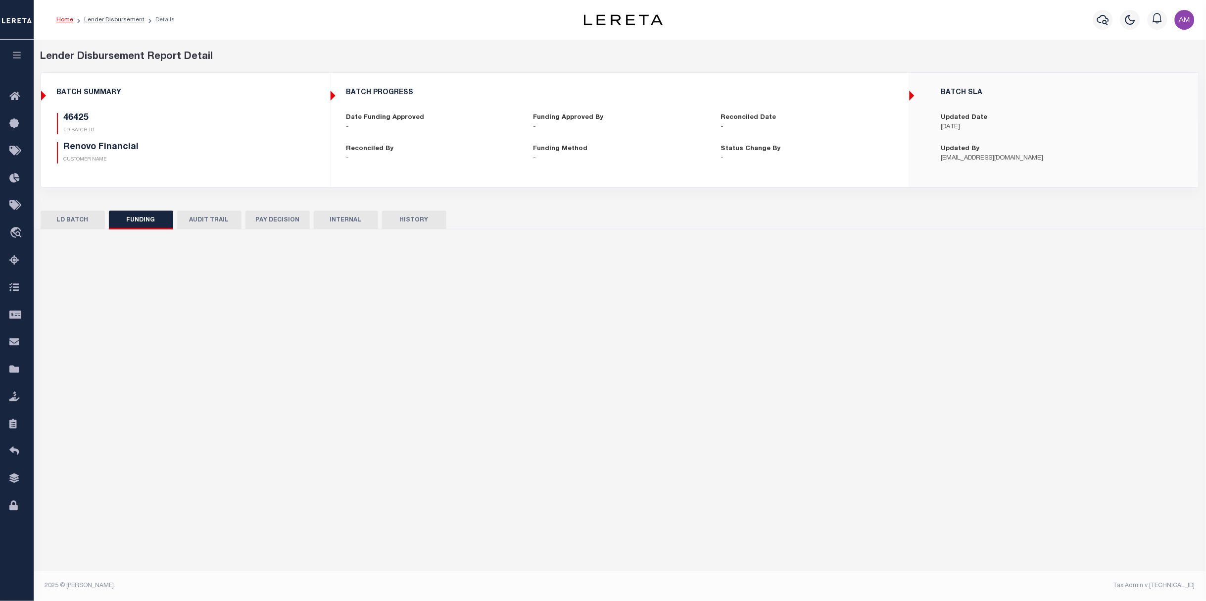
type input "$0"
type input "10/15/2025"
select select "100"
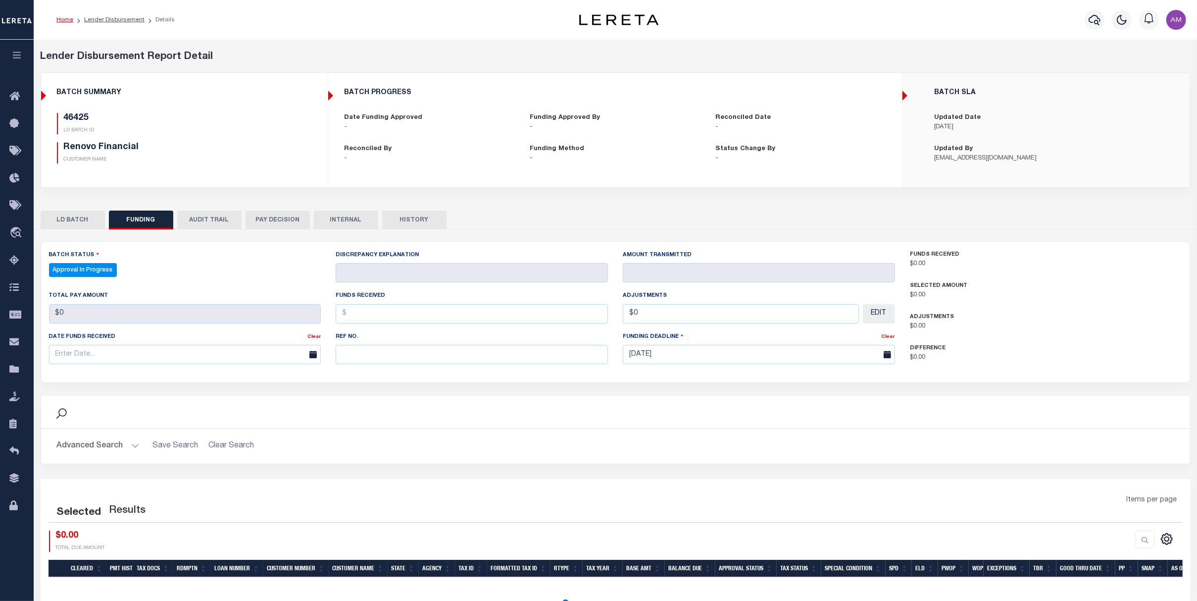
select select "100"
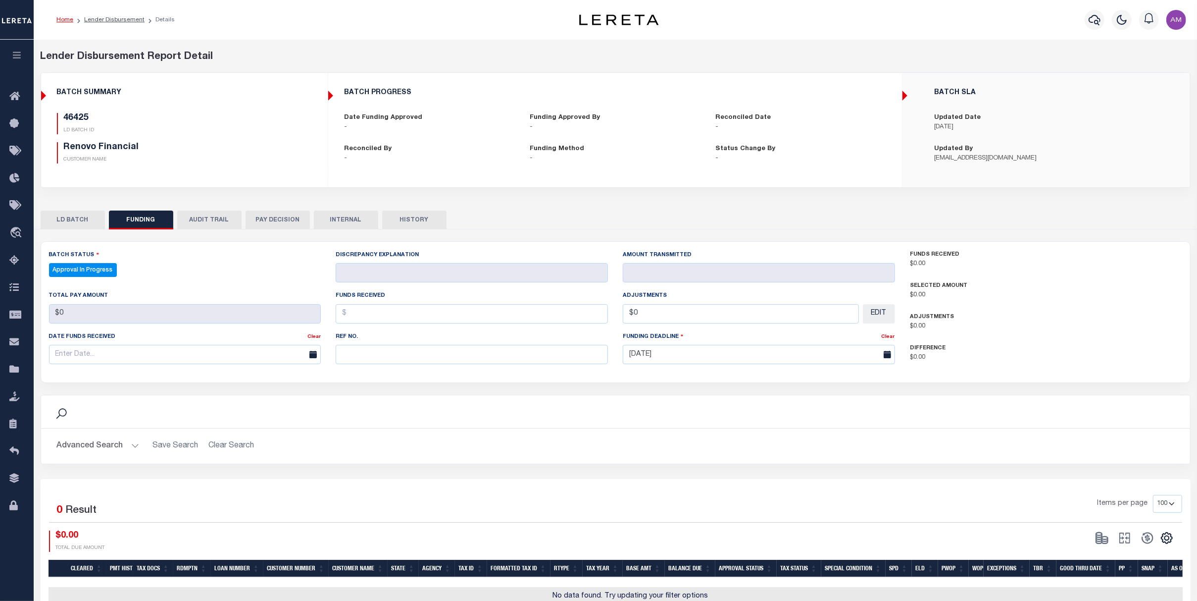
click at [87, 220] on button "LD BATCH" at bounding box center [73, 219] width 64 height 19
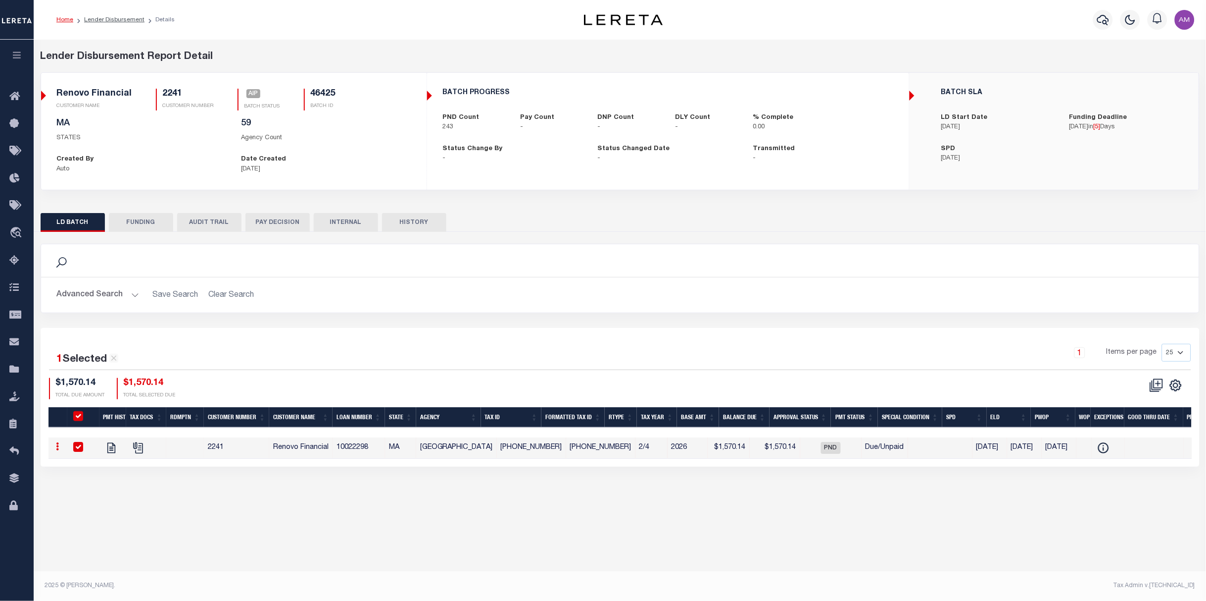
click at [114, 304] on div "Advanced Search Save Search Clear Search Customer Number Contains Contains Is C…" at bounding box center [620, 294] width 1158 height 35
click at [110, 296] on button "Advanced Search" at bounding box center [98, 294] width 82 height 19
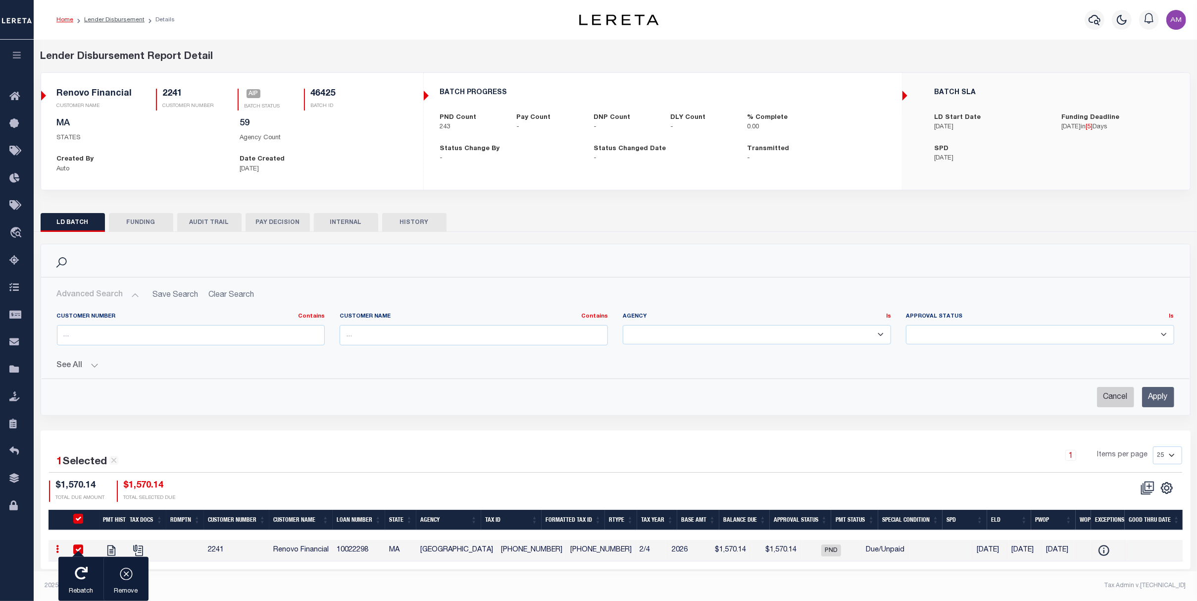
click at [1113, 397] on input "Cancel" at bounding box center [1115, 397] width 37 height 20
checkbox input "true"
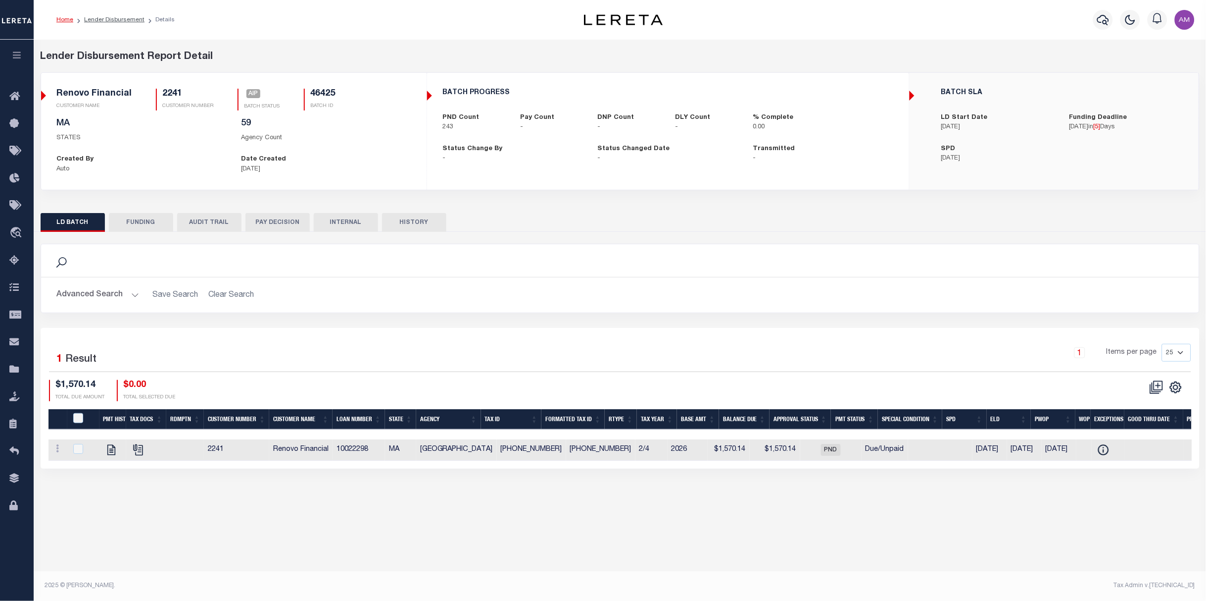
click at [264, 225] on button "PAY DECISION" at bounding box center [278, 222] width 64 height 19
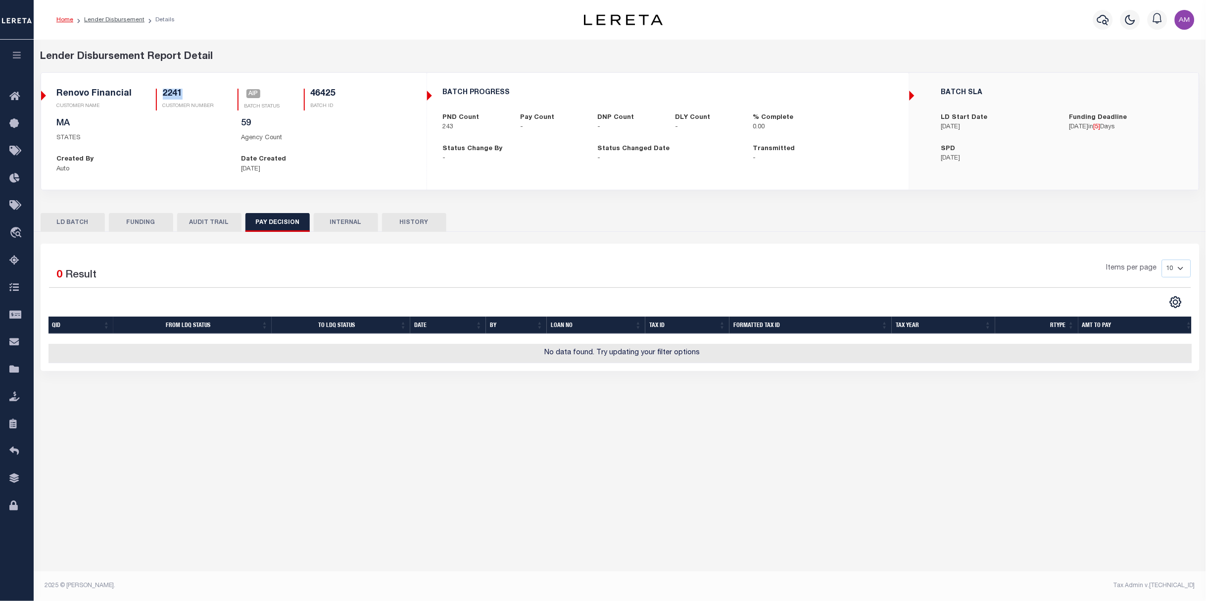
drag, startPoint x: 186, startPoint y: 100, endPoint x: 163, endPoint y: 97, distance: 23.0
click at [156, 94] on div "2241 CUSTOMER NUMBER" at bounding box center [185, 100] width 58 height 22
copy h5 "2241"
drag, startPoint x: 342, startPoint y: 92, endPoint x: 308, endPoint y: 92, distance: 34.2
click at [308, 92] on div "Renovo Financial CUSTOMER NAME 2241 CUSTOMER NUMBER AIP BATCH STATUS 46425 BATC…" at bounding box center [234, 104] width 354 height 30
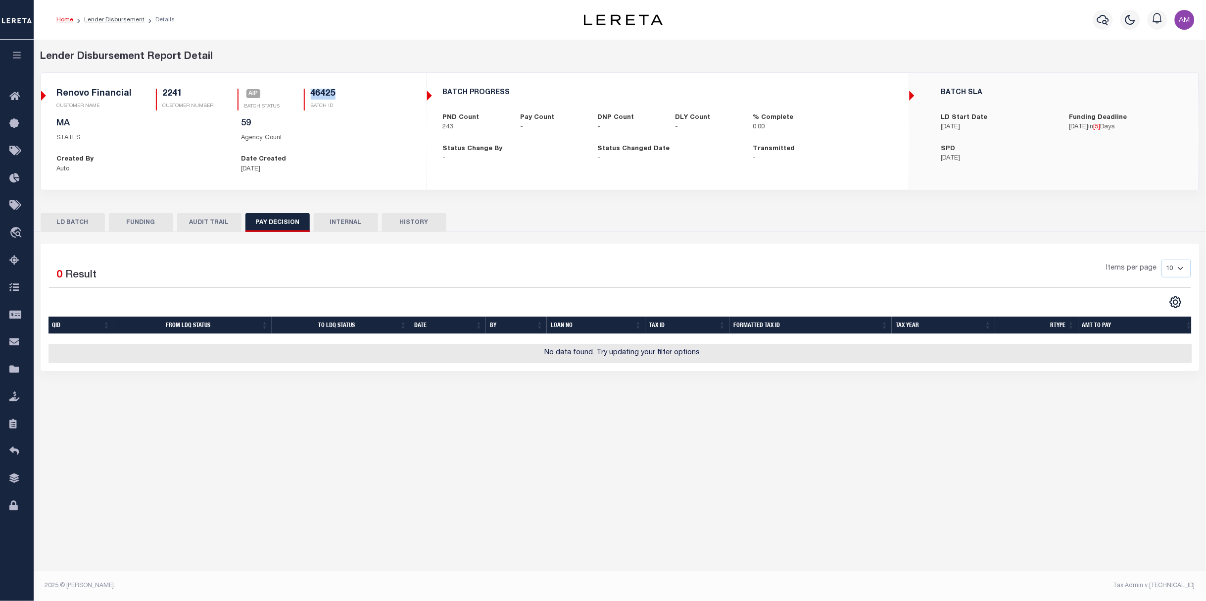
copy h5 "46425"
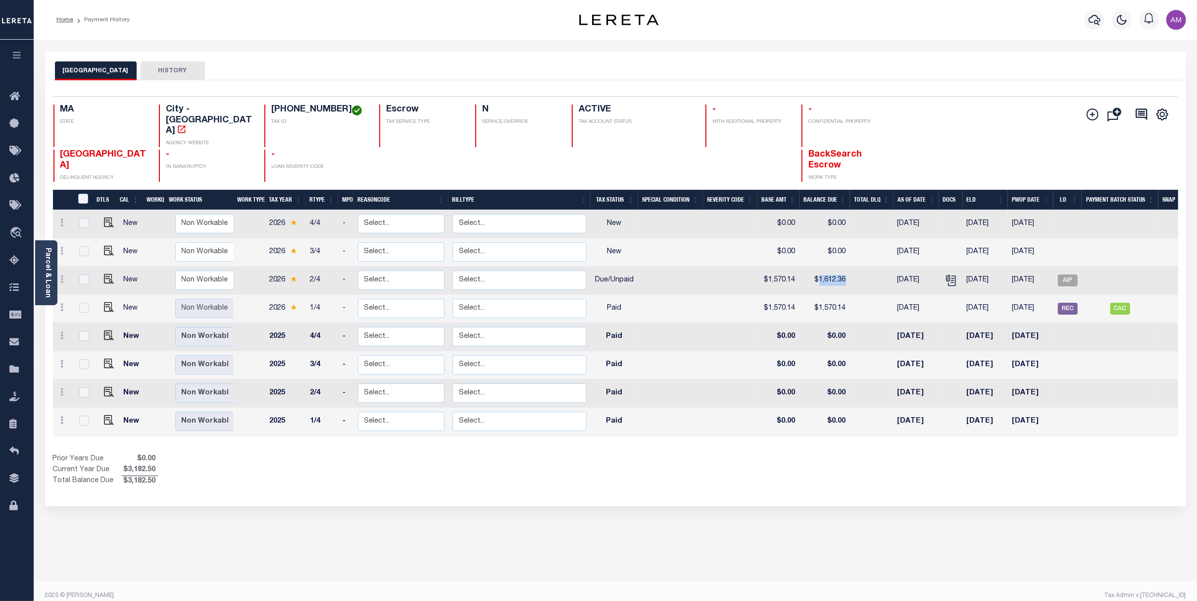
drag, startPoint x: 865, startPoint y: 250, endPoint x: 818, endPoint y: 253, distance: 47.2
click at [818, 266] on tr "New Non Workable Workable 2026 2/4 - Select... Payment Reversal Taxable Value C…" at bounding box center [621, 280] width 1136 height 28
click at [104, 274] on img "" at bounding box center [109, 279] width 10 height 10
checkbox input "true"
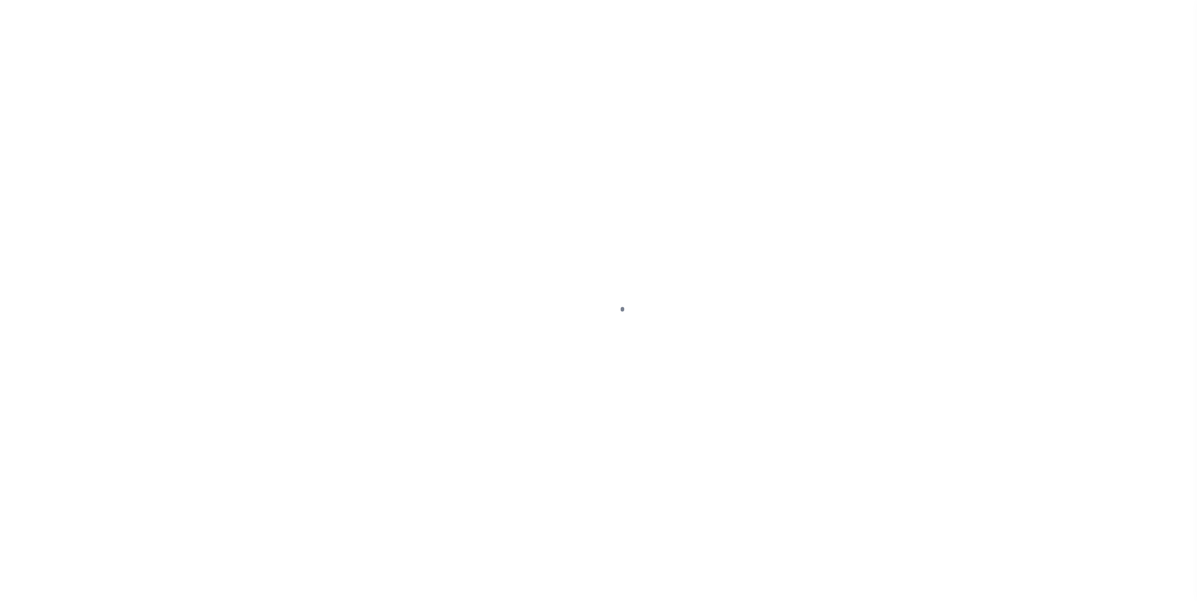
select select "DUE"
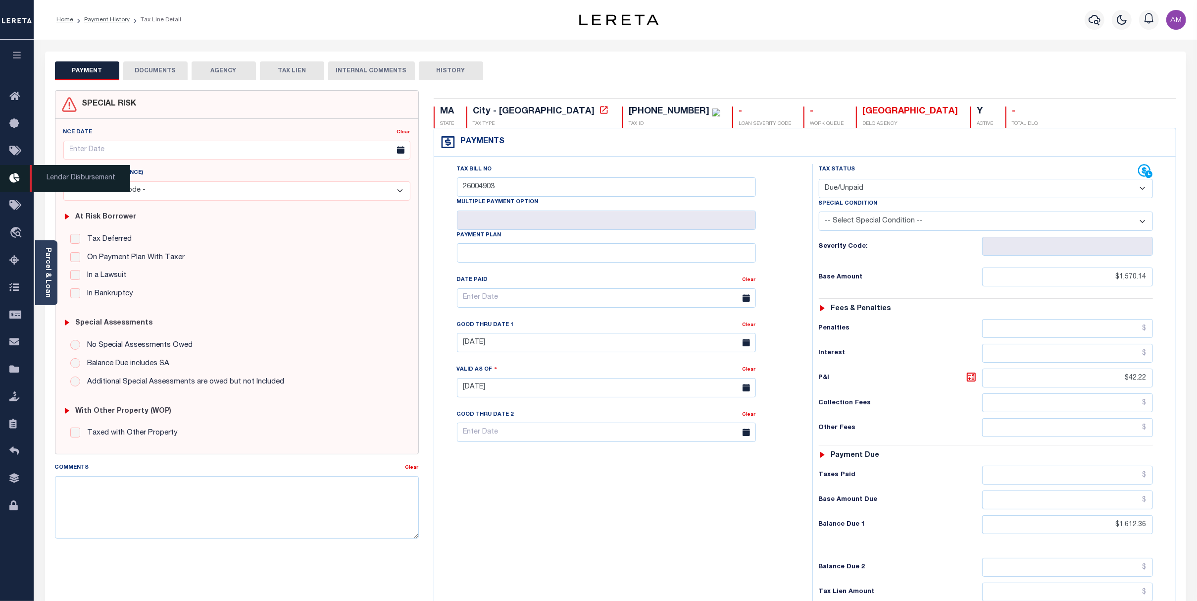
click at [18, 185] on icon at bounding box center [17, 178] width 16 height 12
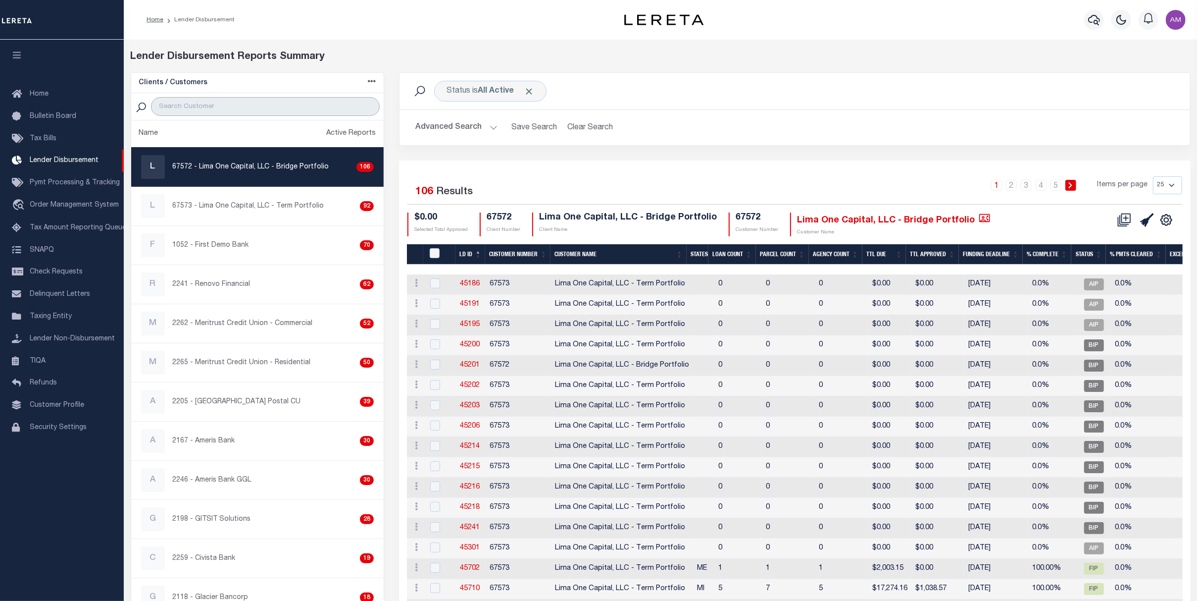
click at [279, 99] on input "search" at bounding box center [265, 106] width 229 height 19
type input "re"
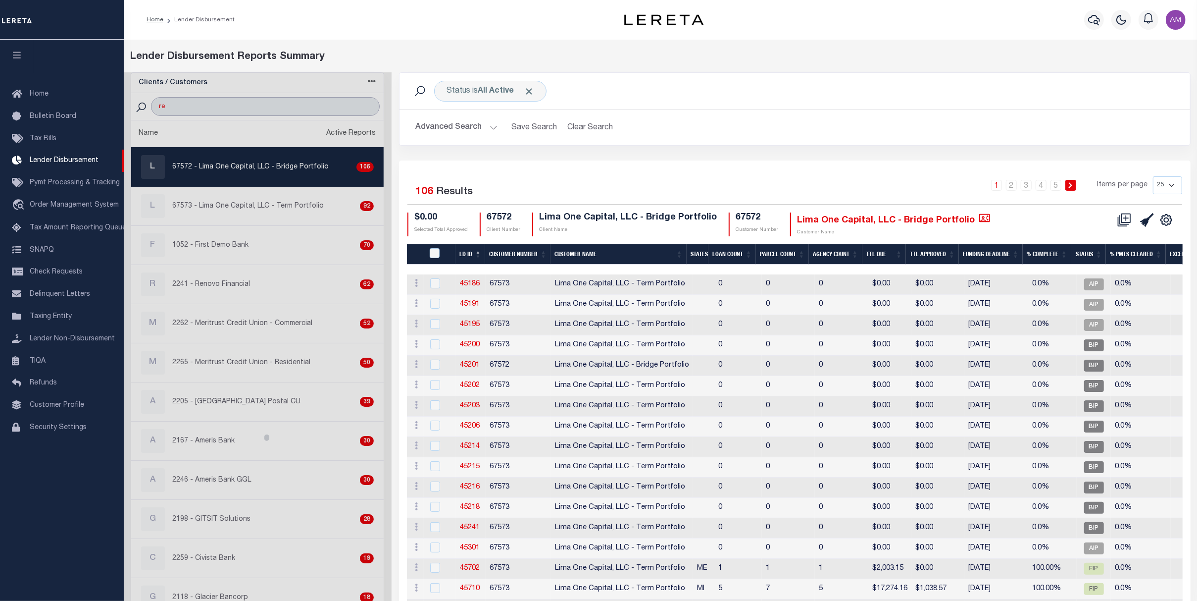
select select
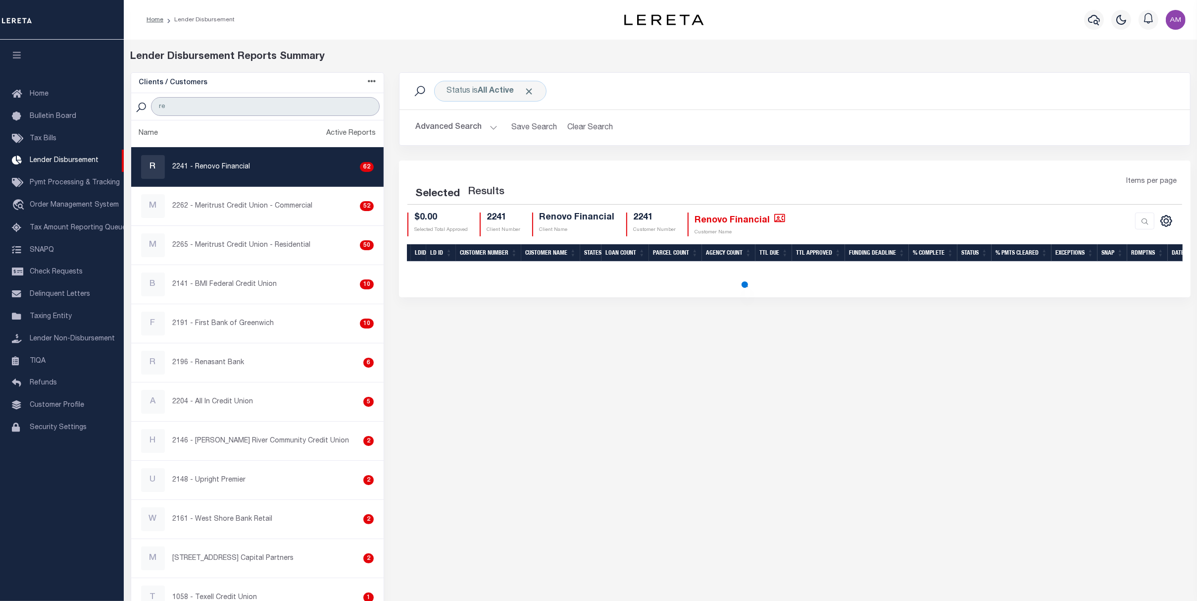
type input "re"
click at [253, 169] on div "R 2241 - Renovo Financial 62" at bounding box center [257, 167] width 233 height 24
checkbox input "true"
select select
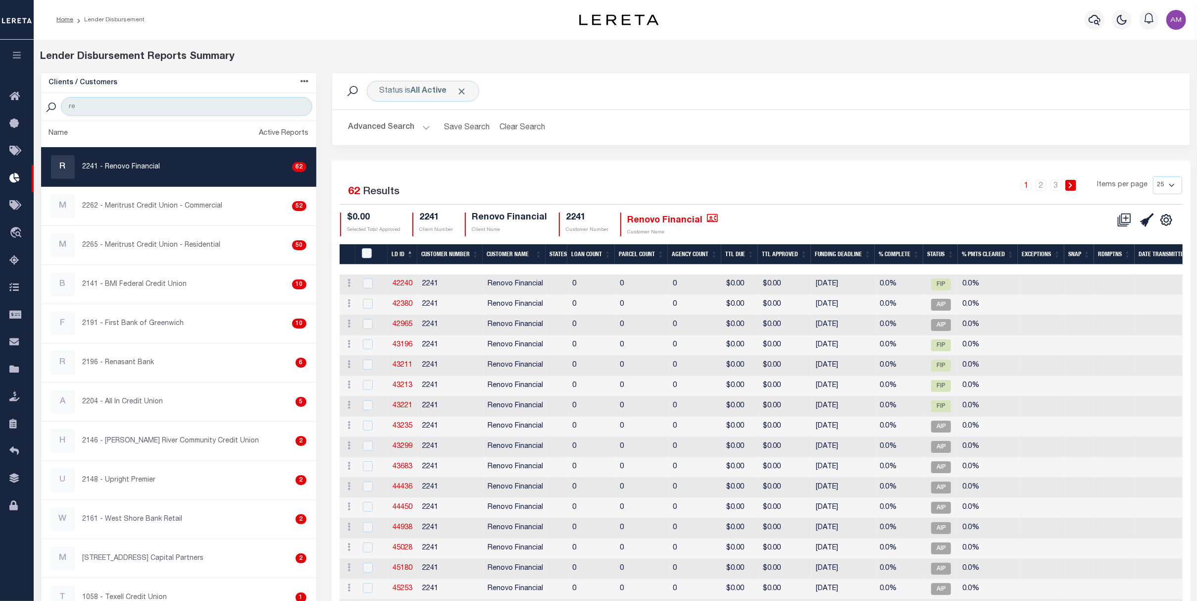
click at [390, 127] on button "Advanced Search" at bounding box center [389, 127] width 82 height 19
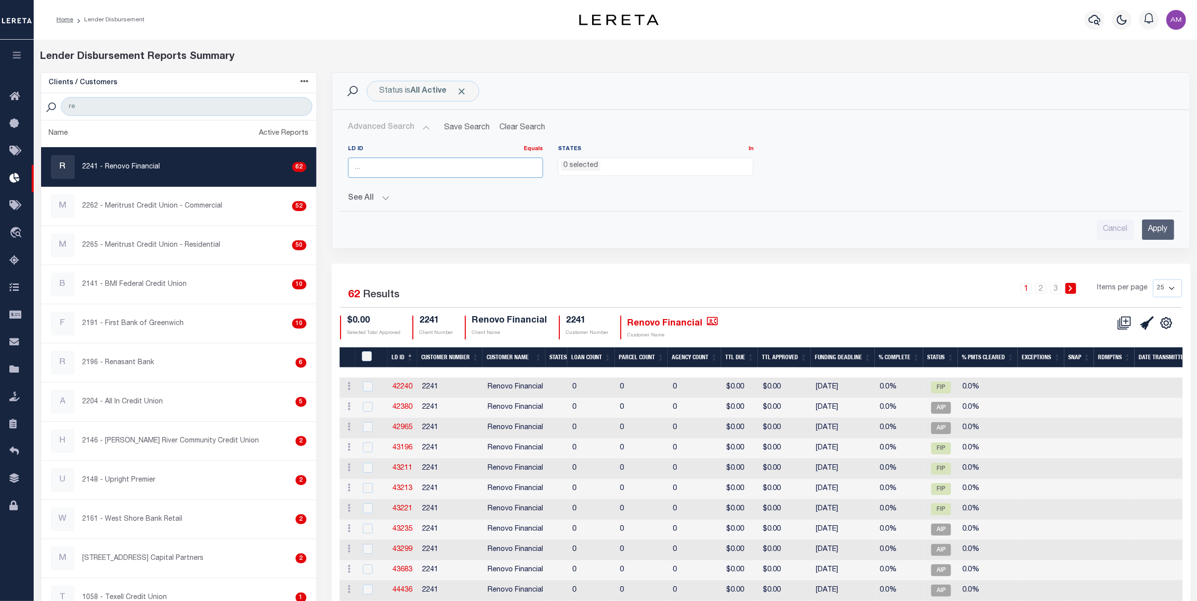
click at [389, 172] on input "number" at bounding box center [446, 167] width 196 height 20
paste input "2241"
type input "2241"
click at [1160, 231] on input "Apply" at bounding box center [1158, 229] width 32 height 20
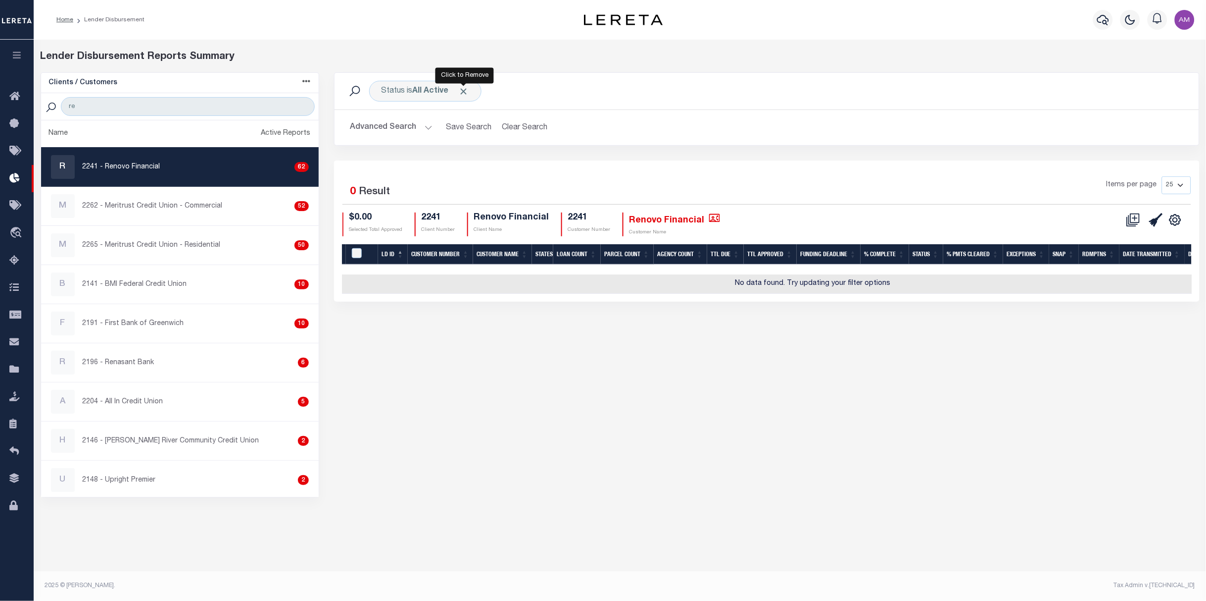
click at [466, 92] on span "Click to Remove" at bounding box center [464, 91] width 10 height 10
click at [135, 171] on p "2241 - Renovo Financial" at bounding box center [122, 167] width 78 height 10
click at [390, 122] on button "Advanced Search" at bounding box center [392, 127] width 82 height 19
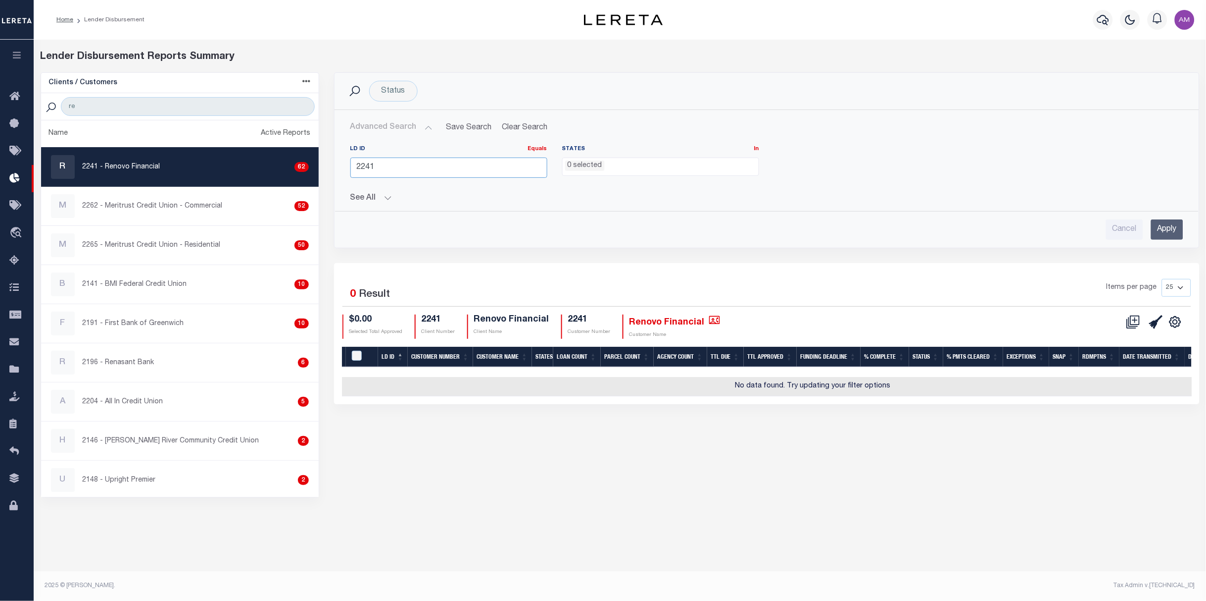
drag, startPoint x: 407, startPoint y: 168, endPoint x: 332, endPoint y: 176, distance: 75.7
click at [334, 176] on div "Status Search Advanced Search Save Search Clear Search LDBatchesGridWrapper_dyn…" at bounding box center [767, 160] width 866 height 176
click at [463, 170] on input "number" at bounding box center [449, 167] width 197 height 20
paste input "46425"
type input "46425"
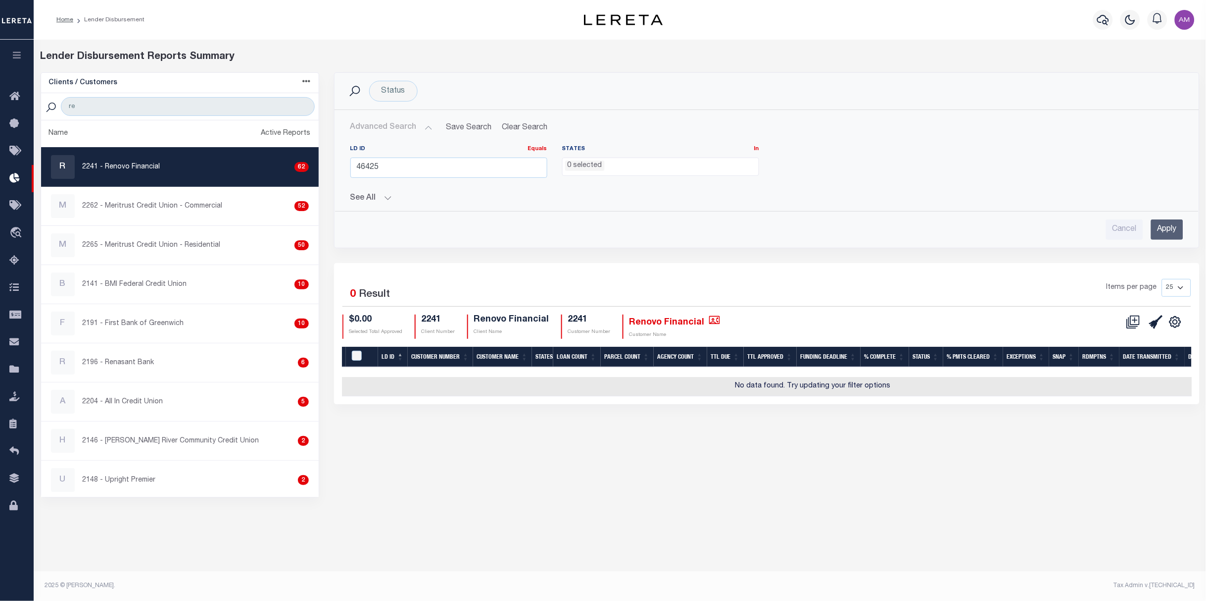
click at [1166, 226] on input "Apply" at bounding box center [1168, 229] width 32 height 20
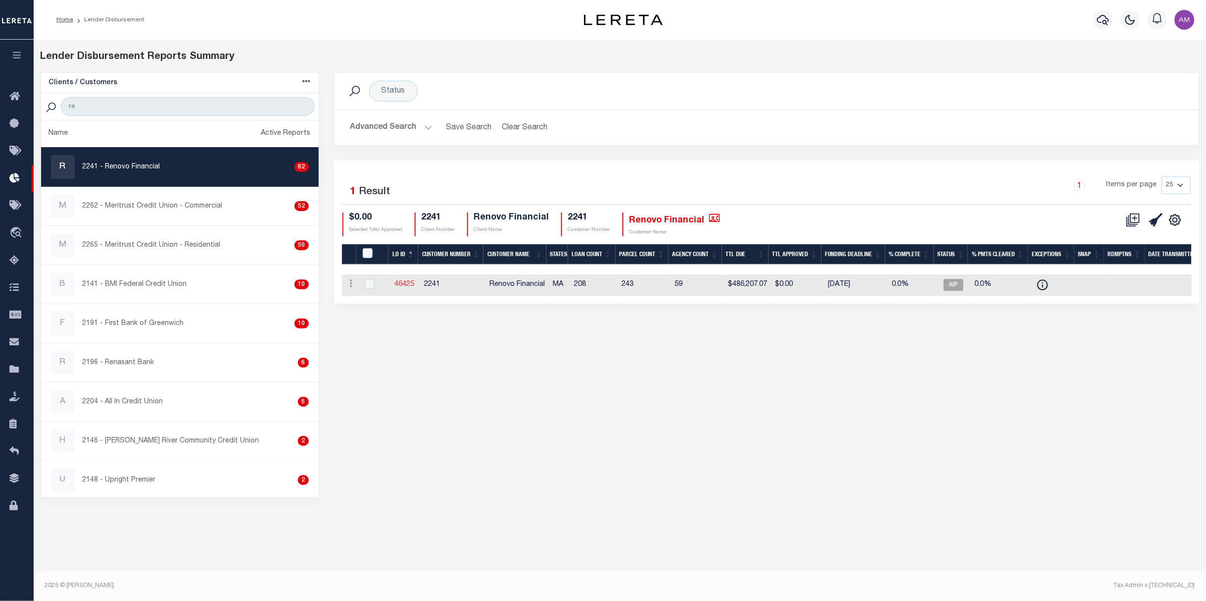
click at [401, 283] on link "46425" at bounding box center [405, 284] width 20 height 7
checkbox input "true"
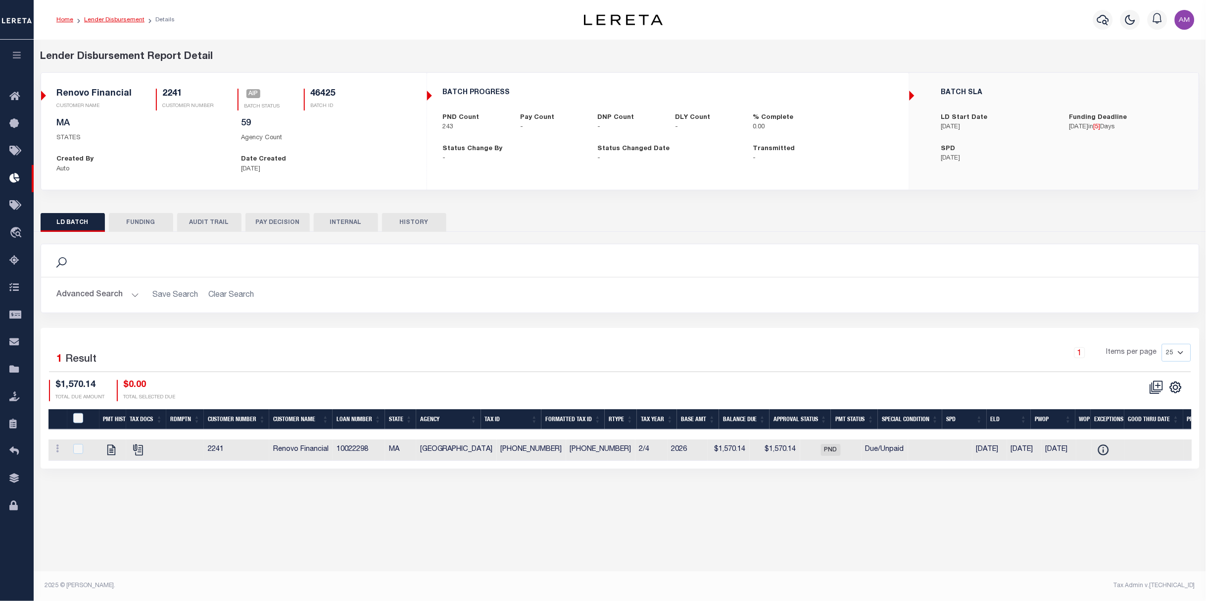
click at [120, 23] on link "Lender Disbursement" at bounding box center [114, 20] width 60 height 6
checkbox input "true"
select select
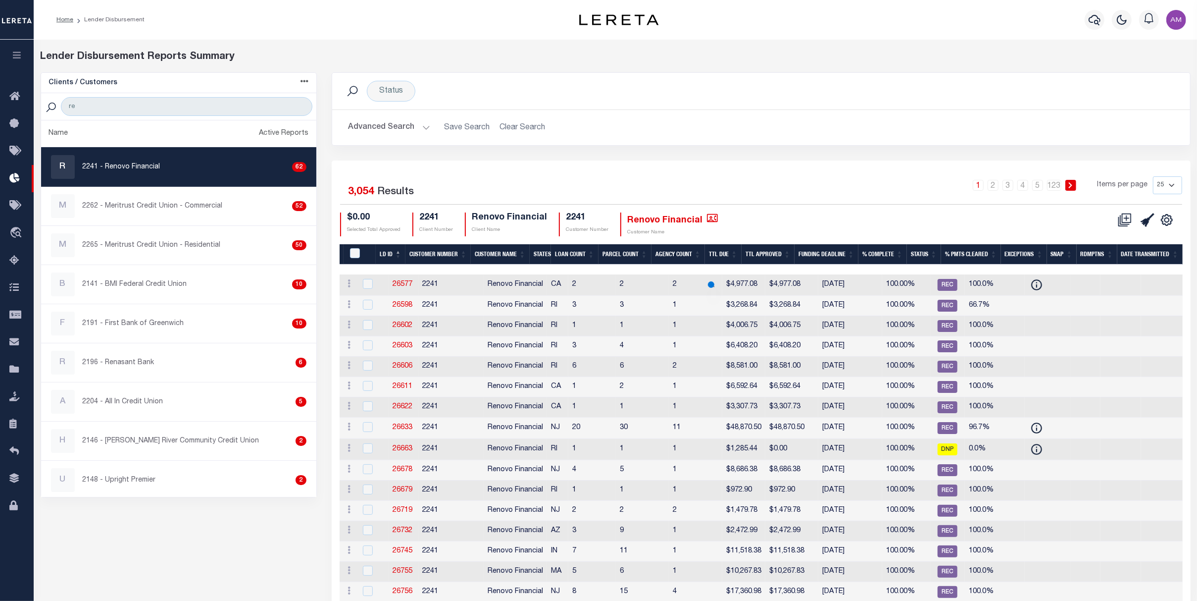
click at [370, 127] on button "Advanced Search" at bounding box center [389, 127] width 82 height 19
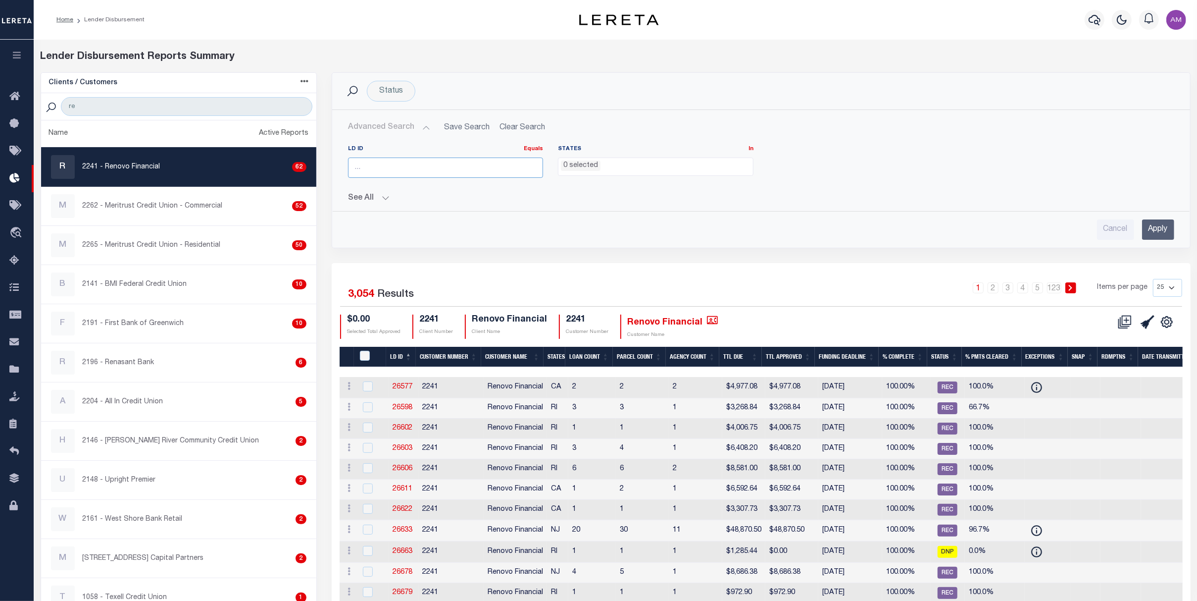
paste input "46425"
type input "46425"
click at [1157, 228] on input "Apply" at bounding box center [1158, 229] width 32 height 20
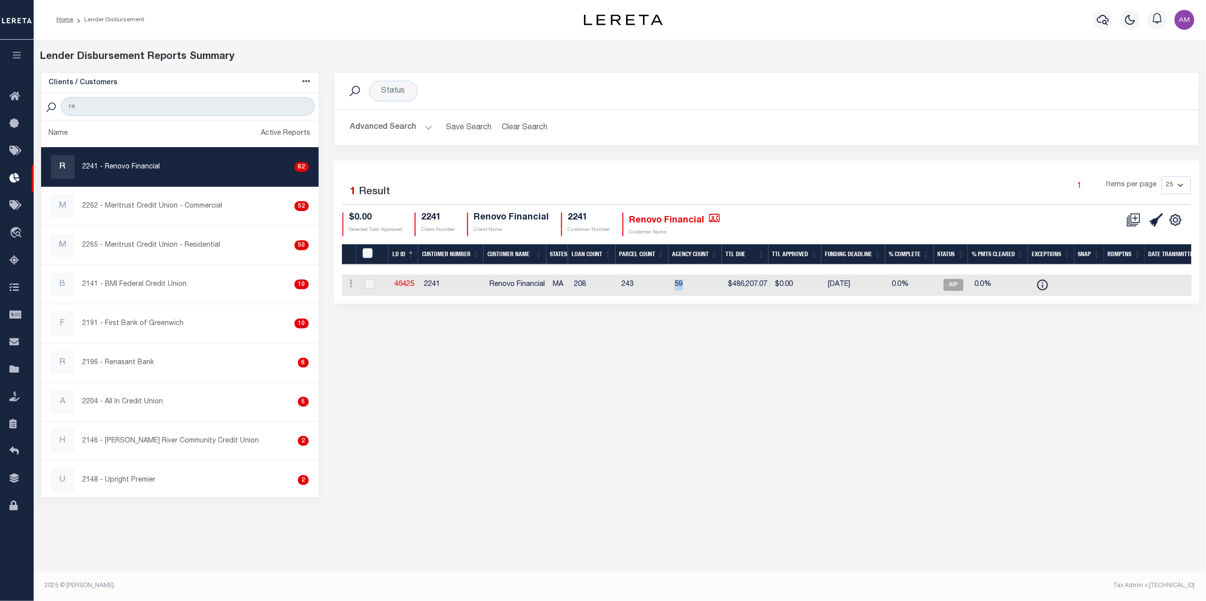
drag, startPoint x: 685, startPoint y: 284, endPoint x: 671, endPoint y: 283, distance: 13.4
click at [671, 283] on td "59" at bounding box center [697, 284] width 53 height 21
checkbox input "true"
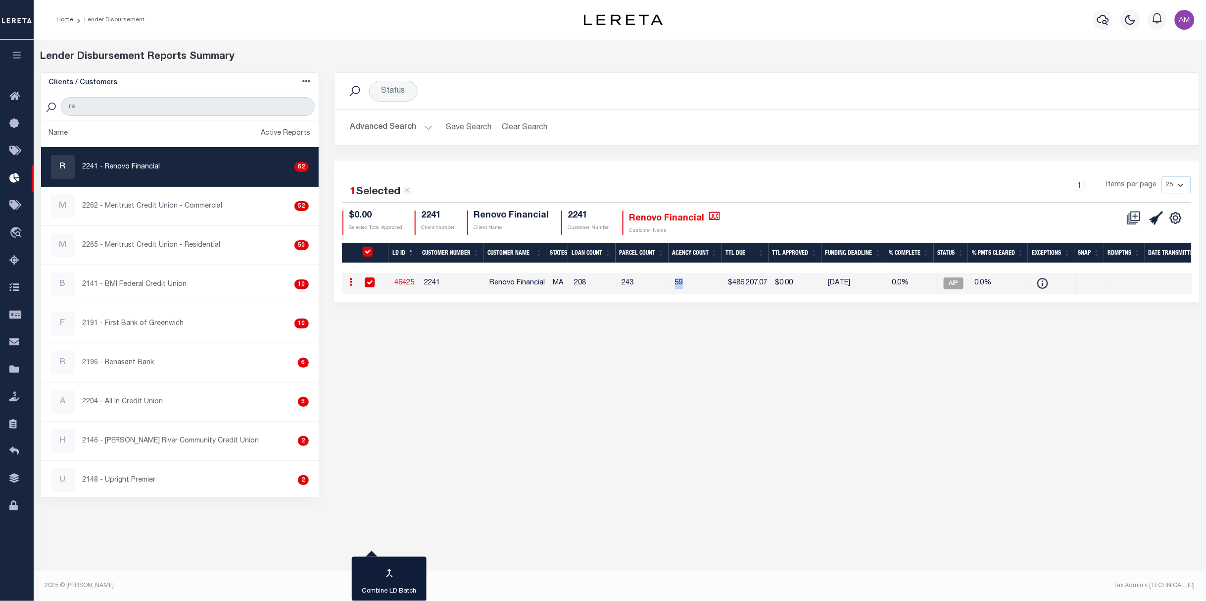
click at [408, 279] on link "46425" at bounding box center [405, 282] width 20 height 7
checkbox input "false"
checkbox input "true"
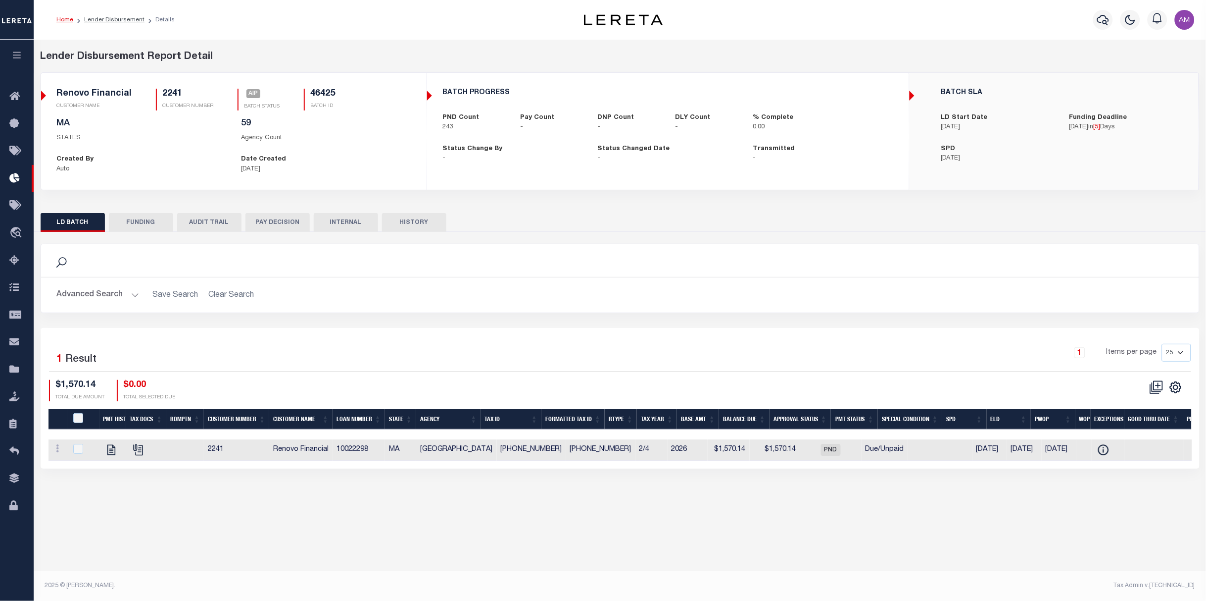
click at [104, 296] on button "Advanced Search" at bounding box center [98, 294] width 82 height 19
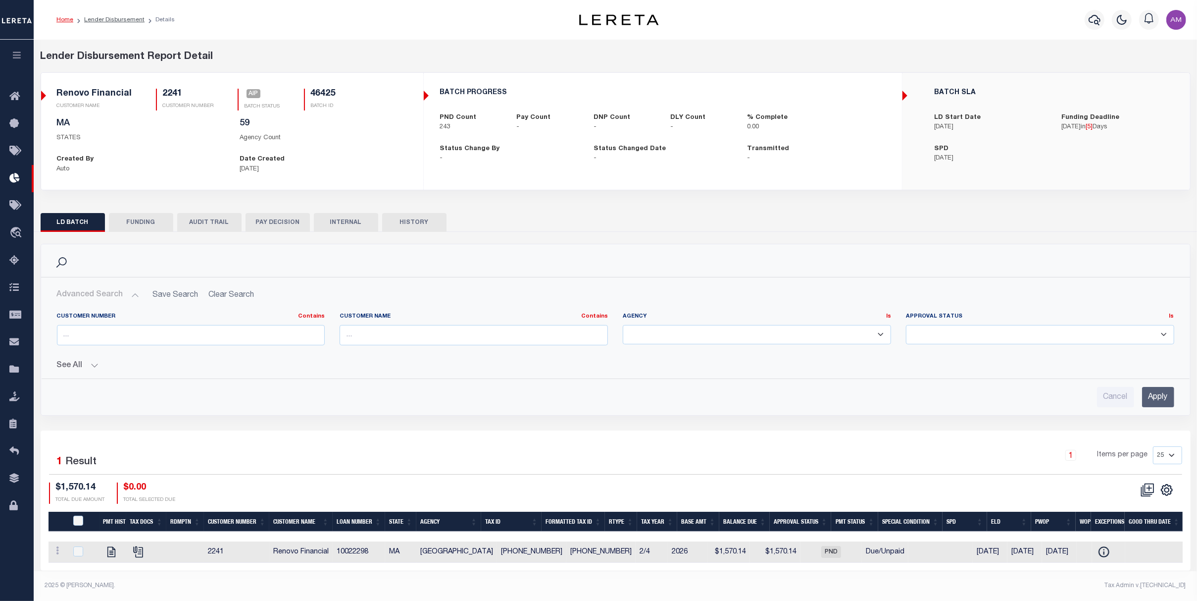
click at [74, 363] on button "See All" at bounding box center [615, 365] width 1117 height 9
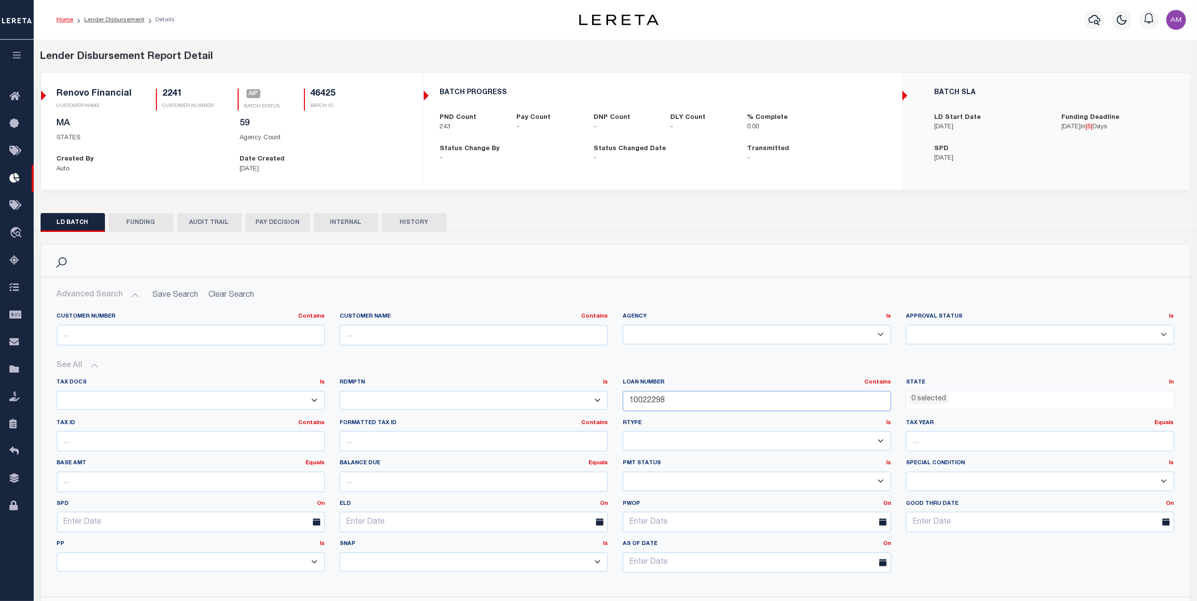
drag, startPoint x: 593, startPoint y: 413, endPoint x: 715, endPoint y: 410, distance: 122.8
click at [545, 416] on div "Tax Docs Is Is Contains Yes No Rdmptn Is Is Contains Yes No Contains Contains Is" at bounding box center [616, 479] width 1132 height 202
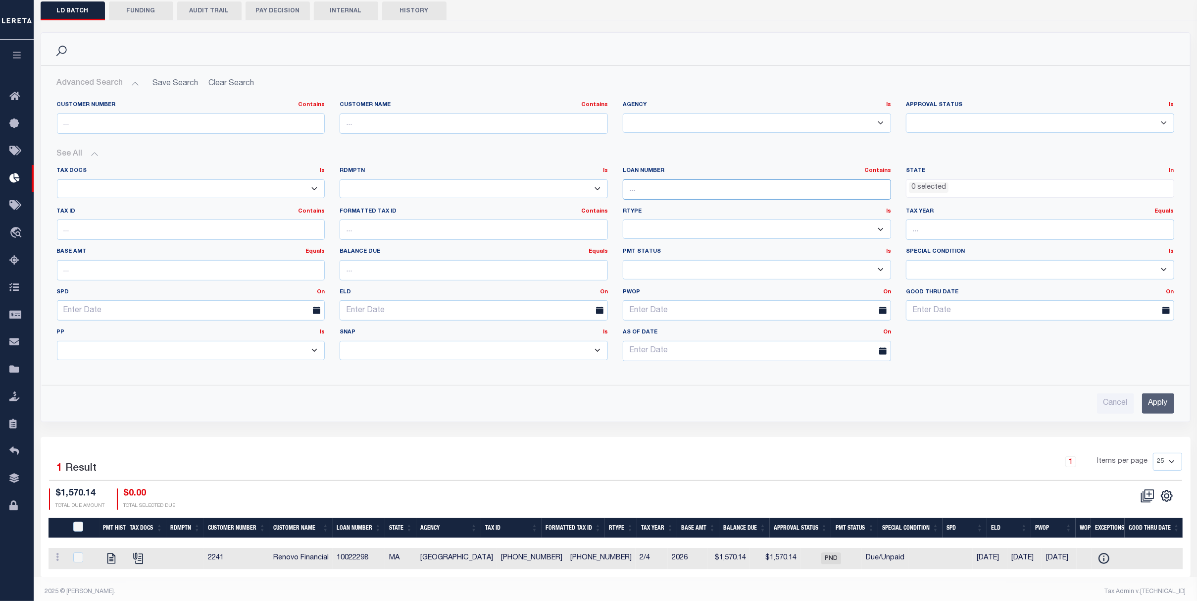
scroll to position [224, 0]
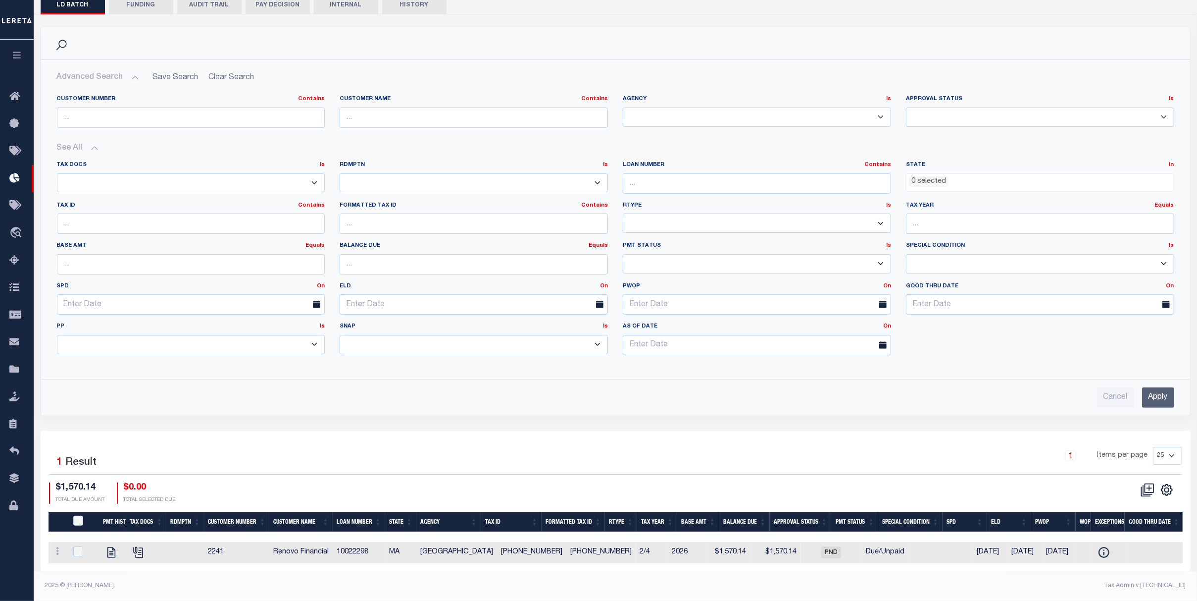
click at [1157, 393] on input "Apply" at bounding box center [1158, 397] width 32 height 20
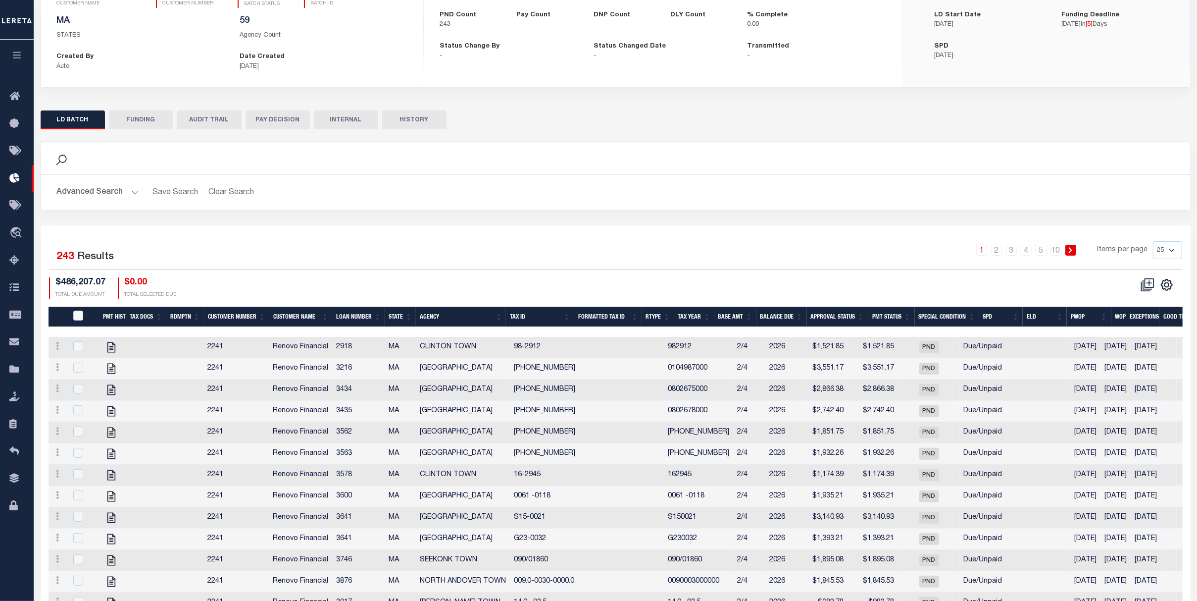
scroll to position [92, 0]
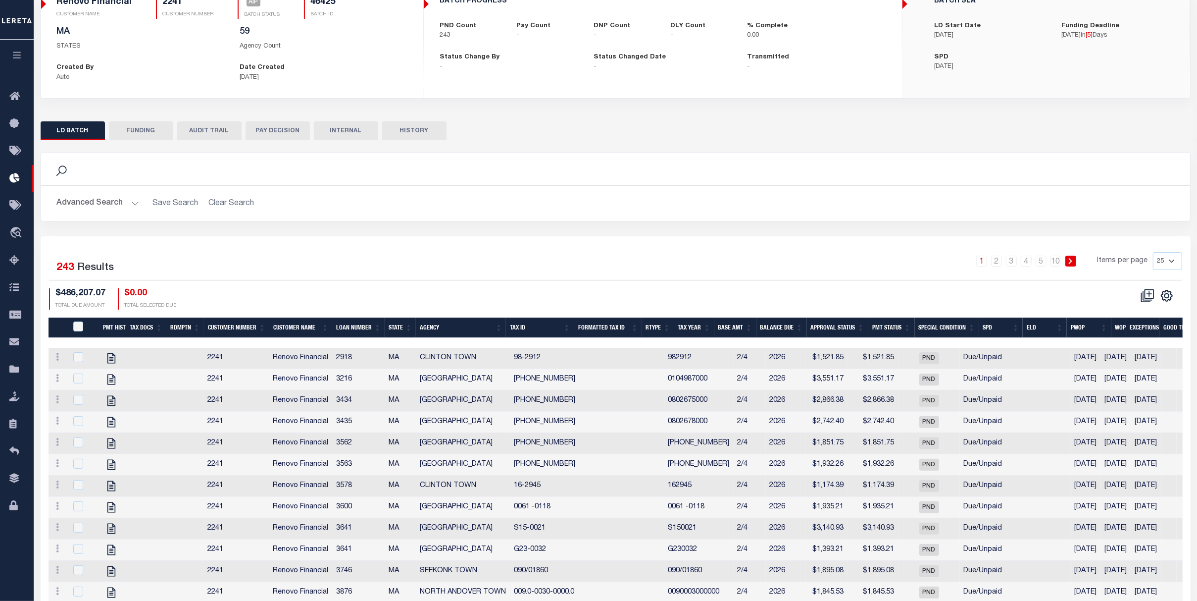
click at [276, 130] on button "PAY DECISION" at bounding box center [278, 130] width 64 height 19
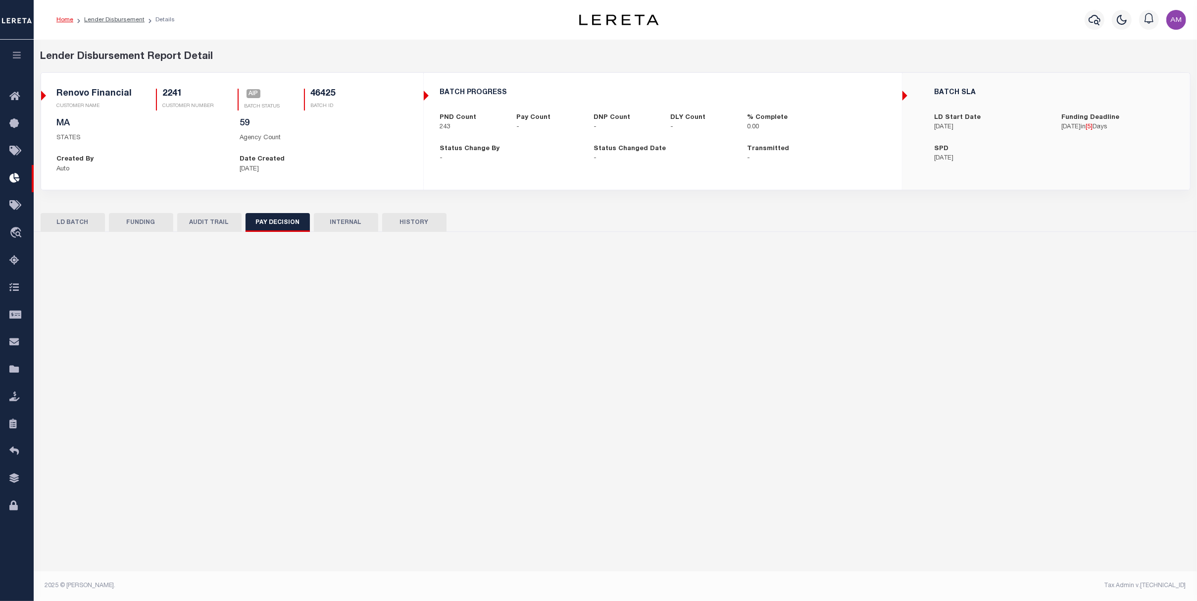
scroll to position [0, 0]
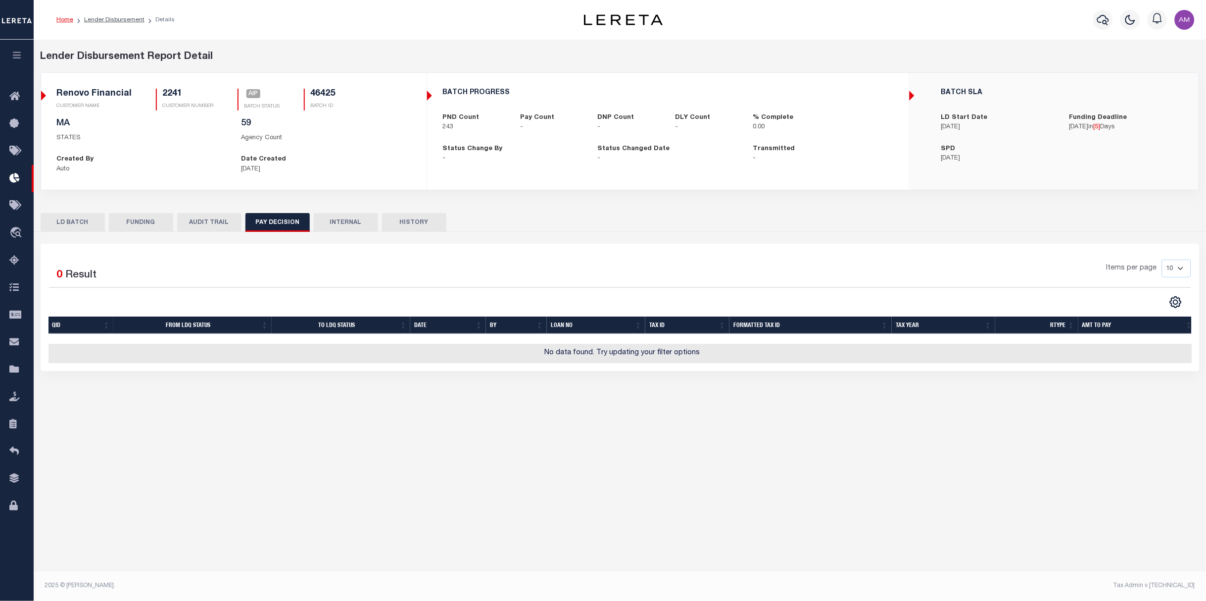
click at [89, 229] on button "LD BATCH" at bounding box center [73, 222] width 64 height 19
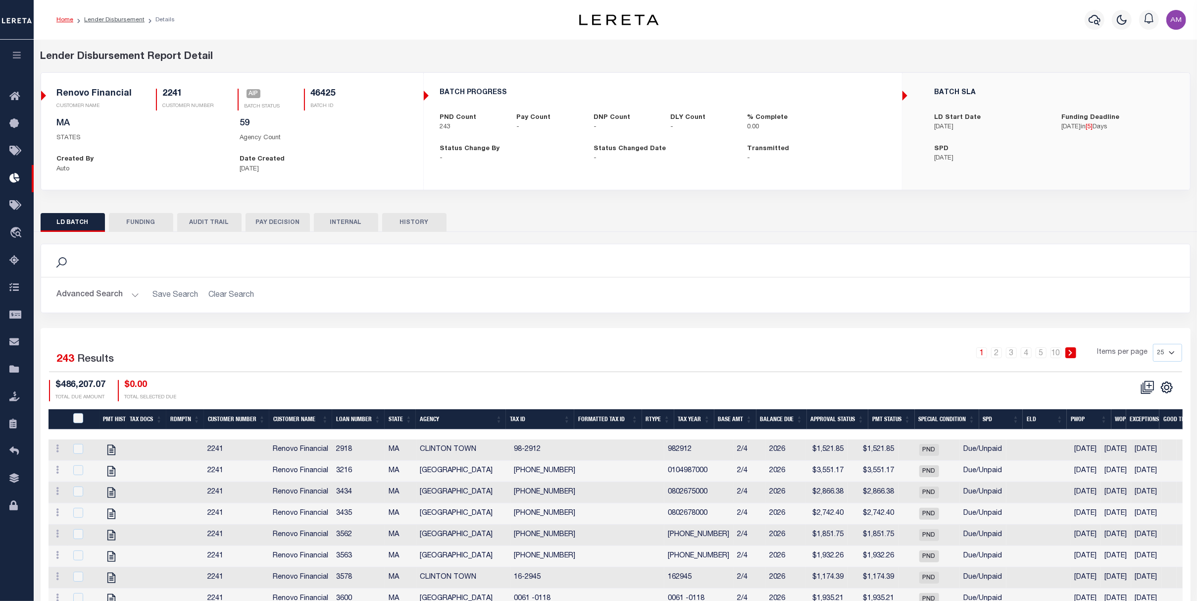
scroll to position [66, 0]
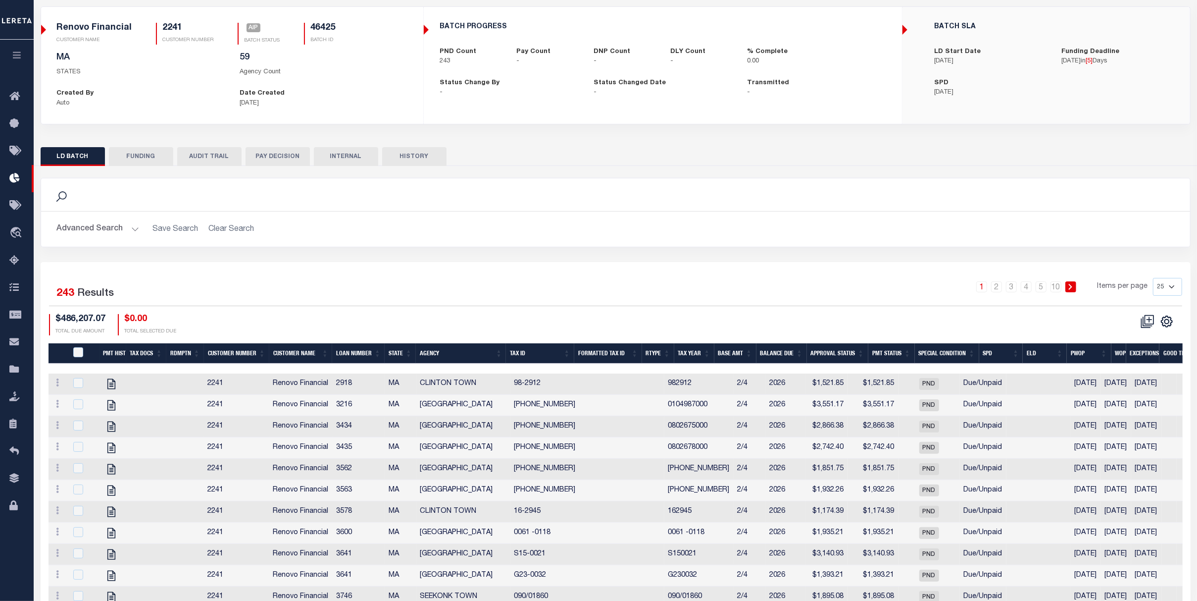
click at [207, 143] on div "LD BATCH FUNDING AUDIT TRAIL PAY DECISION INTERNAL HISTORY" at bounding box center [615, 526] width 1165 height 774
click at [213, 151] on button "AUDIT TRAIL" at bounding box center [209, 156] width 64 height 19
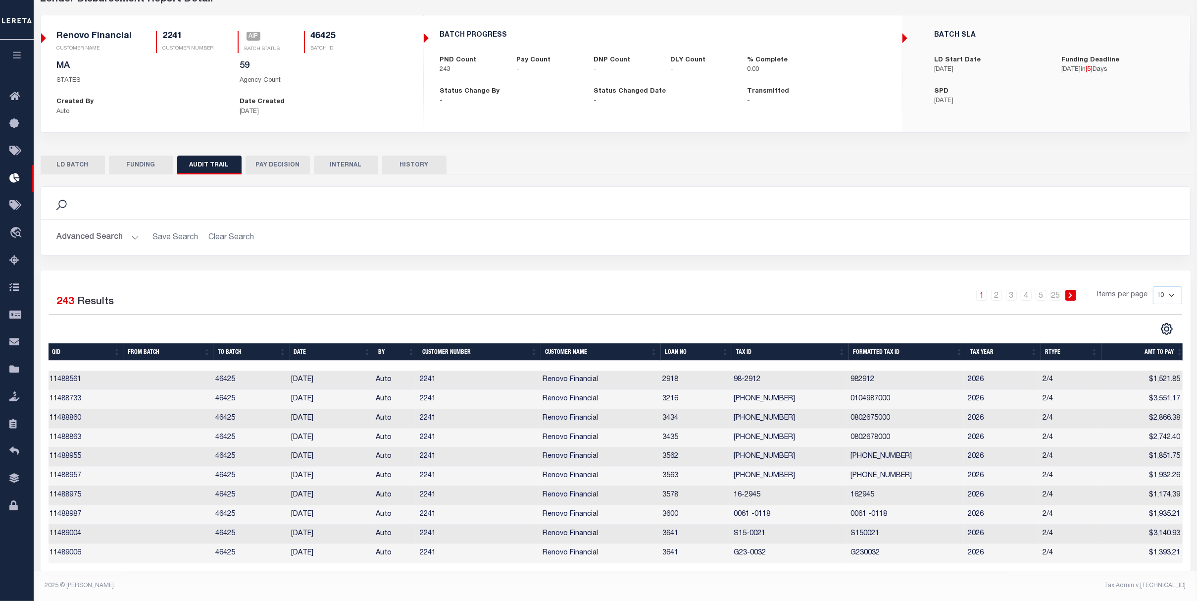
scroll to position [0, 2]
click at [1162, 288] on select "10 25 50 100" at bounding box center [1167, 295] width 29 height 18
select select "100"
click at [1153, 286] on select "10 25 50 100" at bounding box center [1167, 295] width 29 height 18
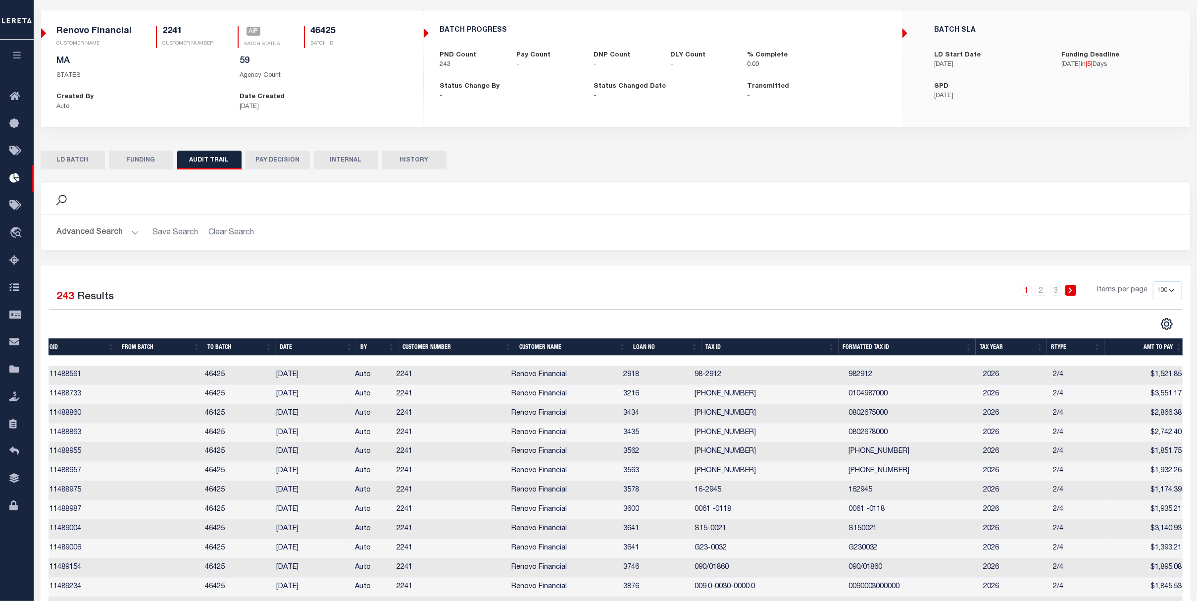
click at [1156, 345] on th "Amt To Pay" at bounding box center [1144, 346] width 81 height 17
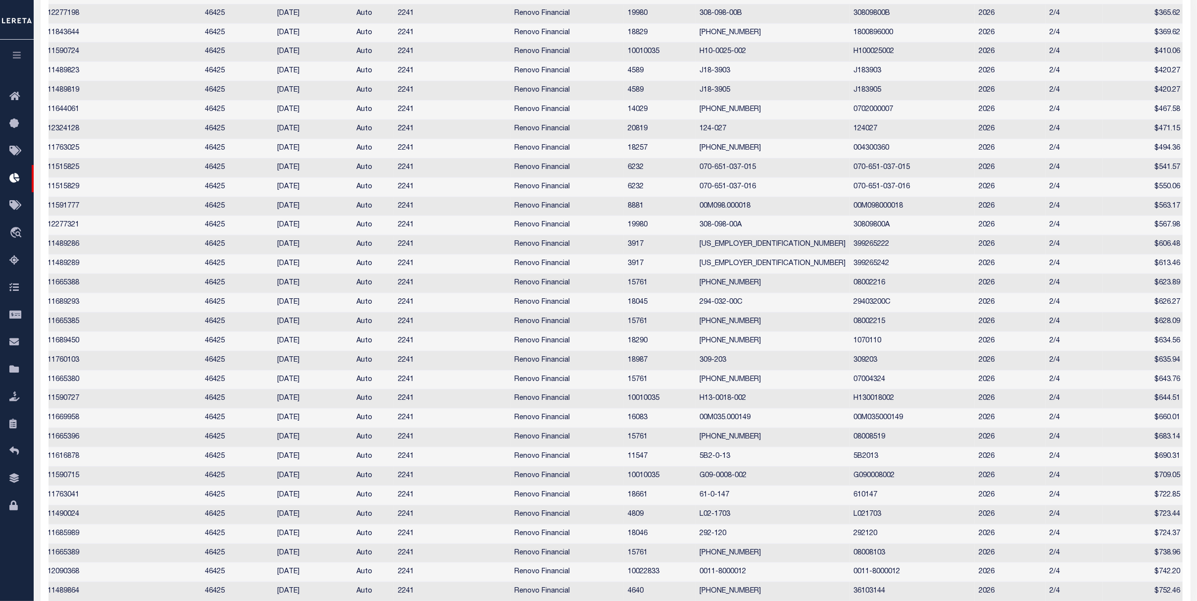
scroll to position [0, 4]
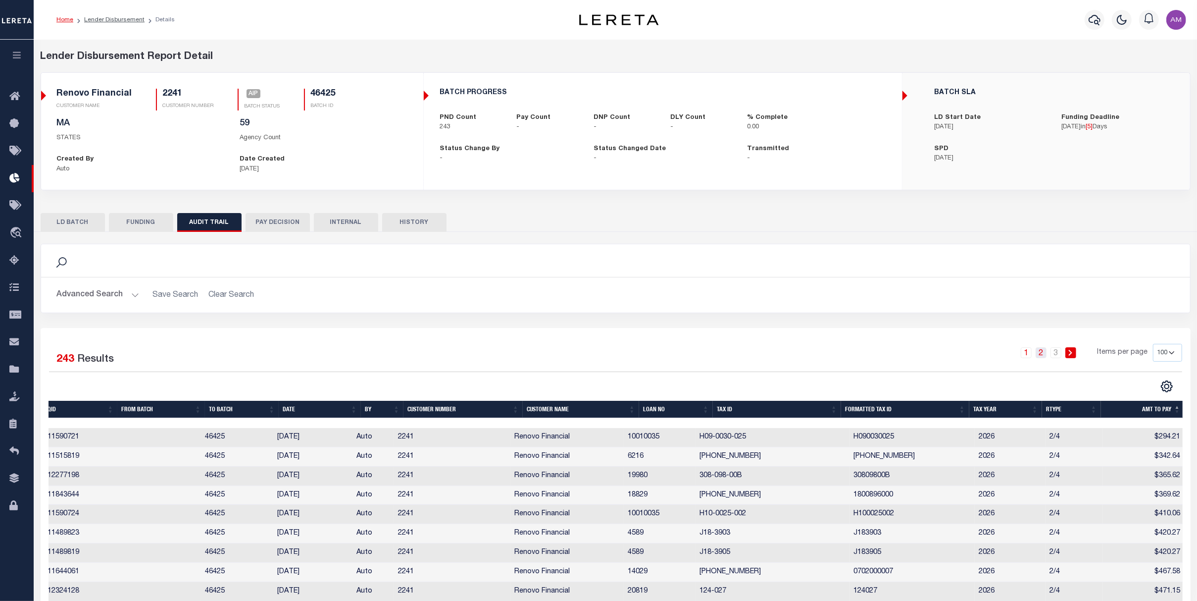
click at [1042, 351] on link "2" at bounding box center [1041, 352] width 11 height 11
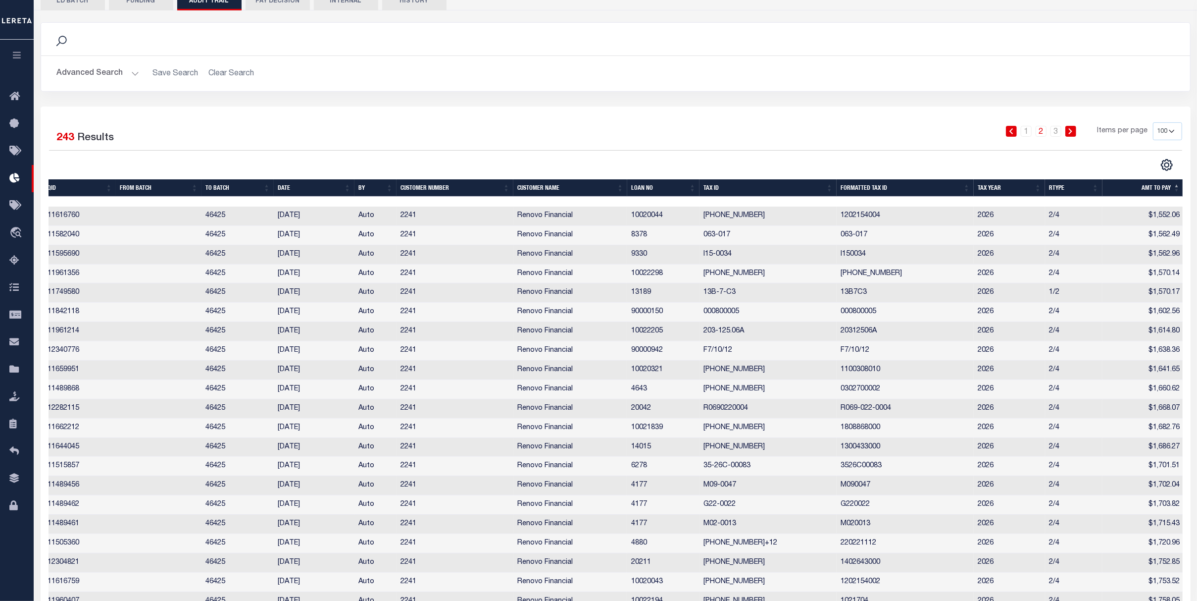
scroll to position [216, 0]
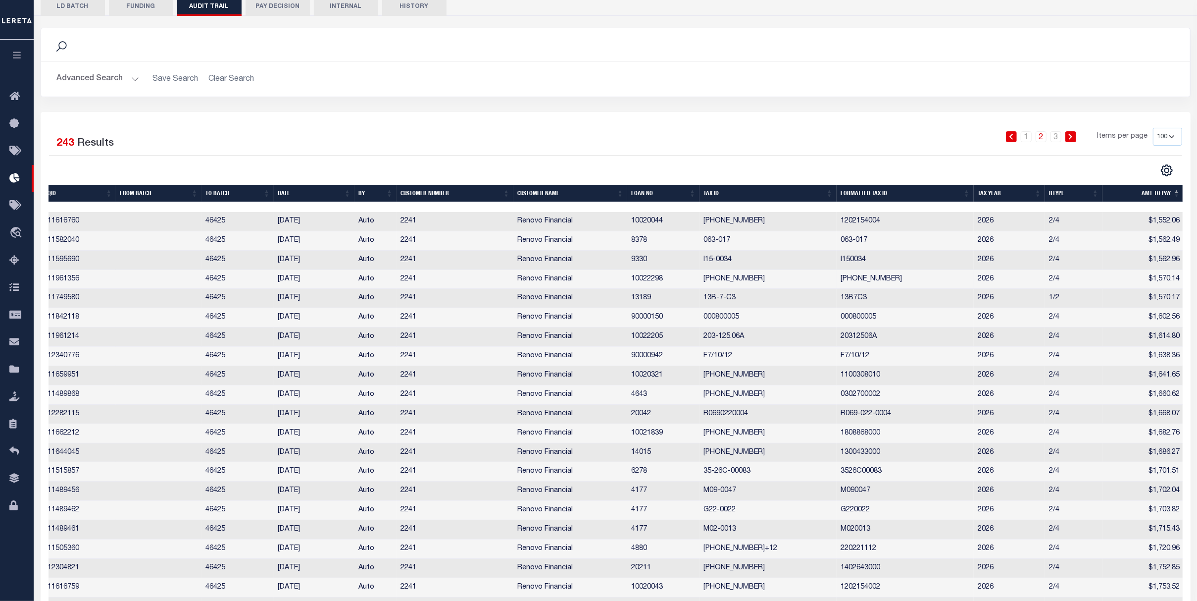
click at [1173, 279] on td "$1,570.14" at bounding box center [1143, 279] width 81 height 19
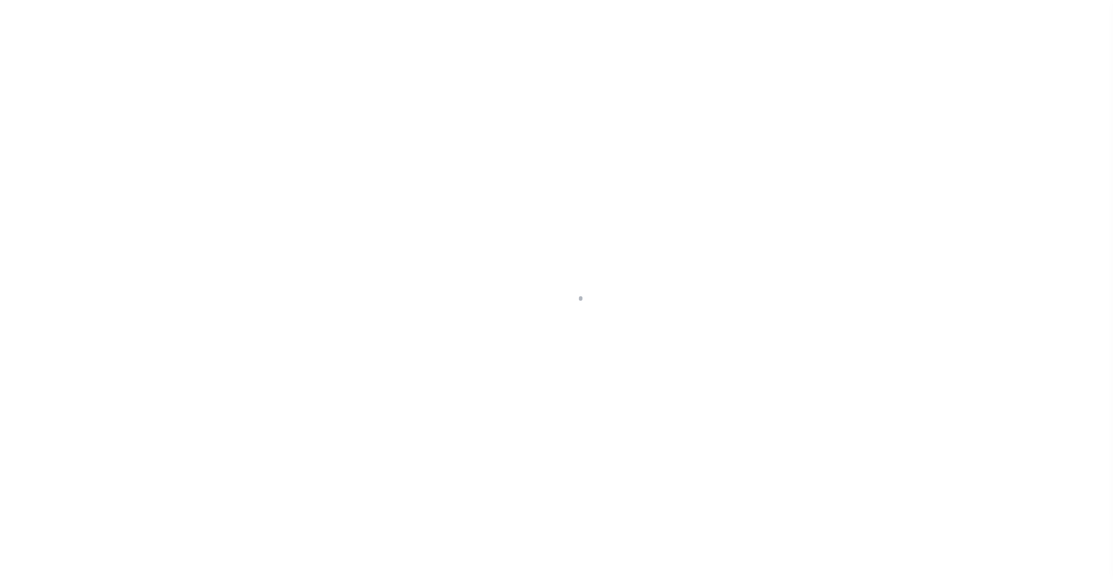
select select "DUE"
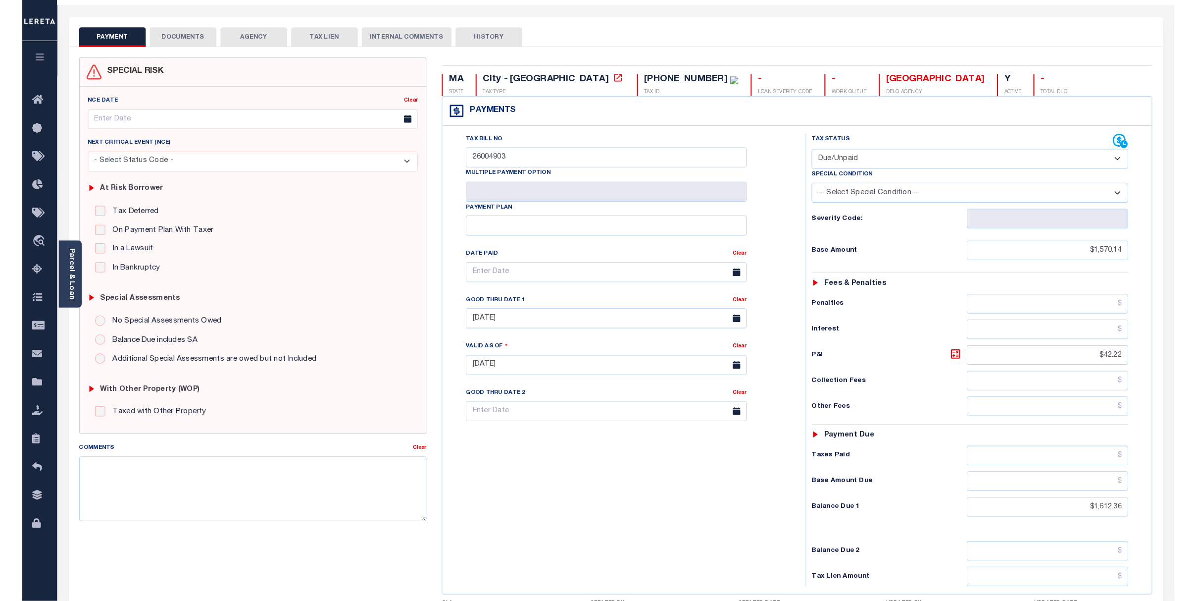
scroll to position [66, 0]
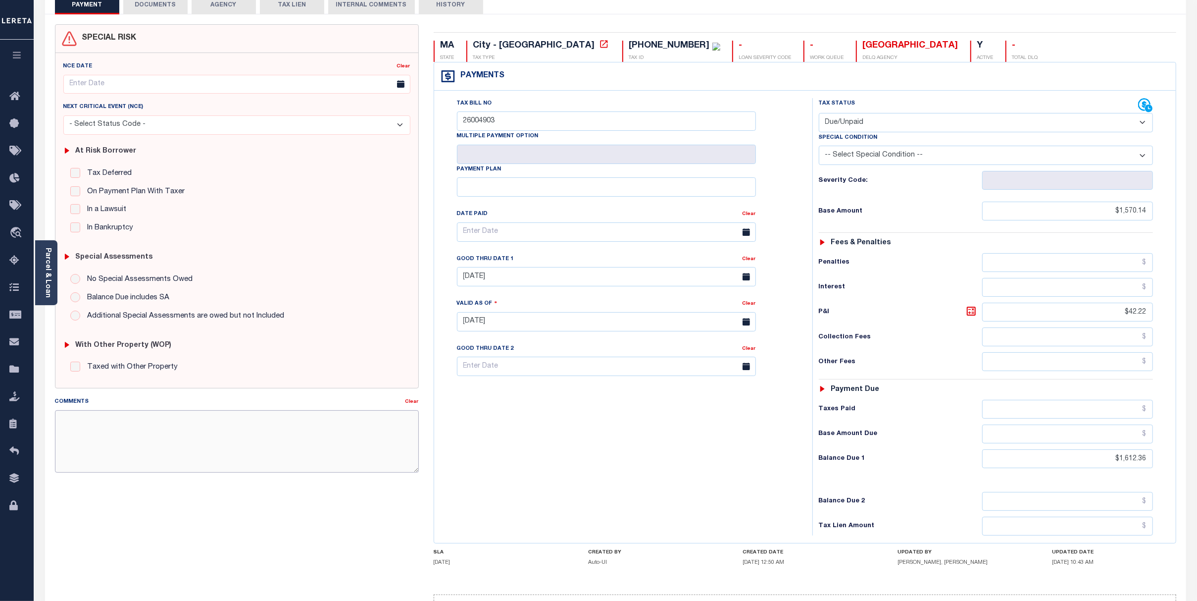
drag, startPoint x: 312, startPoint y: 444, endPoint x: 311, endPoint y: 437, distance: 7.1
click at [311, 439] on textarea "Comments" at bounding box center [237, 441] width 364 height 62
type textarea "1"
click at [165, 9] on button "DOCUMENTS" at bounding box center [155, 5] width 64 height 19
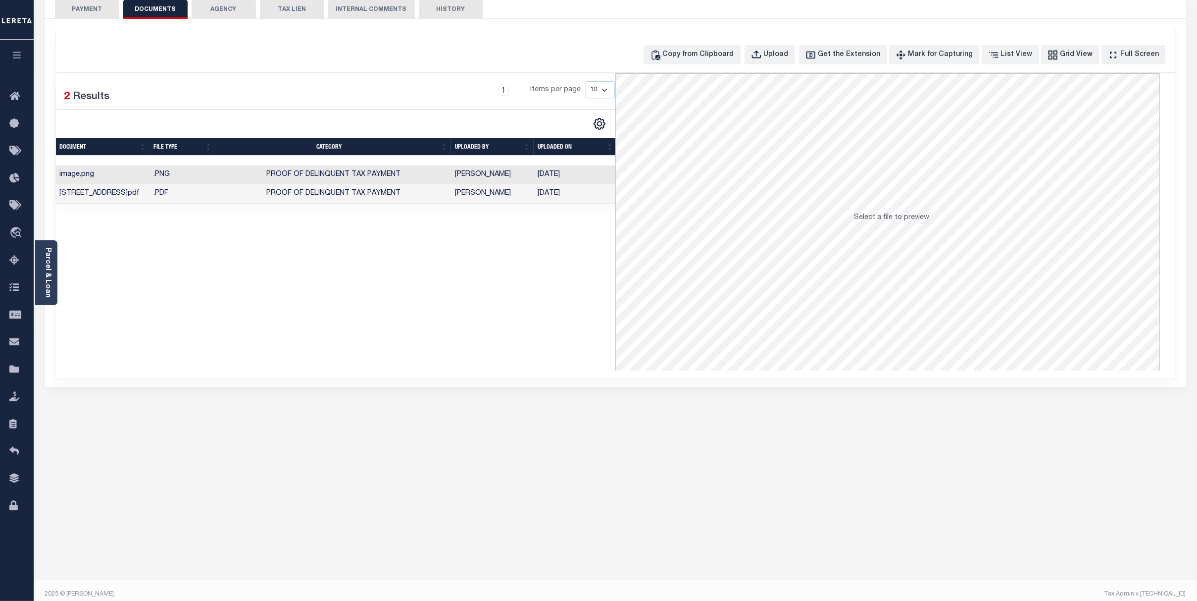
click at [234, 175] on td "Proof of Delinquent Tax Payment" at bounding box center [333, 174] width 236 height 19
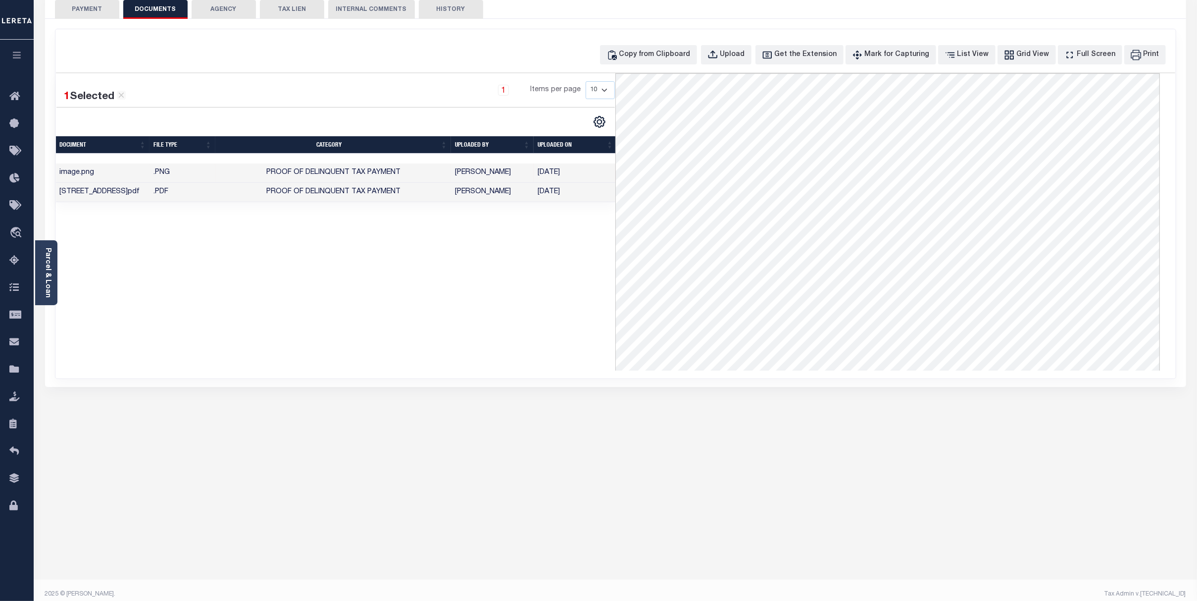
click at [435, 194] on td "Proof of Delinquent Tax Payment" at bounding box center [333, 192] width 236 height 19
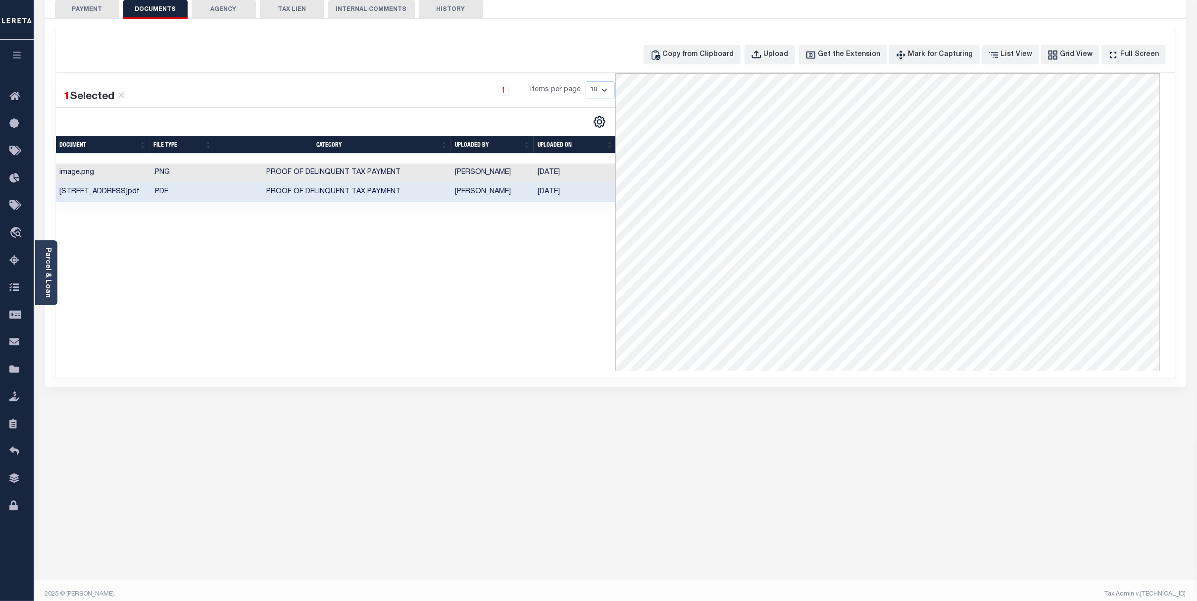
click at [77, 9] on button "PAYMENT" at bounding box center [87, 9] width 64 height 19
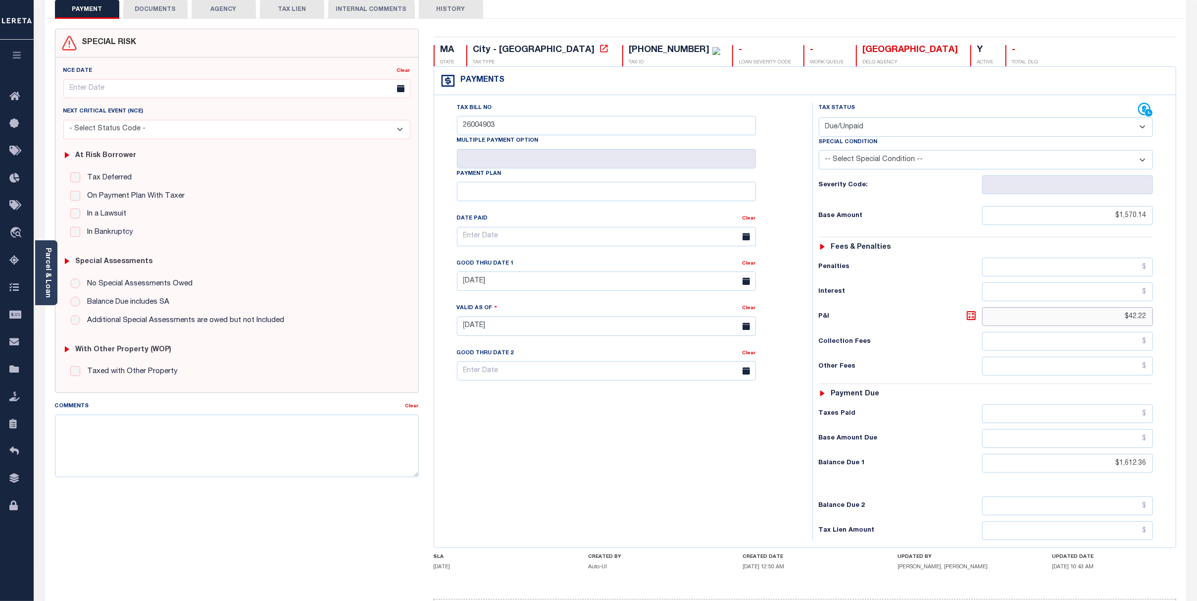
click at [1113, 319] on div "PAYMENT DOCUMENTS AGENCY DELINQUENT PAYEE" at bounding box center [616, 326] width 1156 height 673
type input "[DATE]"
drag, startPoint x: 1130, startPoint y: 469, endPoint x: 1227, endPoint y: 446, distance: 99.8
click at [1113, 446] on html "Home Lender Disbursement Reports Summary Details Tax Line Detail Profile" at bounding box center [598, 301] width 1197 height 724
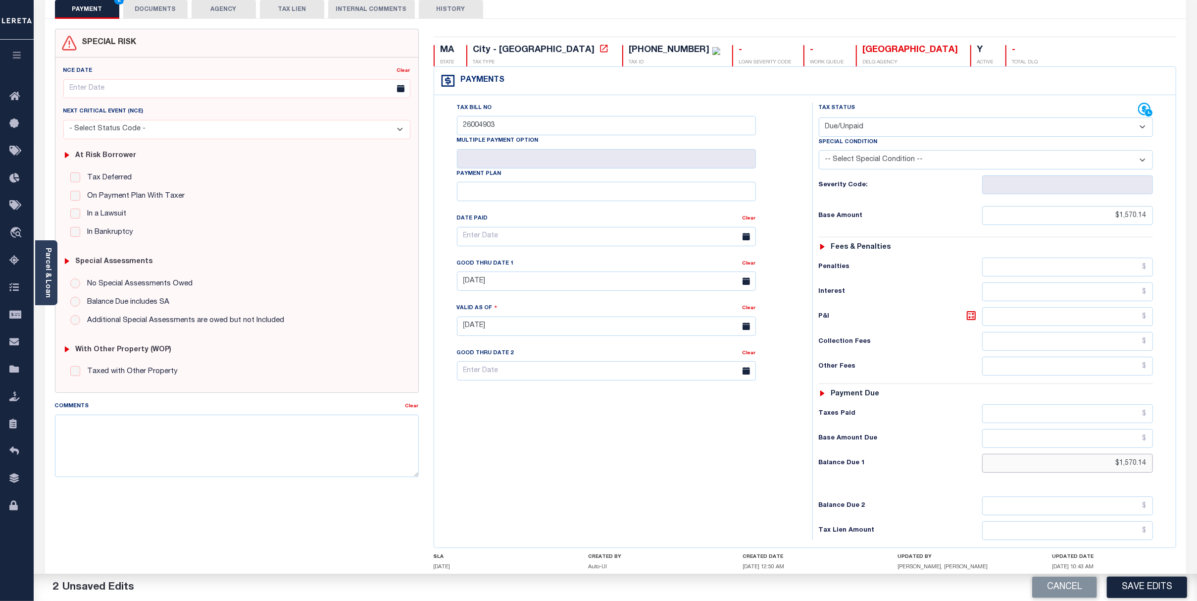
type input "$1,570.14"
click at [702, 452] on div "Tax Bill No 26004903 Multiple Payment Option Payment Plan" at bounding box center [621, 320] width 368 height 437
click at [315, 422] on textarea "Comments" at bounding box center [237, 445] width 364 height 62
click at [639, 285] on input "[DATE]" at bounding box center [606, 280] width 299 height 19
click at [581, 414] on span "31" at bounding box center [574, 417] width 19 height 19
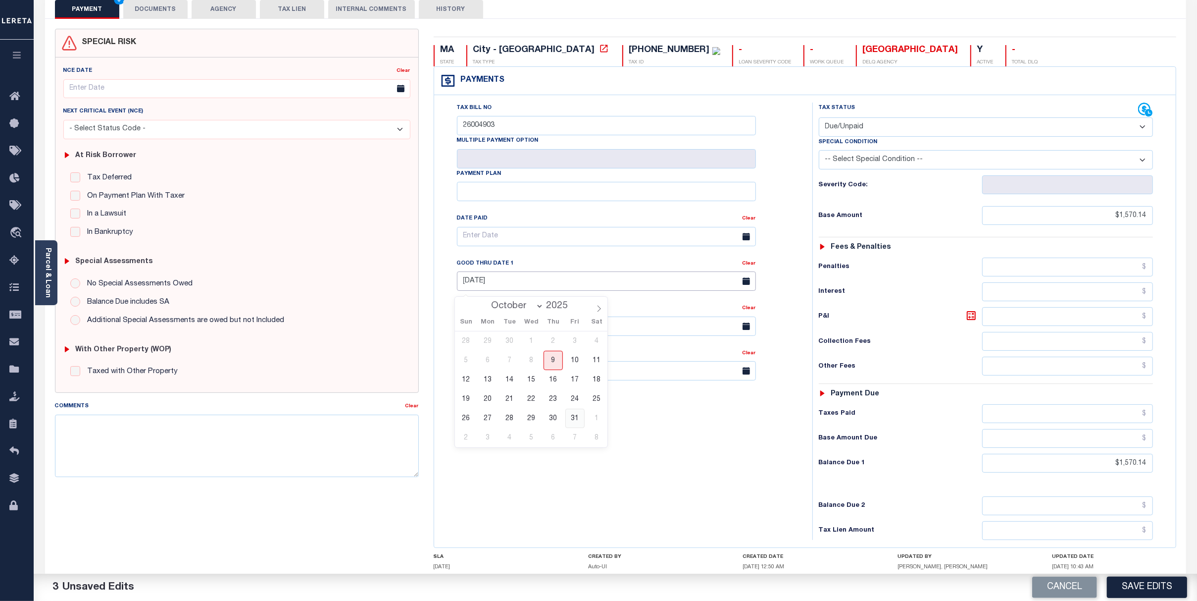
type input "[DATE]"
click at [653, 422] on div "Tax Bill No 26004903 Multiple Payment Option Payment Plan" at bounding box center [621, 320] width 368 height 437
click at [198, 437] on textarea "Comments" at bounding box center [237, 445] width 364 height 62
click at [145, 427] on textarea "[DATE] verified no P&I due AM" at bounding box center [237, 445] width 364 height 62
type textarea "[DATE] verified no P&I due. AM"
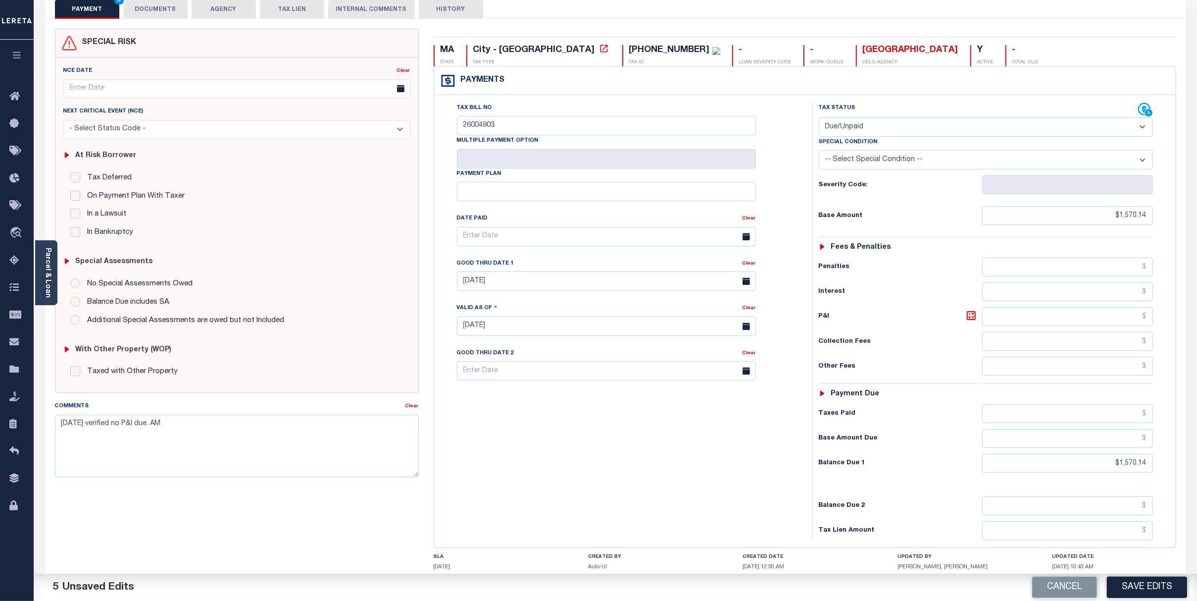
click at [575, 416] on div "Tax Bill No 26004903 Multiple Payment Option Payment Plan" at bounding box center [621, 320] width 368 height 437
click at [1113, 580] on button "Save Edits" at bounding box center [1147, 586] width 80 height 21
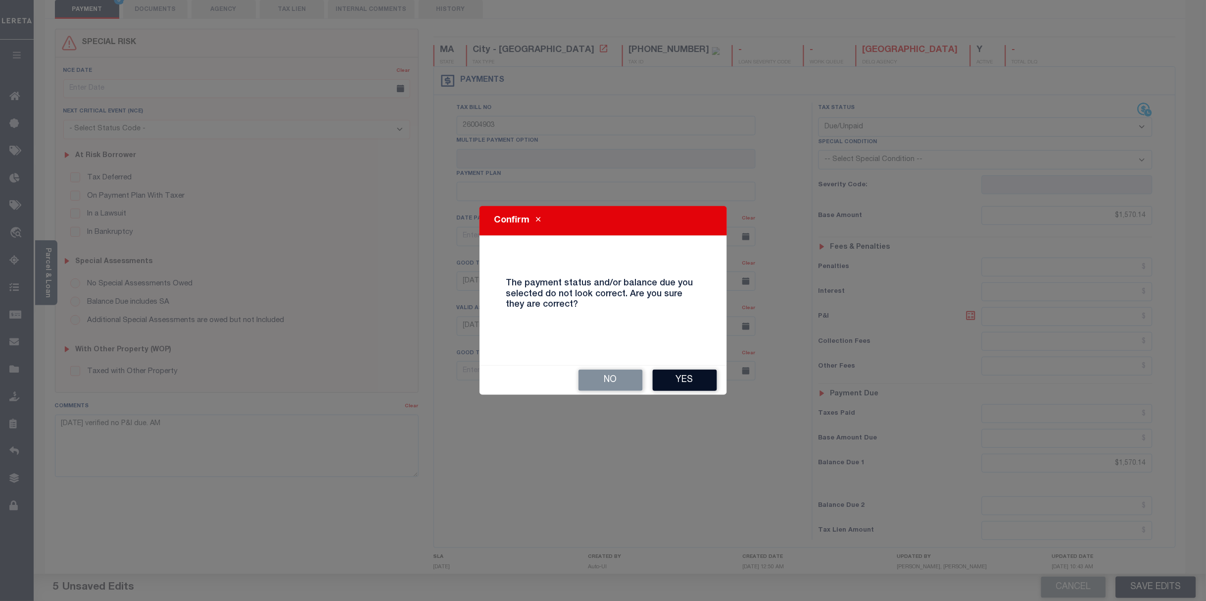
click at [712, 382] on button "Yes" at bounding box center [685, 379] width 64 height 21
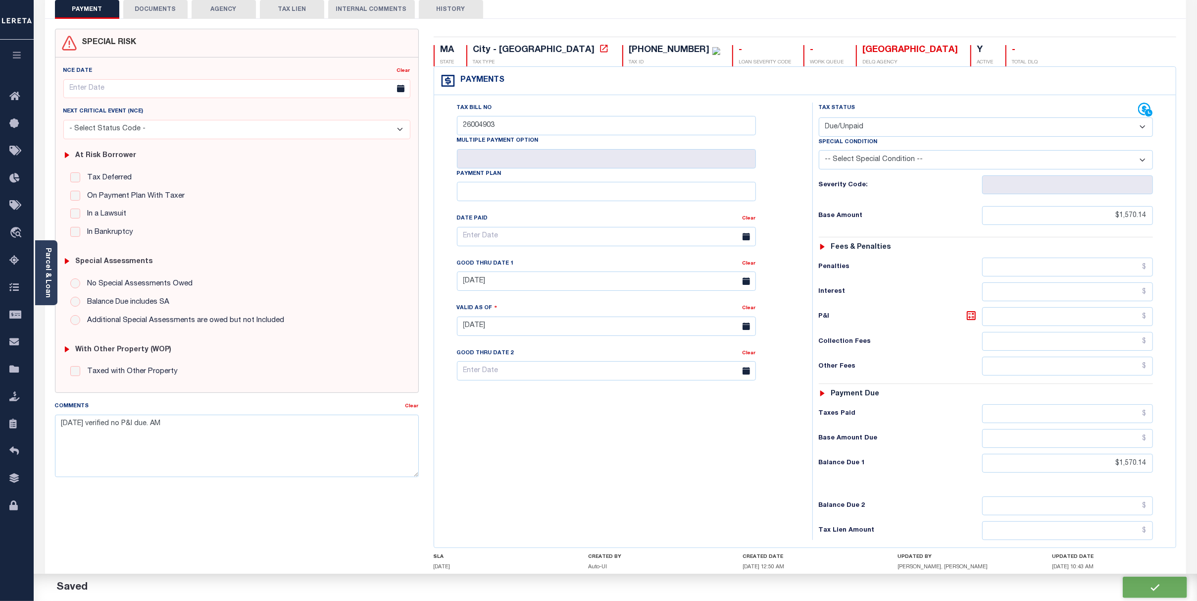
checkbox input "false"
type input "$1,570.14"
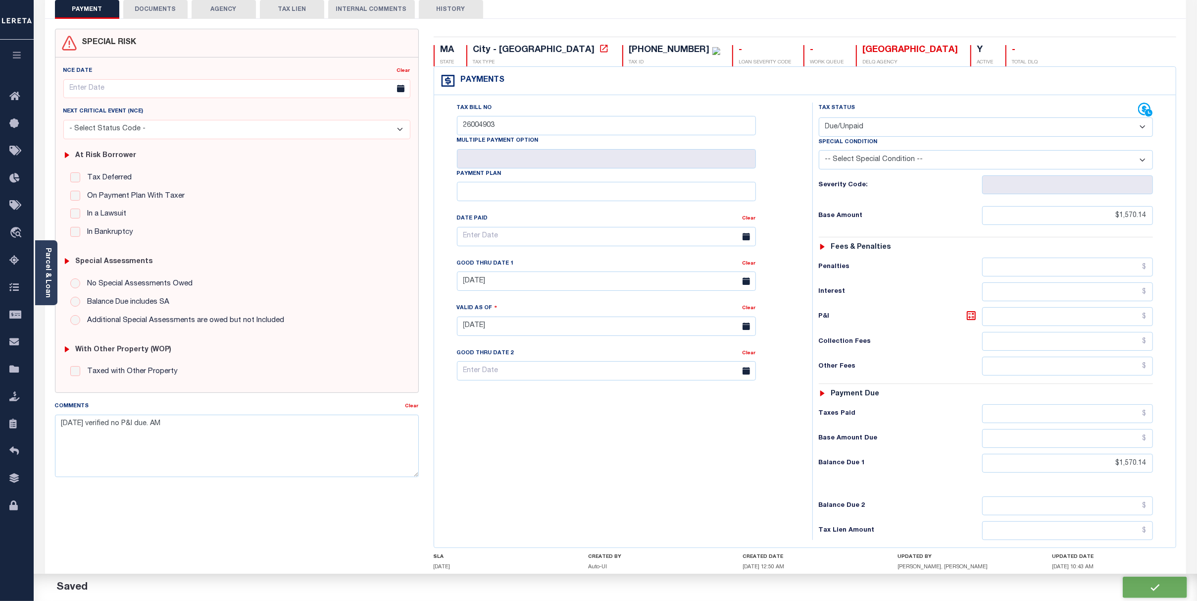
type input "$1,570.14"
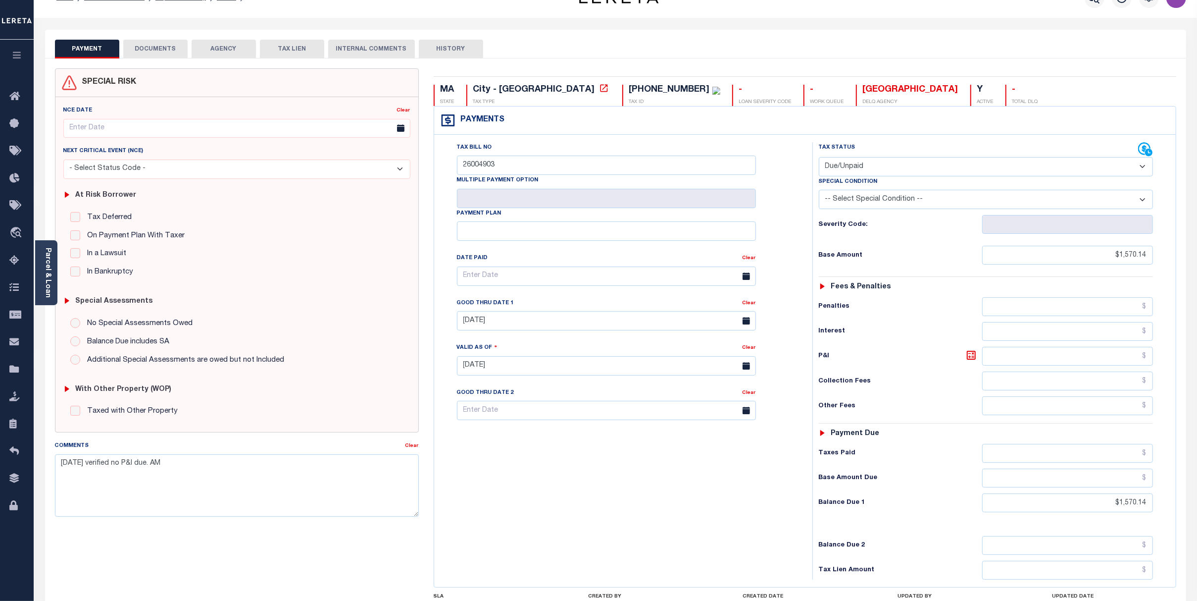
scroll to position [0, 0]
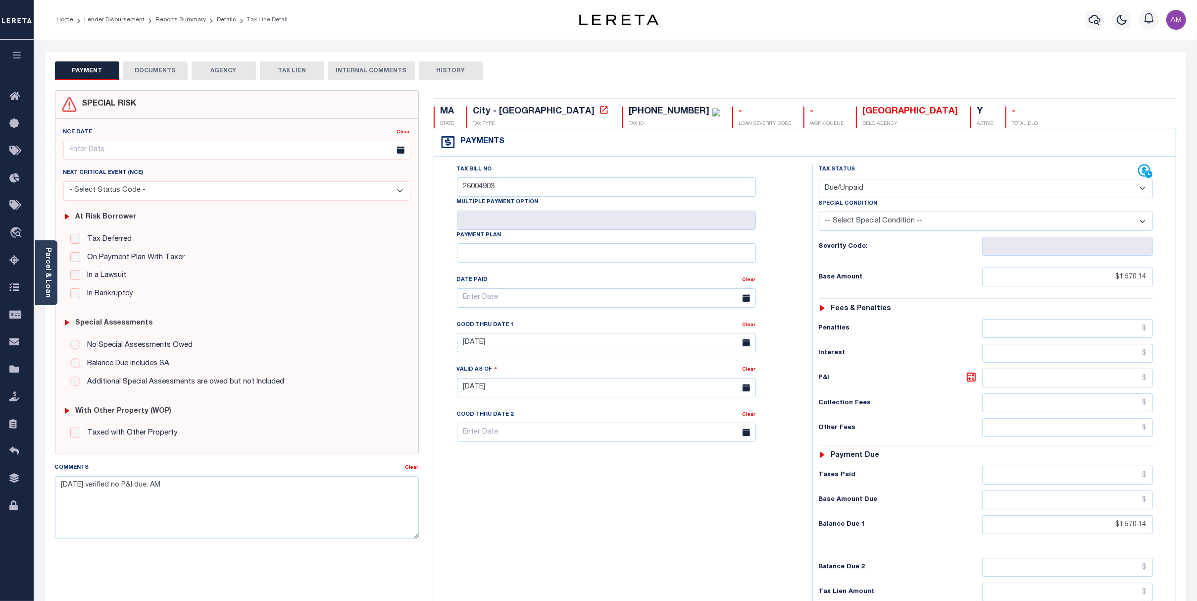
click at [856, 38] on div "Home Lender Disbursement Reports Summary Details Tax Line Detail Profile" at bounding box center [615, 20] width 1163 height 40
click at [167, 79] on button "DOCUMENTS" at bounding box center [155, 70] width 64 height 19
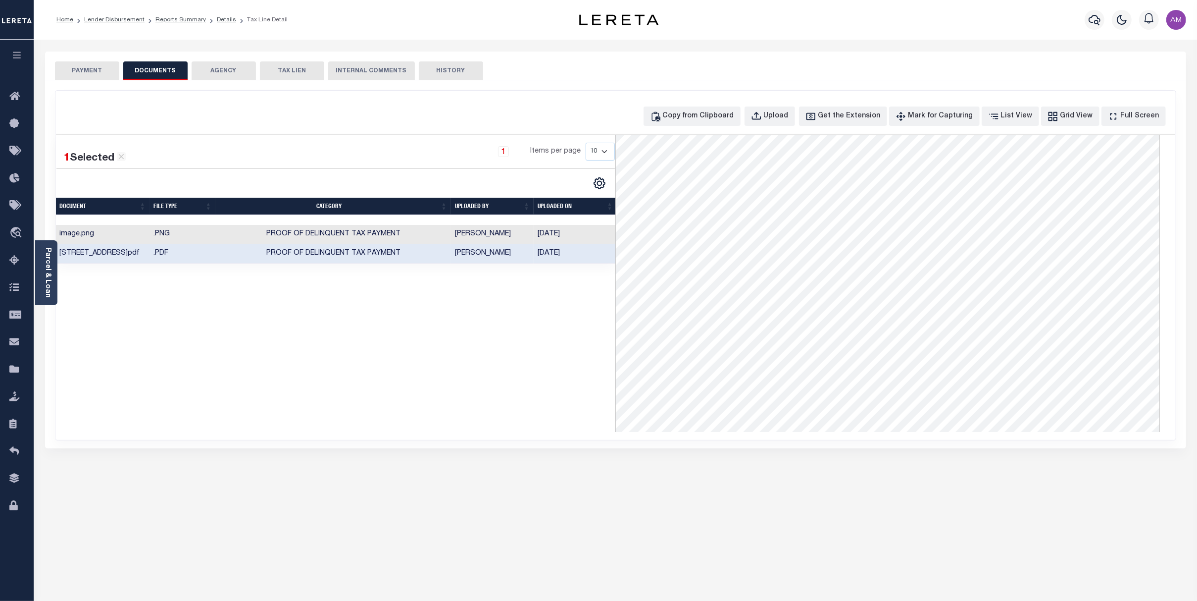
click at [530, 231] on td "[PERSON_NAME]" at bounding box center [492, 234] width 83 height 19
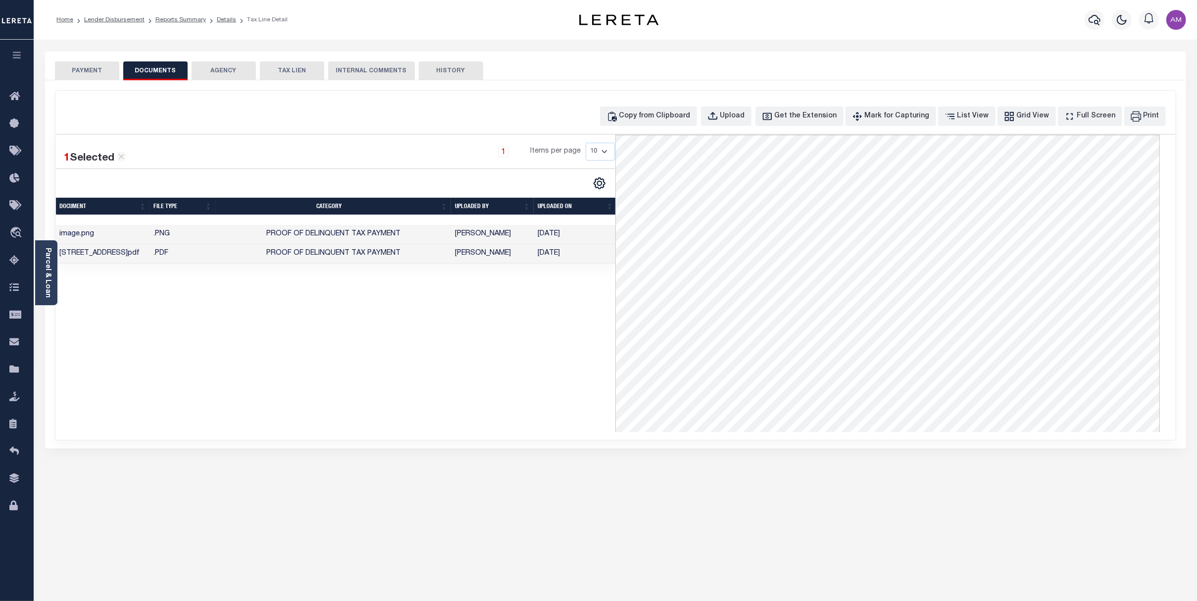
click at [529, 260] on td "[PERSON_NAME]" at bounding box center [492, 253] width 83 height 19
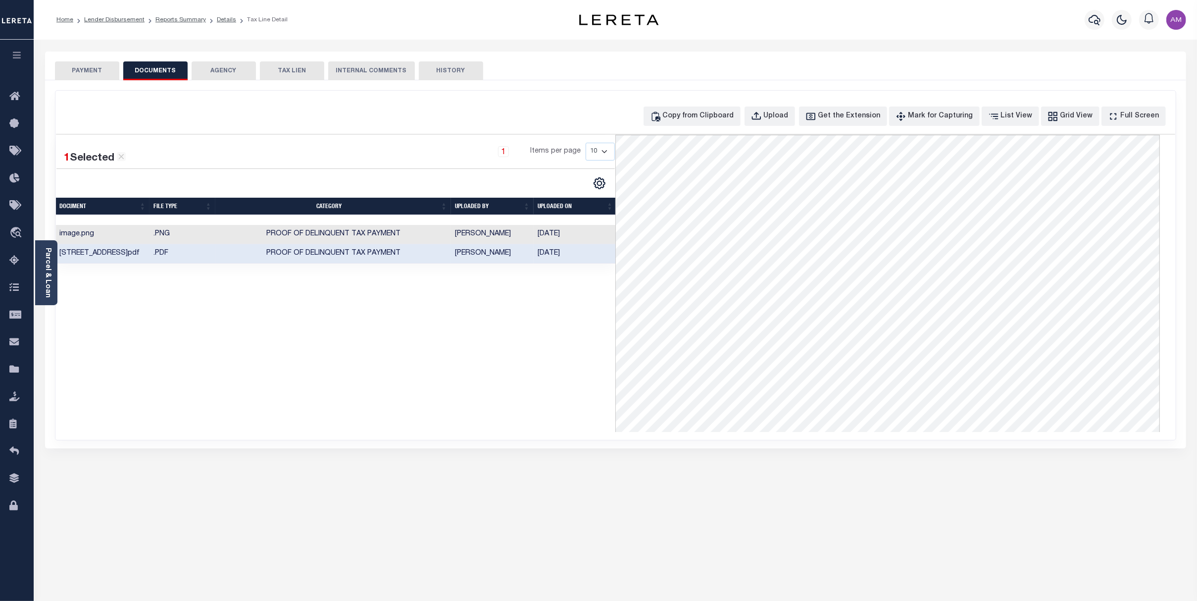
drag, startPoint x: 81, startPoint y: 67, endPoint x: 87, endPoint y: 64, distance: 6.2
click at [81, 66] on button "PAYMENT" at bounding box center [87, 70] width 64 height 19
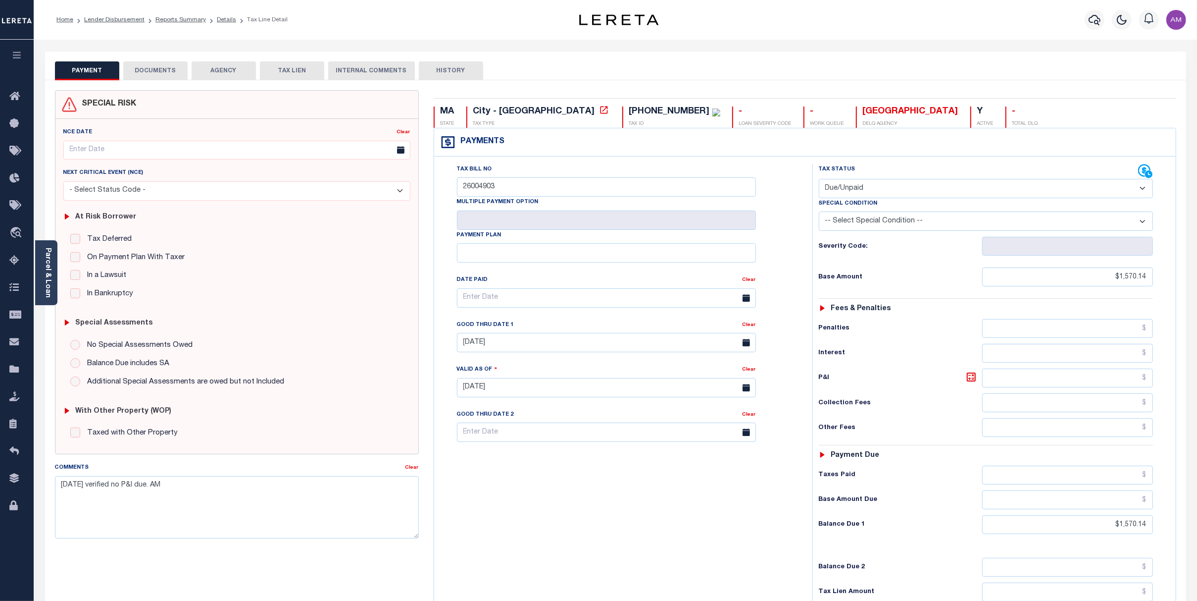
click at [653, 517] on div "Tax Bill No 26004903 Multiple Payment Option Payment Plan" at bounding box center [621, 382] width 368 height 437
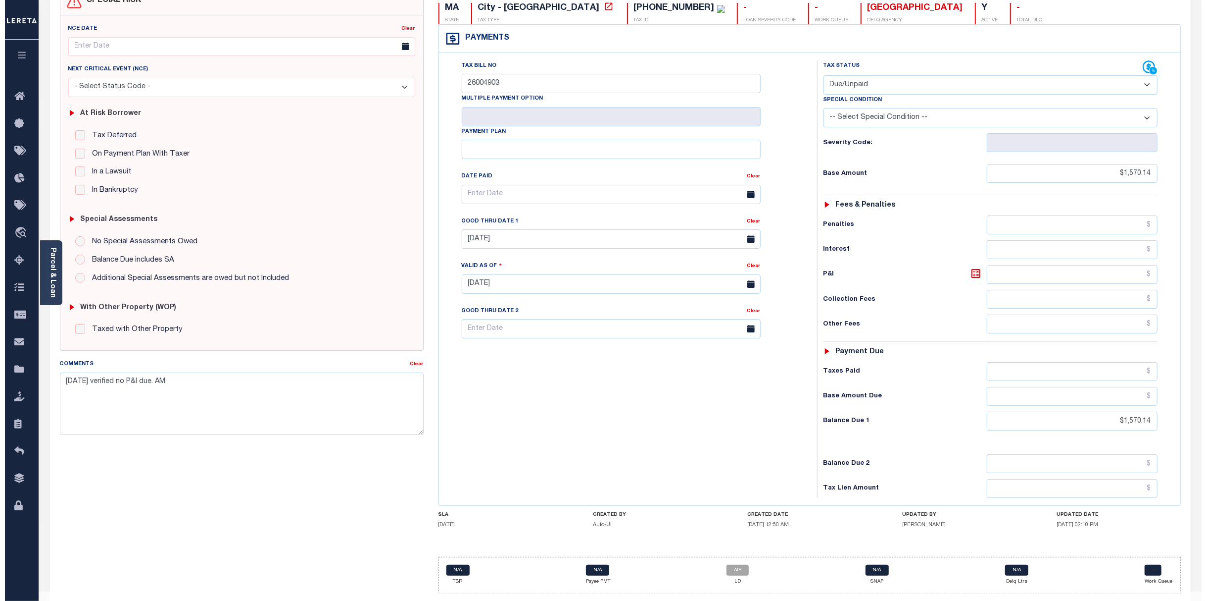
scroll to position [131, 0]
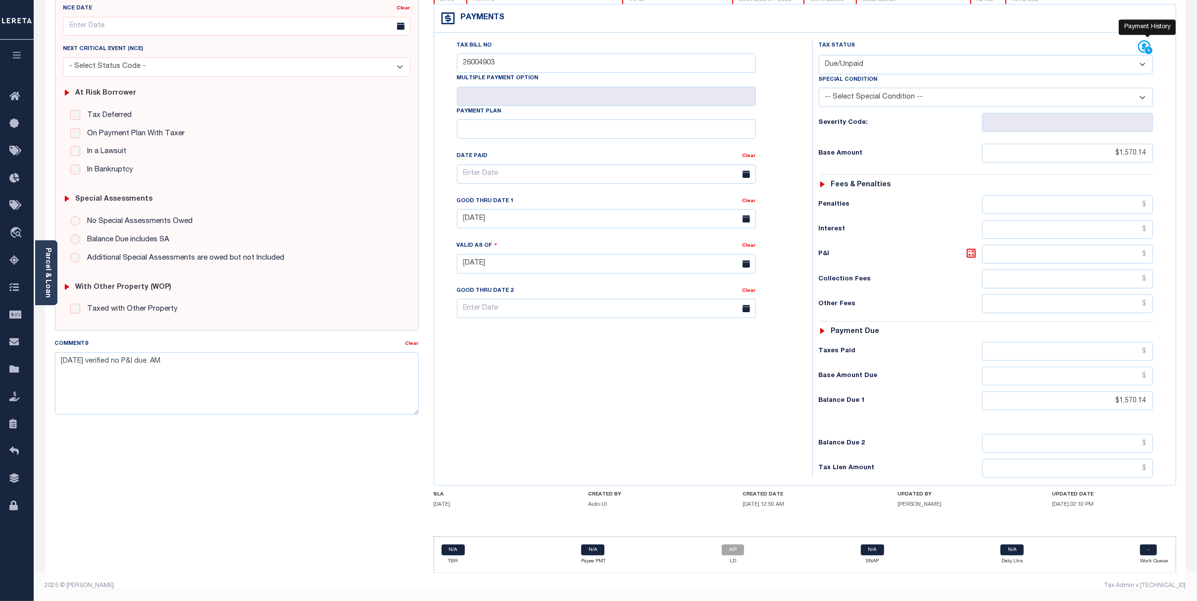
click at [1113, 47] on icon at bounding box center [1148, 50] width 7 height 7
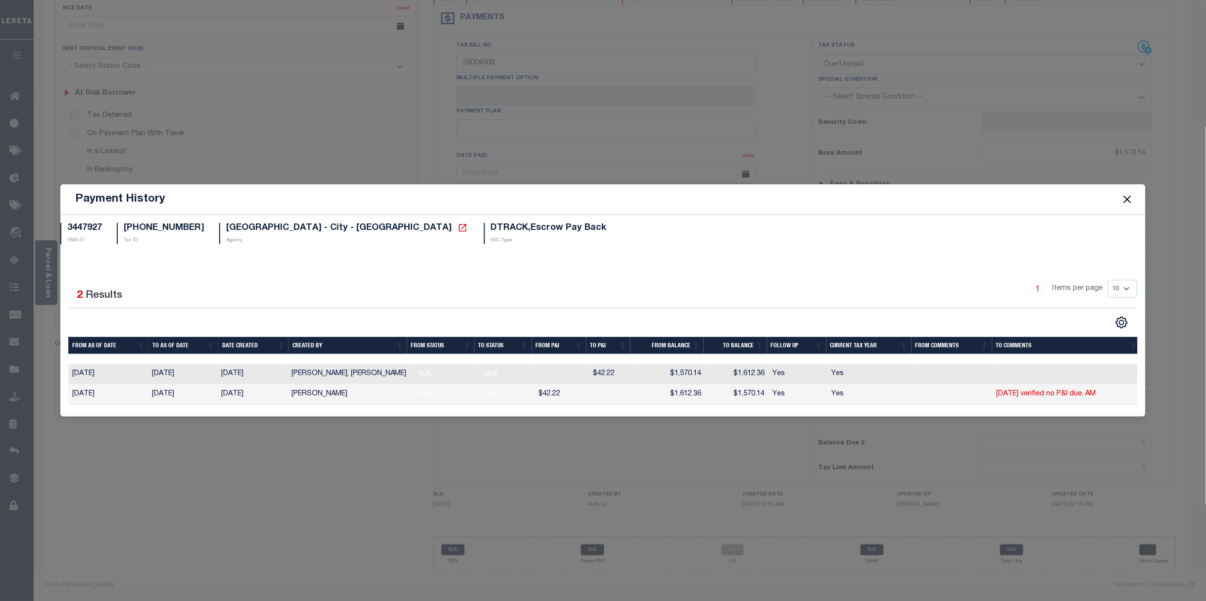
click at [1113, 193] on span at bounding box center [1127, 199] width 38 height 28
click at [1113, 197] on button "Close" at bounding box center [1127, 199] width 13 height 13
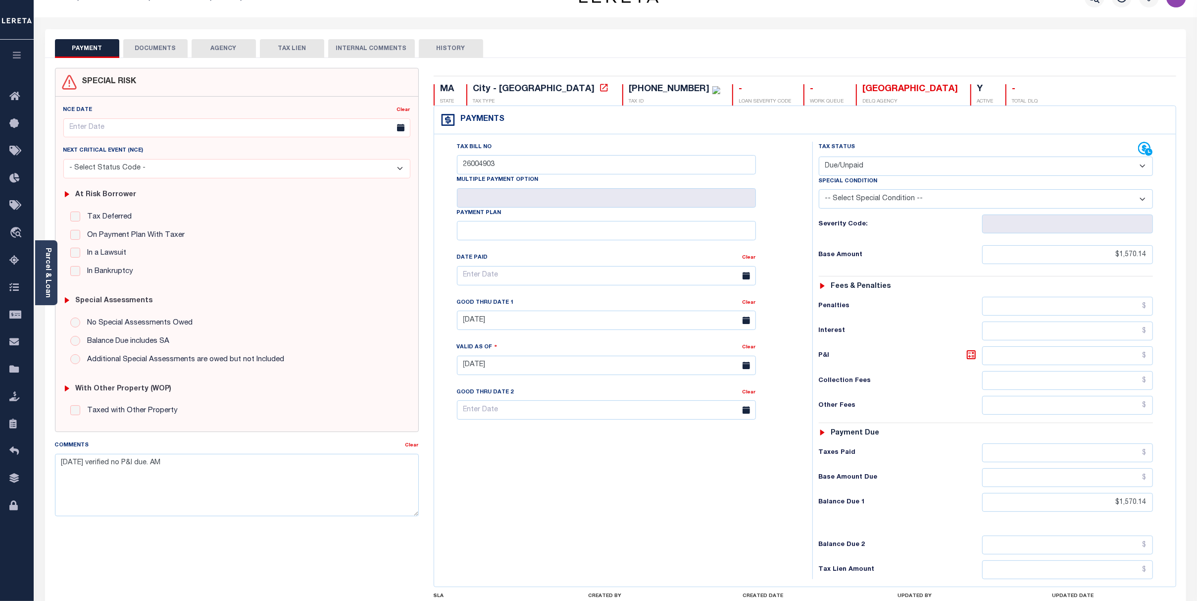
scroll to position [0, 0]
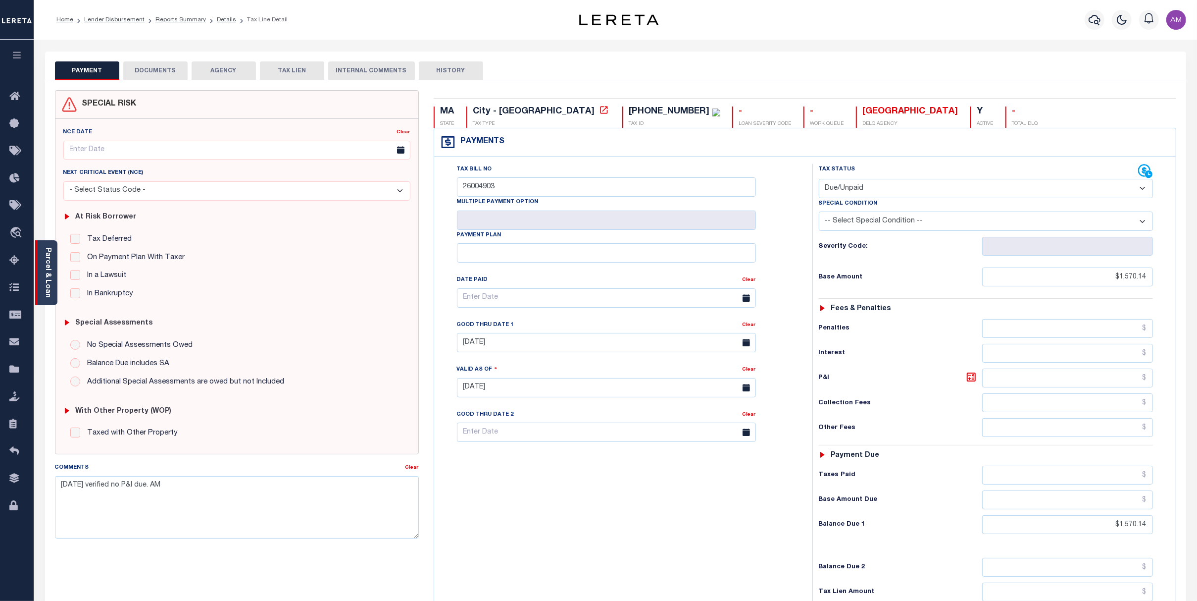
click at [47, 266] on link "Parcel & Loan" at bounding box center [47, 273] width 7 height 50
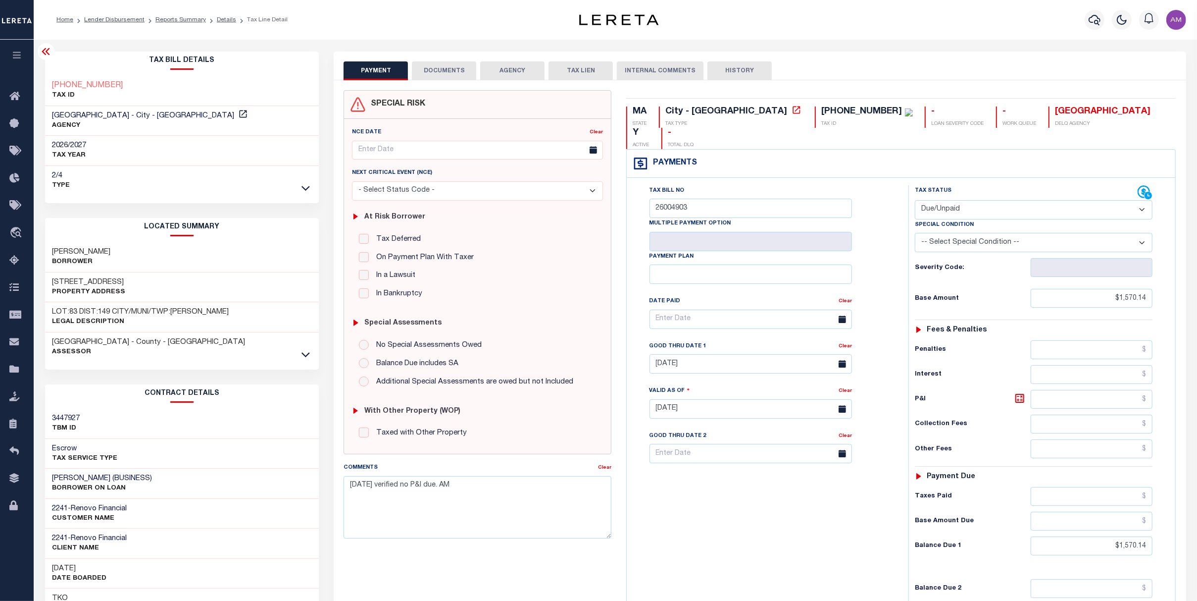
click at [311, 184] on link at bounding box center [305, 187] width 11 height 7
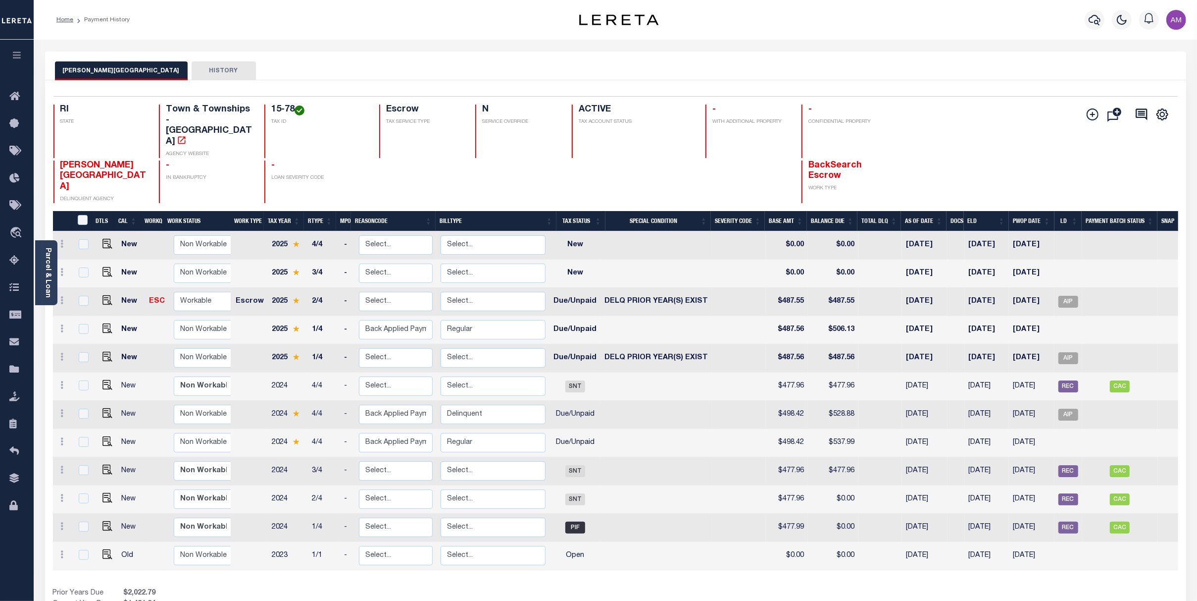
click at [644, 578] on div "Show Tax Lines before Bill Release Date Prior Years Due $2,022.79 Current Year …" at bounding box center [615, 604] width 1125 height 33
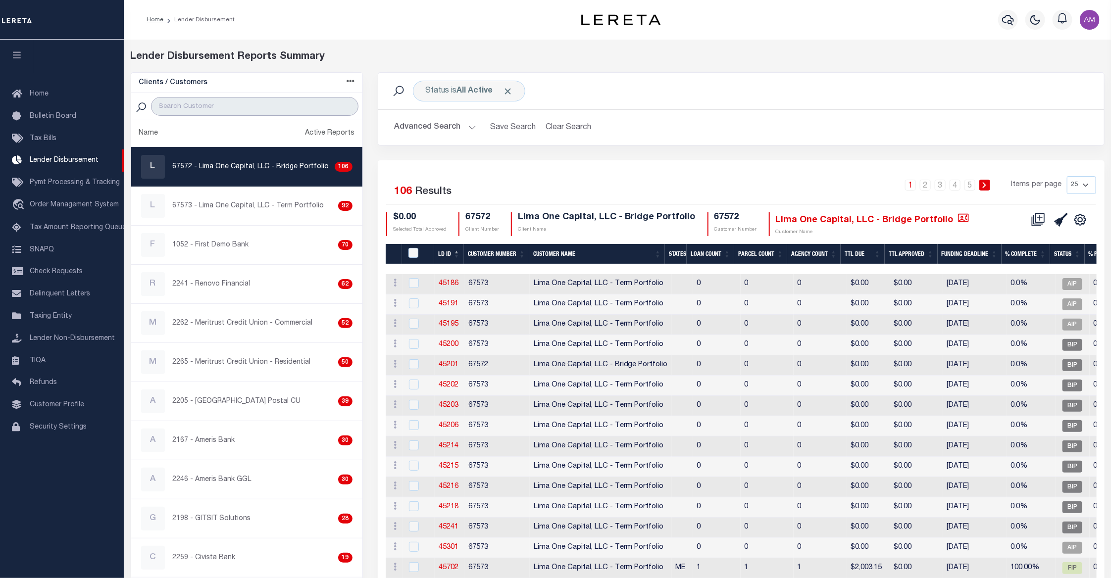
click at [272, 102] on input "search" at bounding box center [254, 106] width 207 height 19
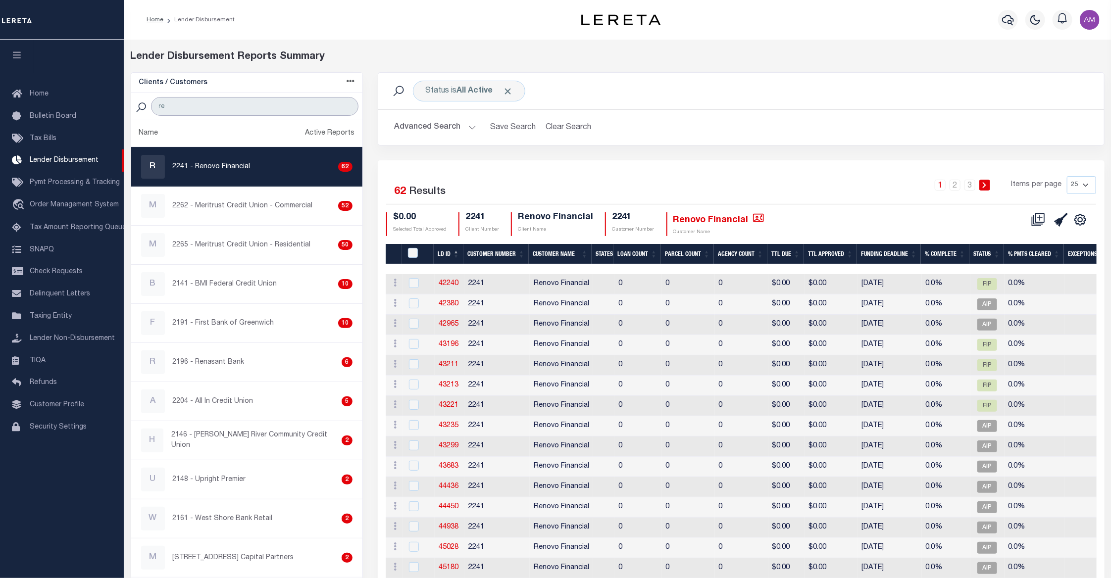
type input "re"
click at [428, 134] on button "Advanced Search" at bounding box center [435, 127] width 82 height 19
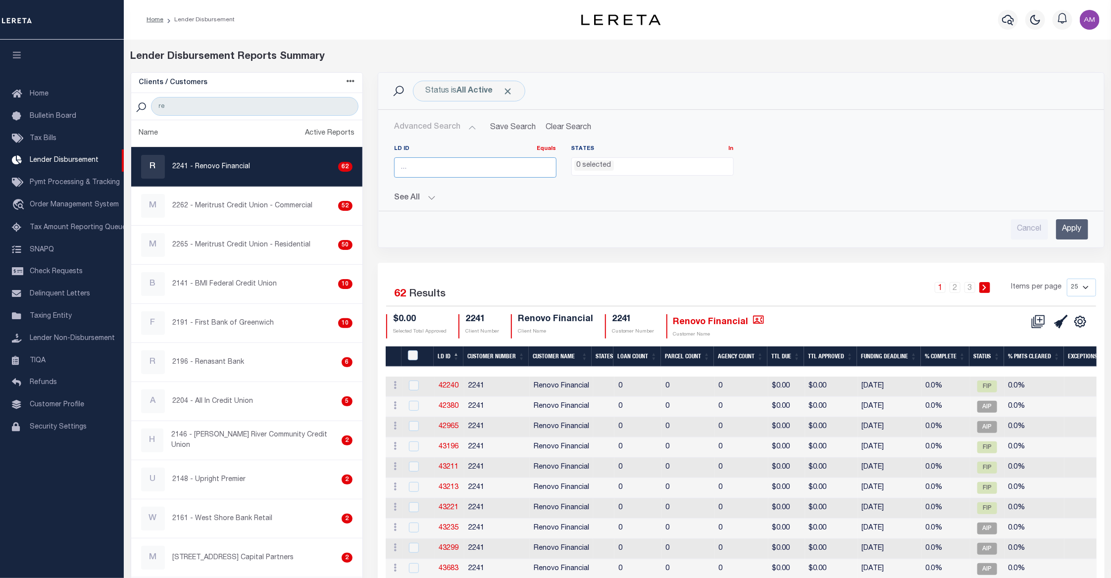
click at [440, 175] on input "number" at bounding box center [475, 167] width 162 height 20
type input "46570"
click at [1073, 227] on input "Apply" at bounding box center [1072, 229] width 32 height 20
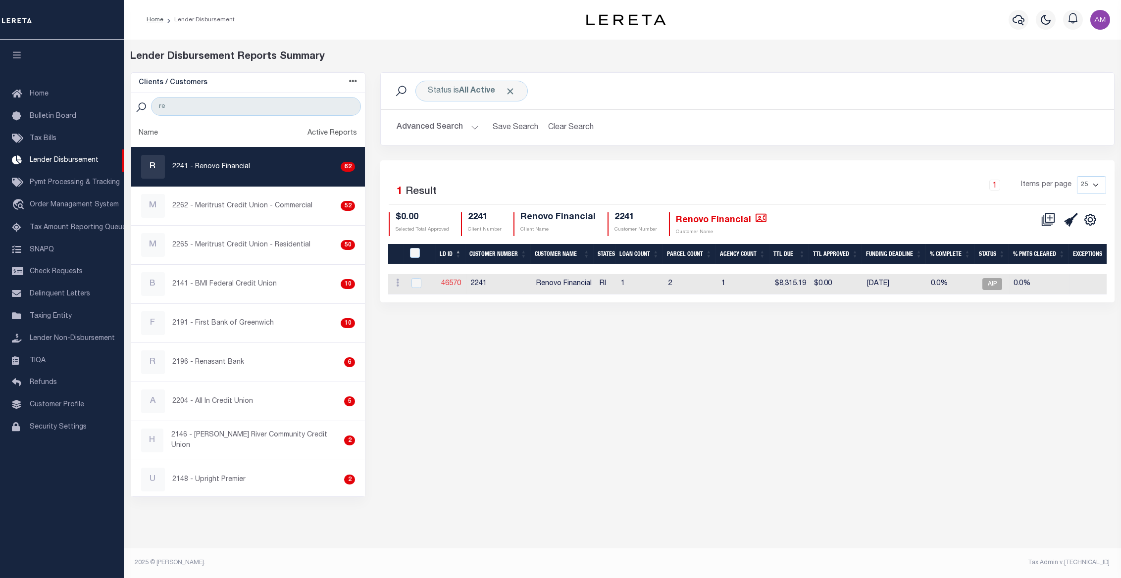
click at [456, 280] on link "46570" at bounding box center [451, 283] width 20 height 7
checkbox input "true"
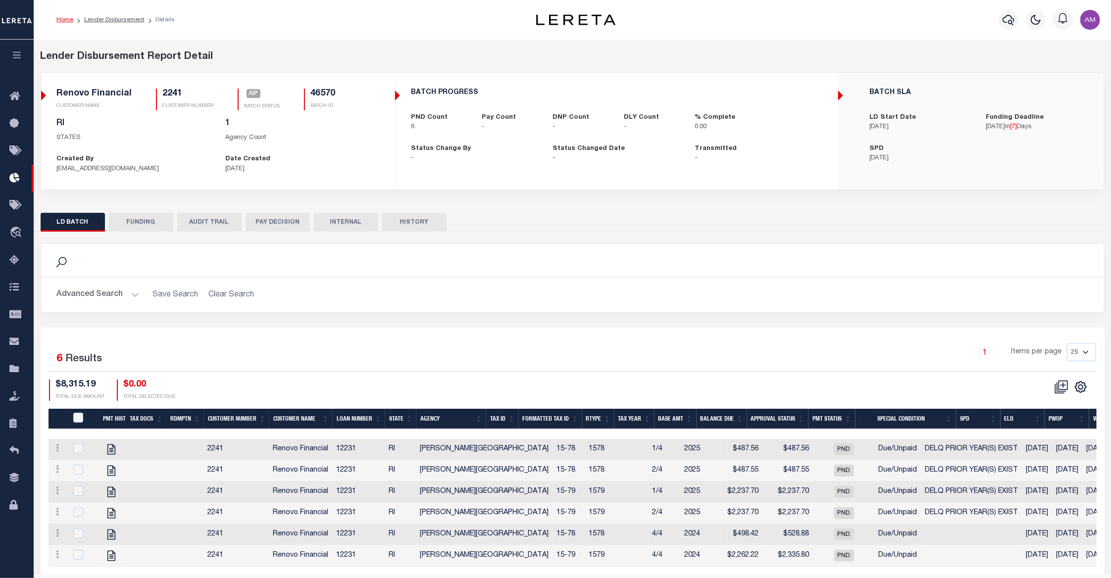
click at [108, 297] on button "Advanced Search" at bounding box center [98, 294] width 82 height 19
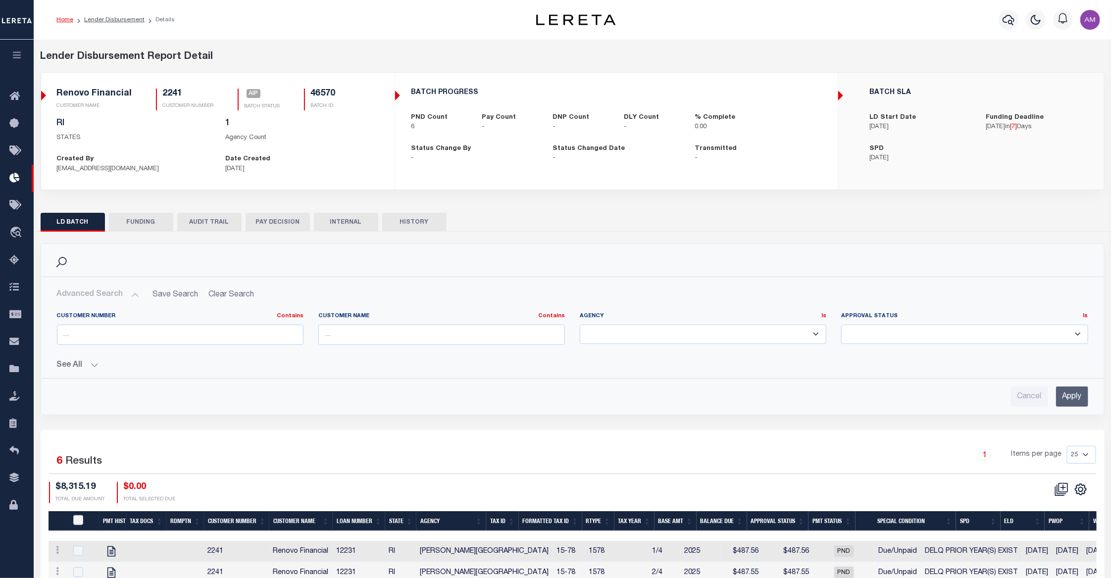
click at [83, 367] on button "See All" at bounding box center [572, 365] width 1031 height 9
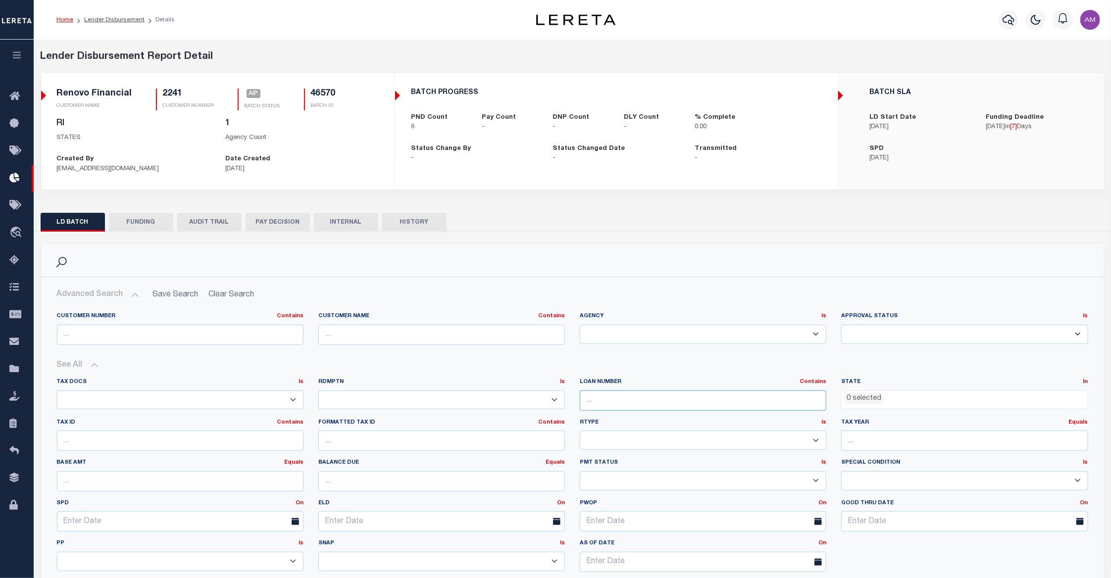
paste input "12231"
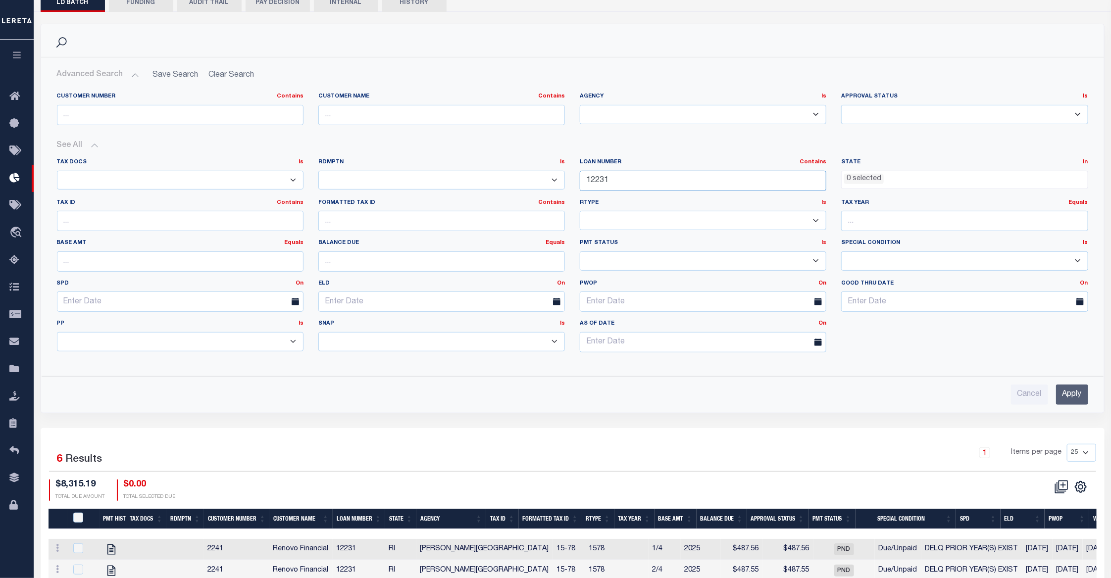
scroll to position [264, 0]
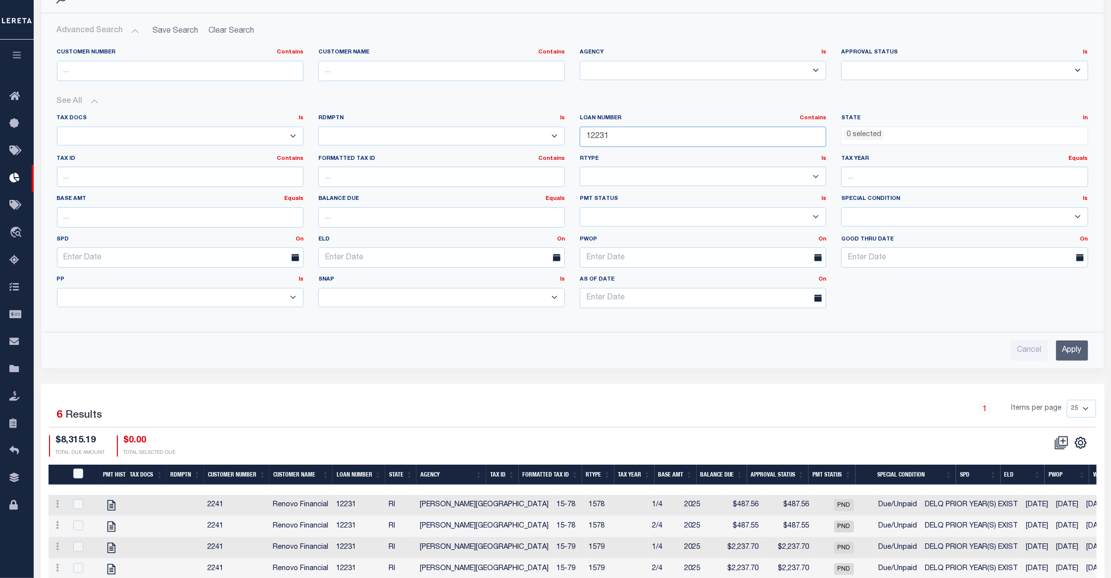
type input "12231"
click at [1076, 347] on input "Apply" at bounding box center [1072, 351] width 32 height 20
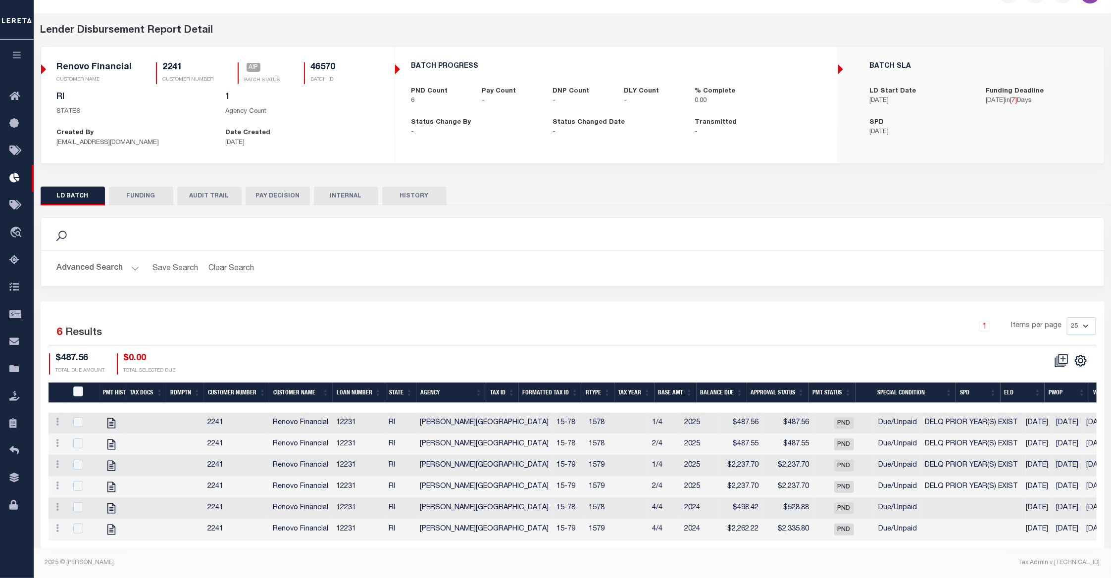
scroll to position [33, 0]
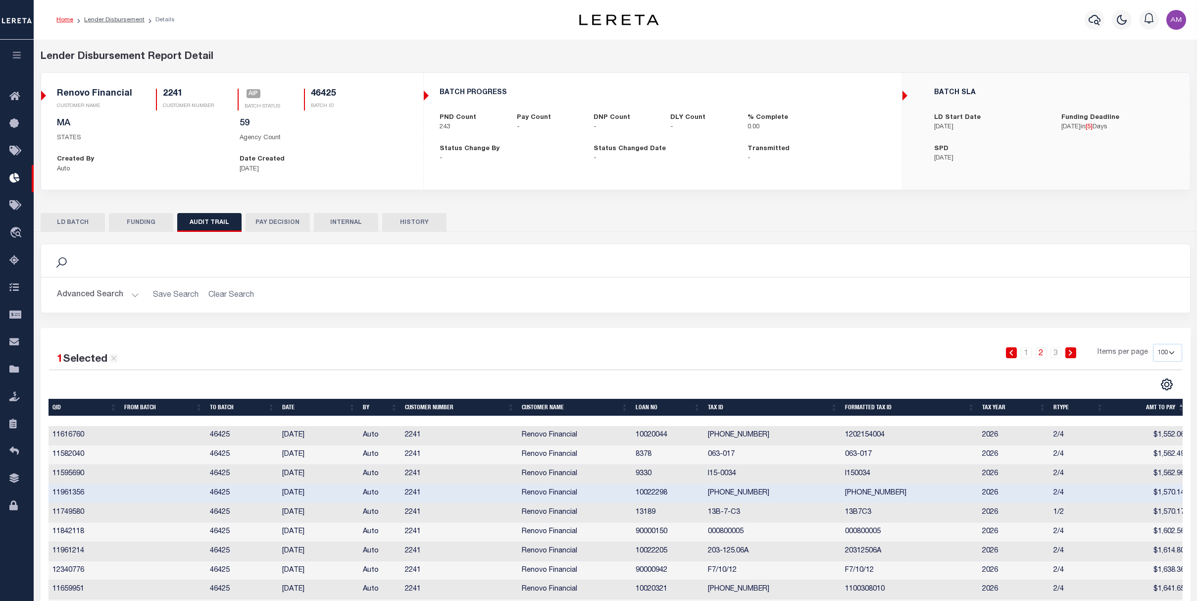
select select "100"
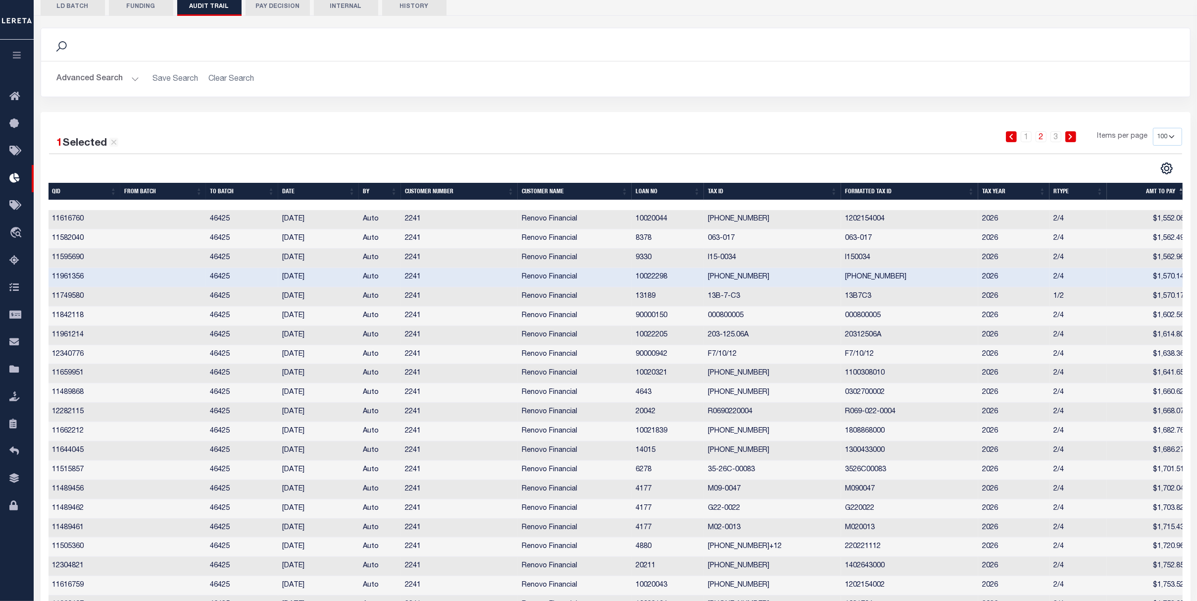
scroll to position [0, 4]
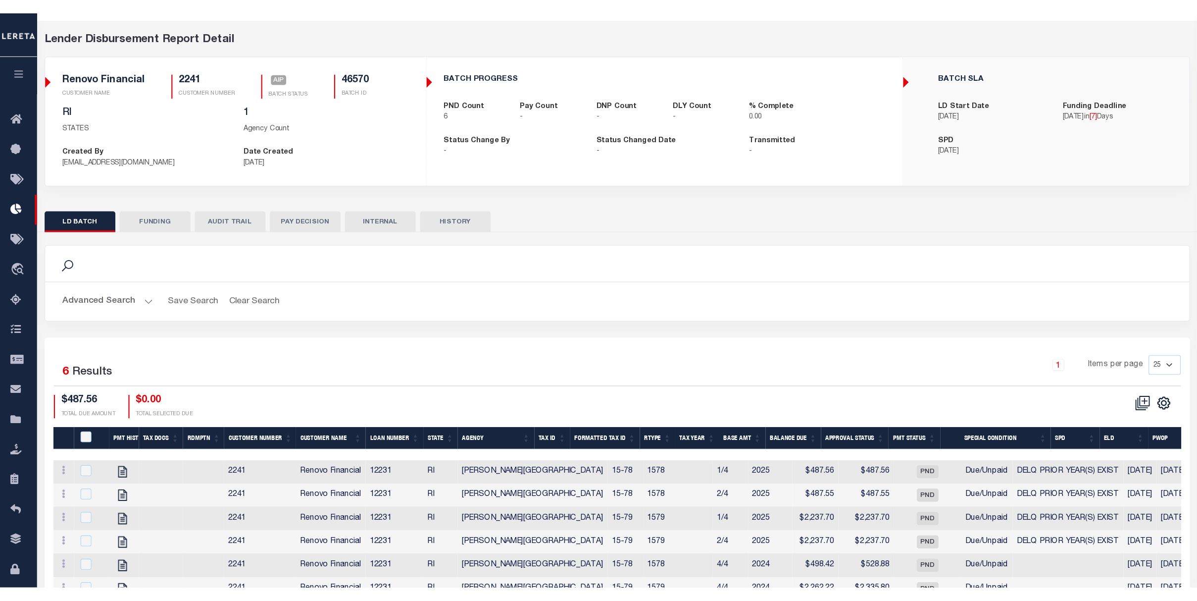
scroll to position [11, 0]
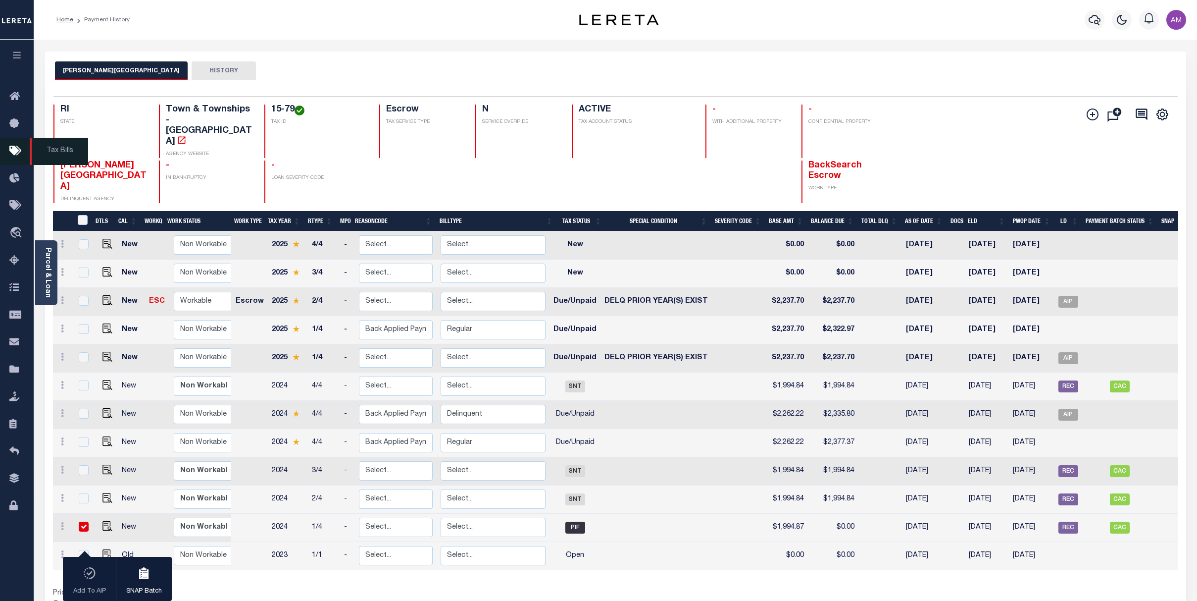
scroll to position [66, 0]
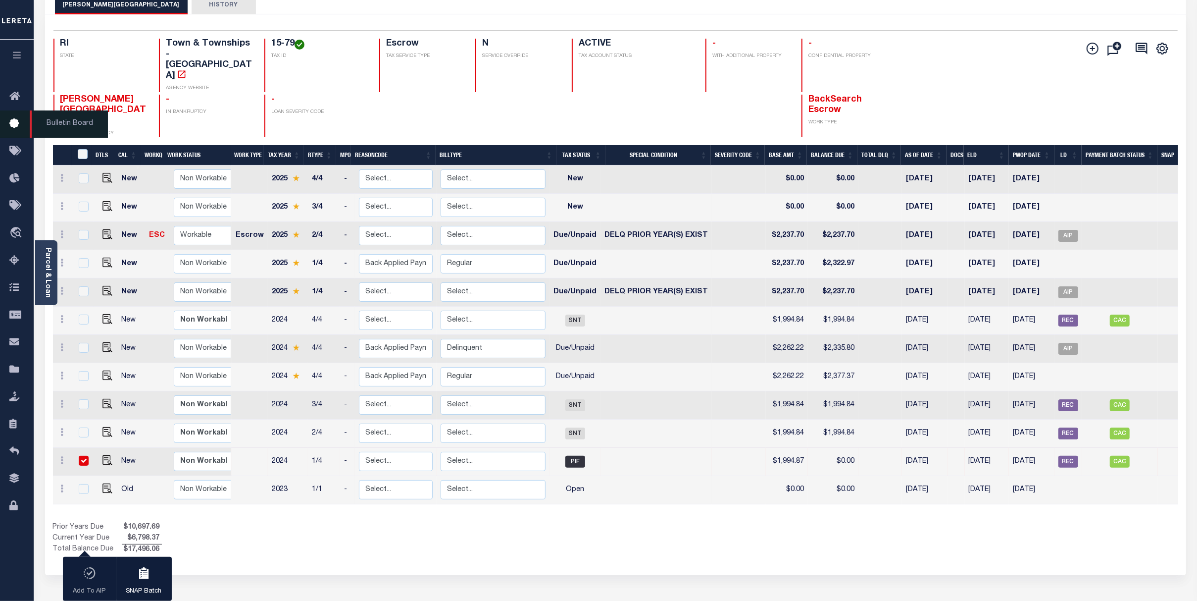
drag, startPoint x: 22, startPoint y: 148, endPoint x: 18, endPoint y: 129, distance: 19.8
drag, startPoint x: 18, startPoint y: 129, endPoint x: 20, endPoint y: 89, distance: 39.7
drag, startPoint x: 20, startPoint y: 89, endPoint x: 9, endPoint y: 153, distance: 64.8
click at [9, 153] on link "Tax Bills" at bounding box center [17, 151] width 34 height 27
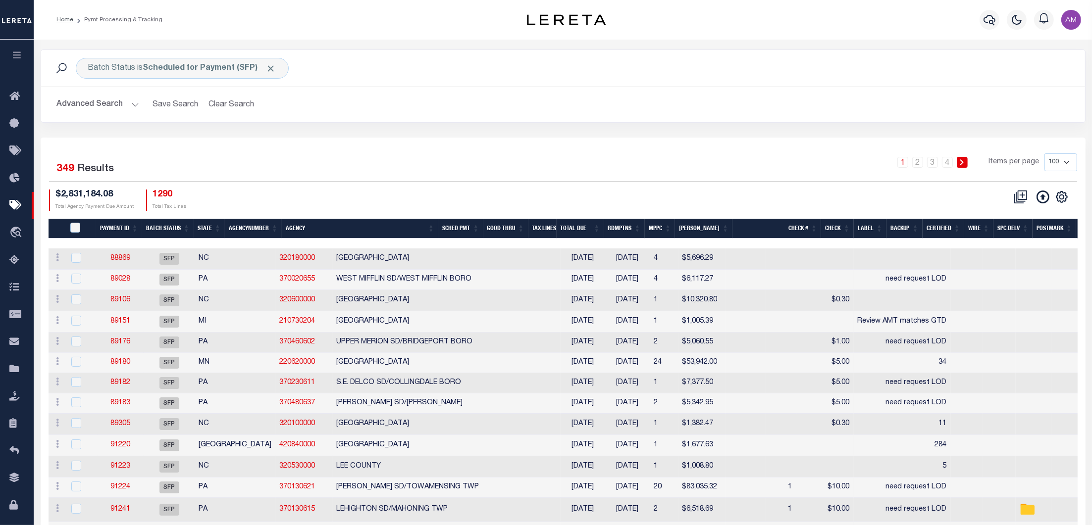
click at [121, 106] on button "Advanced Search" at bounding box center [98, 104] width 82 height 19
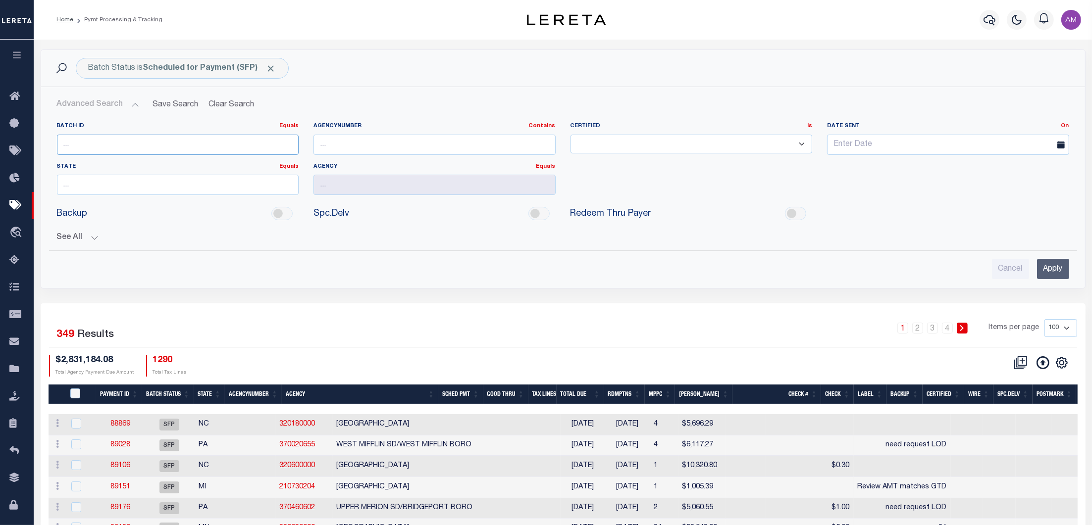
click at [114, 143] on input "number" at bounding box center [178, 145] width 242 height 20
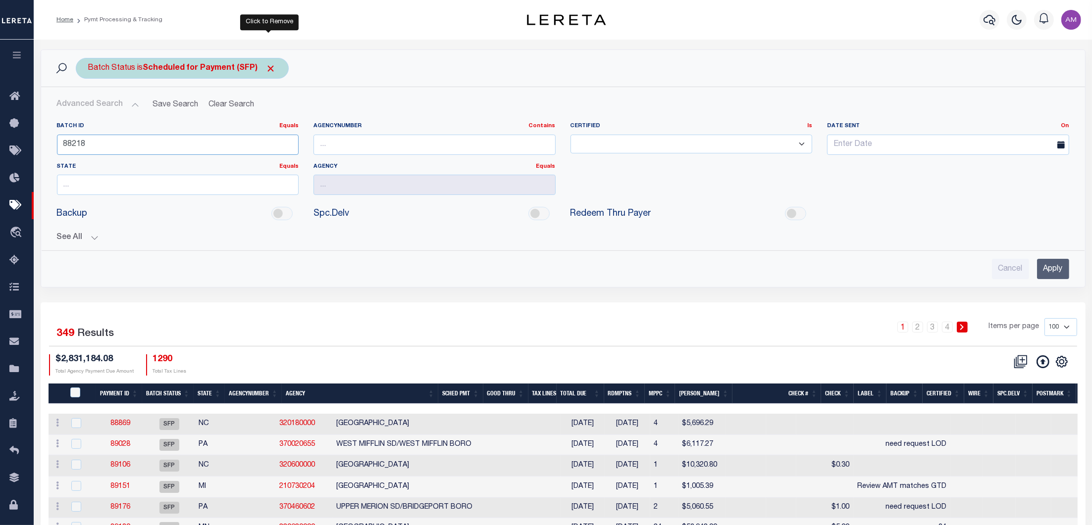
type input "88218"
drag, startPoint x: 263, startPoint y: 69, endPoint x: 271, endPoint y: 69, distance: 7.4
click at [266, 67] on span "Click to Remove" at bounding box center [271, 68] width 10 height 10
click at [1041, 273] on input "Apply" at bounding box center [1053, 269] width 32 height 20
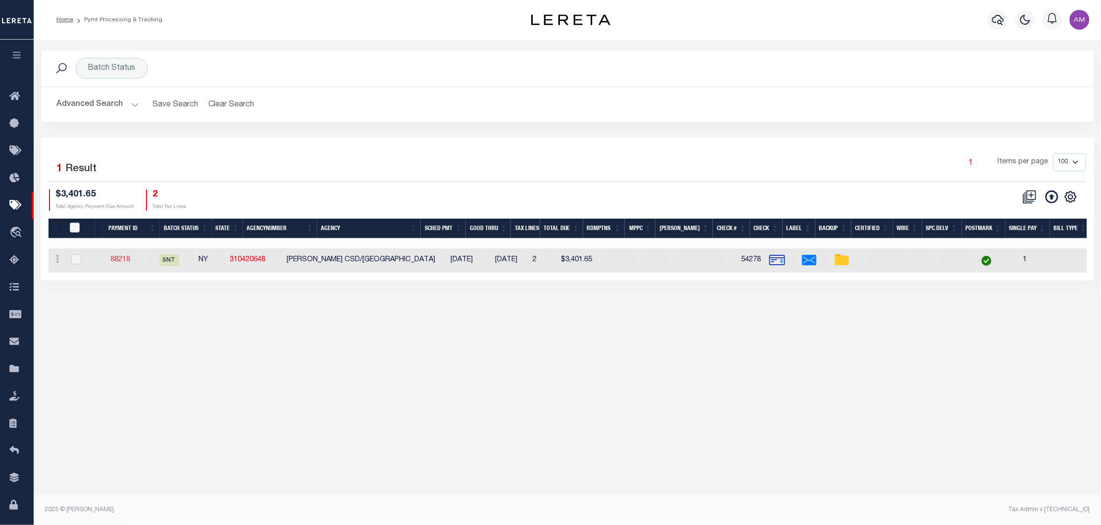
click at [131, 249] on td "88218" at bounding box center [121, 261] width 46 height 24
checkbox input "true"
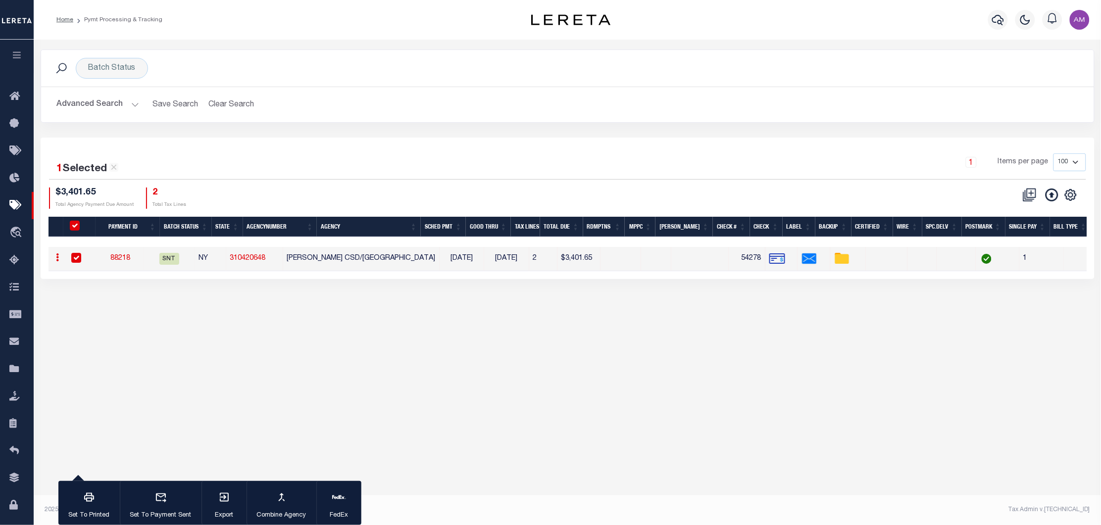
click at [130, 256] on link "88218" at bounding box center [120, 258] width 20 height 7
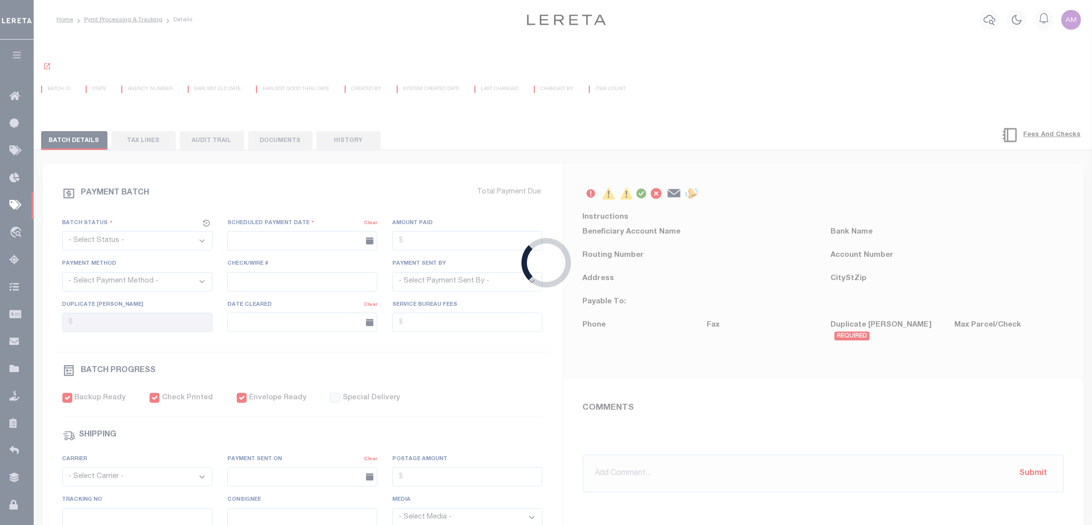
select select "SNT"
type input "[DATE]"
type input "$3,401.65"
select select "CHK"
type input "54278"
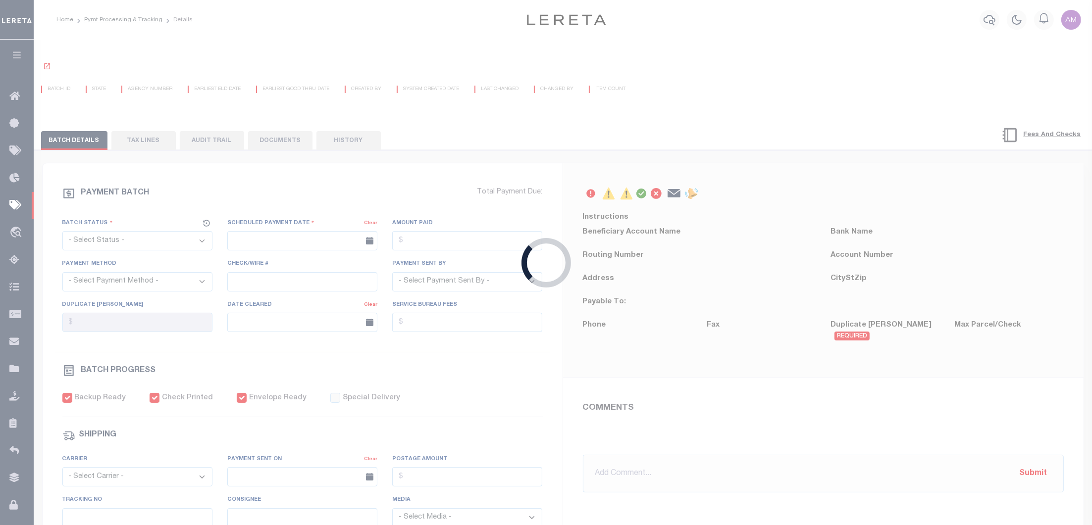
select select "[PERSON_NAME]"
checkbox input "true"
select select "FDX"
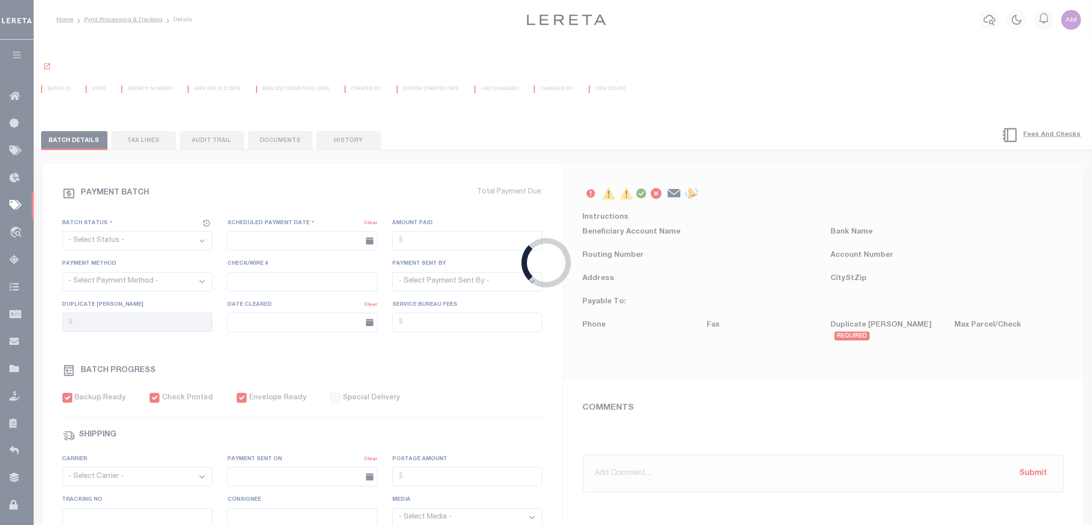
type input "[DATE]"
type input "$9.85"
type input "884982369559"
type input "1"
radio input "true"
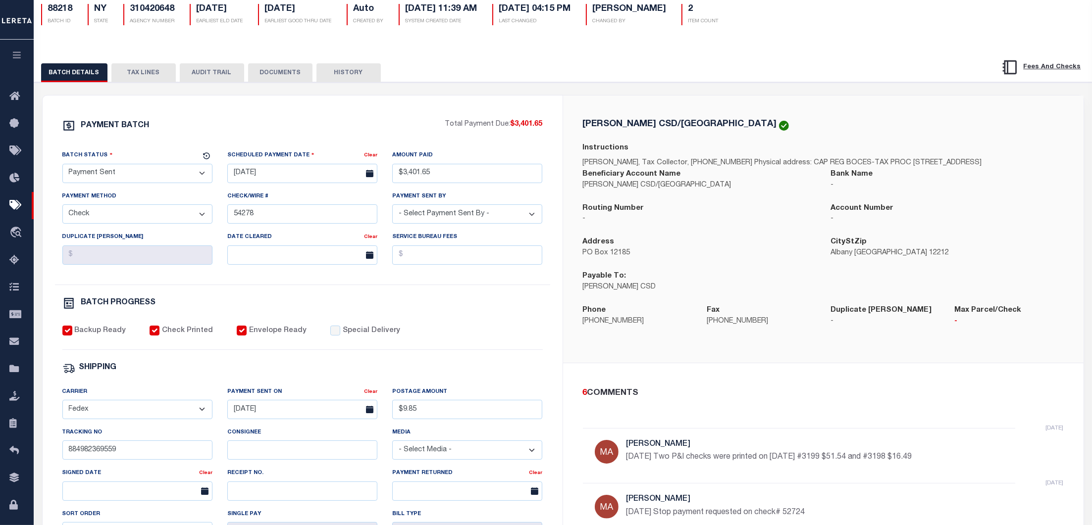
scroll to position [198, 0]
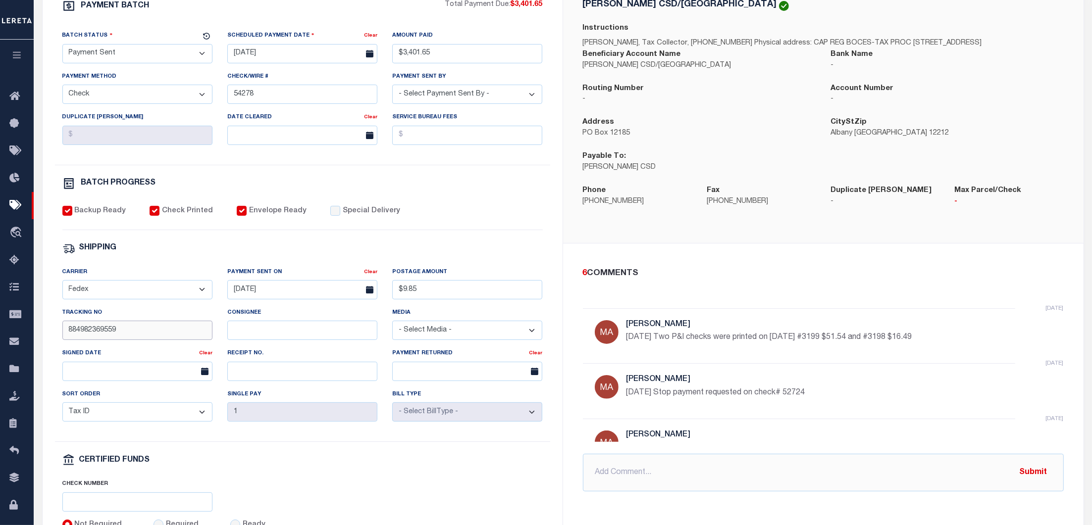
click at [158, 340] on input "884982369559" at bounding box center [137, 330] width 150 height 19
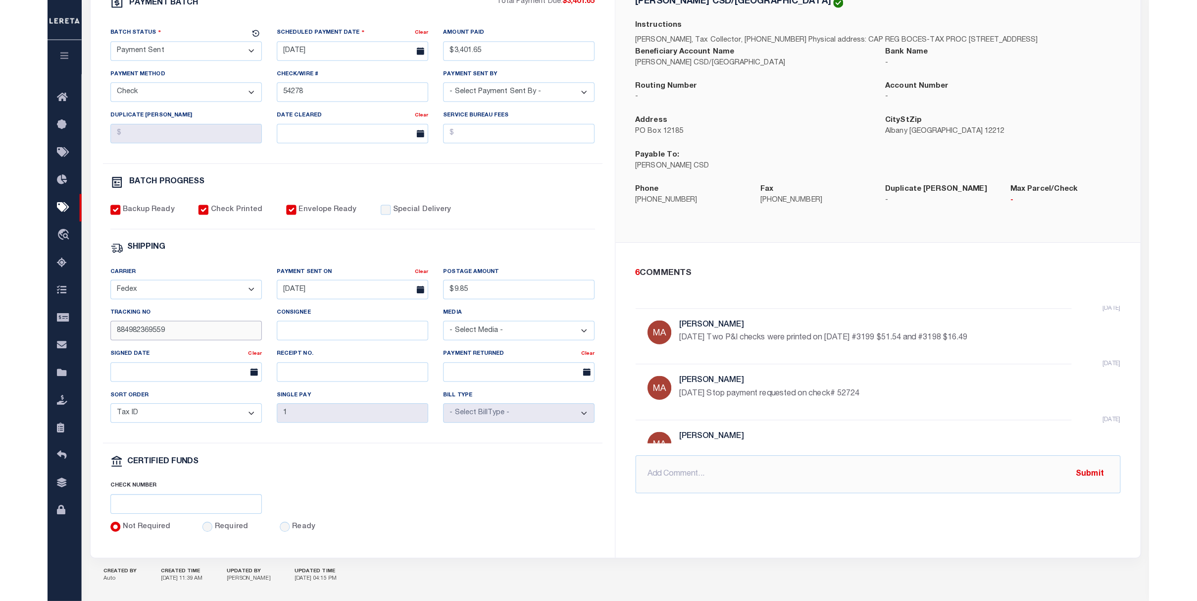
scroll to position [178, 0]
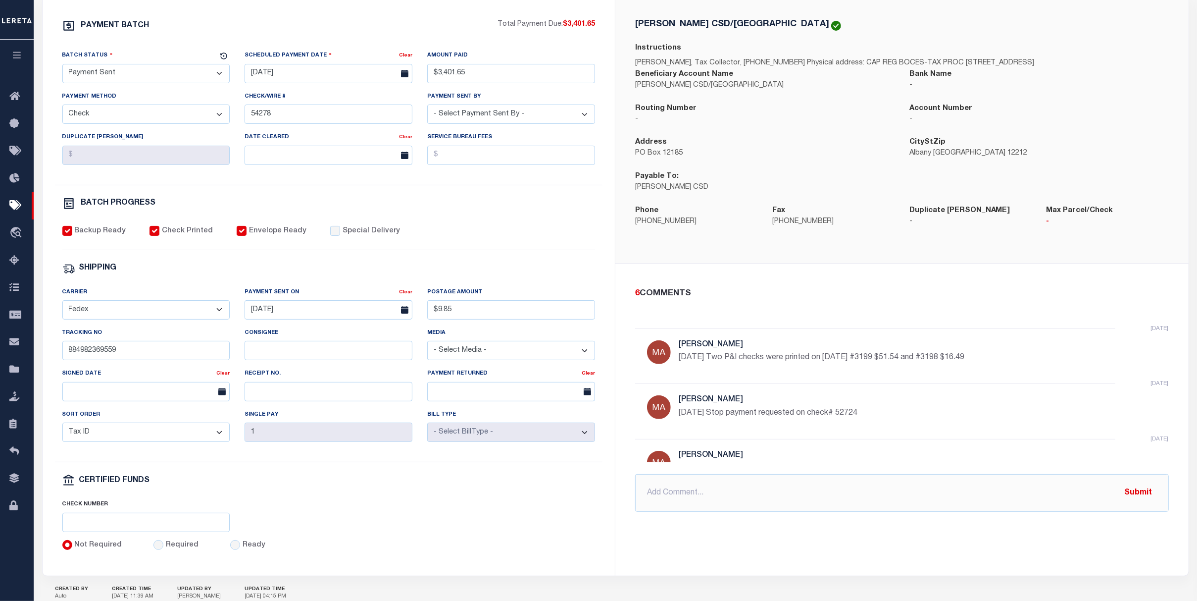
click at [411, 504] on div "PAYMENT BATCH Total Payment Due: $3,401.65 Batch Status - Select Status -" at bounding box center [328, 285] width 549 height 532
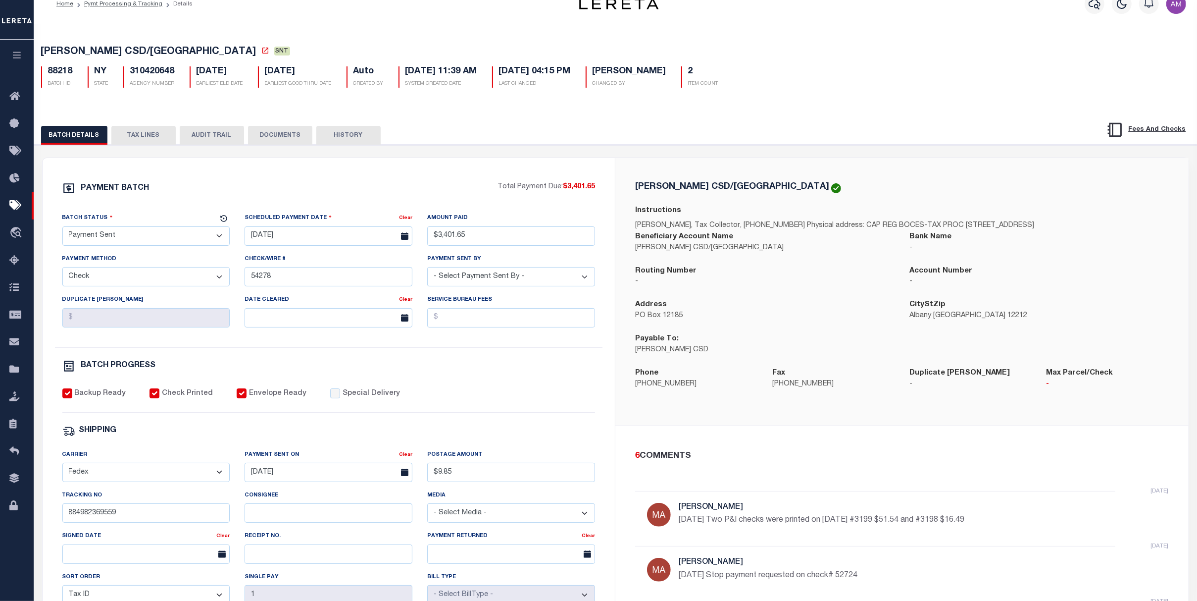
scroll to position [0, 0]
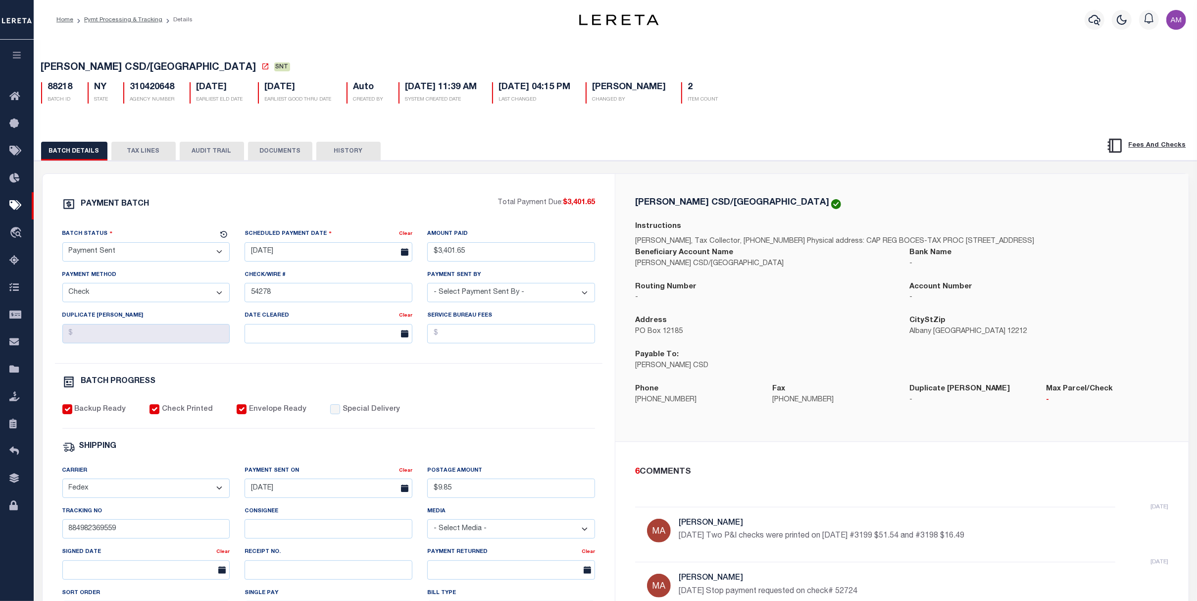
click at [275, 149] on button "DOCUMENTS" at bounding box center [280, 151] width 64 height 19
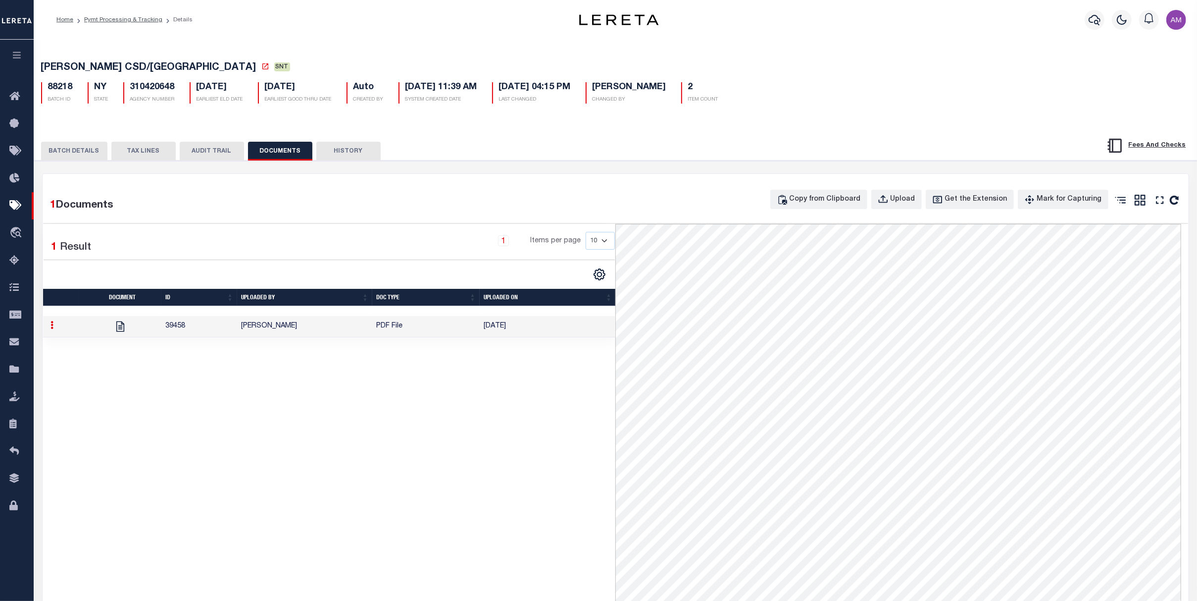
click at [292, 333] on td "[PERSON_NAME]" at bounding box center [304, 326] width 135 height 21
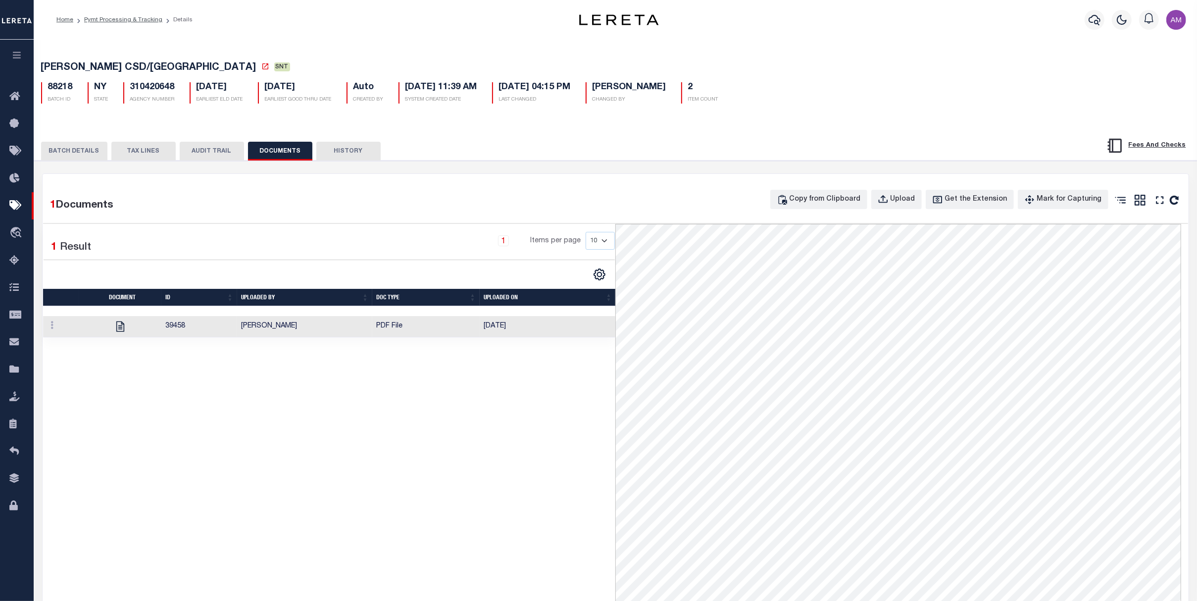
click at [66, 155] on button "BATCH DETAILS" at bounding box center [74, 151] width 66 height 19
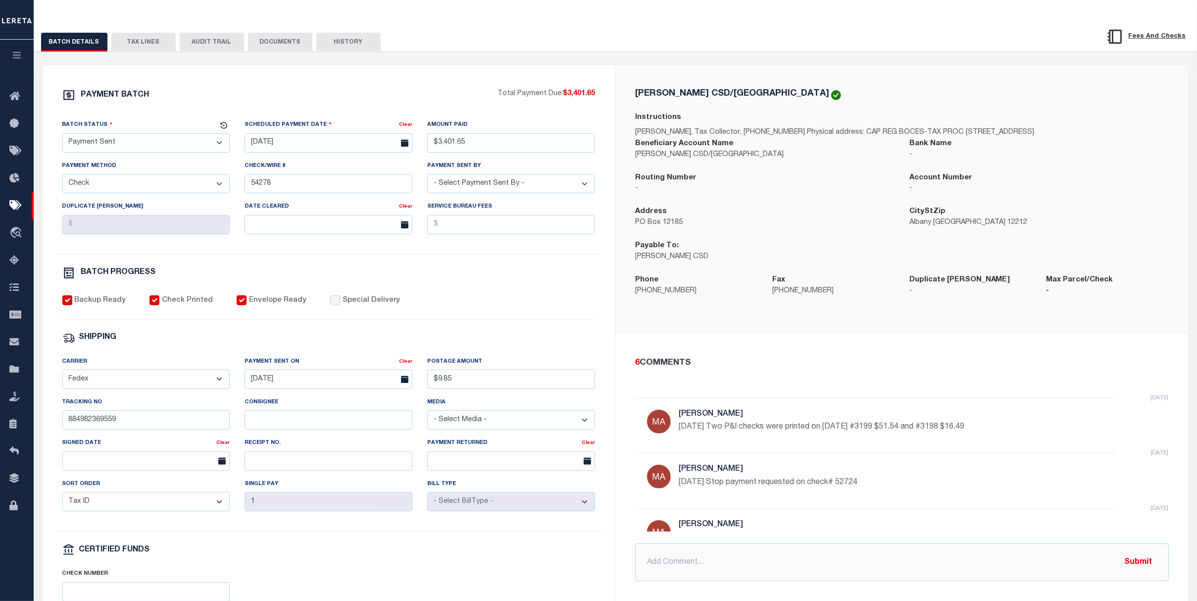
scroll to position [198, 0]
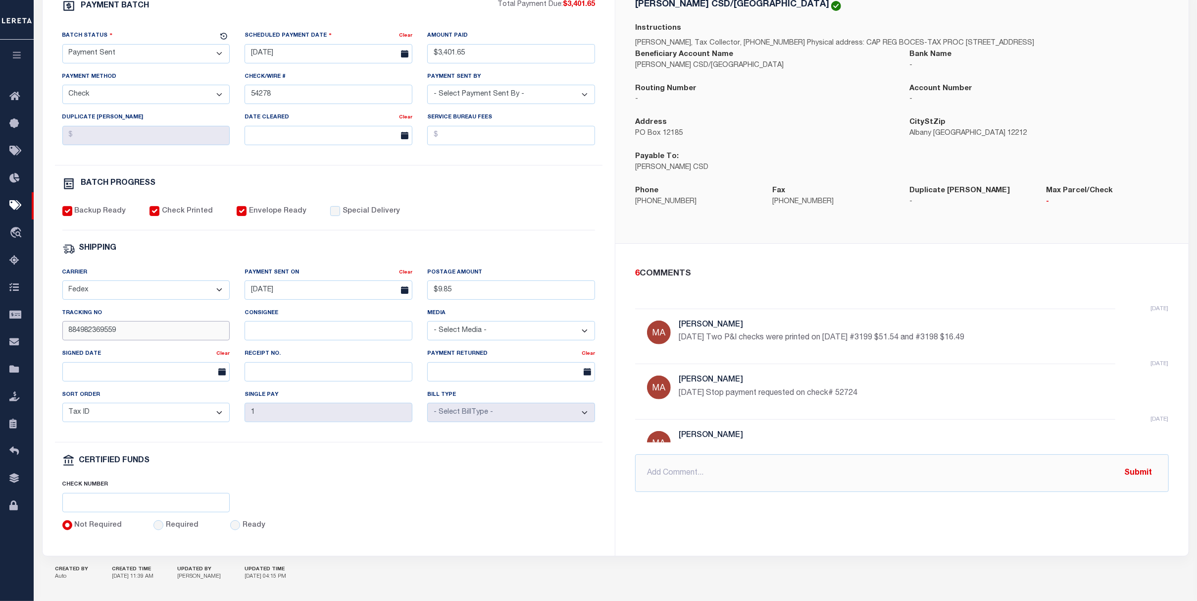
click at [178, 340] on input "884982369559" at bounding box center [146, 330] width 168 height 19
click at [336, 340] on input "Consignee" at bounding box center [329, 330] width 168 height 19
paste input "Signature not required"
type input "Signature not required"
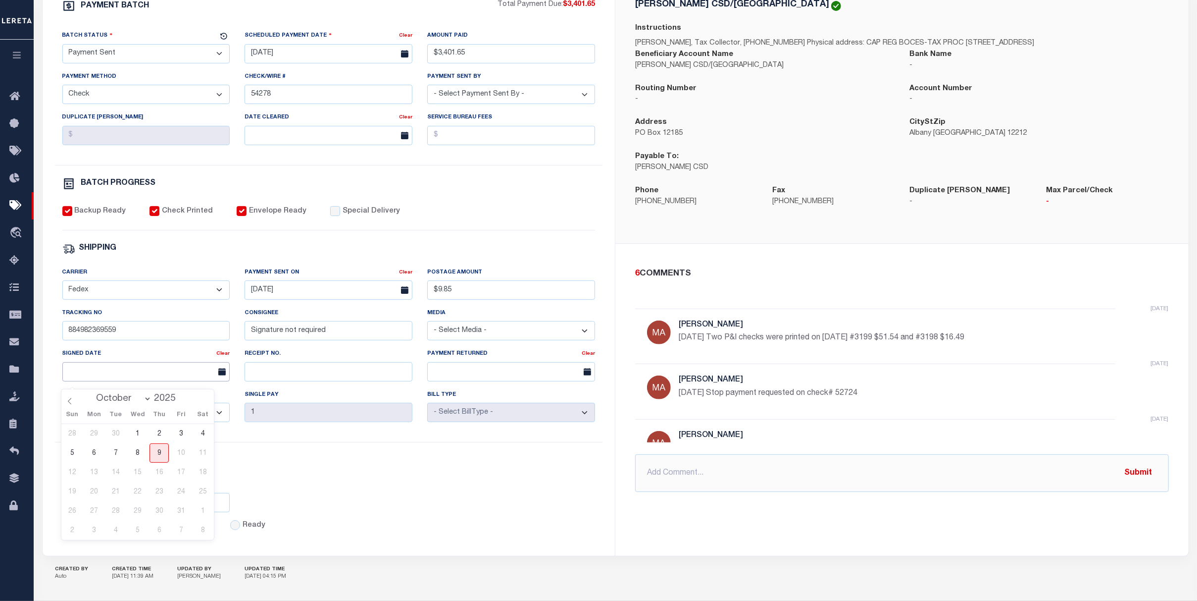
click at [165, 378] on input "text" at bounding box center [146, 371] width 168 height 19
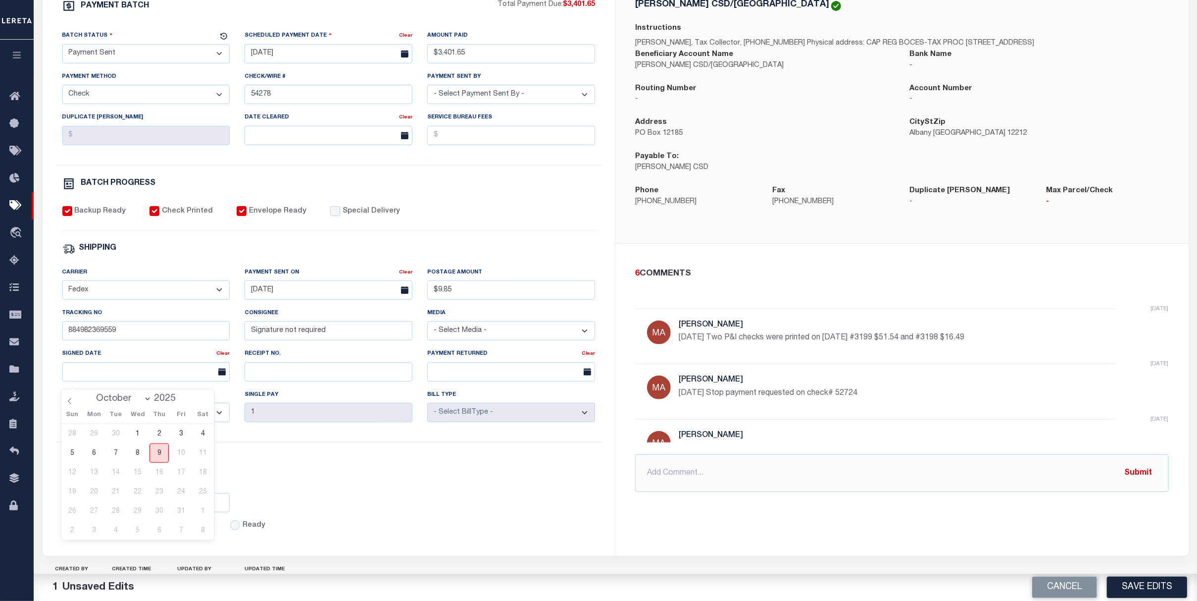
click at [166, 458] on span "9" at bounding box center [159, 452] width 19 height 19
type input "[DATE]"
click at [358, 464] on div "CERTIFIED FUNDS" at bounding box center [328, 460] width 533 height 13
drag, startPoint x: 150, startPoint y: 52, endPoint x: 153, endPoint y: 56, distance: 5.1
click at [150, 52] on select "- Select Status - Scheduled for Payment Ready For Payment Payment Sent Cleared …" at bounding box center [146, 53] width 168 height 19
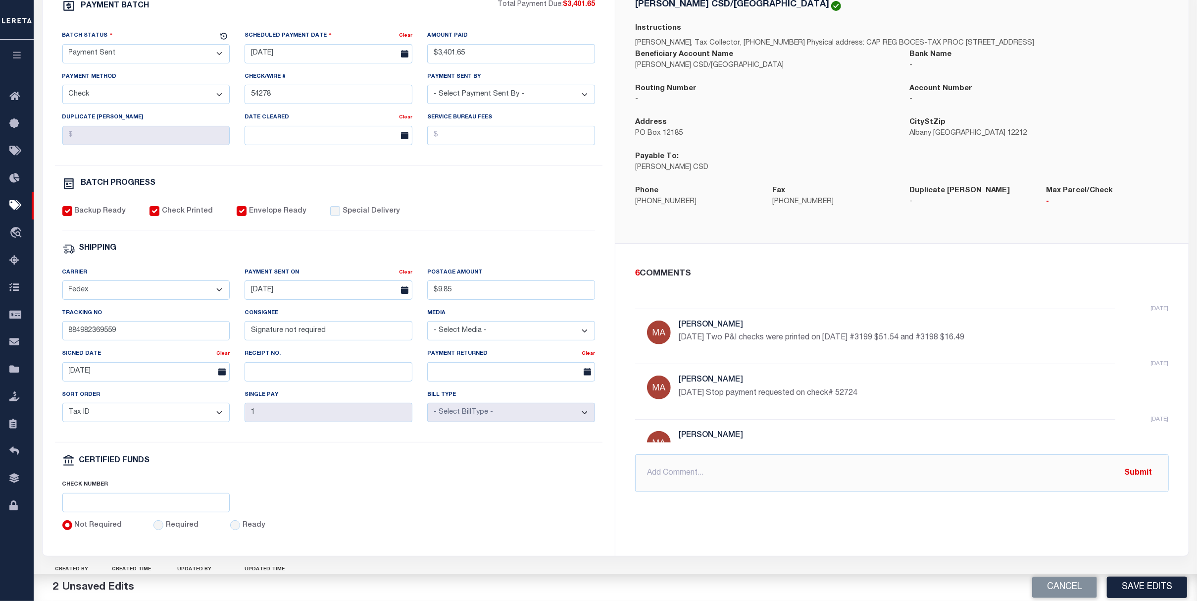
select select "RCD"
click at [62, 46] on select "- Select Status - Scheduled for Payment Ready For Payment Payment Sent Cleared …" at bounding box center [146, 53] width 168 height 19
click at [1167, 584] on button "Save Edits" at bounding box center [1147, 586] width 80 height 21
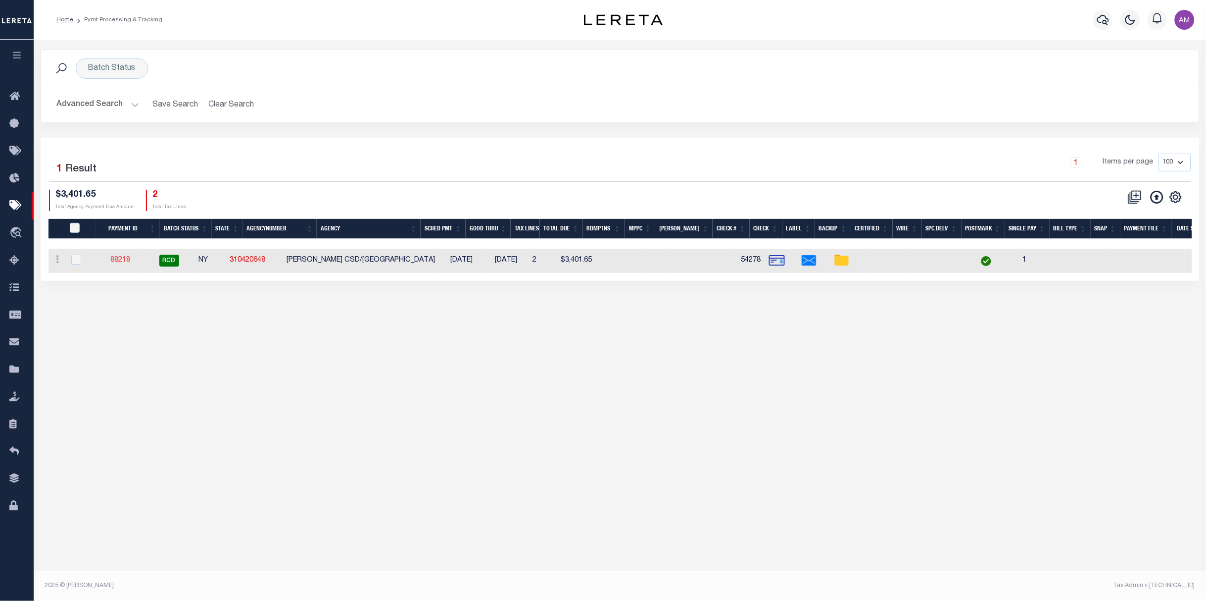
click at [130, 260] on link "88218" at bounding box center [120, 259] width 20 height 7
type input "$3,401.65"
type input "$9.85"
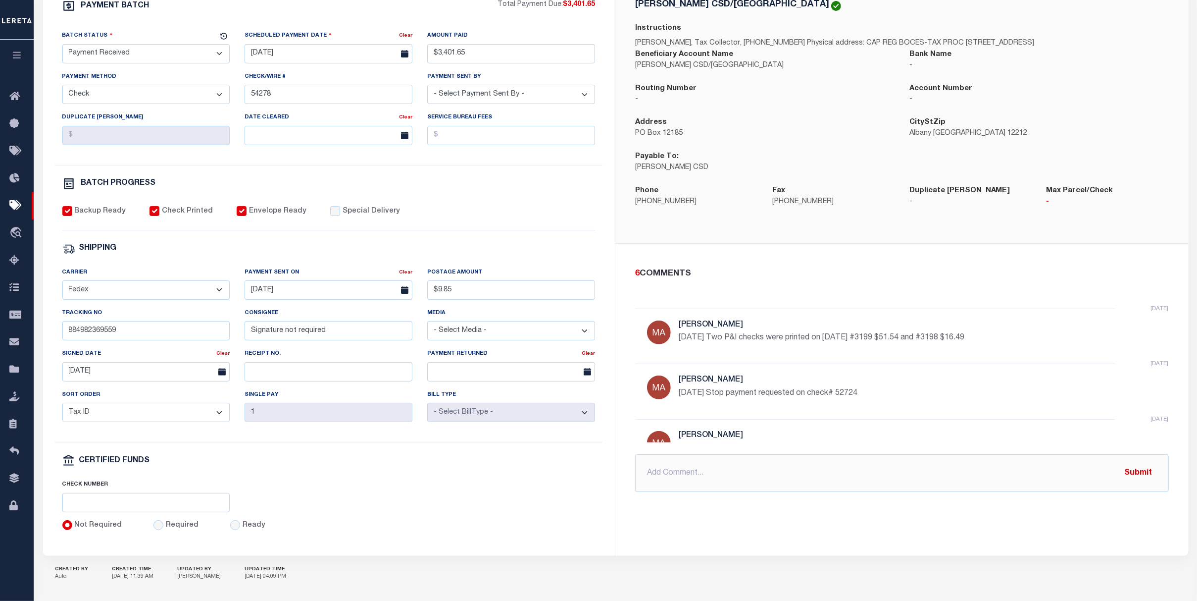
click at [376, 490] on div "Check Number" at bounding box center [329, 499] width 548 height 41
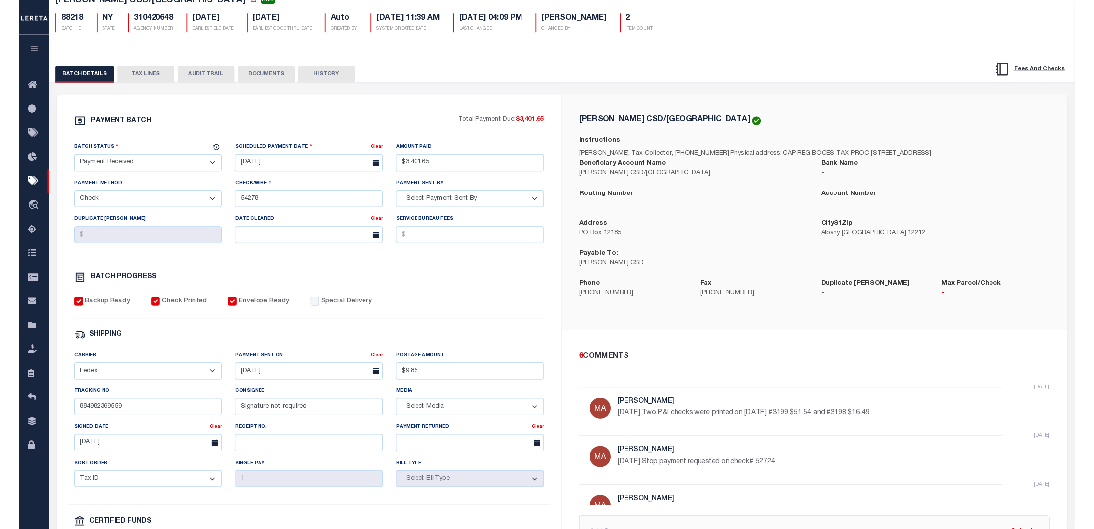
scroll to position [66, 0]
